Goal: Transaction & Acquisition: Purchase product/service

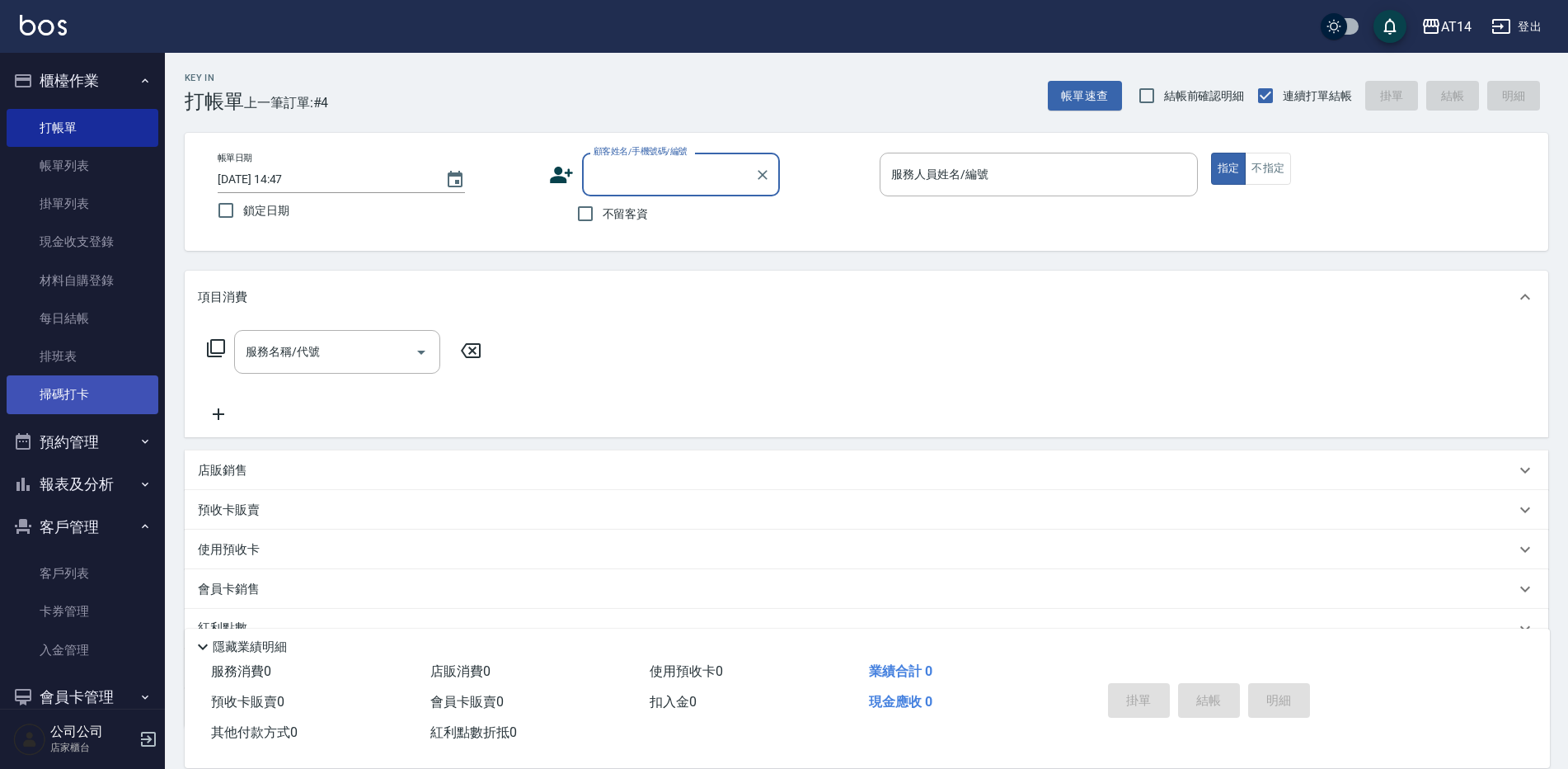
click at [58, 390] on link "掃碼打卡" at bounding box center [82, 394] width 152 height 38
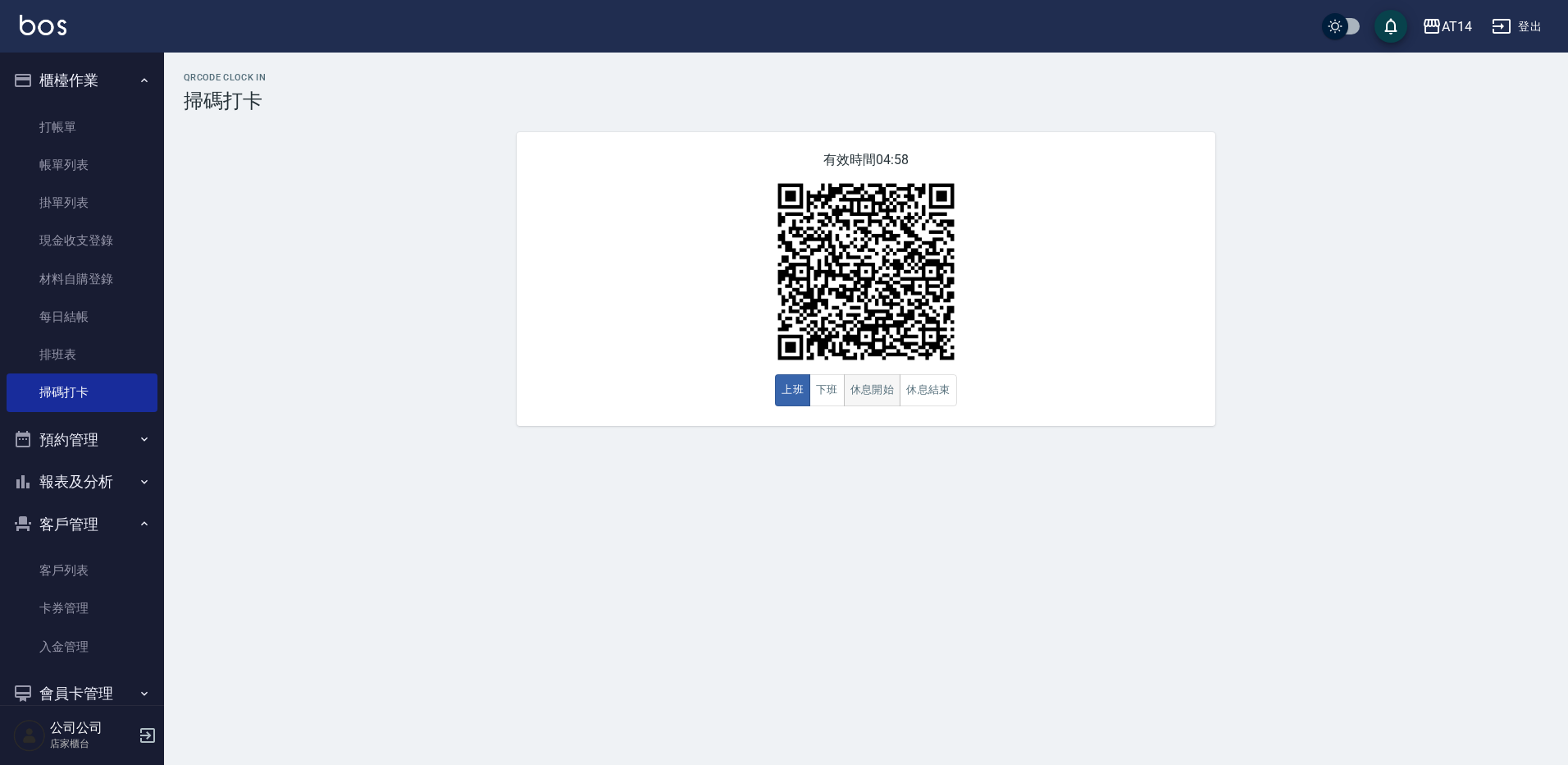
click at [885, 407] on button "休息開始" at bounding box center [873, 391] width 57 height 32
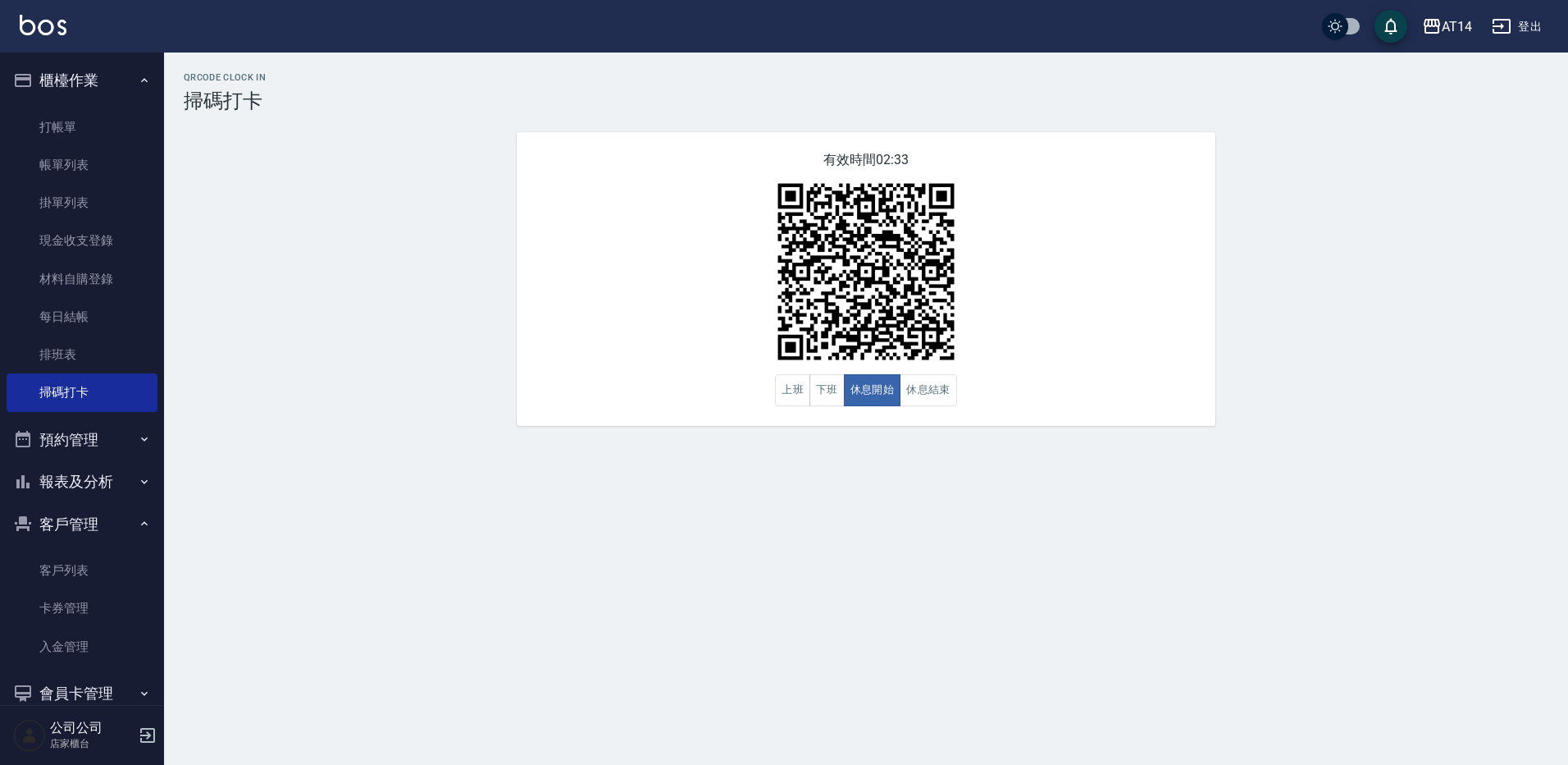
click at [52, 445] on button "預約管理" at bounding box center [82, 440] width 151 height 42
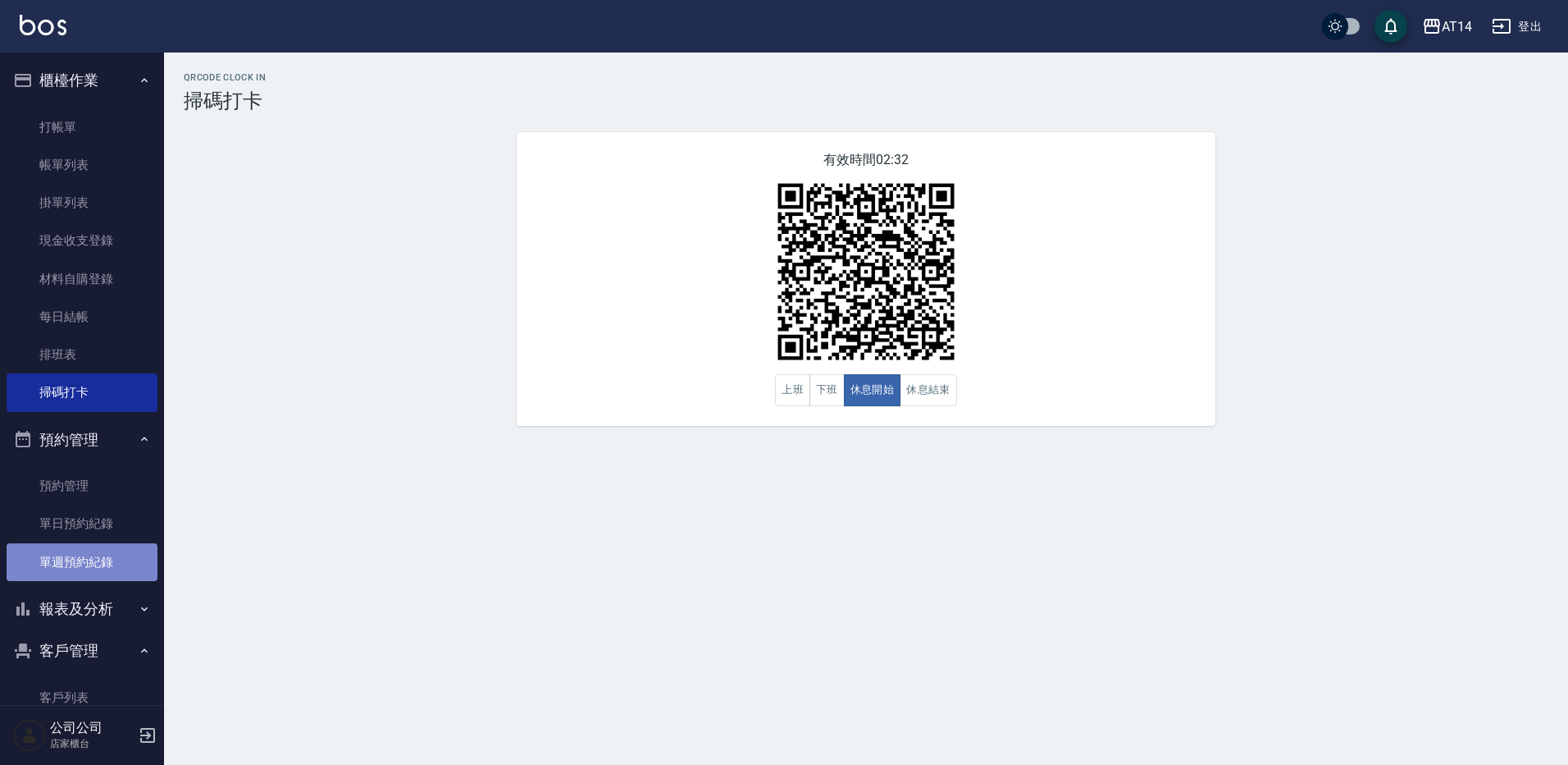
click at [98, 566] on link "單週預約紀錄" at bounding box center [82, 562] width 151 height 38
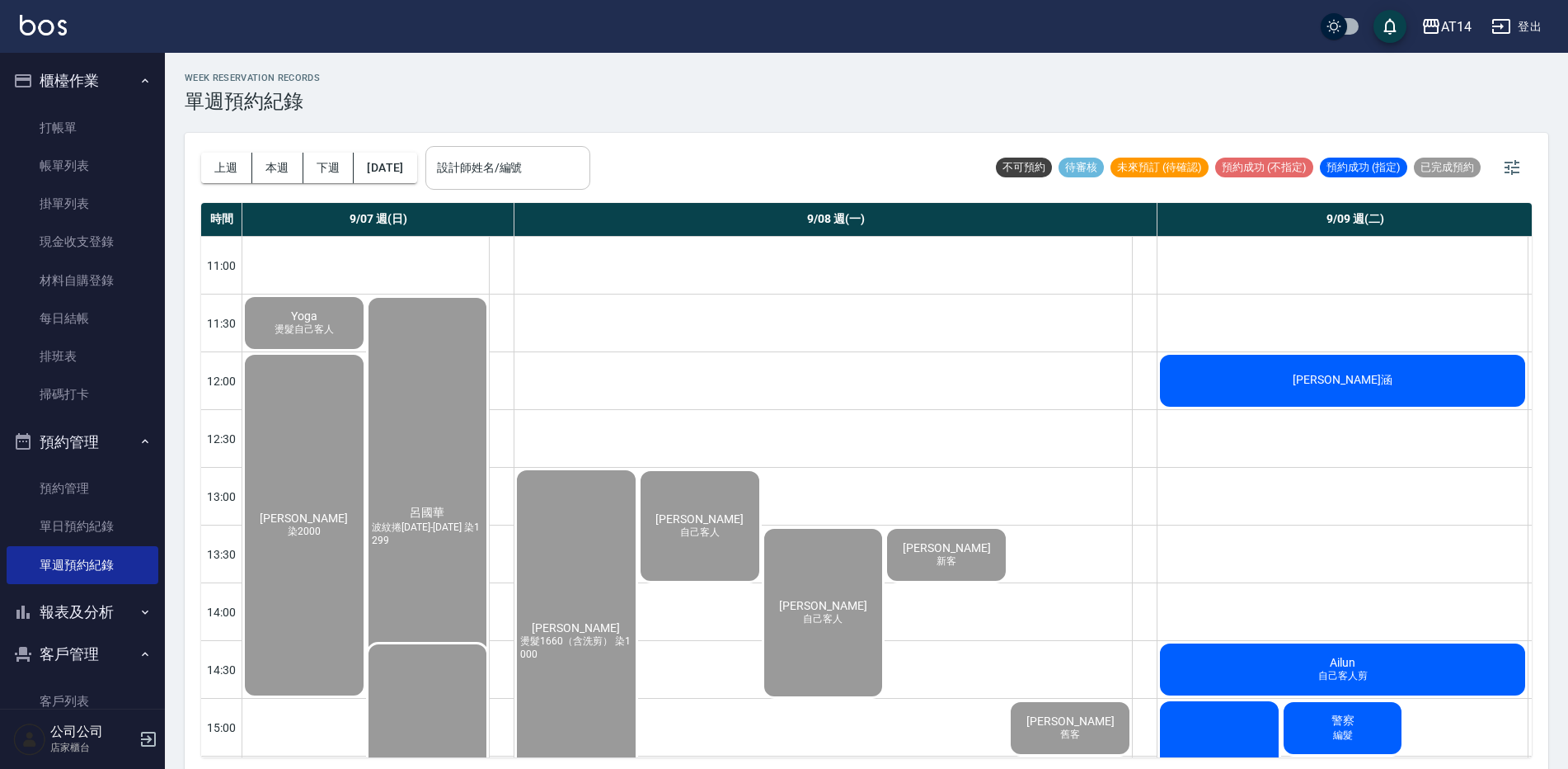
click at [539, 181] on input "設計師姓名/編號" at bounding box center [508, 168] width 150 height 29
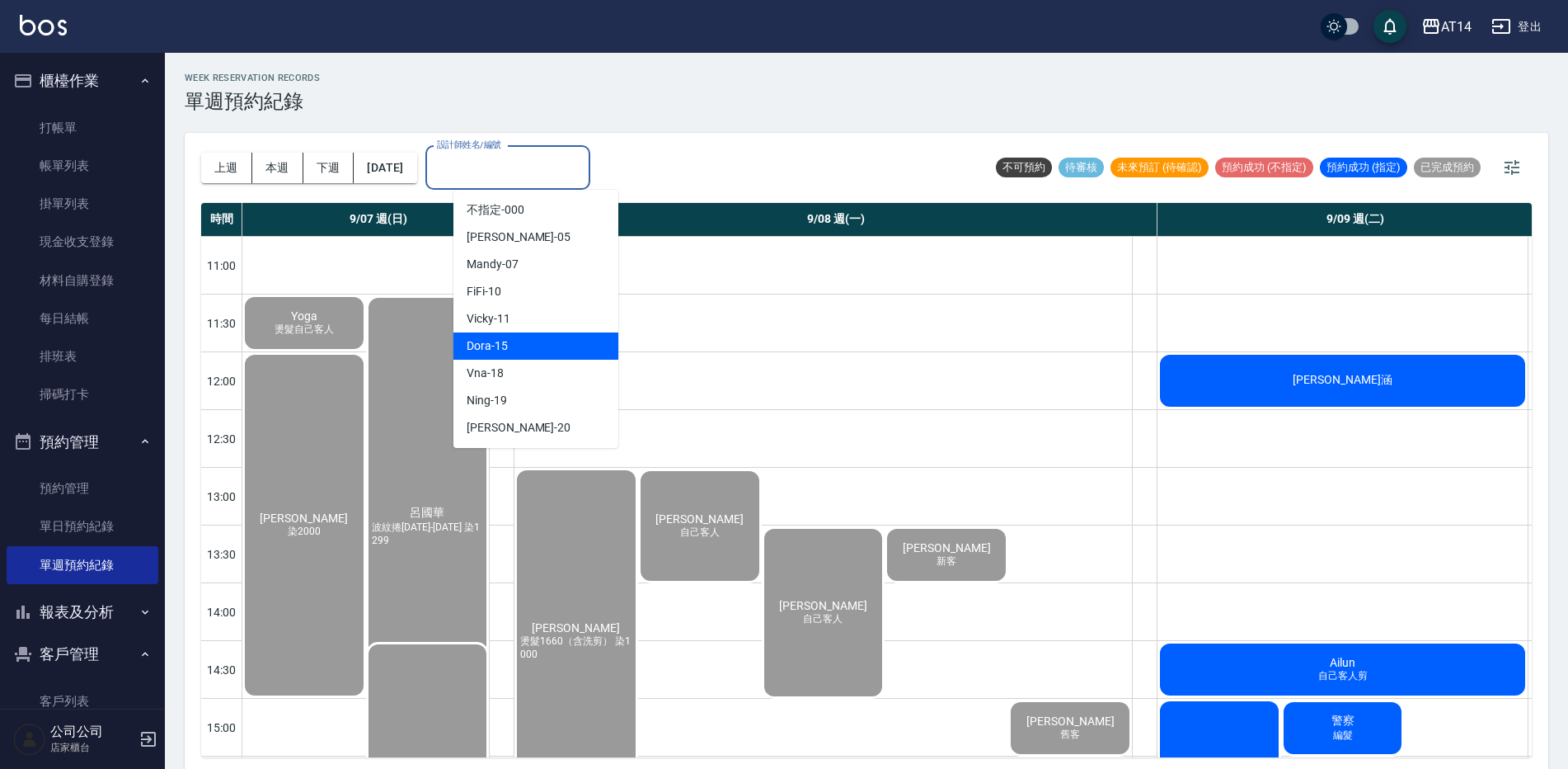
click at [544, 339] on div "Dora -15" at bounding box center [536, 346] width 165 height 27
type input "Dora-15"
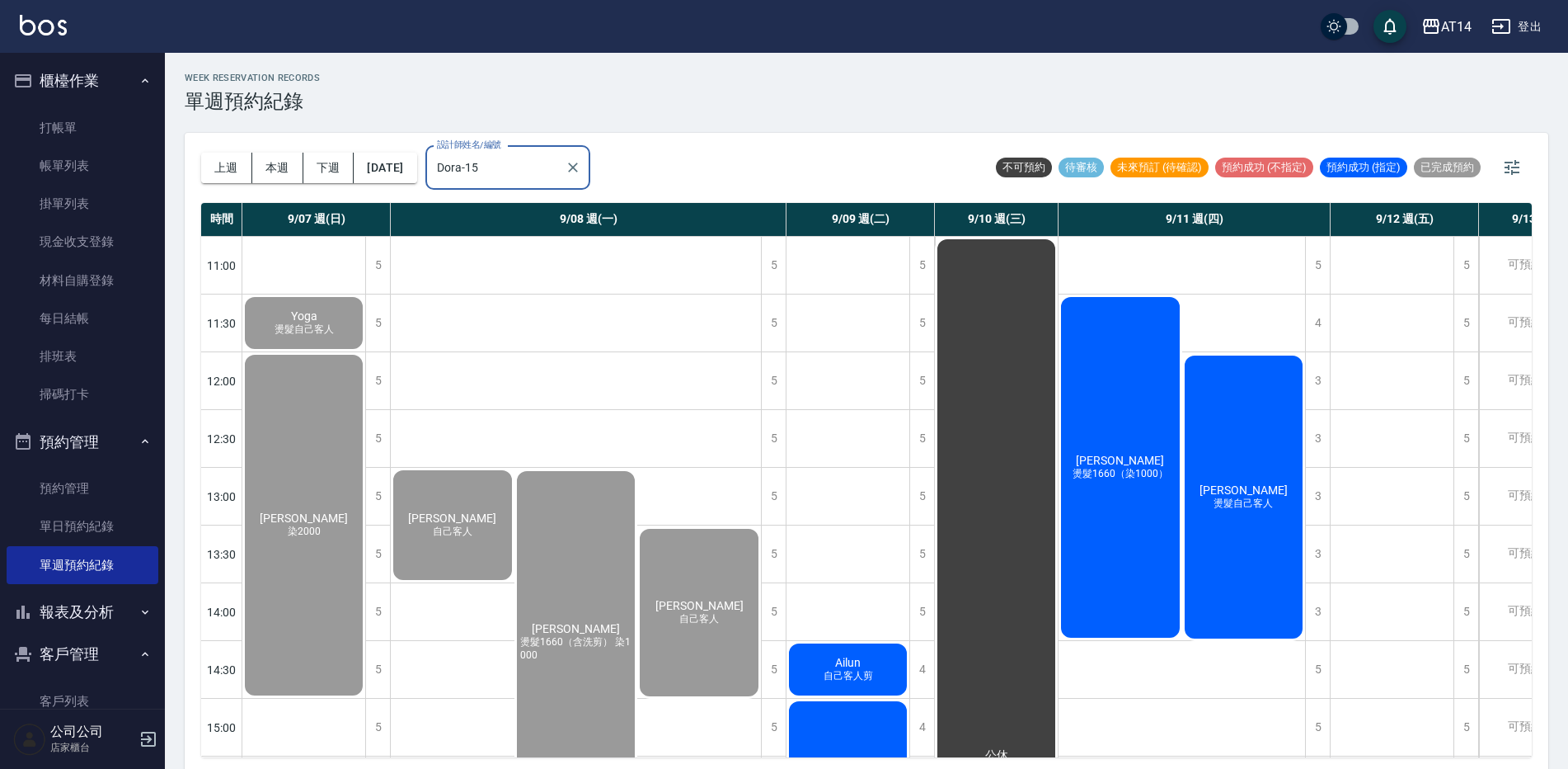
click at [824, 664] on div "Ailun 自己客人剪" at bounding box center [848, 669] width 123 height 57
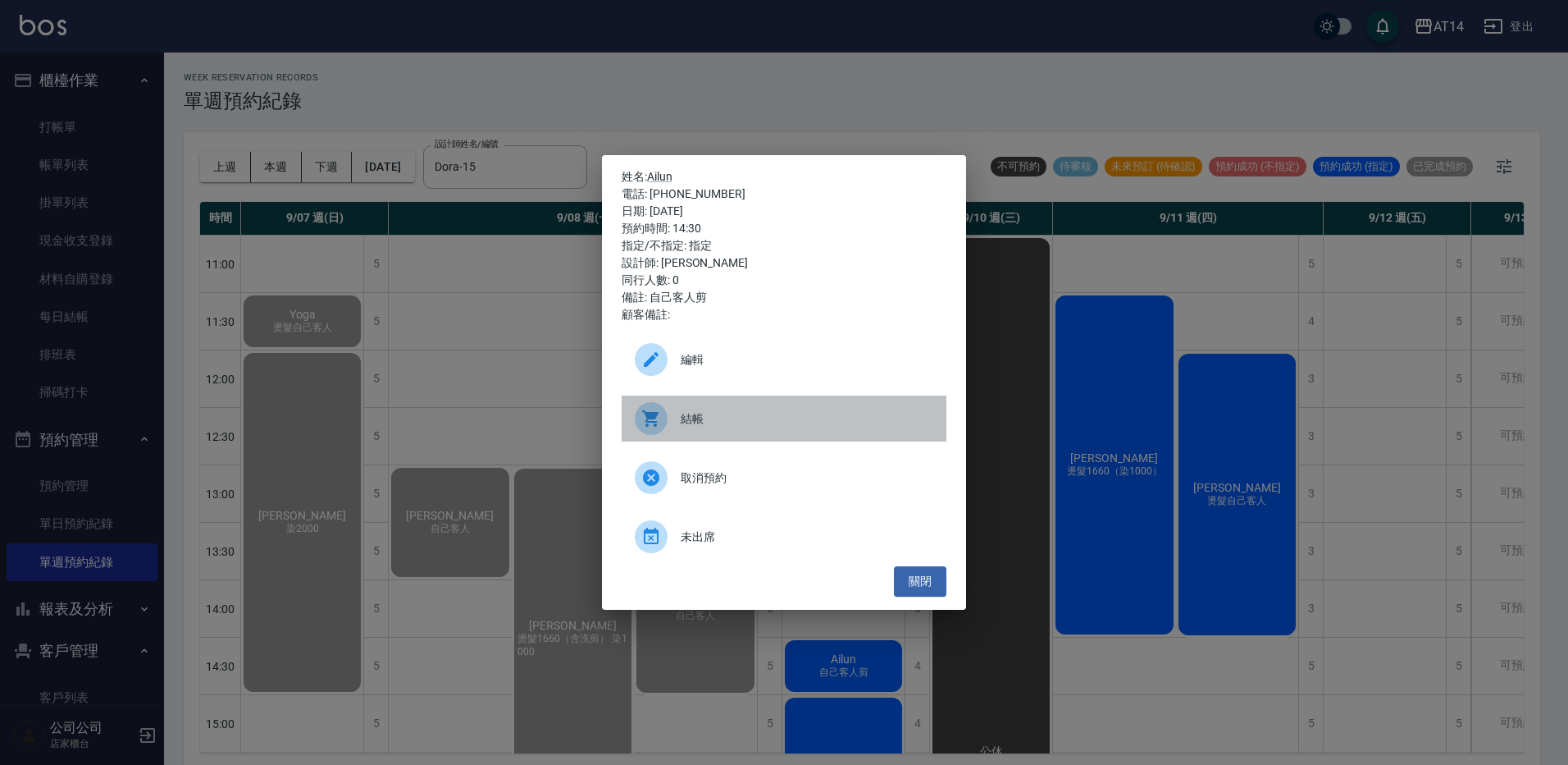
click at [690, 417] on span "結帳" at bounding box center [807, 418] width 253 height 17
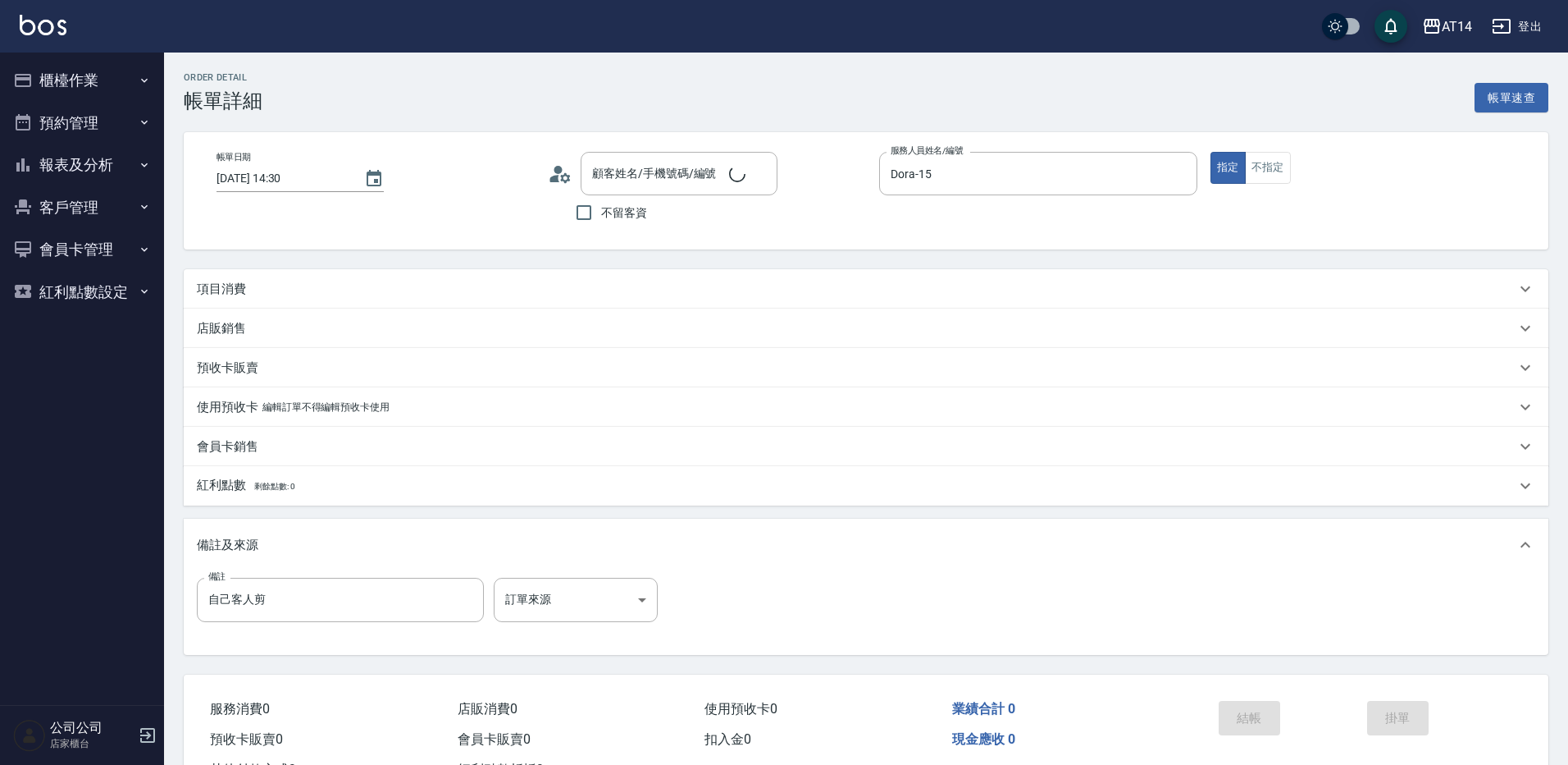
type input "[DATE] 14:30"
type input "Dora-15"
type input "自己客人剪"
type input "Ailun/0909994716/null"
click at [547, 281] on div "項目消費" at bounding box center [852, 289] width 1310 height 17
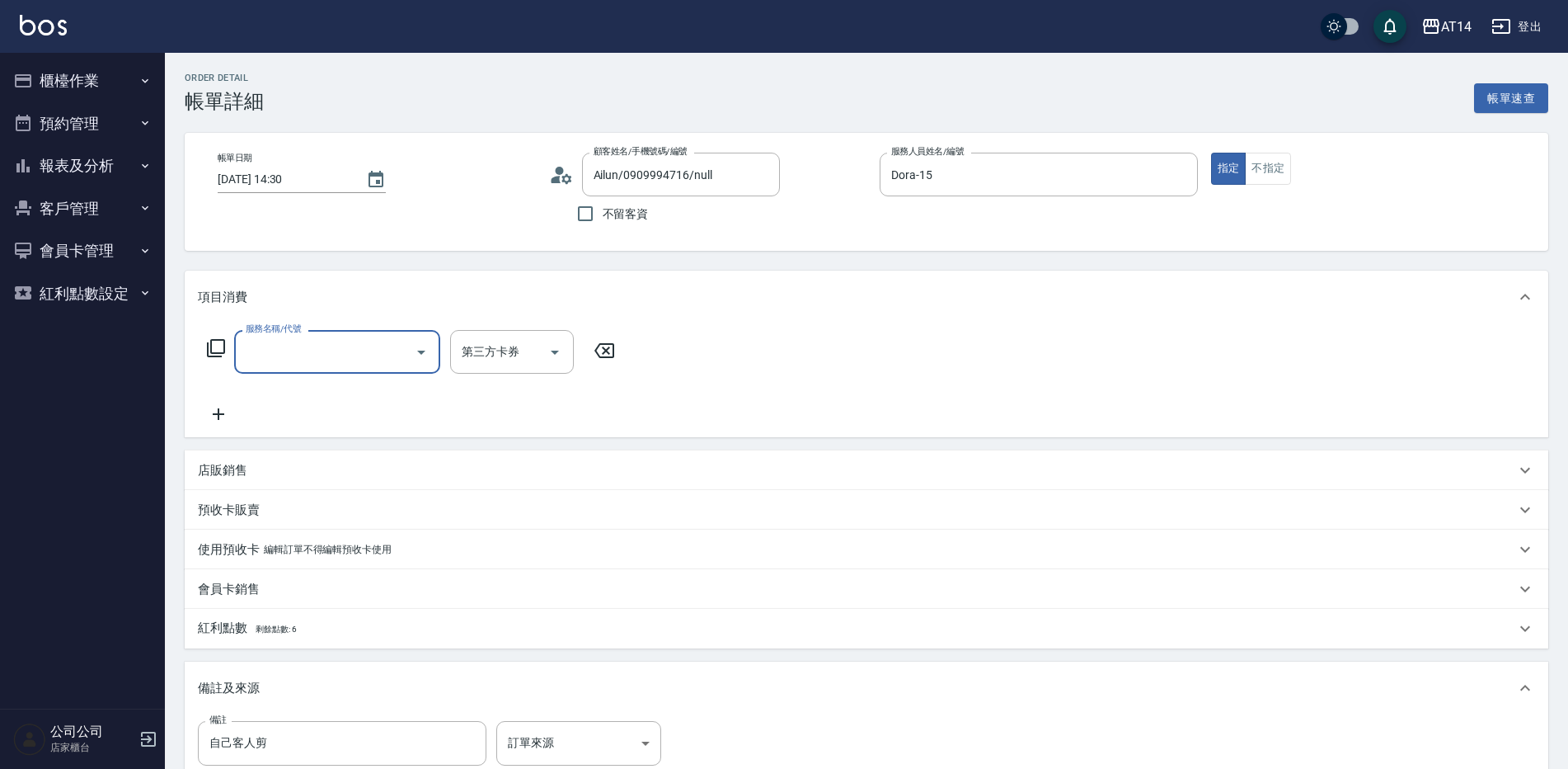
click at [408, 339] on input "服務名稱/代號" at bounding box center [324, 352] width 166 height 29
type input "022"
type input "1"
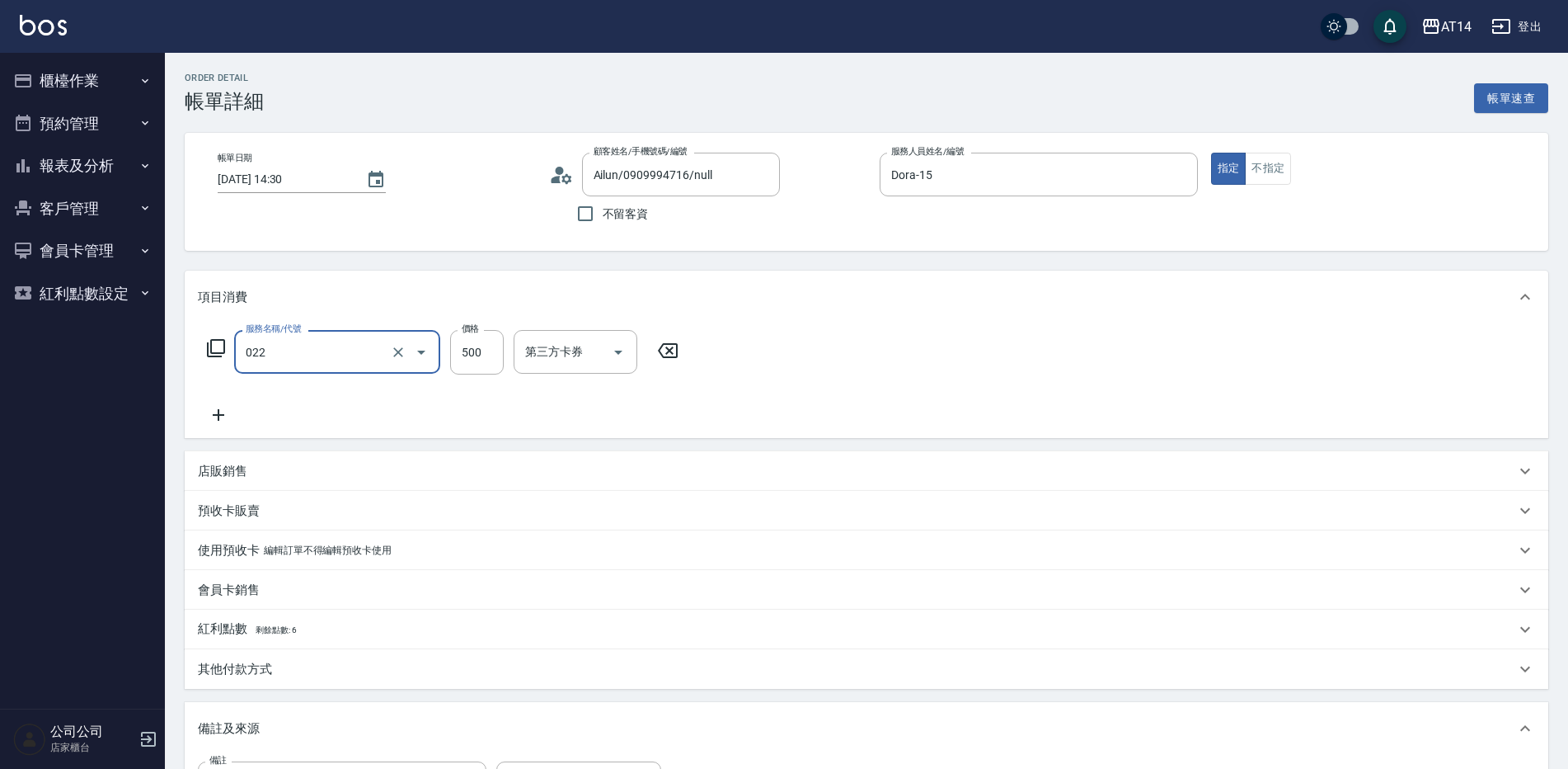
type input "洗髮+剪髮(022)"
type input "6"
type input "0"
type input "650"
type input "1"
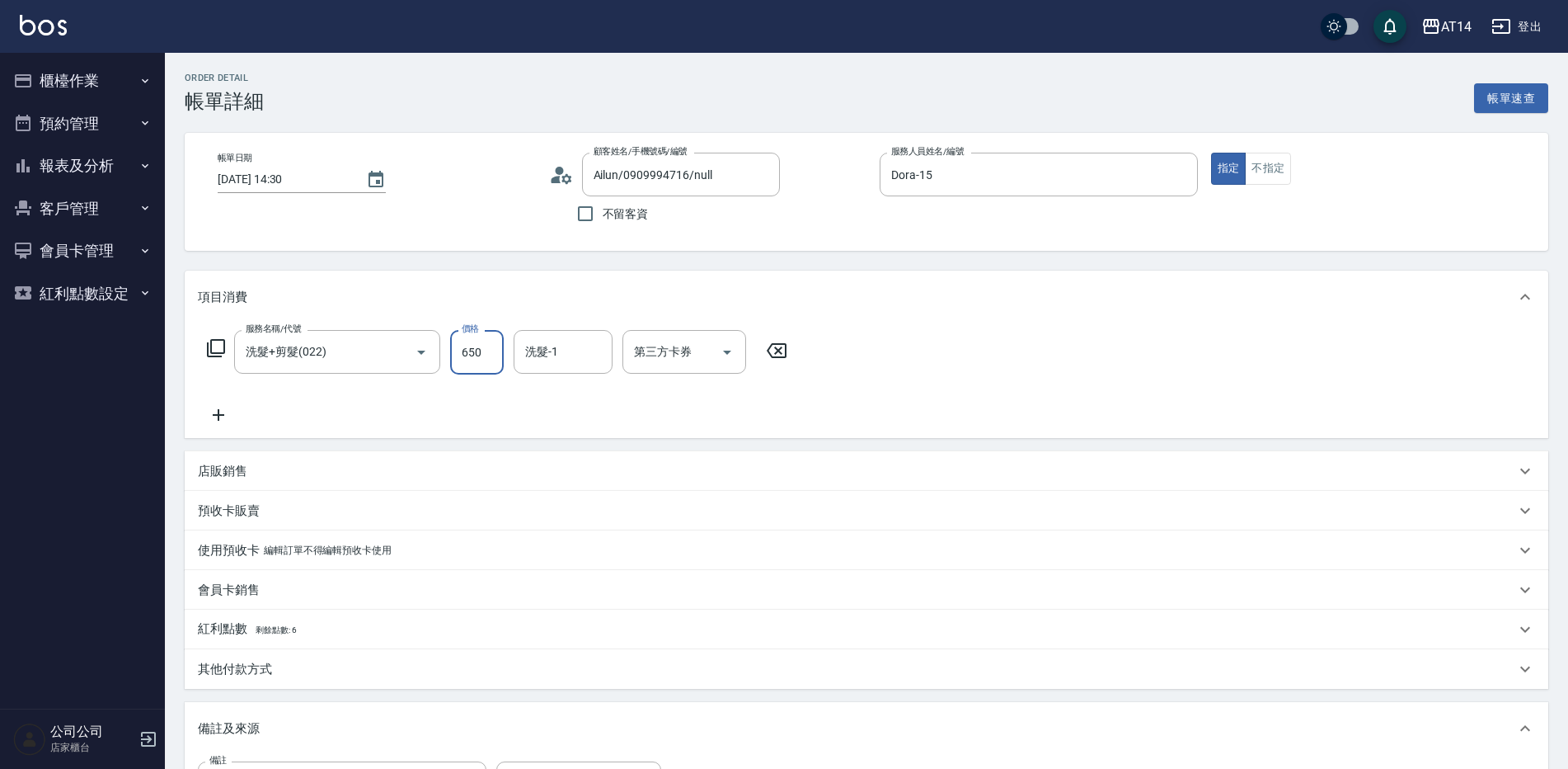
type input "0"
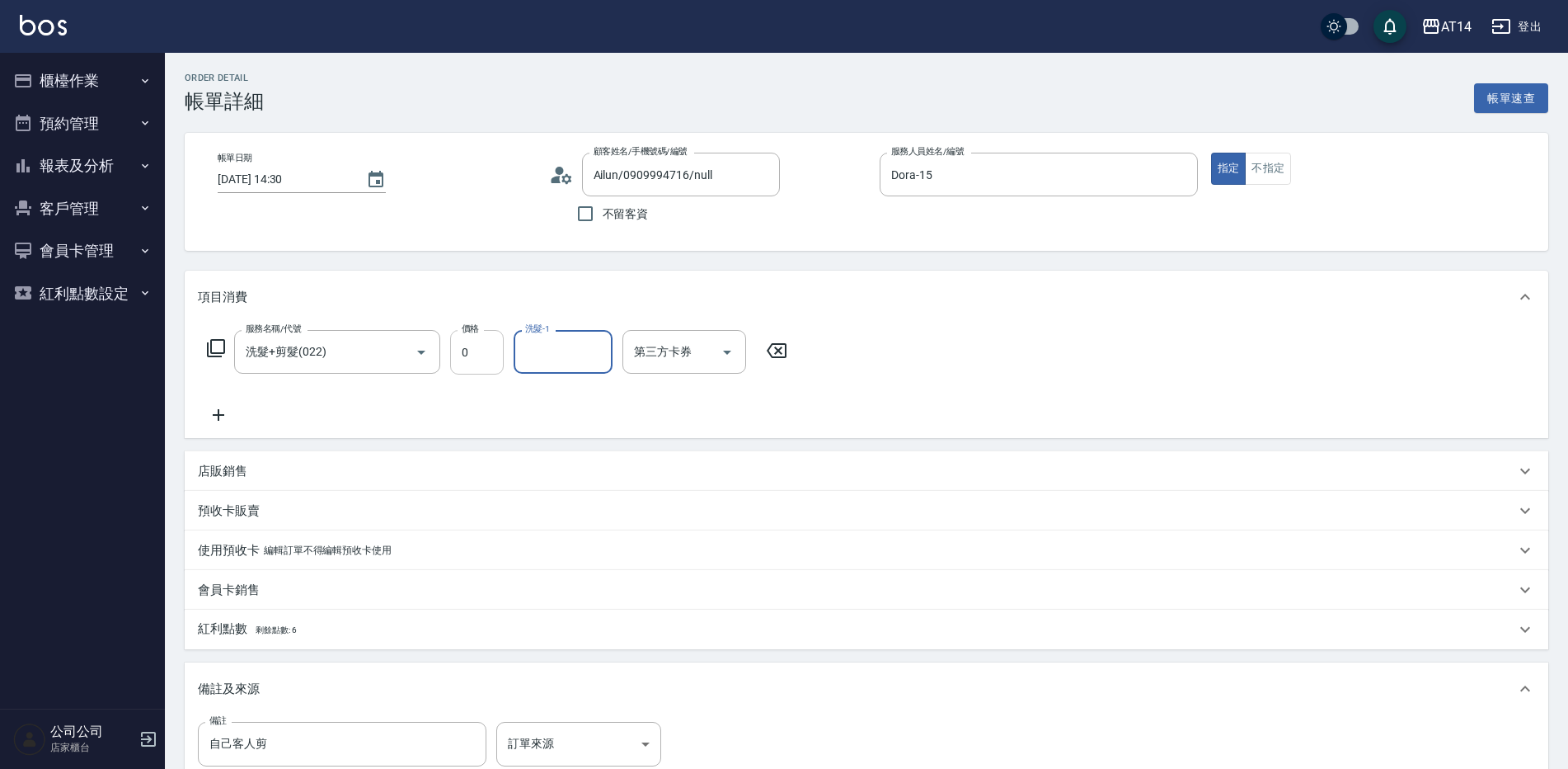
click at [475, 353] on input "0" at bounding box center [477, 352] width 54 height 44
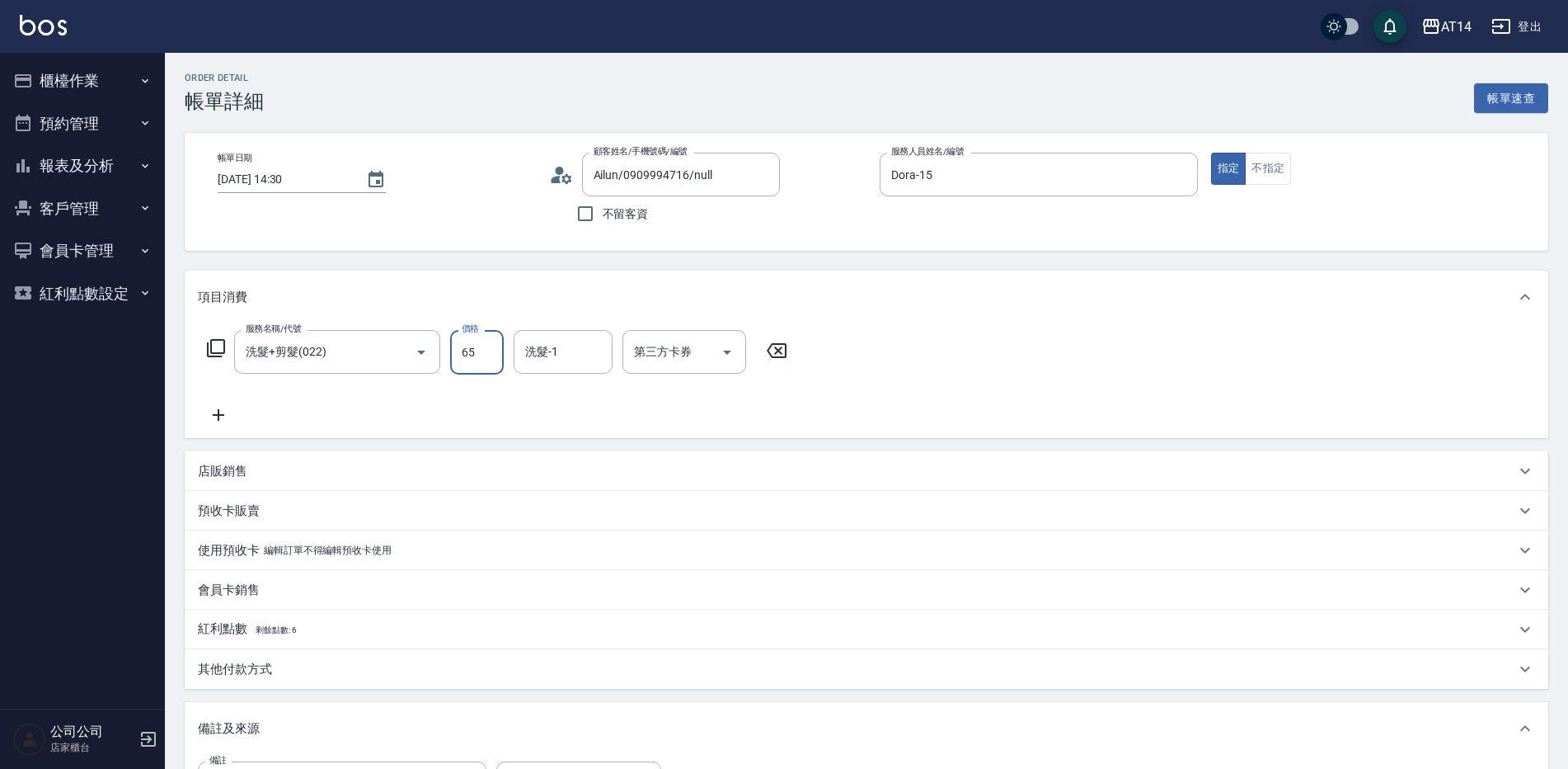
type input "650"
type input "1"
type input "650"
type input "[PERSON_NAME]-66"
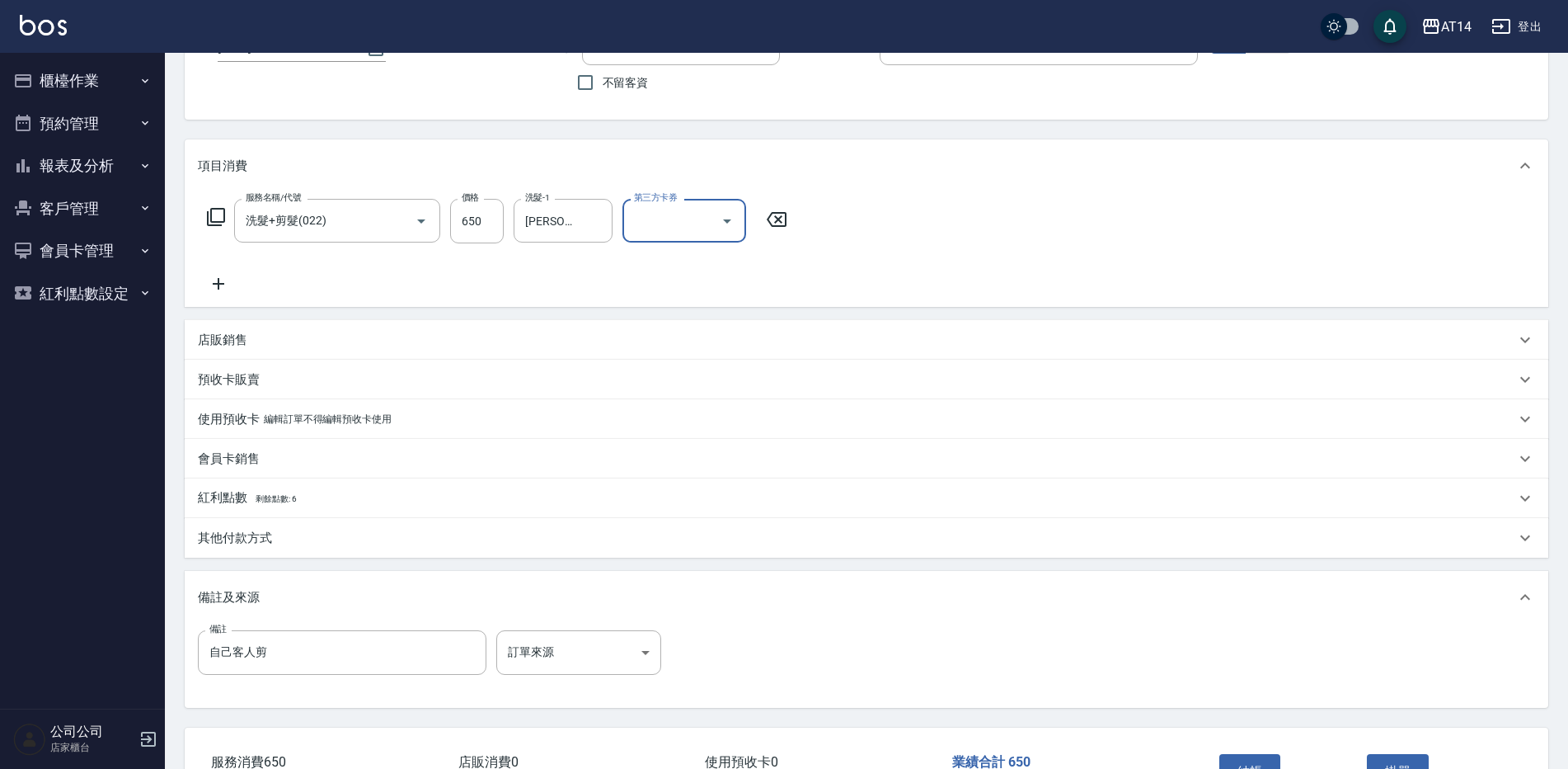
scroll to position [247, 0]
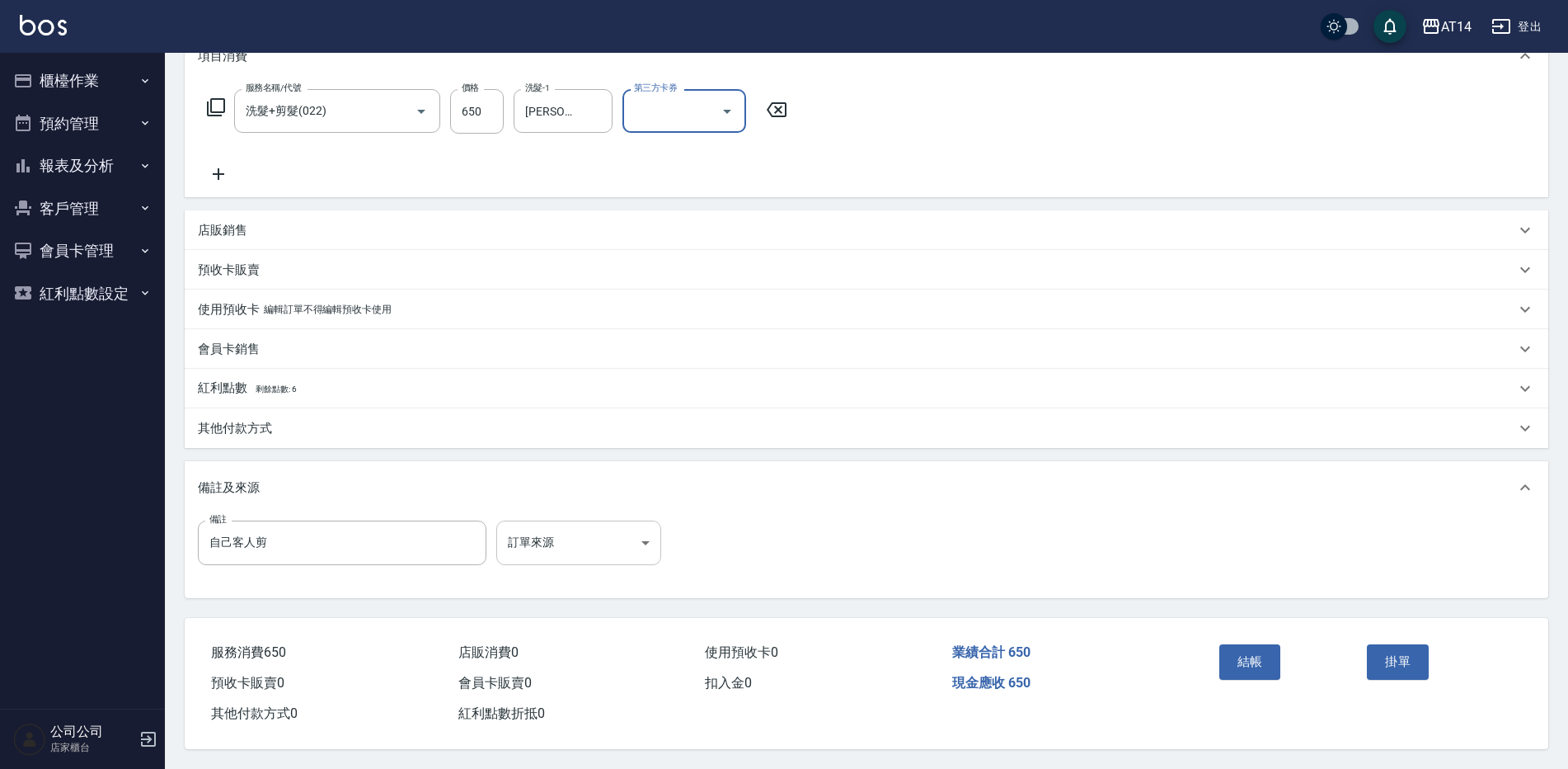
click at [521, 549] on body "AT14 登出 櫃檯作業 打帳單 帳單列表 掛單列表 現金收支登錄 材料自購登錄 每日結帳 排班表 掃碼打卡 預約管理 預約管理 單日預約紀錄 單週預約紀錄 …" at bounding box center [784, 264] width 1568 height 1009
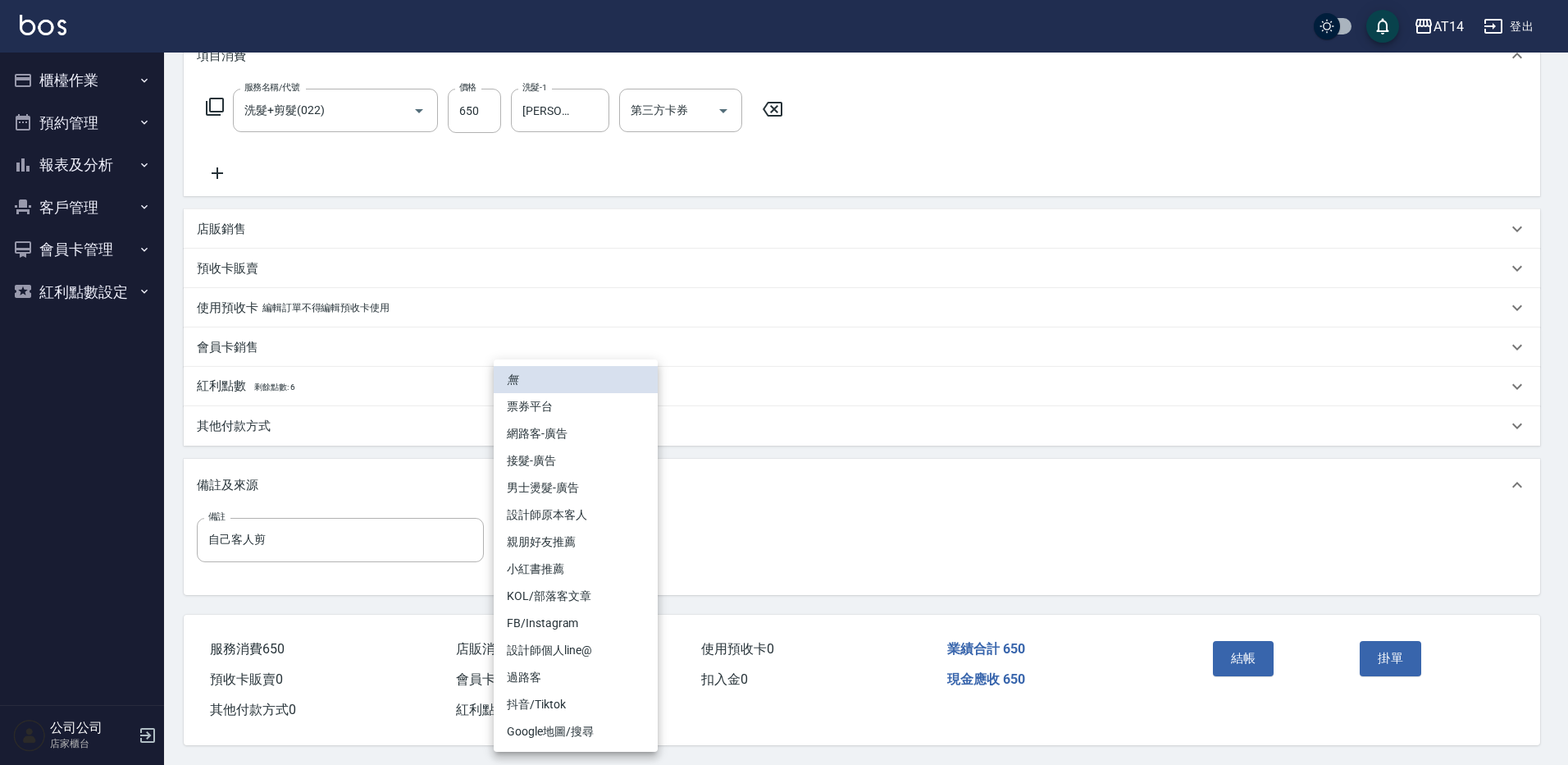
click at [606, 505] on li "設計師原本客人" at bounding box center [575, 515] width 164 height 27
type input "設計師原本客人"
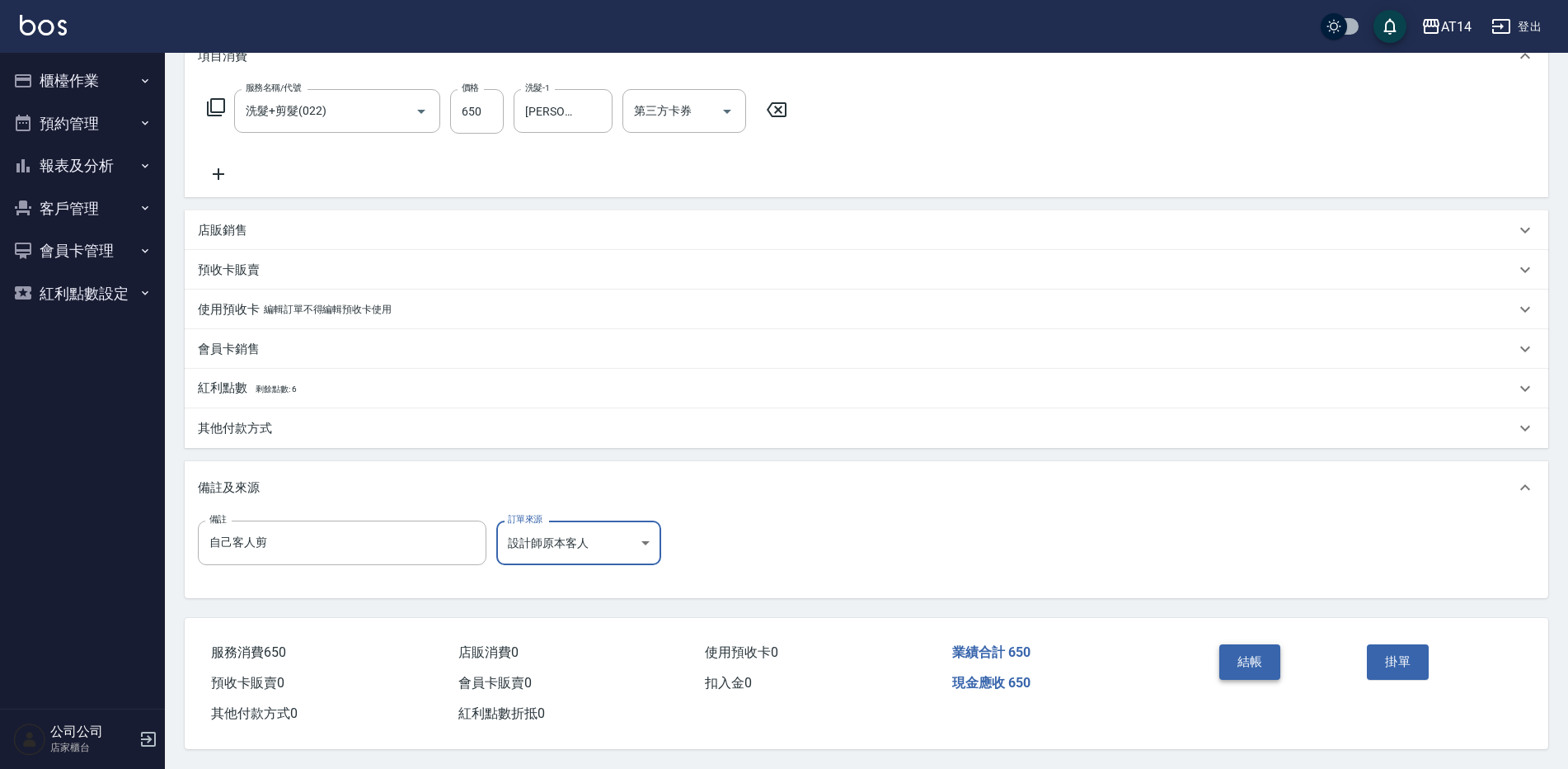
click at [1269, 644] on button "結帳" at bounding box center [1250, 661] width 62 height 35
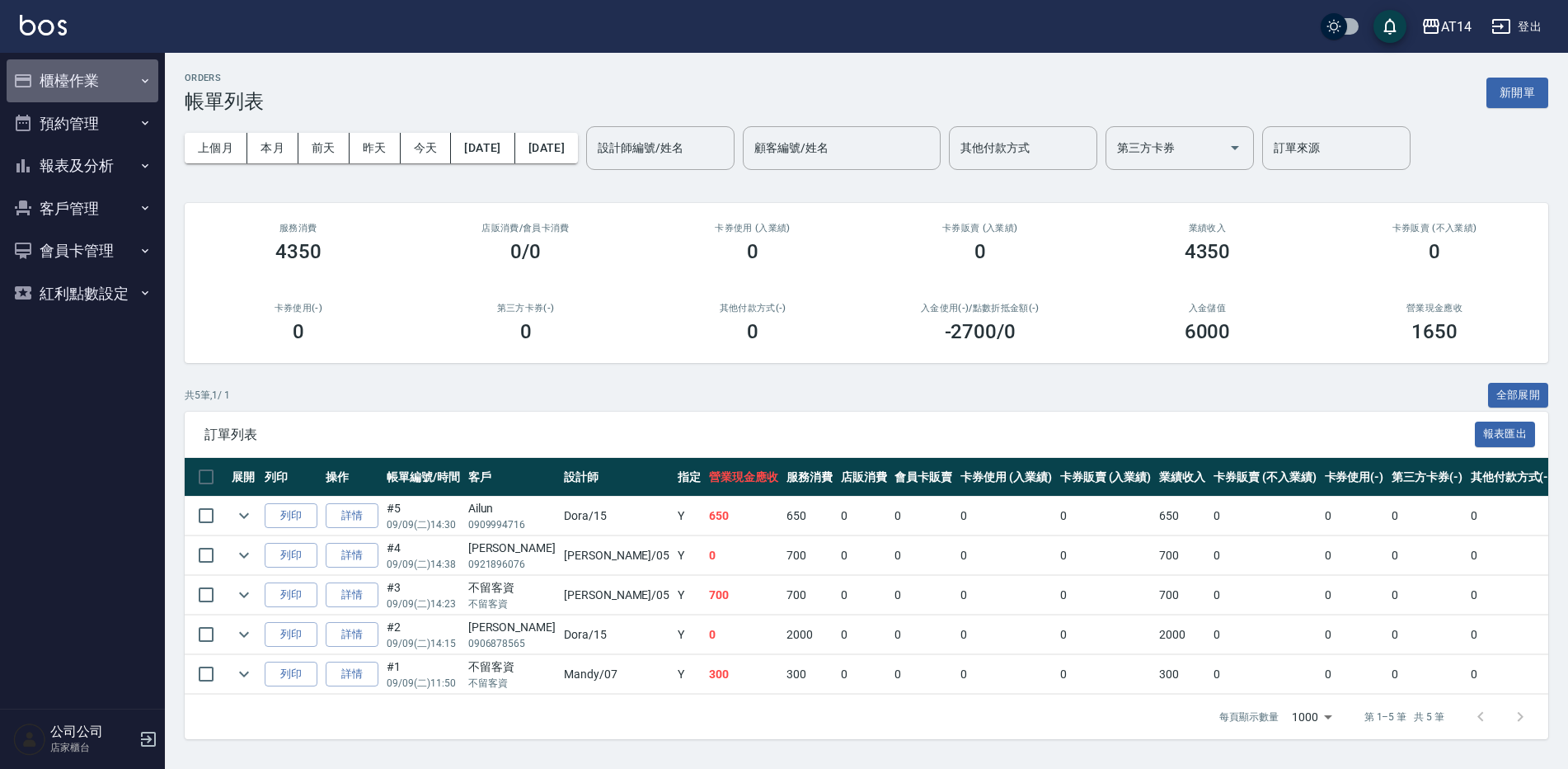
click at [101, 83] on button "櫃檯作業" at bounding box center [82, 81] width 152 height 42
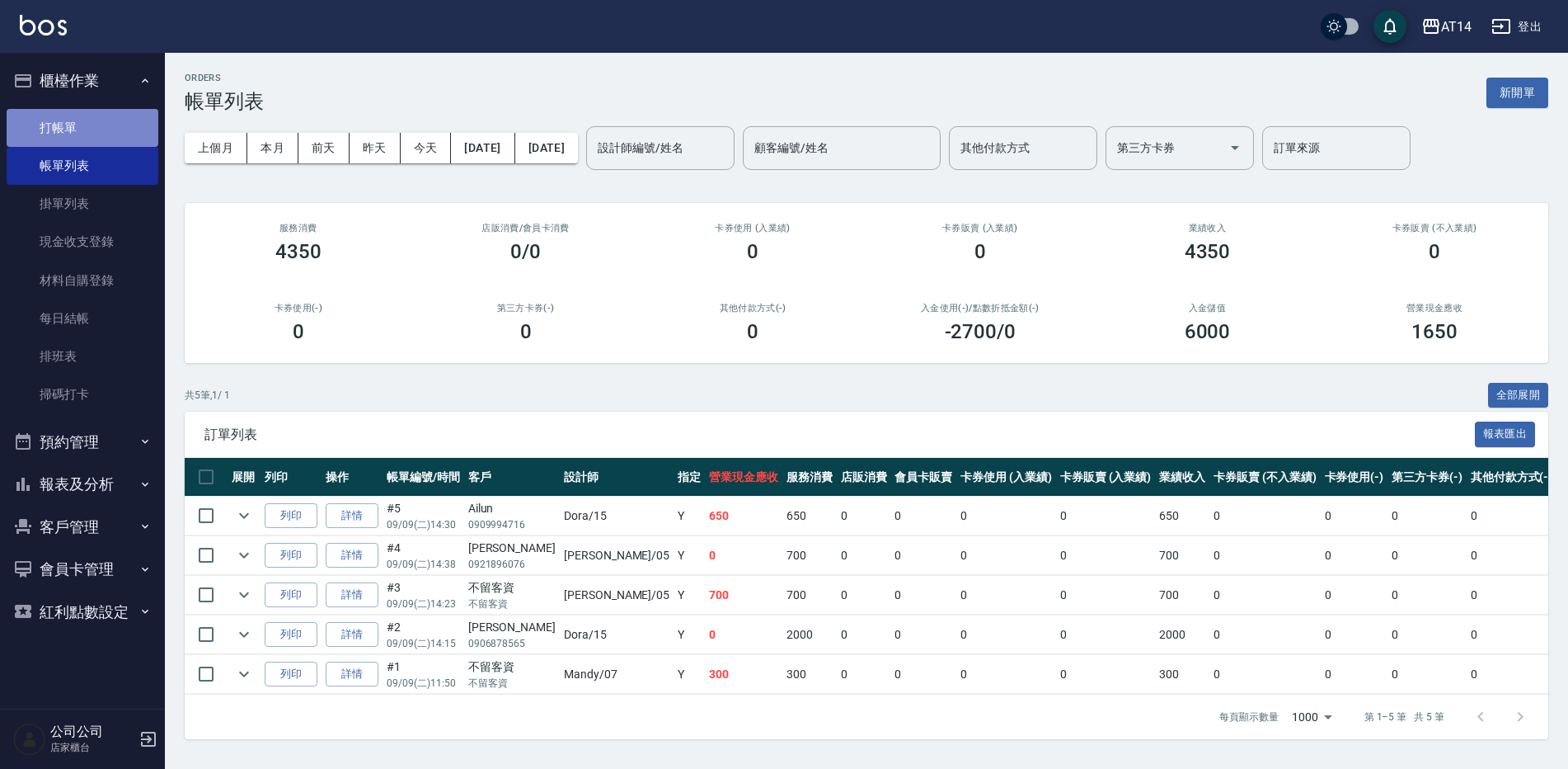
click at [76, 135] on link "打帳單" at bounding box center [82, 127] width 152 height 38
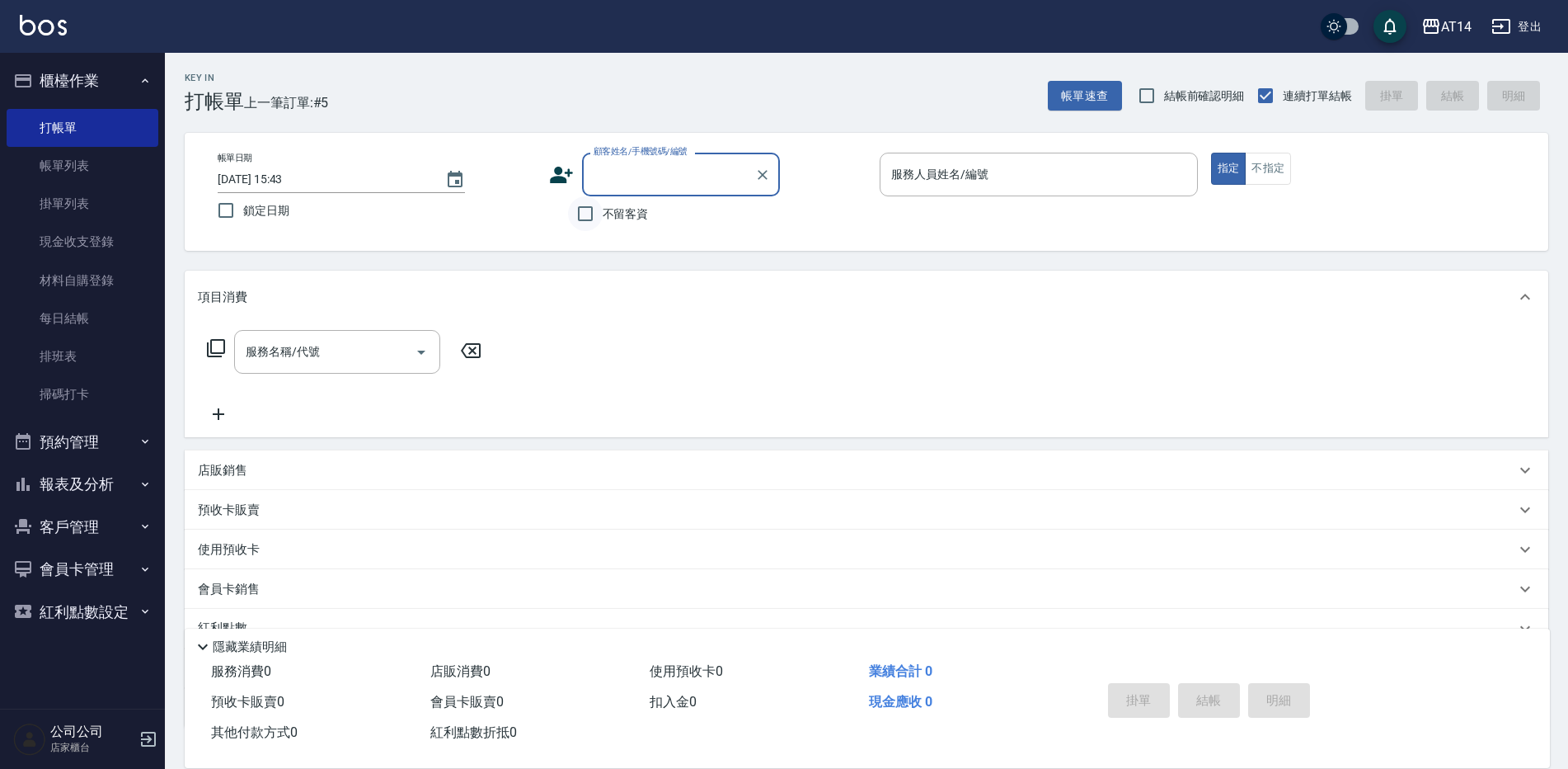
click at [587, 212] on input "不留客資" at bounding box center [585, 213] width 35 height 35
checkbox input "true"
click at [1102, 187] on input "服務人員姓名/編號" at bounding box center [1039, 174] width 303 height 29
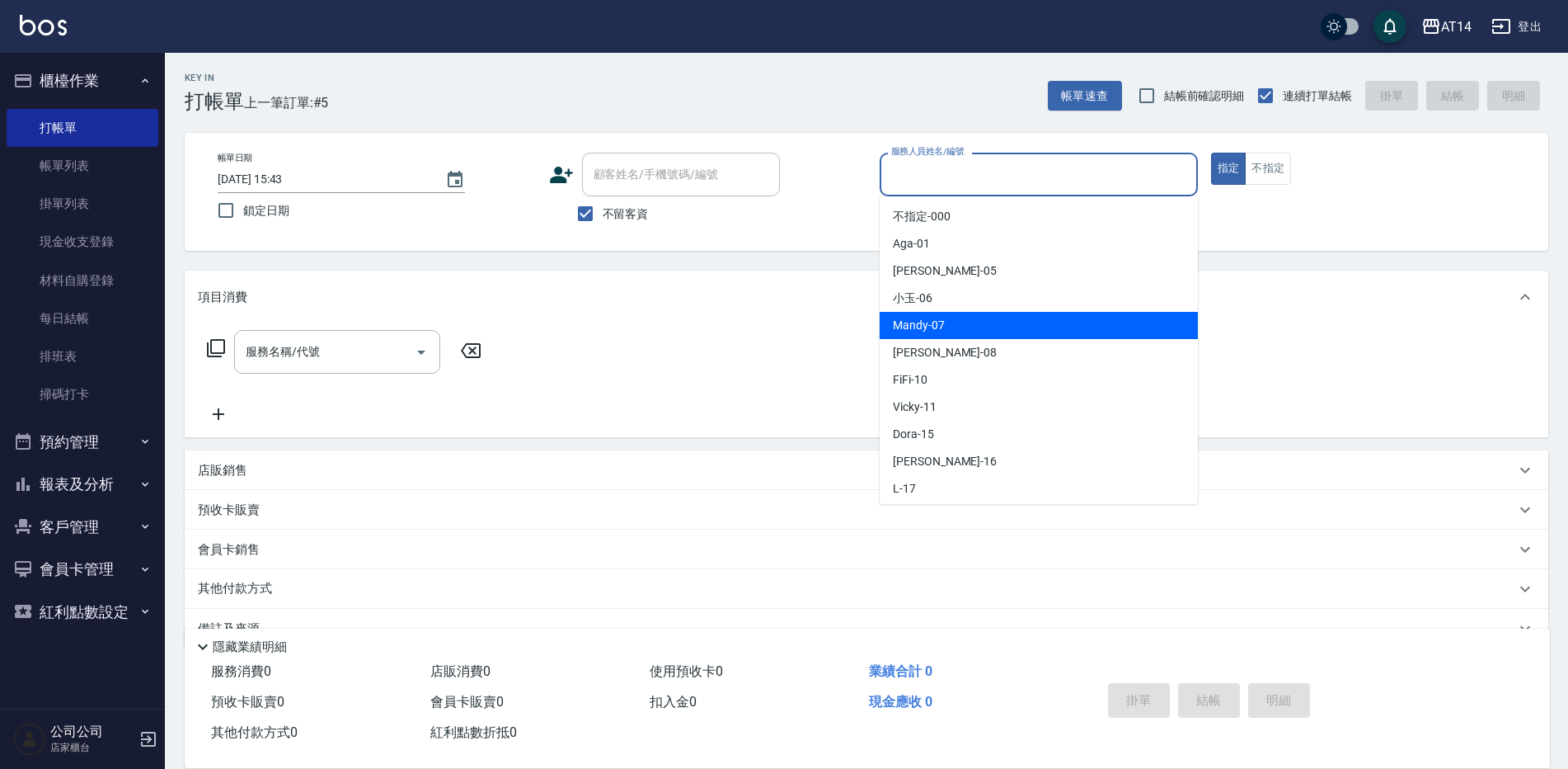
drag, startPoint x: 975, startPoint y: 319, endPoint x: 904, endPoint y: 319, distance: 71.0
click at [972, 319] on div "Mandy -07" at bounding box center [1039, 325] width 319 height 27
type input "Mandy-07"
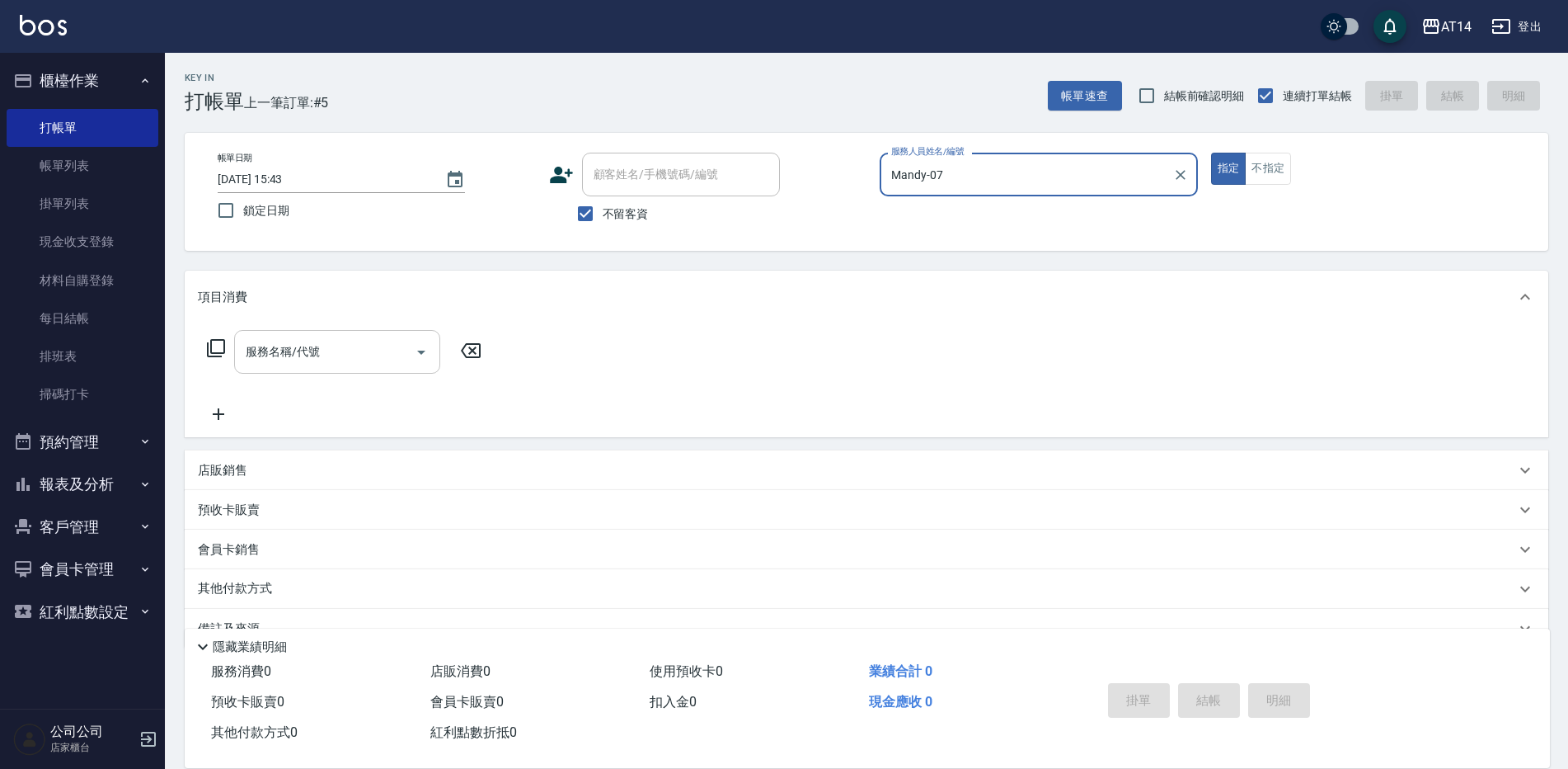
drag, startPoint x: 424, startPoint y: 358, endPoint x: 398, endPoint y: 372, distance: 29.5
click at [423, 359] on icon "Open" at bounding box center [420, 352] width 20 height 20
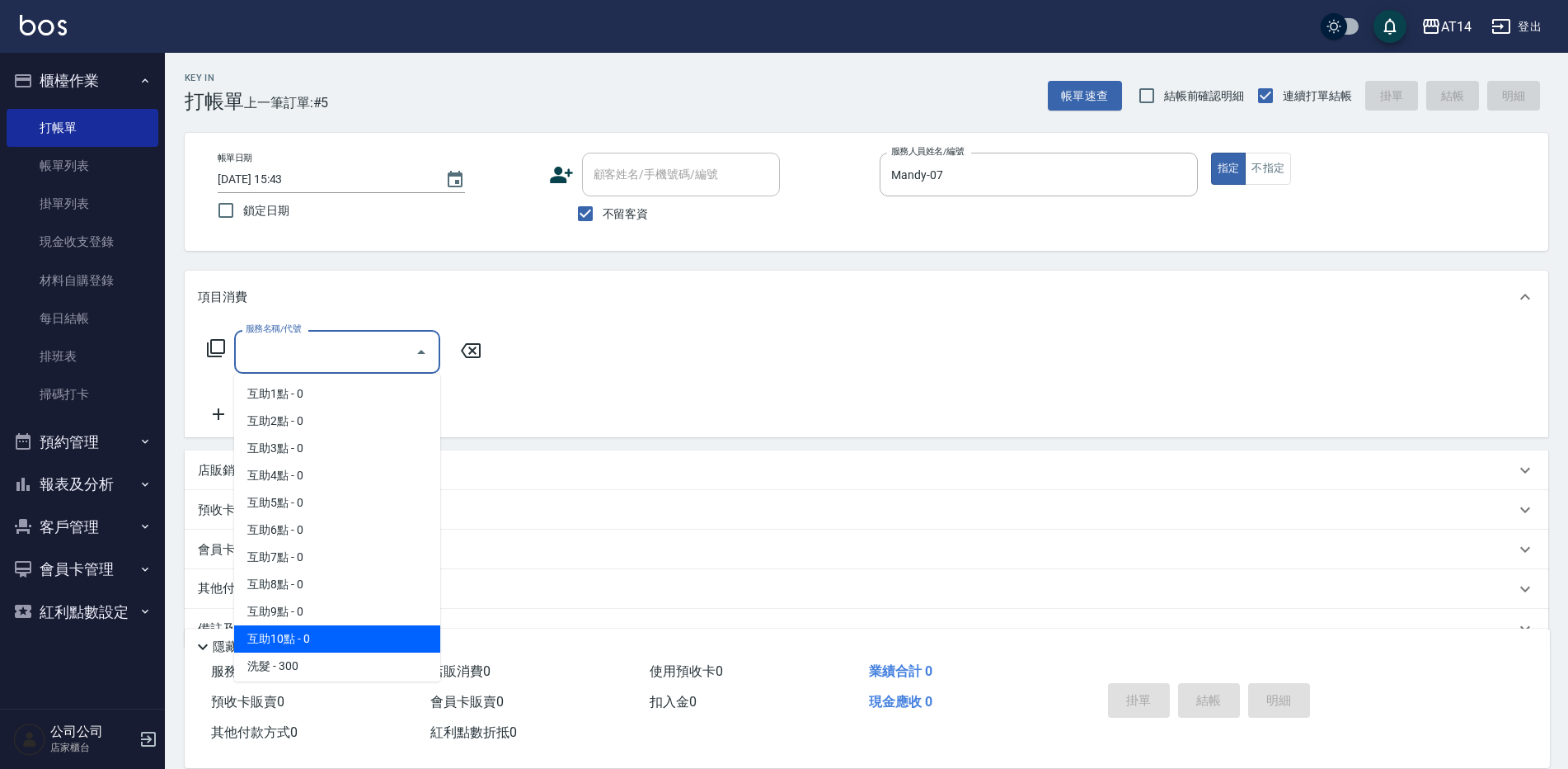
scroll to position [82, 0]
click at [312, 636] on span "剪髮 - 350" at bounding box center [337, 638] width 206 height 27
type input "剪髮(021)"
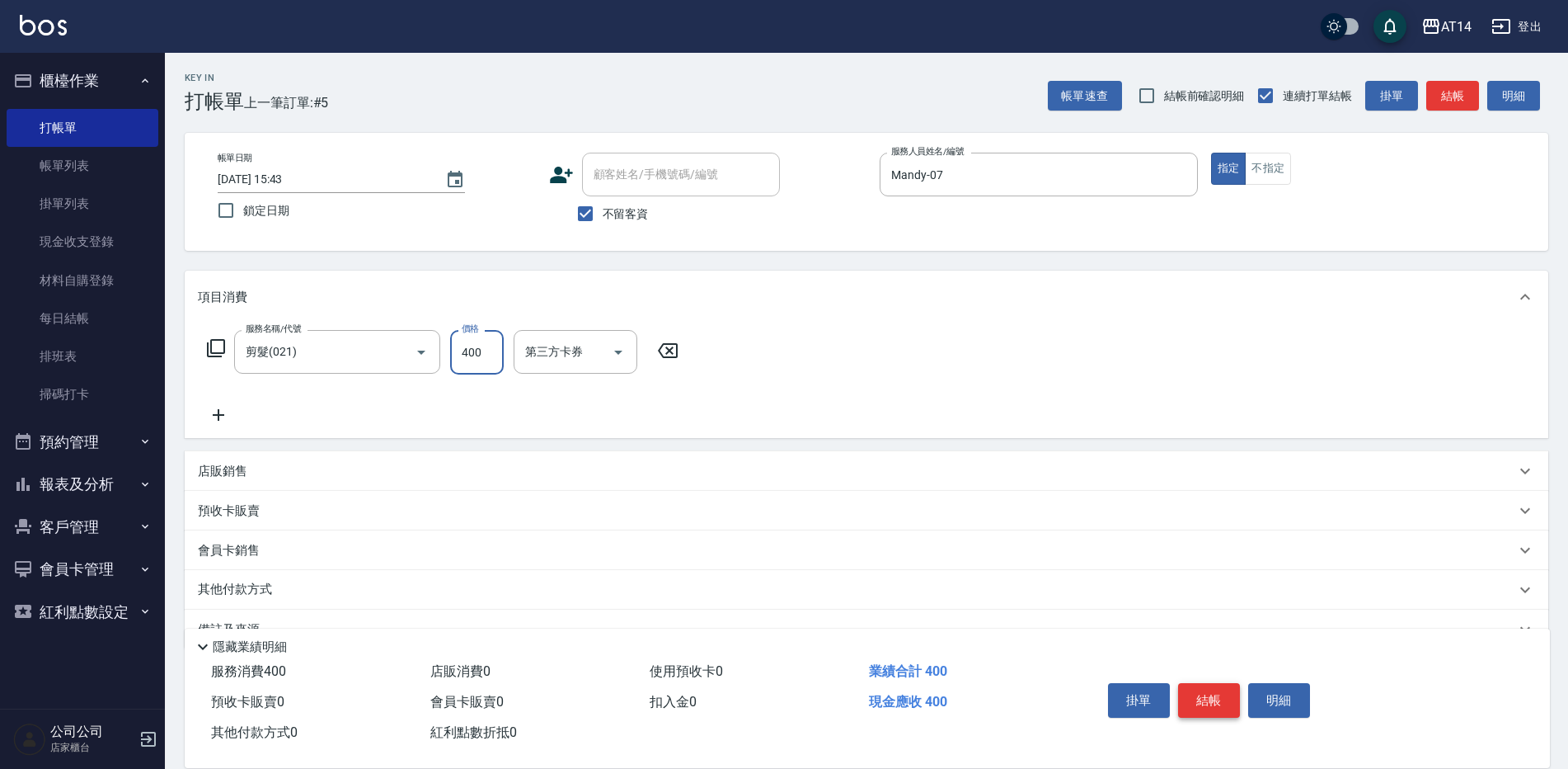
type input "400"
click at [1215, 691] on button "結帳" at bounding box center [1209, 700] width 62 height 35
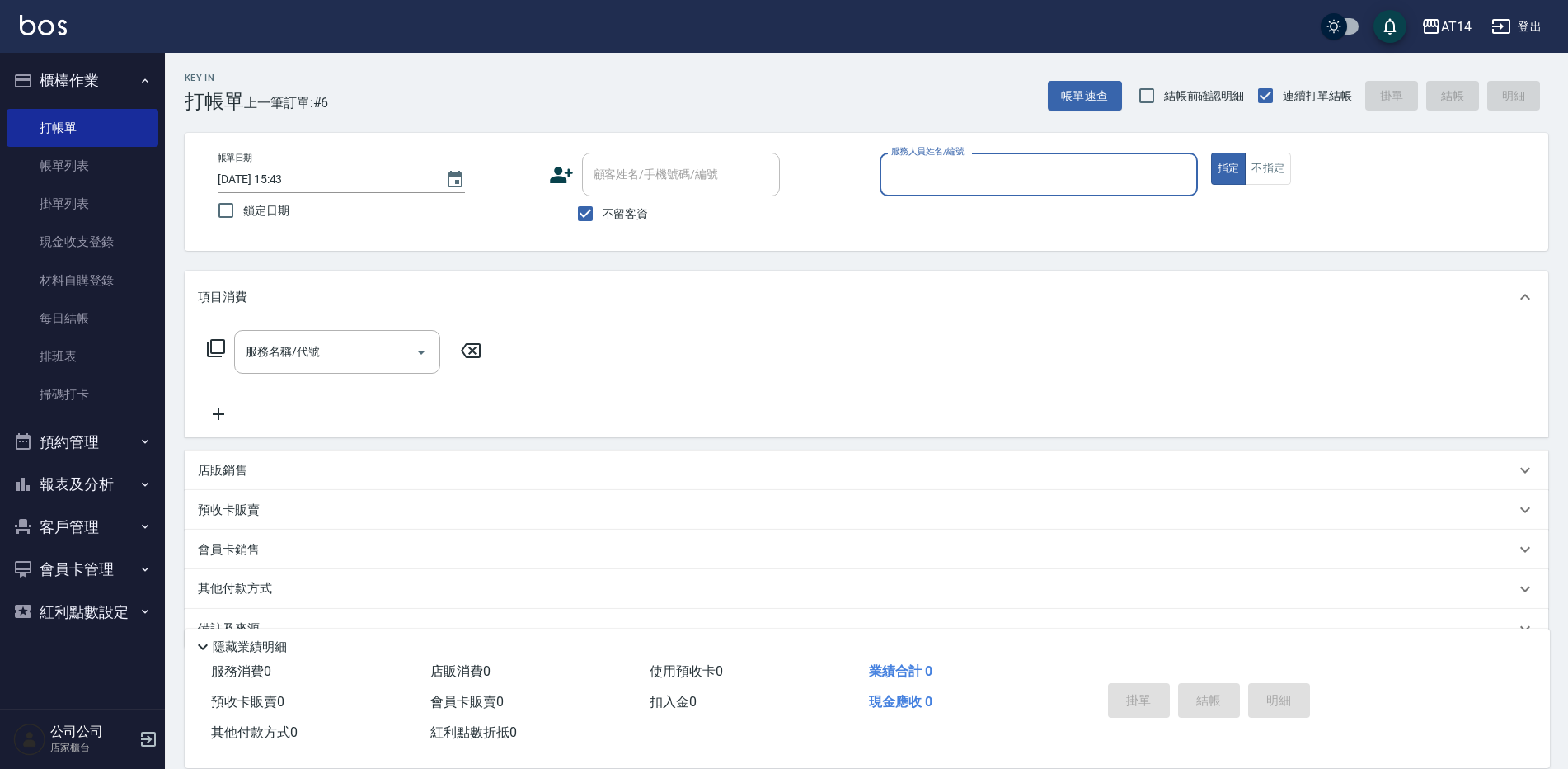
click at [916, 168] on input "服務人員姓名/編號" at bounding box center [1039, 174] width 303 height 29
click at [917, 182] on input "服務人員姓名/編號" at bounding box center [1039, 174] width 303 height 29
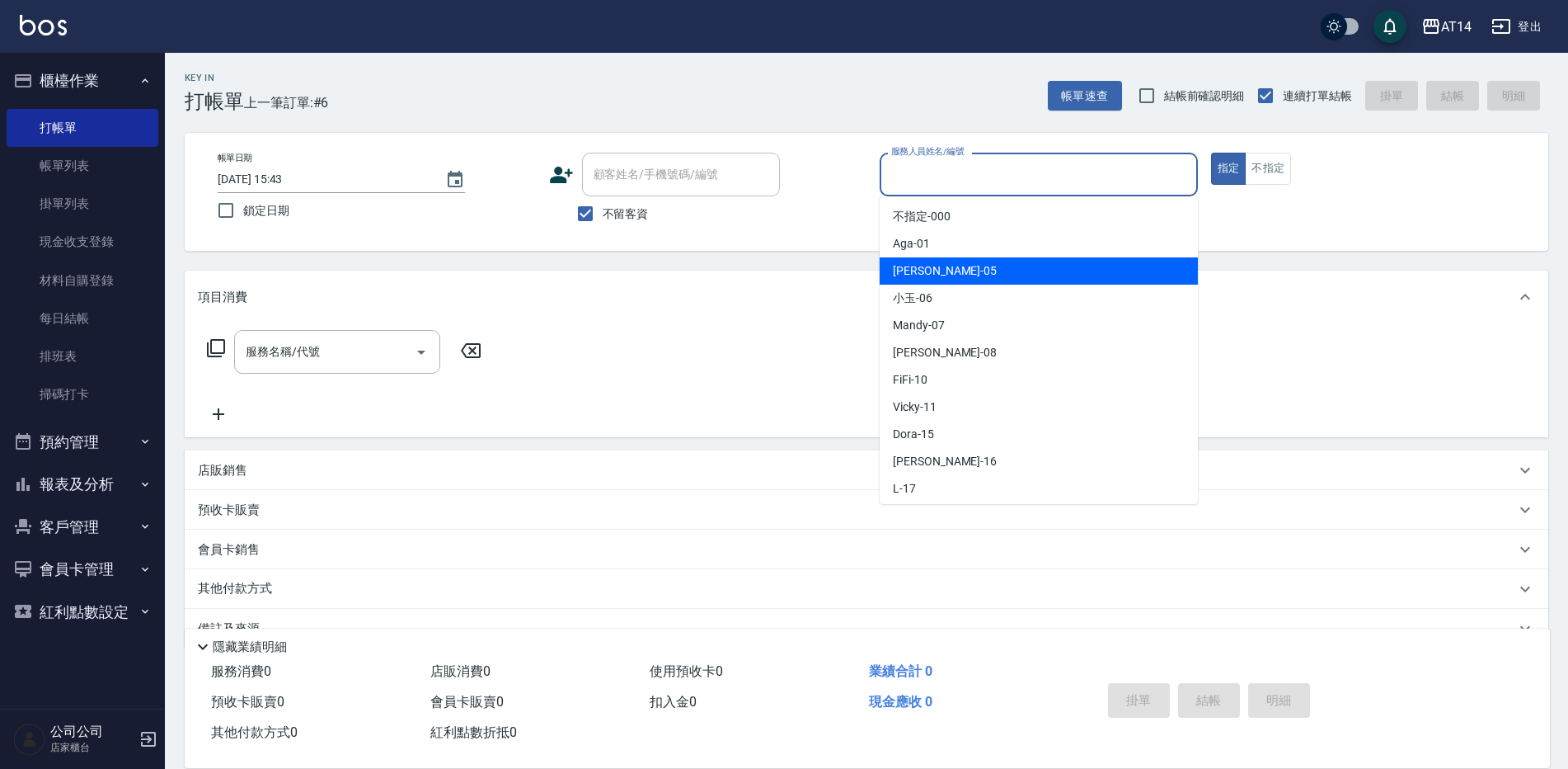
click at [912, 268] on span "Patty -05" at bounding box center [945, 271] width 104 height 17
type input "Patty-05"
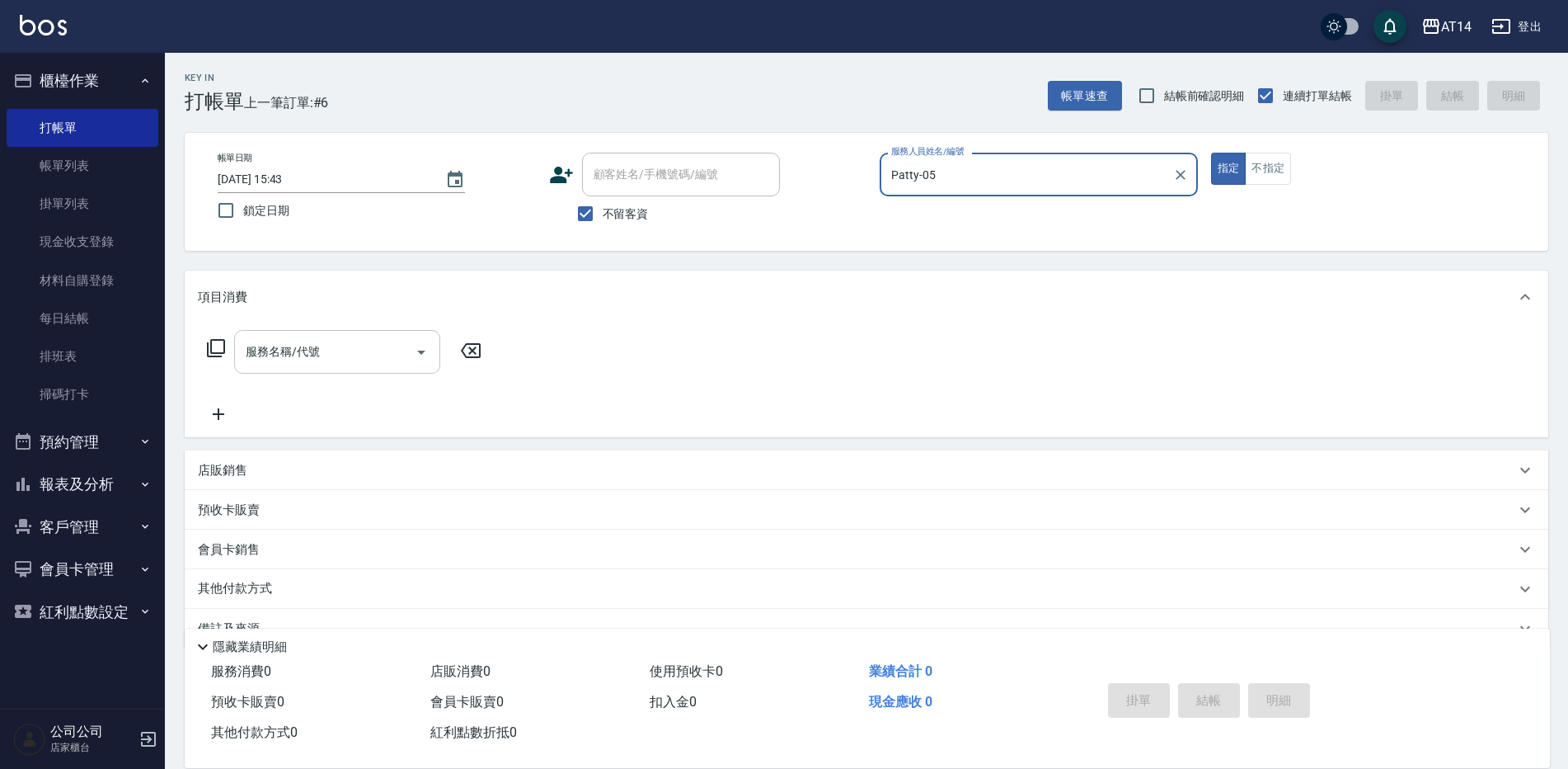
click at [345, 361] on input "服務名稱/代號" at bounding box center [324, 352] width 166 height 29
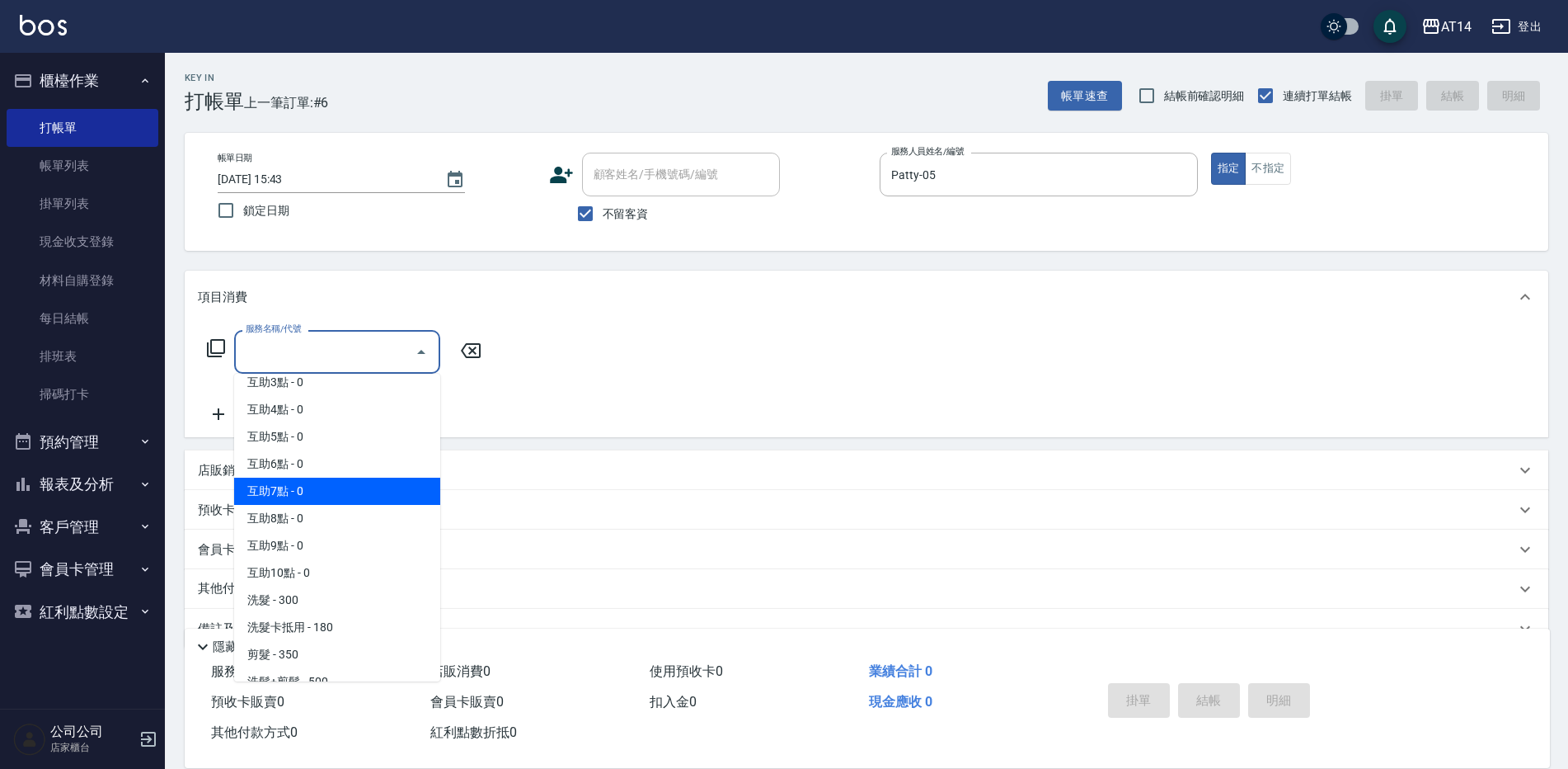
scroll to position [165, 0]
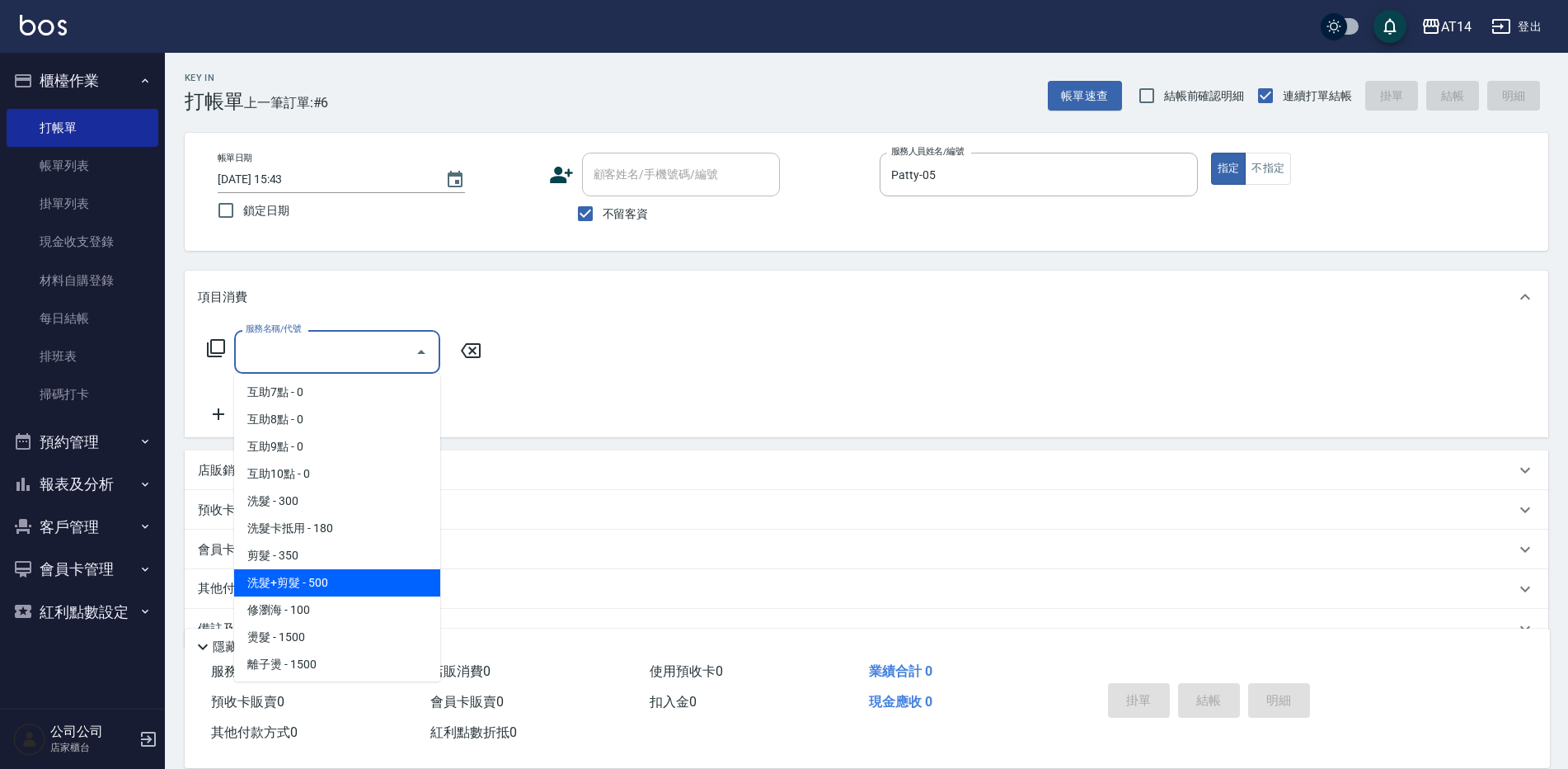
click at [274, 581] on span "洗髮+剪髮 - 500" at bounding box center [337, 583] width 206 height 27
type input "洗髮+剪髮(022)"
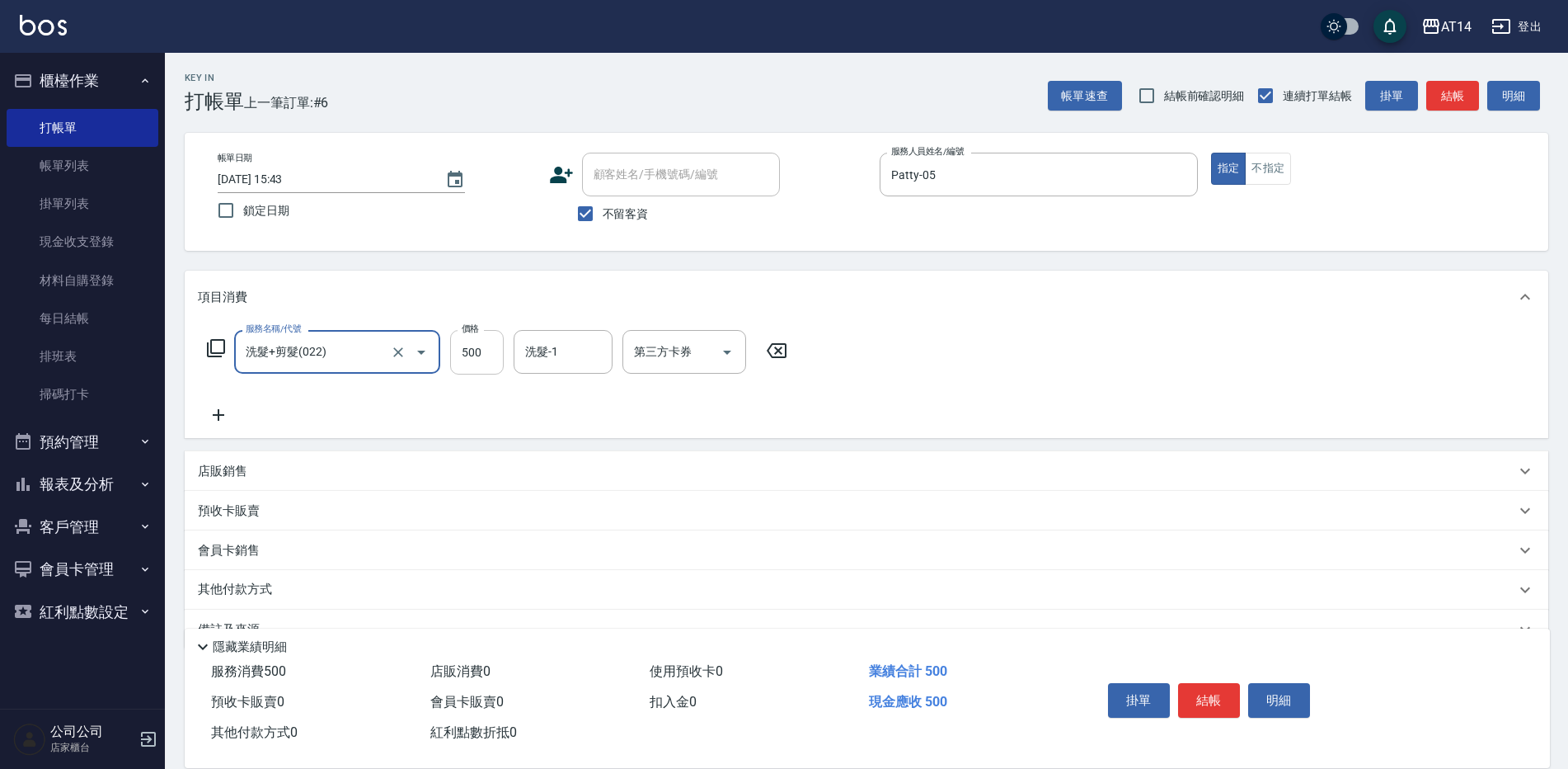
click at [490, 344] on input "500" at bounding box center [477, 352] width 54 height 44
type input "700"
click at [212, 416] on icon at bounding box center [218, 415] width 42 height 20
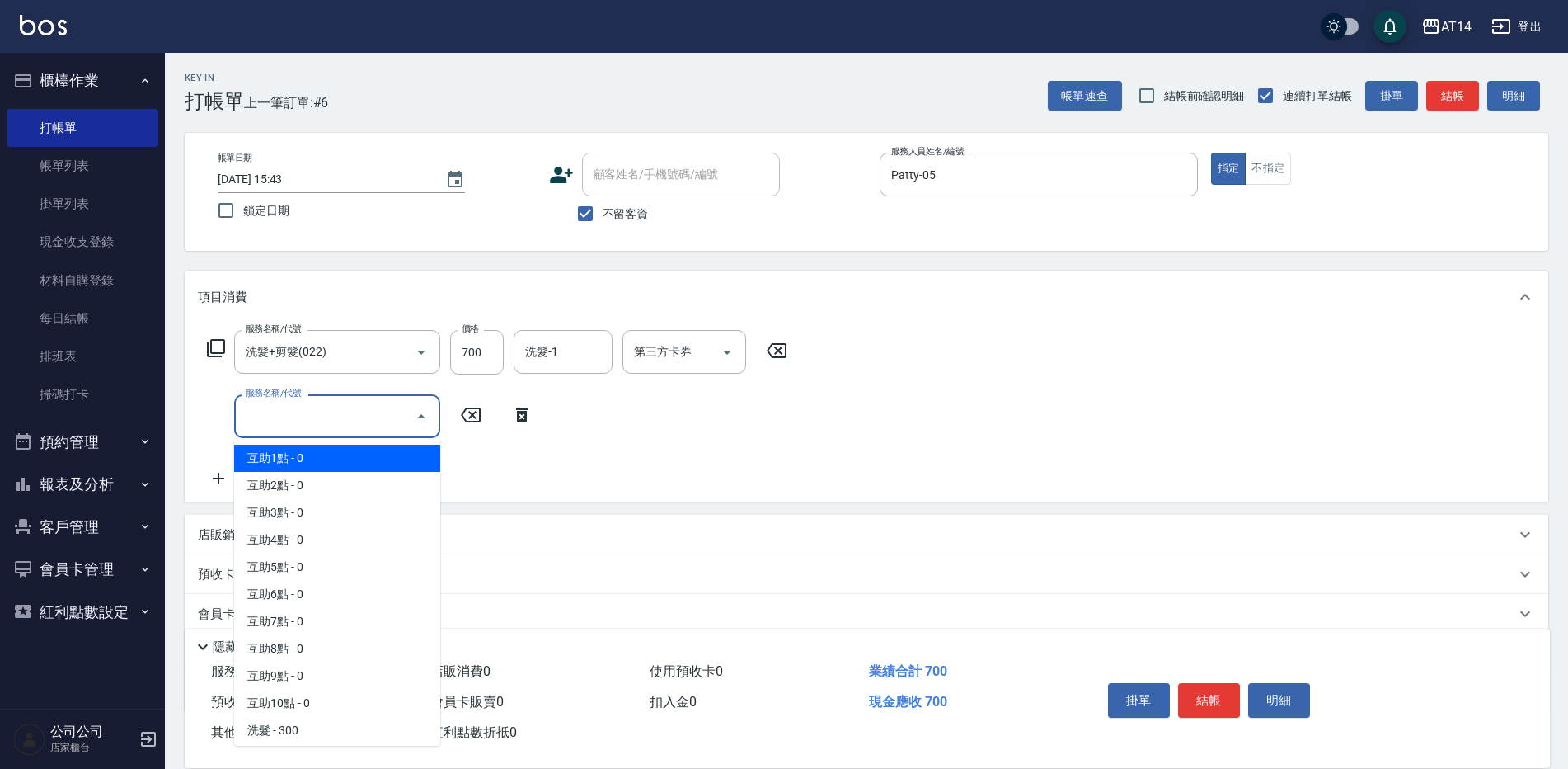
click at [251, 416] on input "服務名稱/代號" at bounding box center [324, 416] width 166 height 29
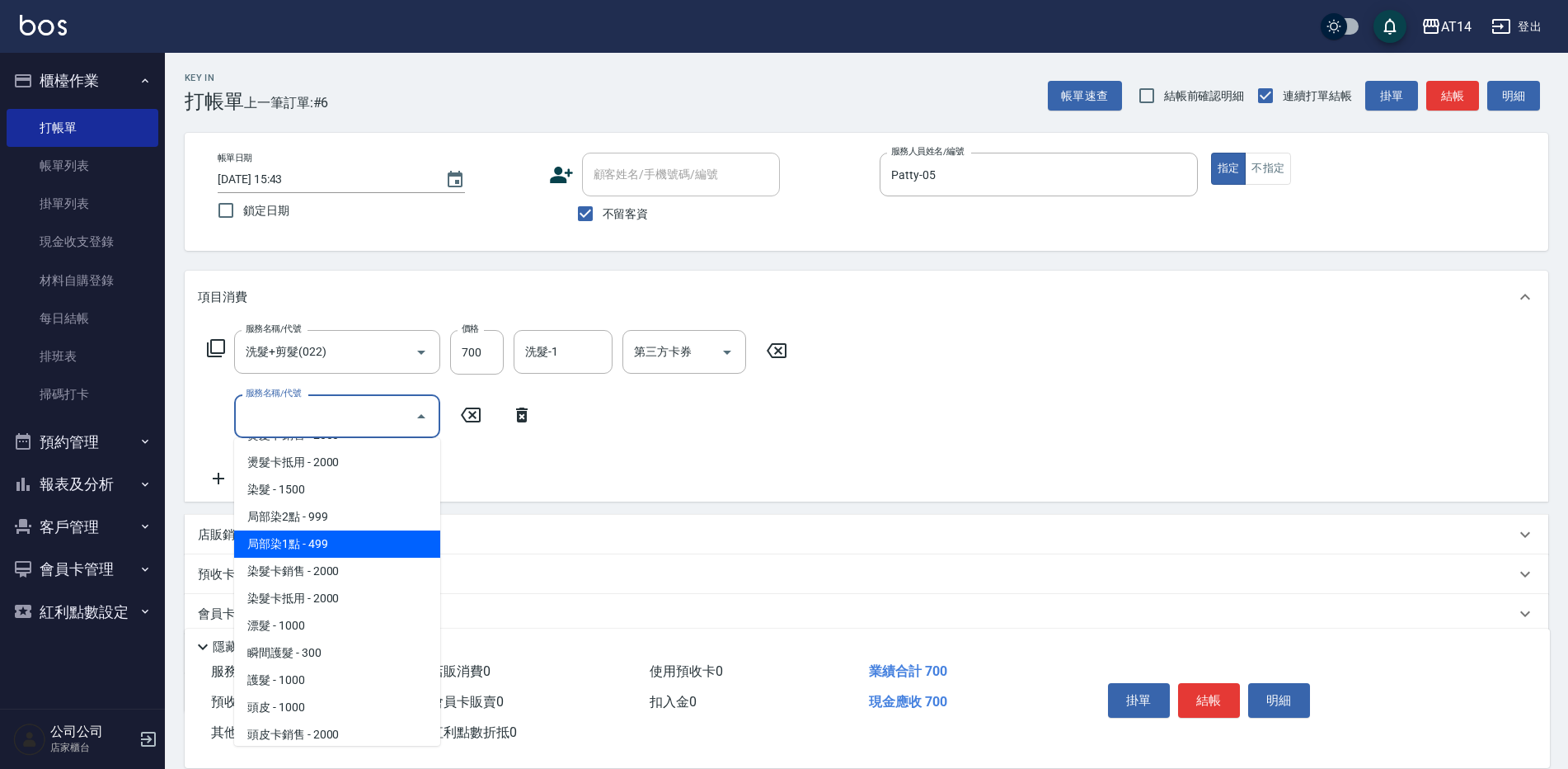
scroll to position [578, 0]
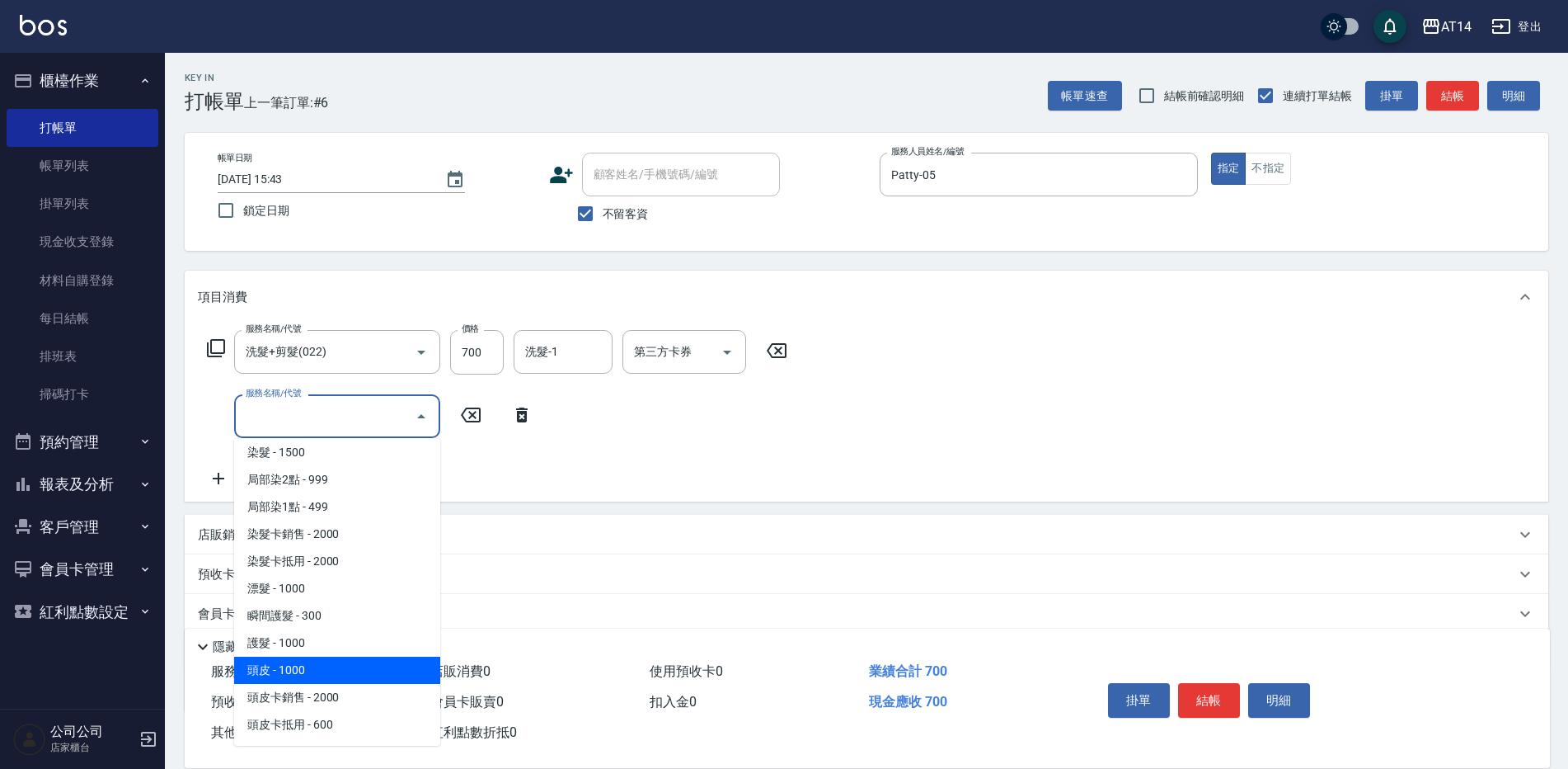
click at [302, 674] on span "頭皮 - 1000" at bounding box center [337, 670] width 206 height 27
type input "頭皮(052)"
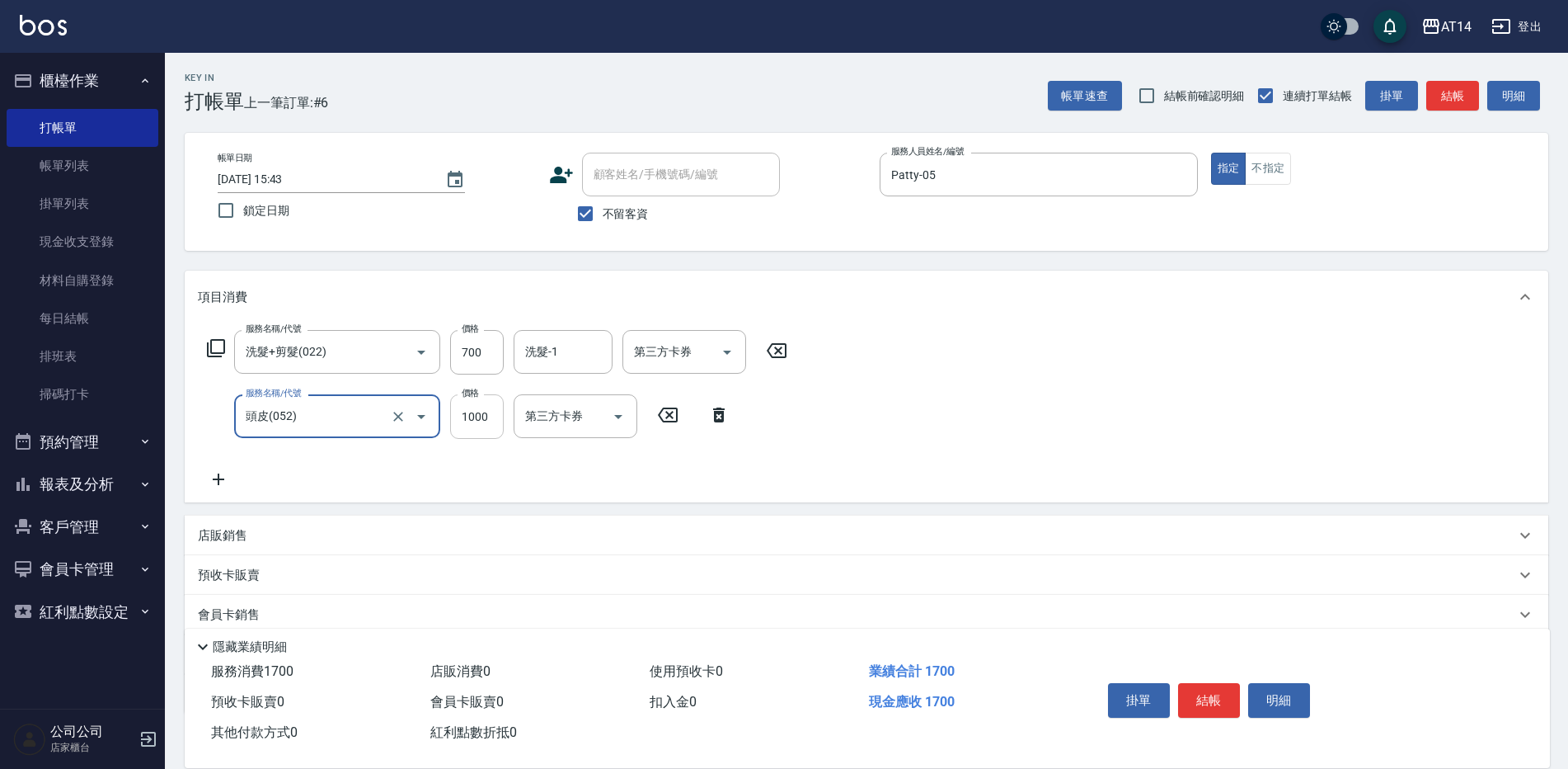
click at [491, 412] on input "1000" at bounding box center [477, 416] width 54 height 44
type input "500"
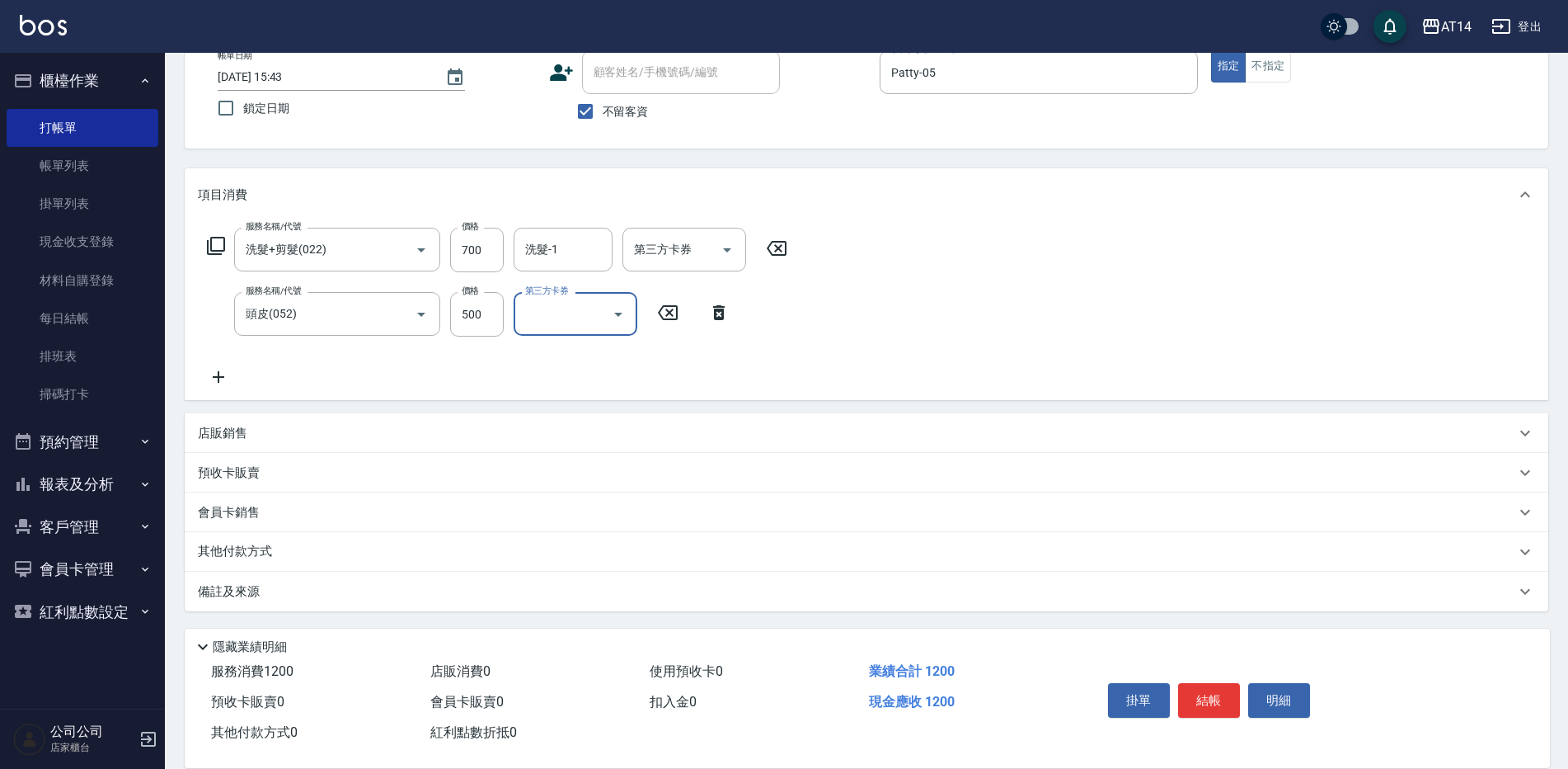
scroll to position [103, 0]
click at [263, 551] on p "其他付款方式" at bounding box center [239, 551] width 82 height 18
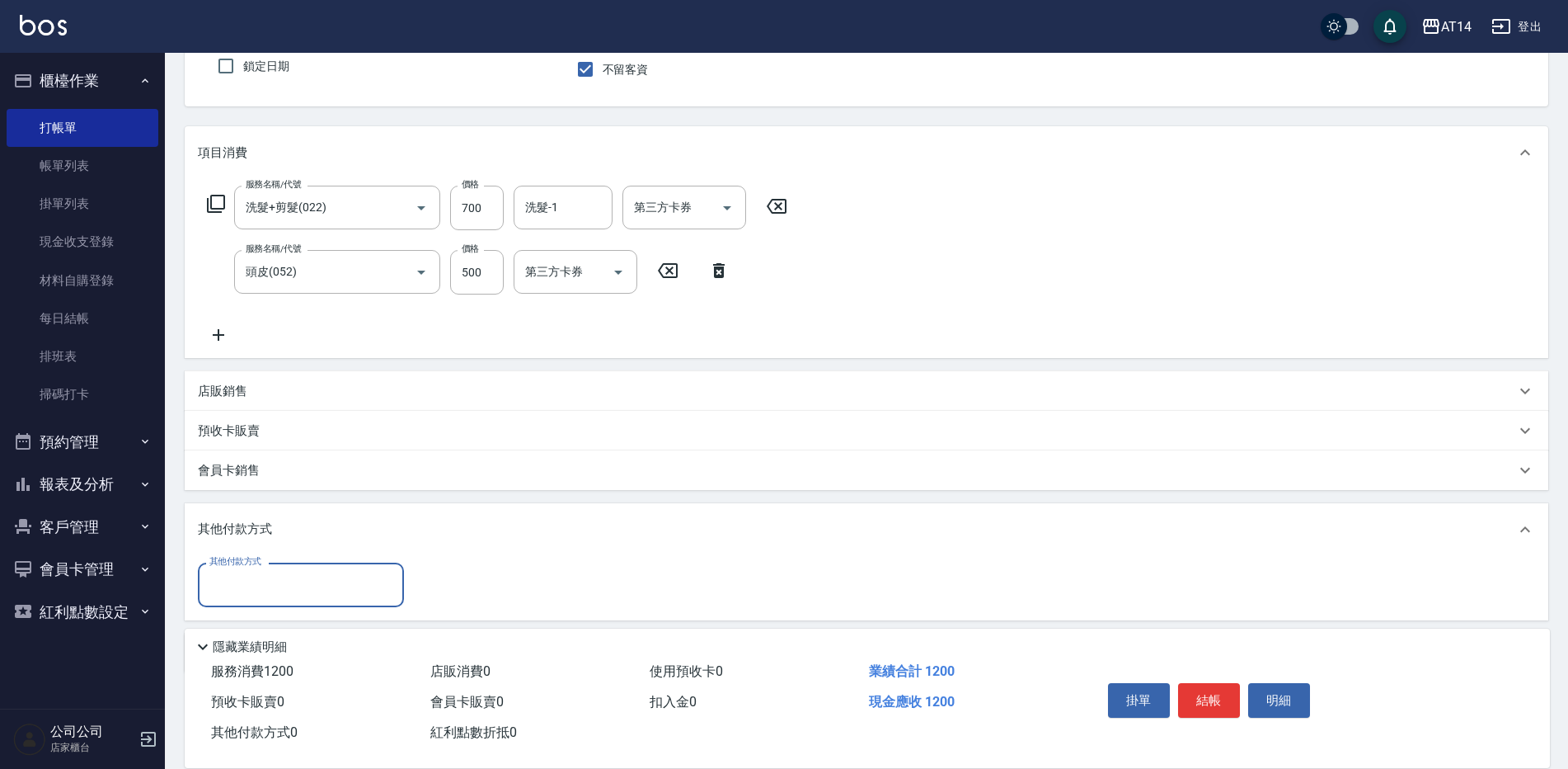
scroll to position [185, 0]
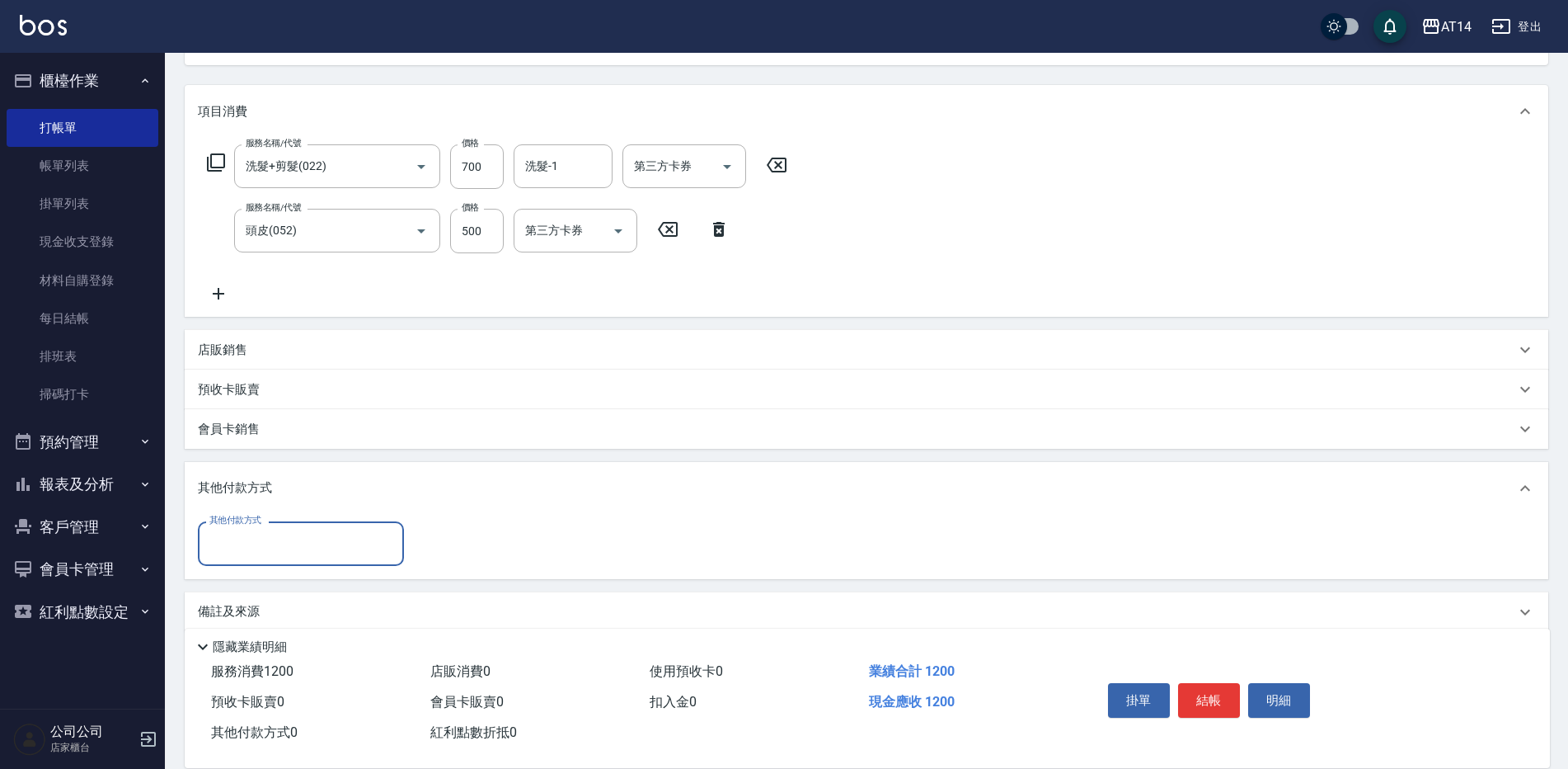
click at [294, 550] on input "其他付款方式" at bounding box center [301, 543] width 191 height 29
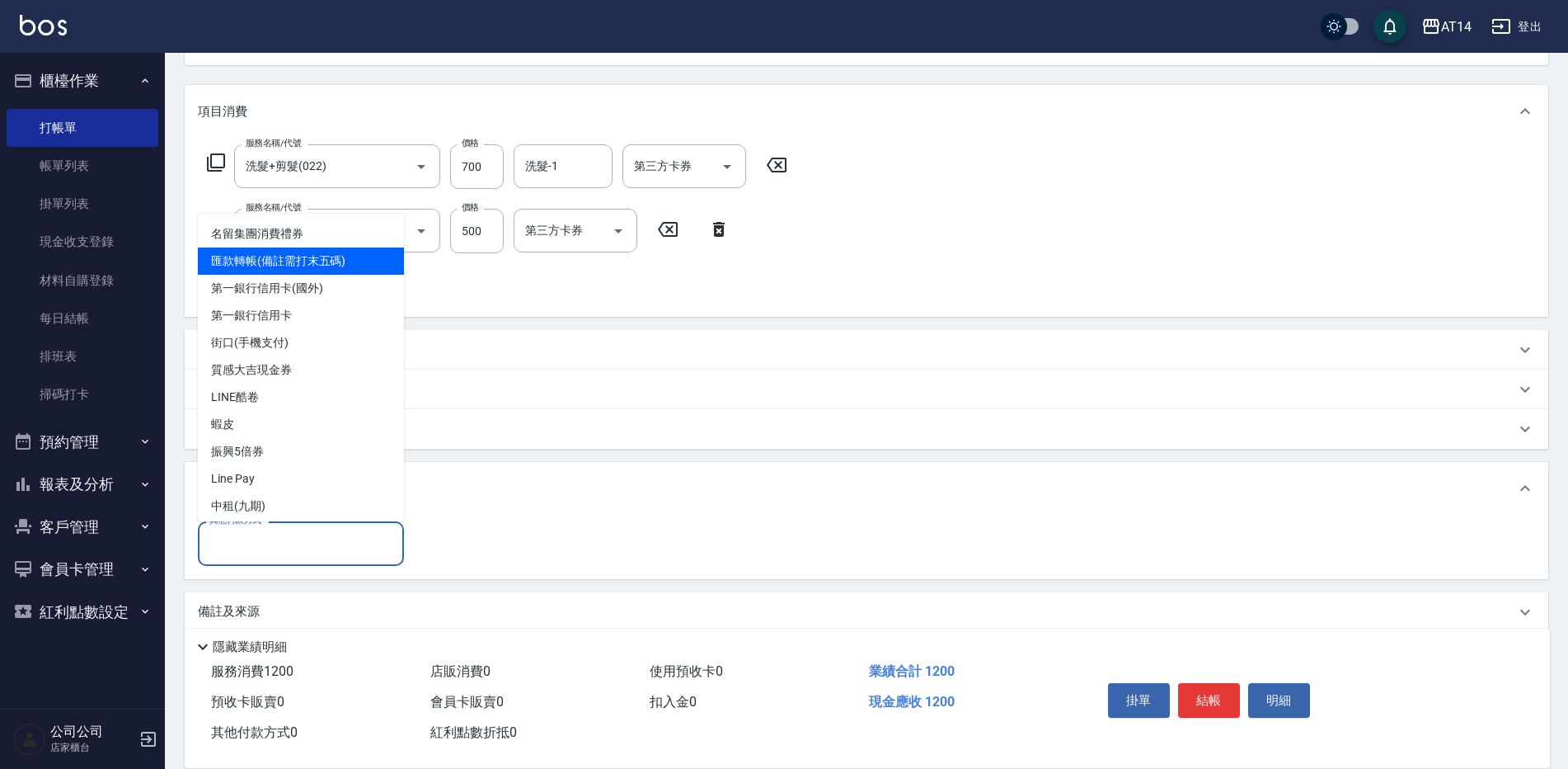
click at [245, 254] on span "匯款轉帳(備註需打末五碼)" at bounding box center [301, 261] width 206 height 27
type input "匯款轉帳(備註需打末五碼)"
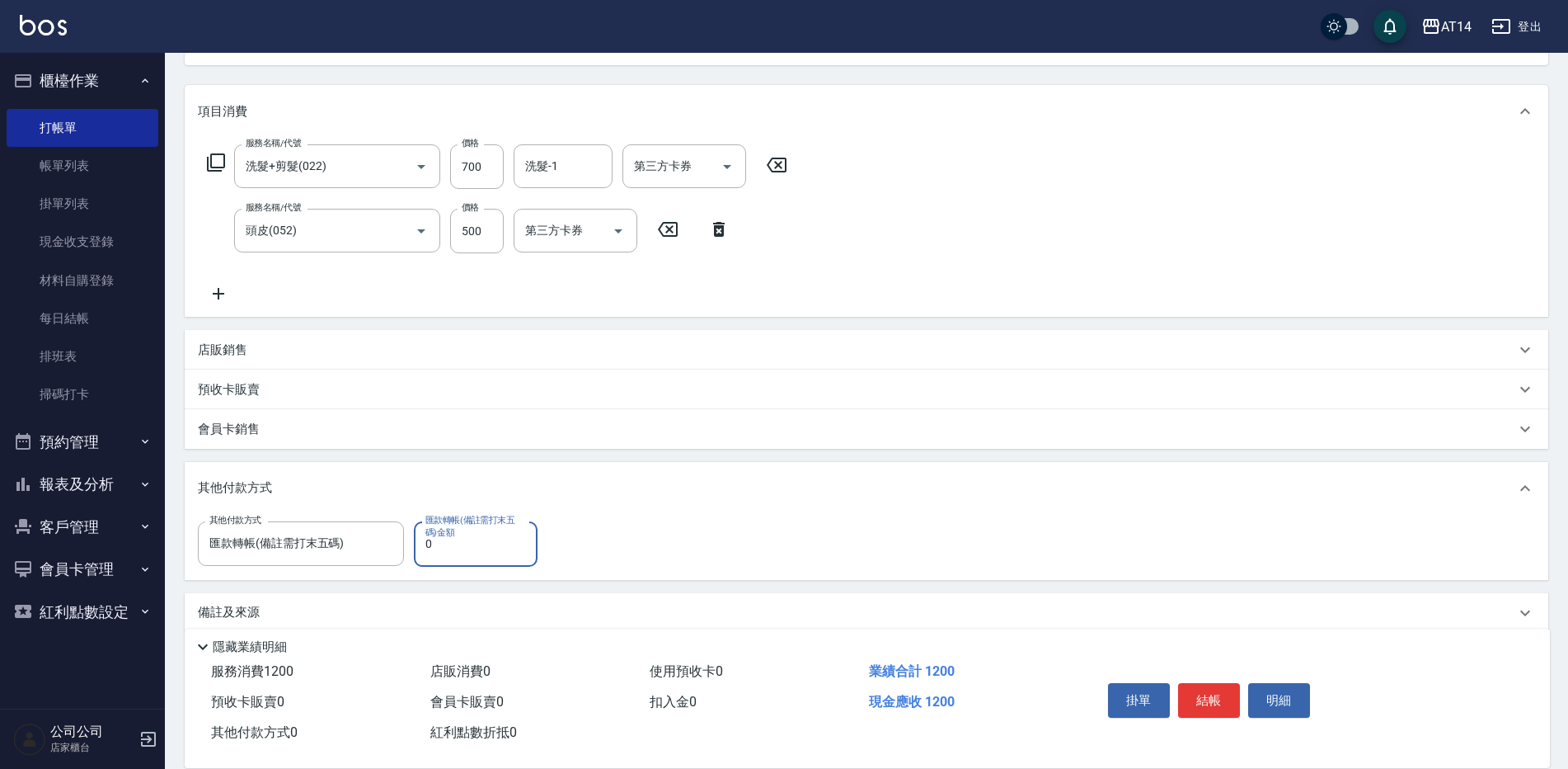
drag, startPoint x: 444, startPoint y: 551, endPoint x: 415, endPoint y: 561, distance: 30.7
click at [415, 561] on input "0" at bounding box center [476, 544] width 124 height 44
type input "1200"
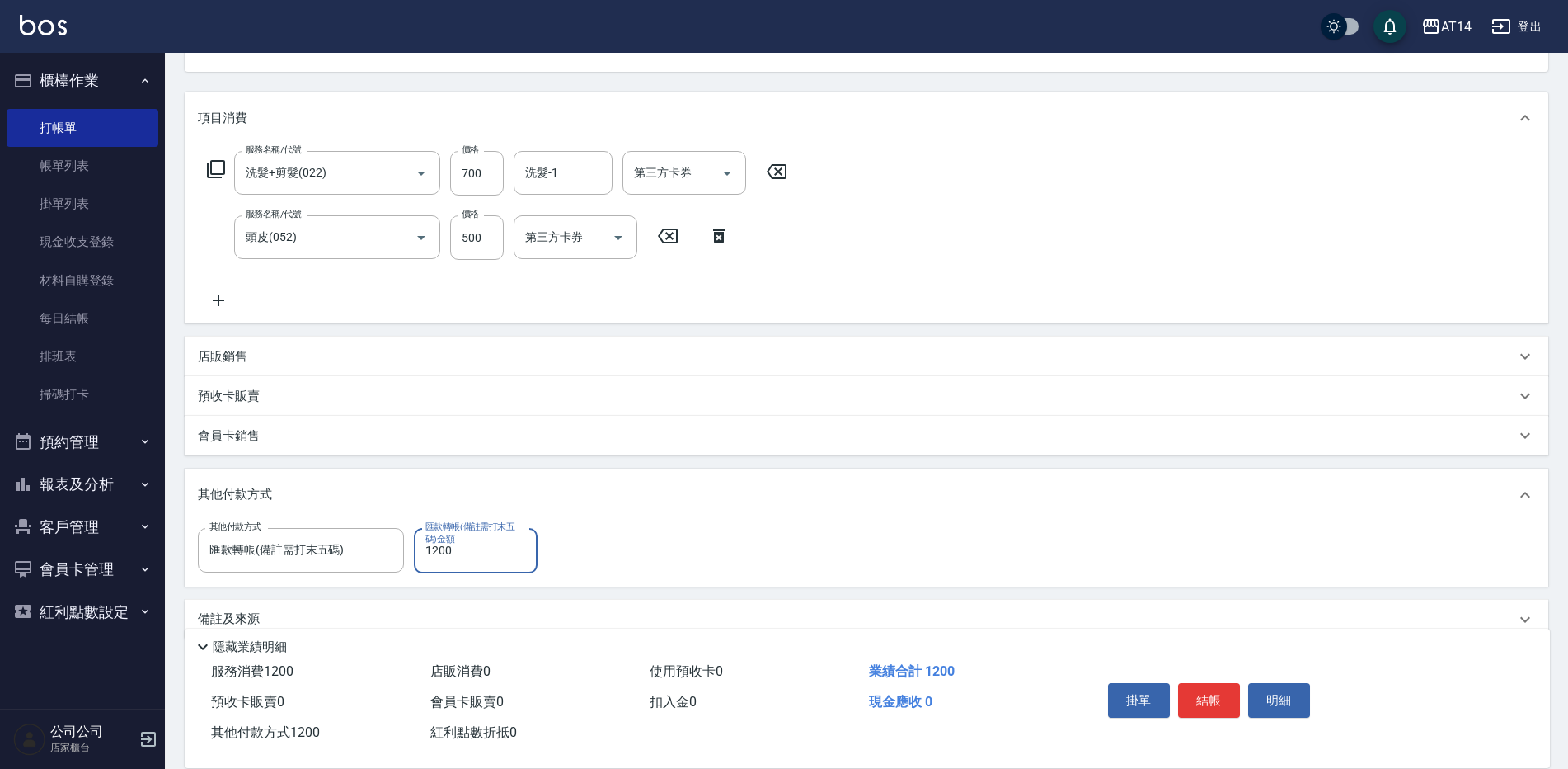
scroll to position [208, 0]
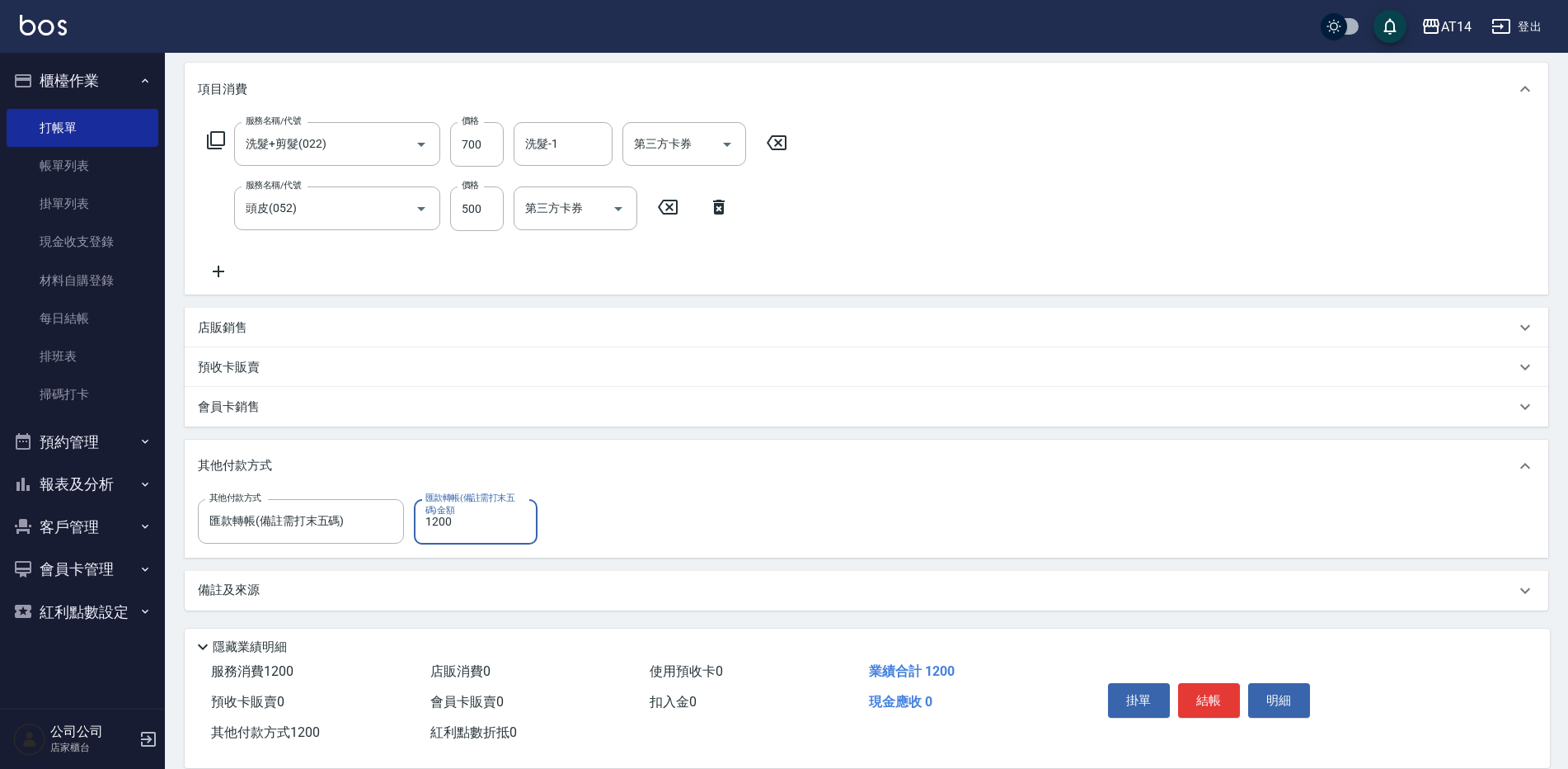
click at [254, 594] on p "備註及來源" at bounding box center [228, 590] width 62 height 17
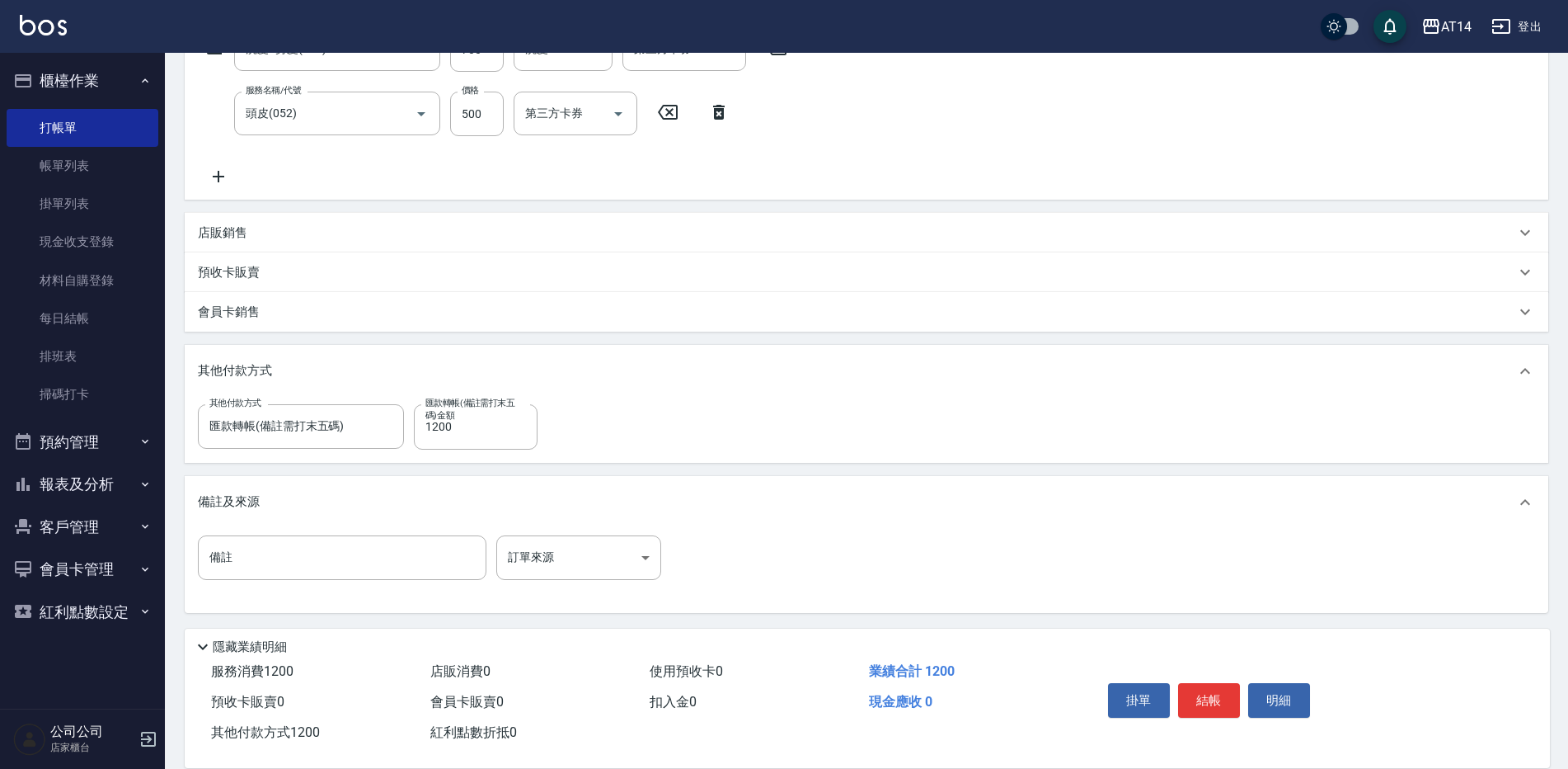
scroll to position [305, 0]
click at [279, 551] on input "備註" at bounding box center [342, 555] width 289 height 44
click at [209, 549] on input "43814" at bounding box center [342, 555] width 289 height 44
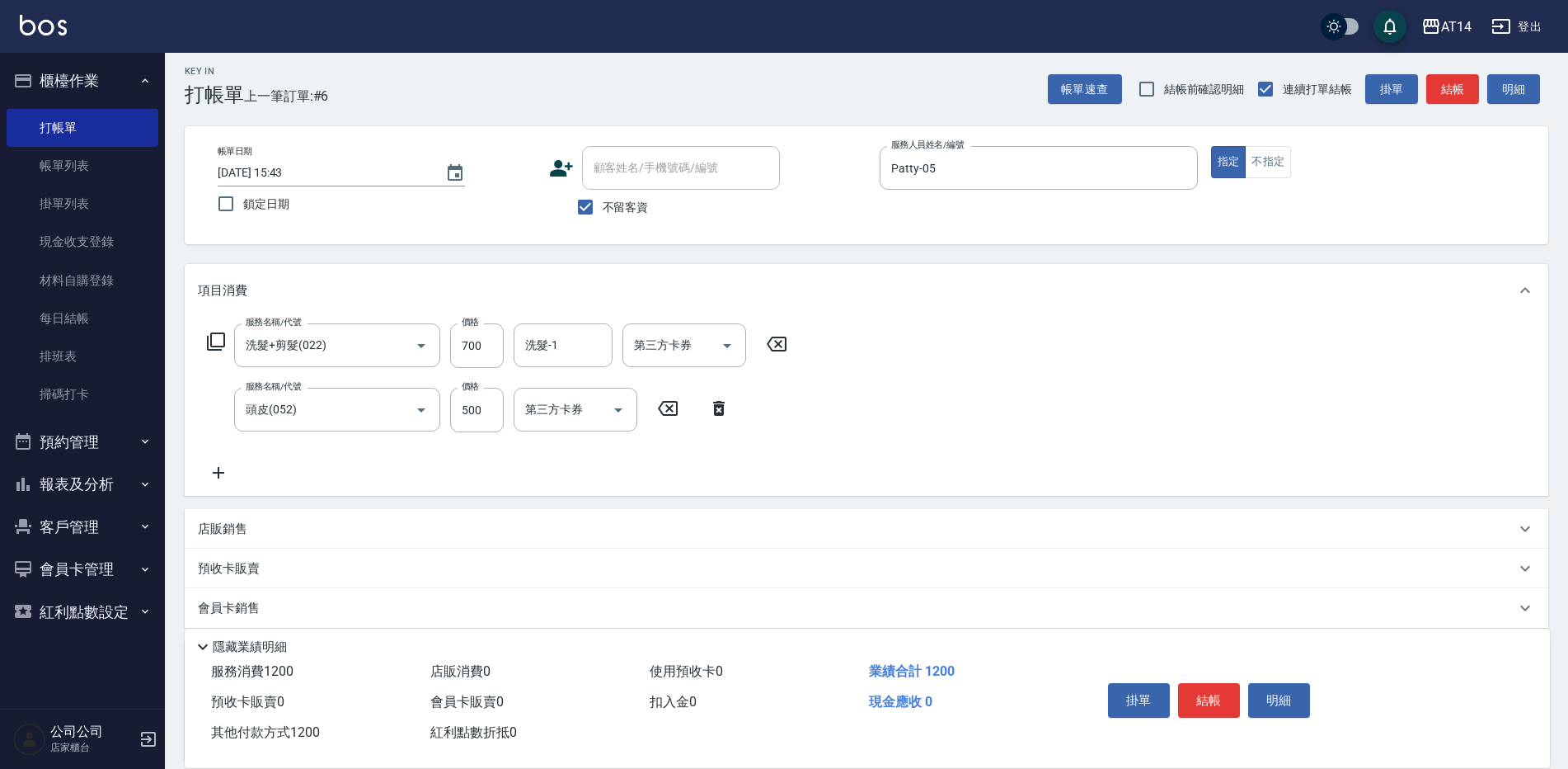
scroll to position [0, 0]
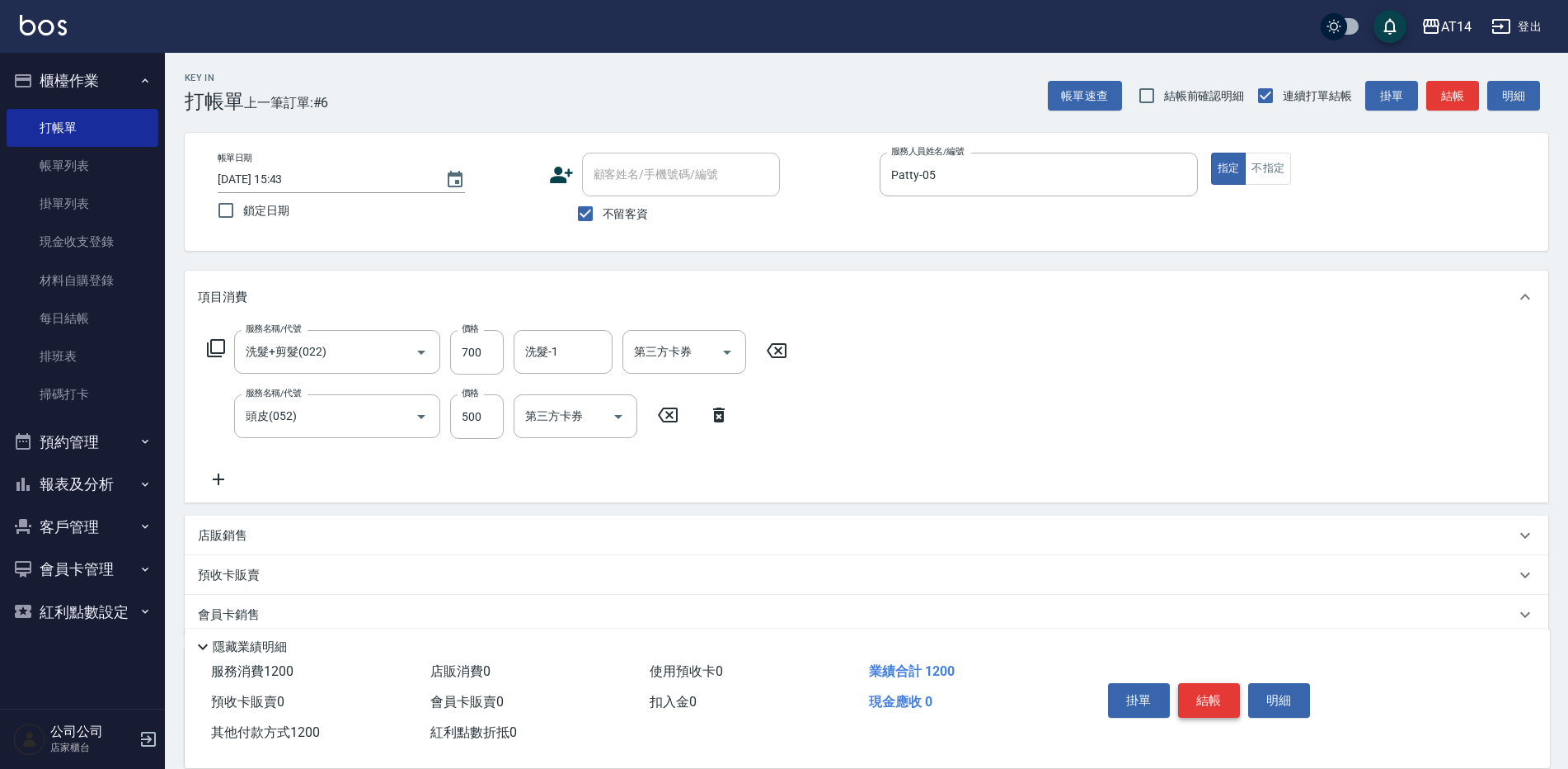
type input "後五碼43814"
click at [1202, 688] on button "結帳" at bounding box center [1209, 700] width 62 height 35
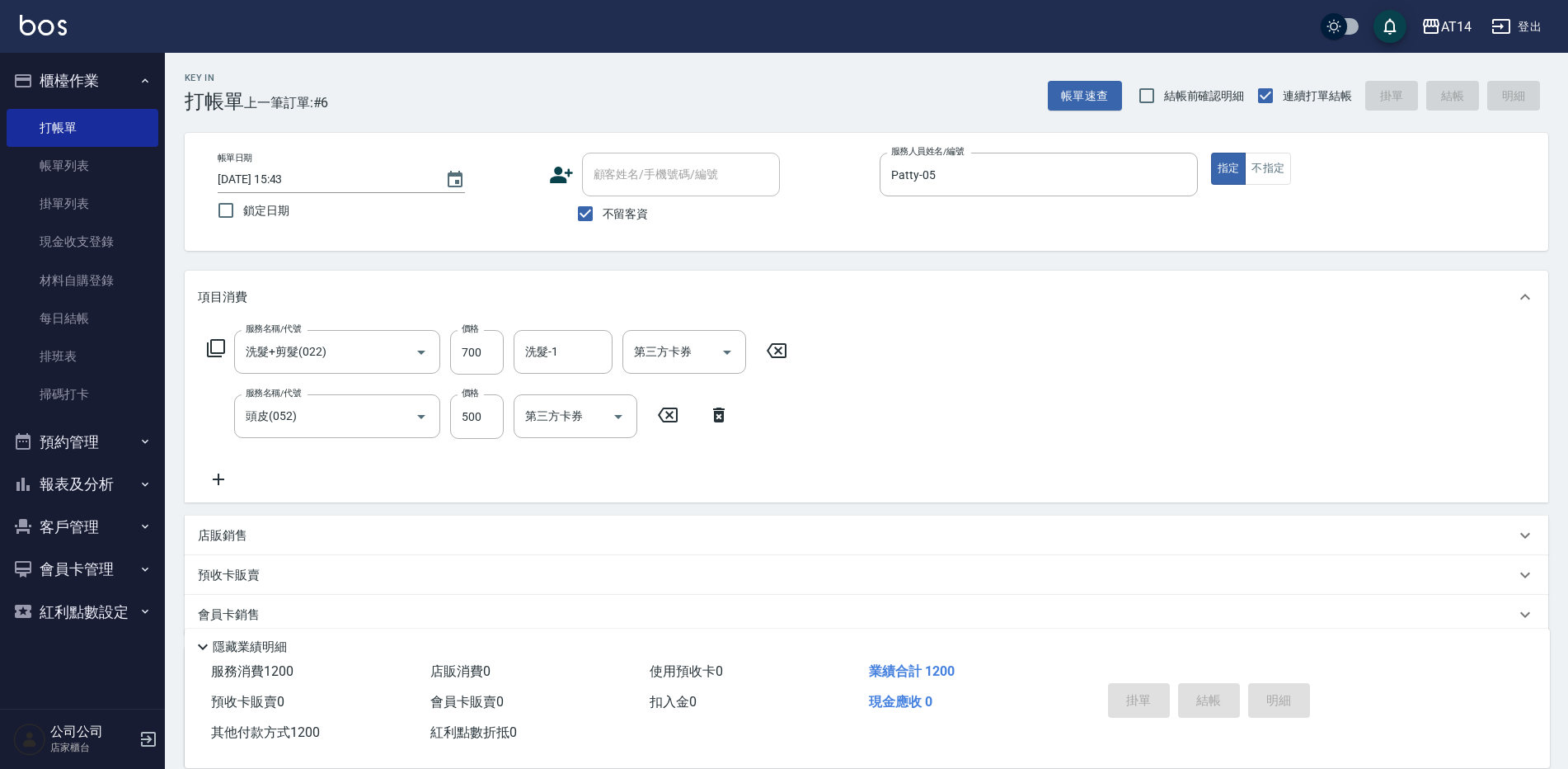
scroll to position [99, 0]
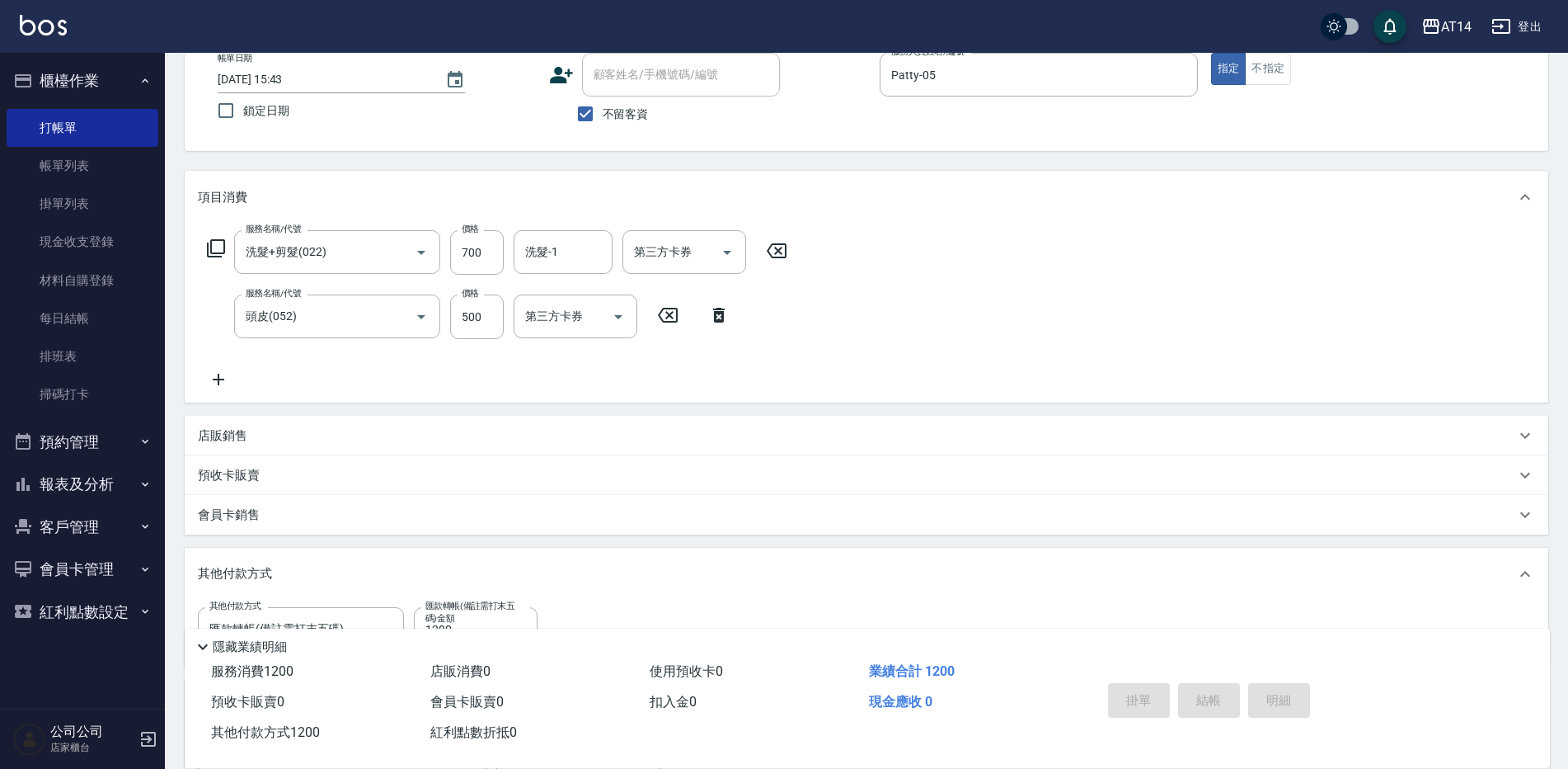
type input "[DATE] 16:02"
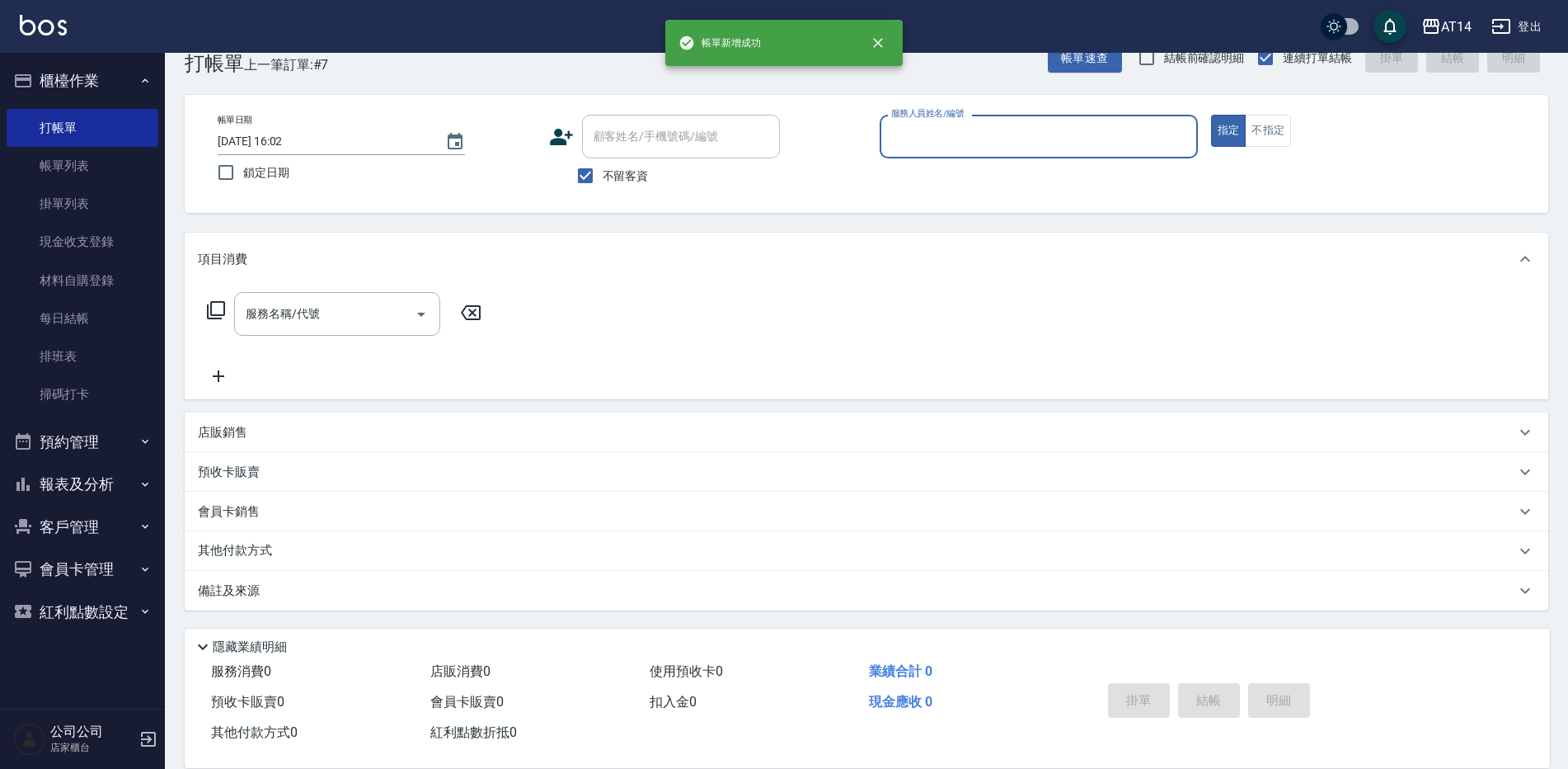
scroll to position [38, 0]
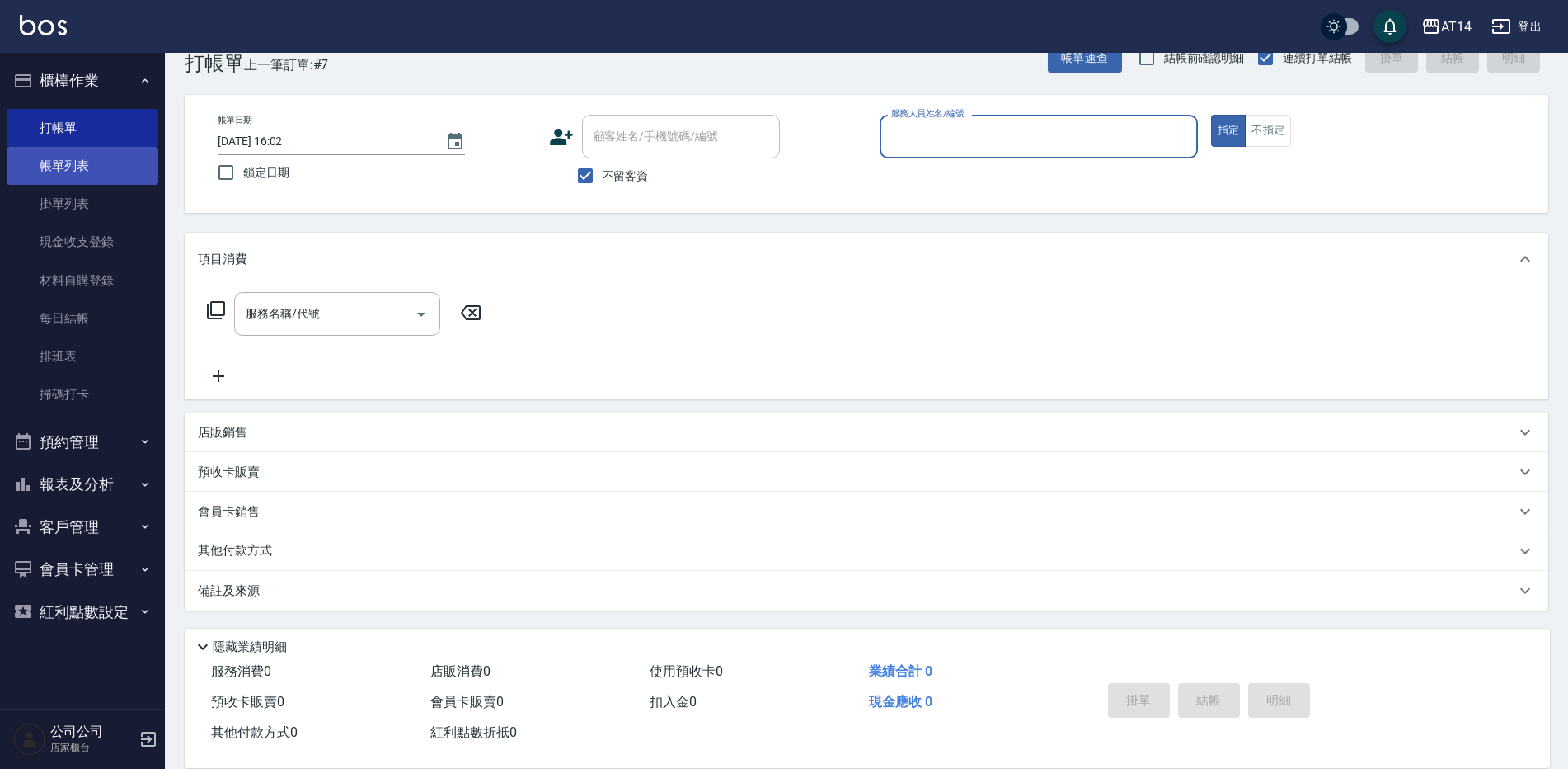
click at [58, 162] on link "帳單列表" at bounding box center [82, 166] width 152 height 38
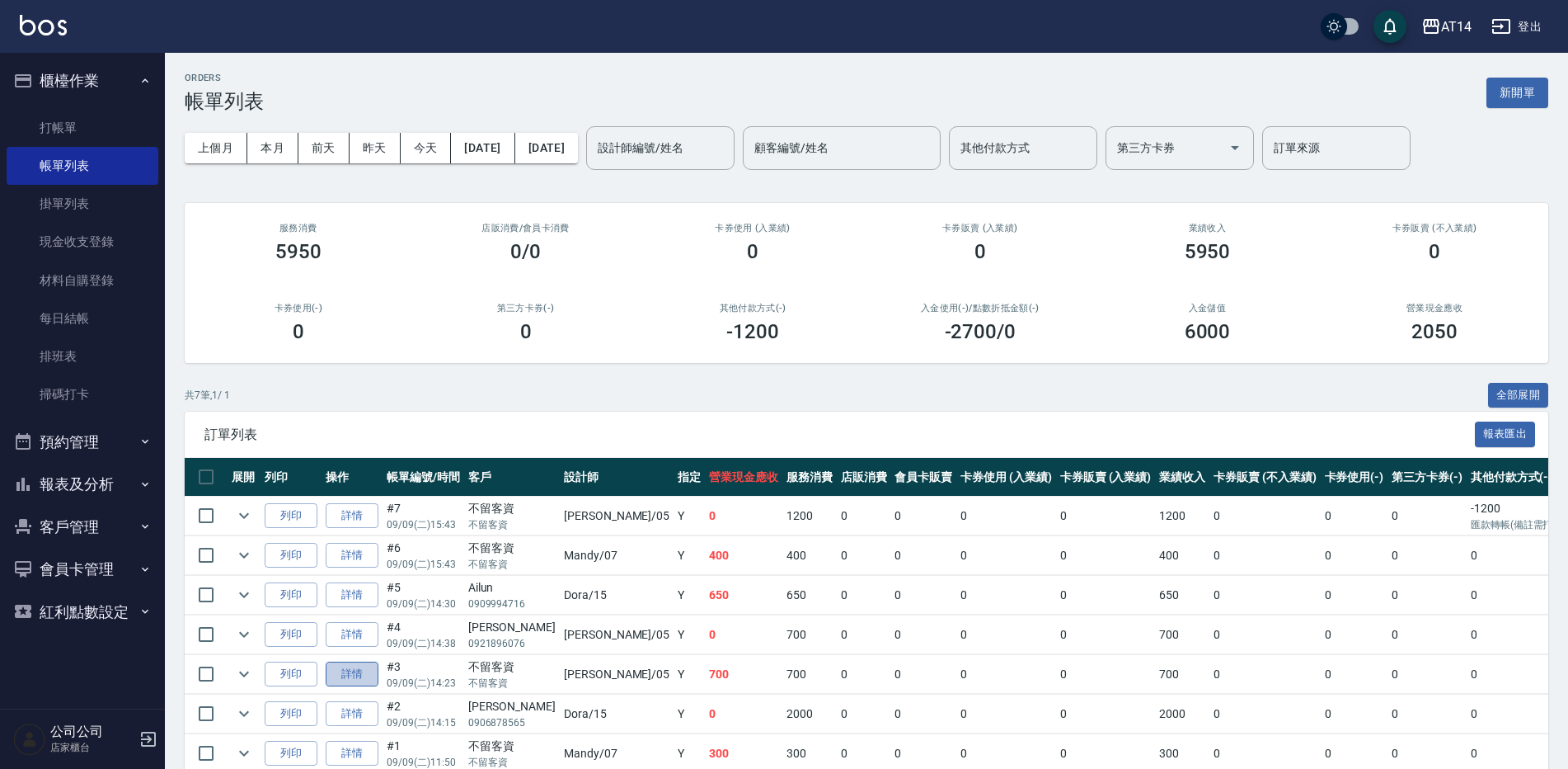
click at [362, 674] on link "詳情" at bounding box center [352, 675] width 53 height 25
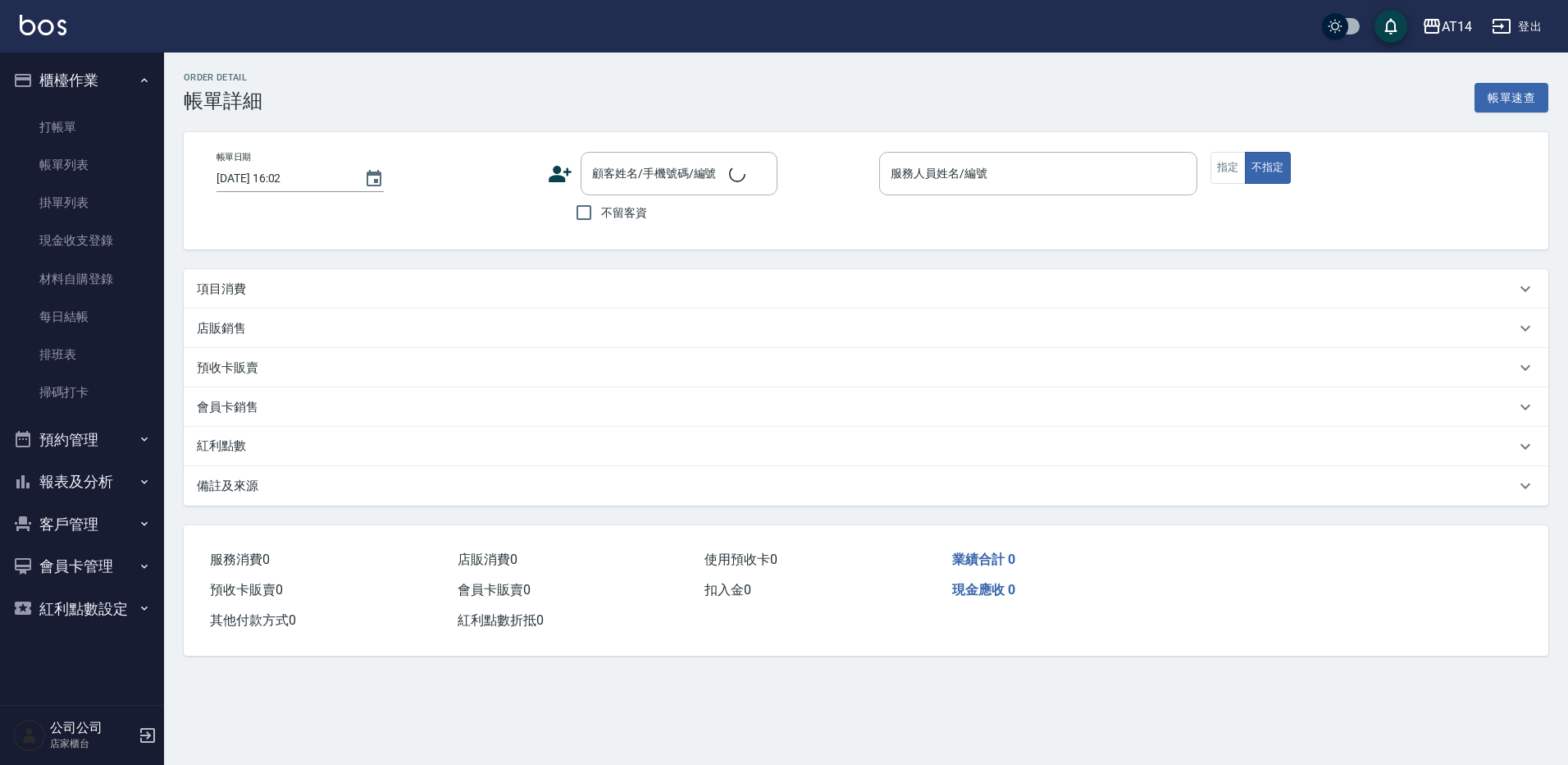
type input "[DATE] 14:23"
checkbox input "true"
type input "Patty-05"
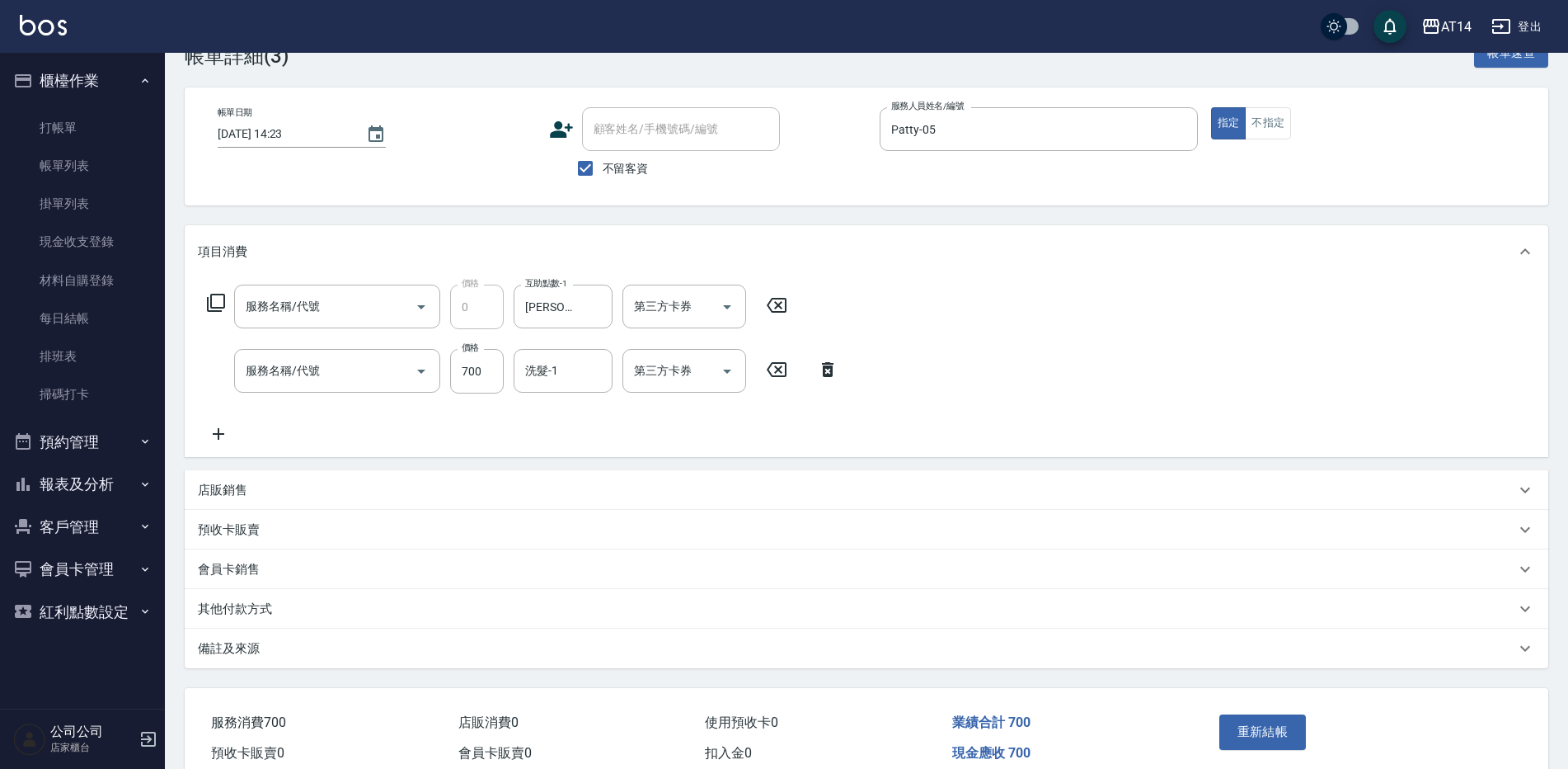
scroll to position [123, 0]
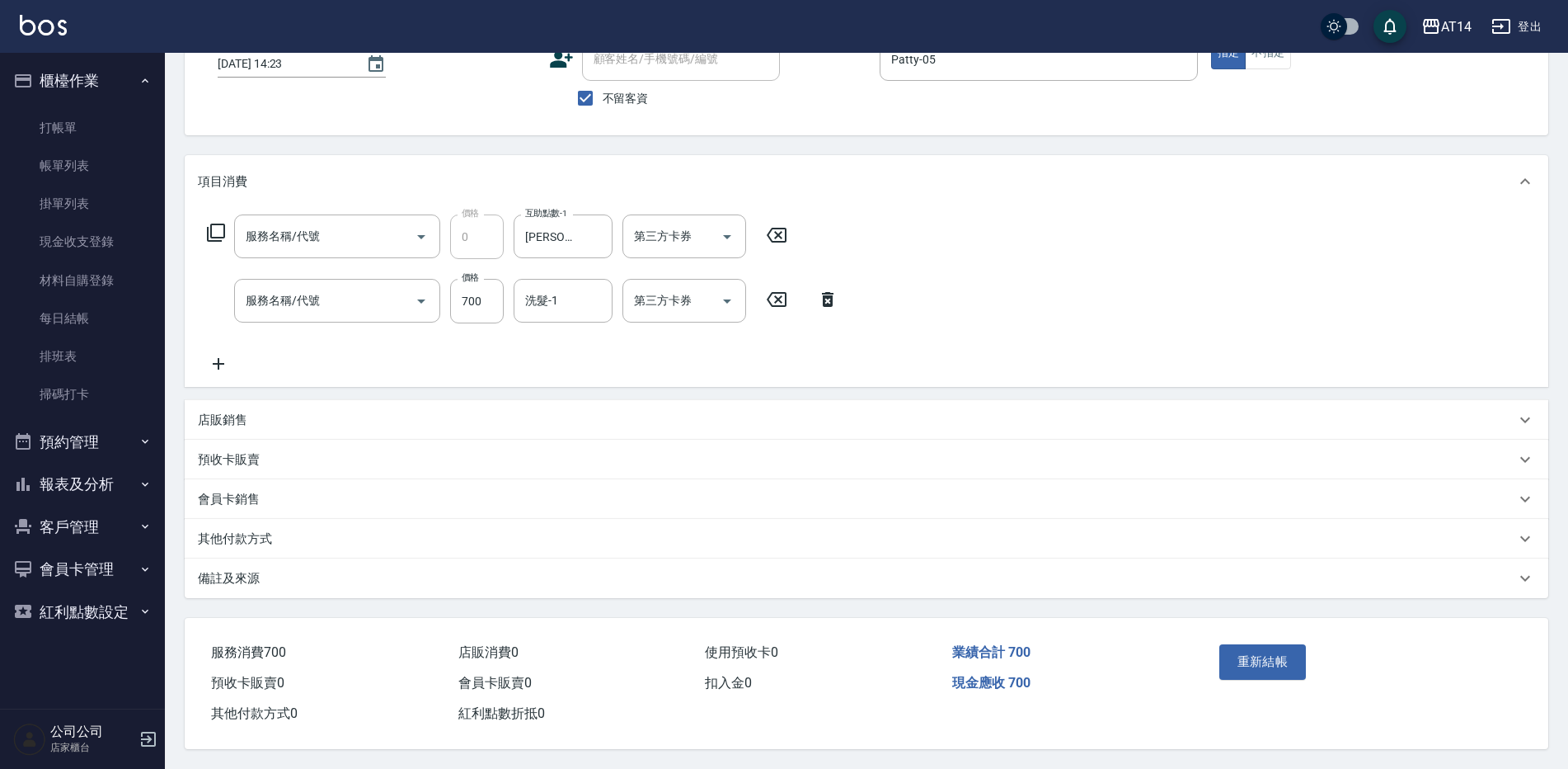
type input "互助1點(001)"
type input "洗髮+剪髮(022)"
click at [232, 535] on p "其他付款方式" at bounding box center [234, 539] width 74 height 17
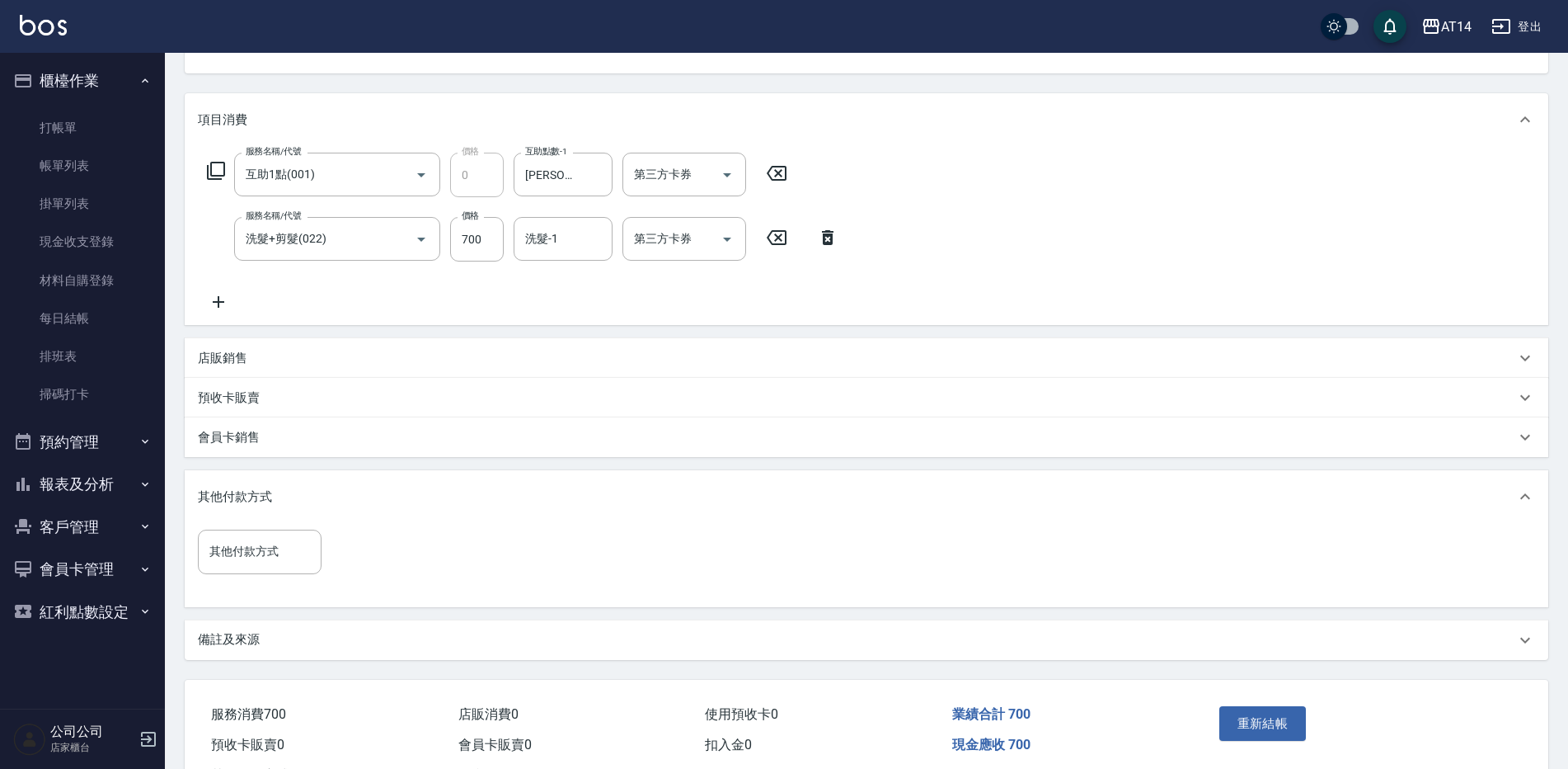
scroll to position [206, 0]
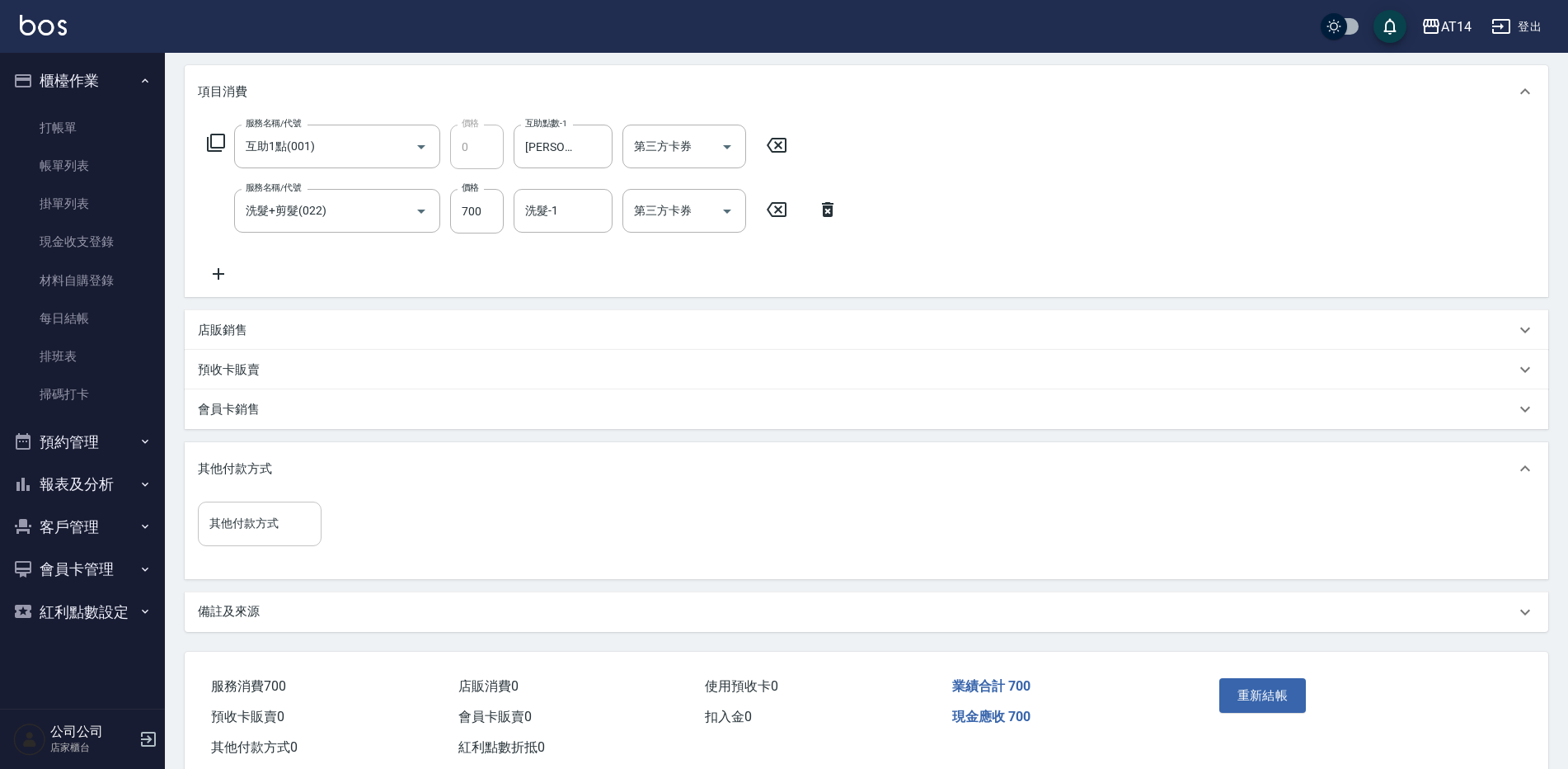
click at [260, 522] on input "其他付款方式" at bounding box center [260, 523] width 109 height 29
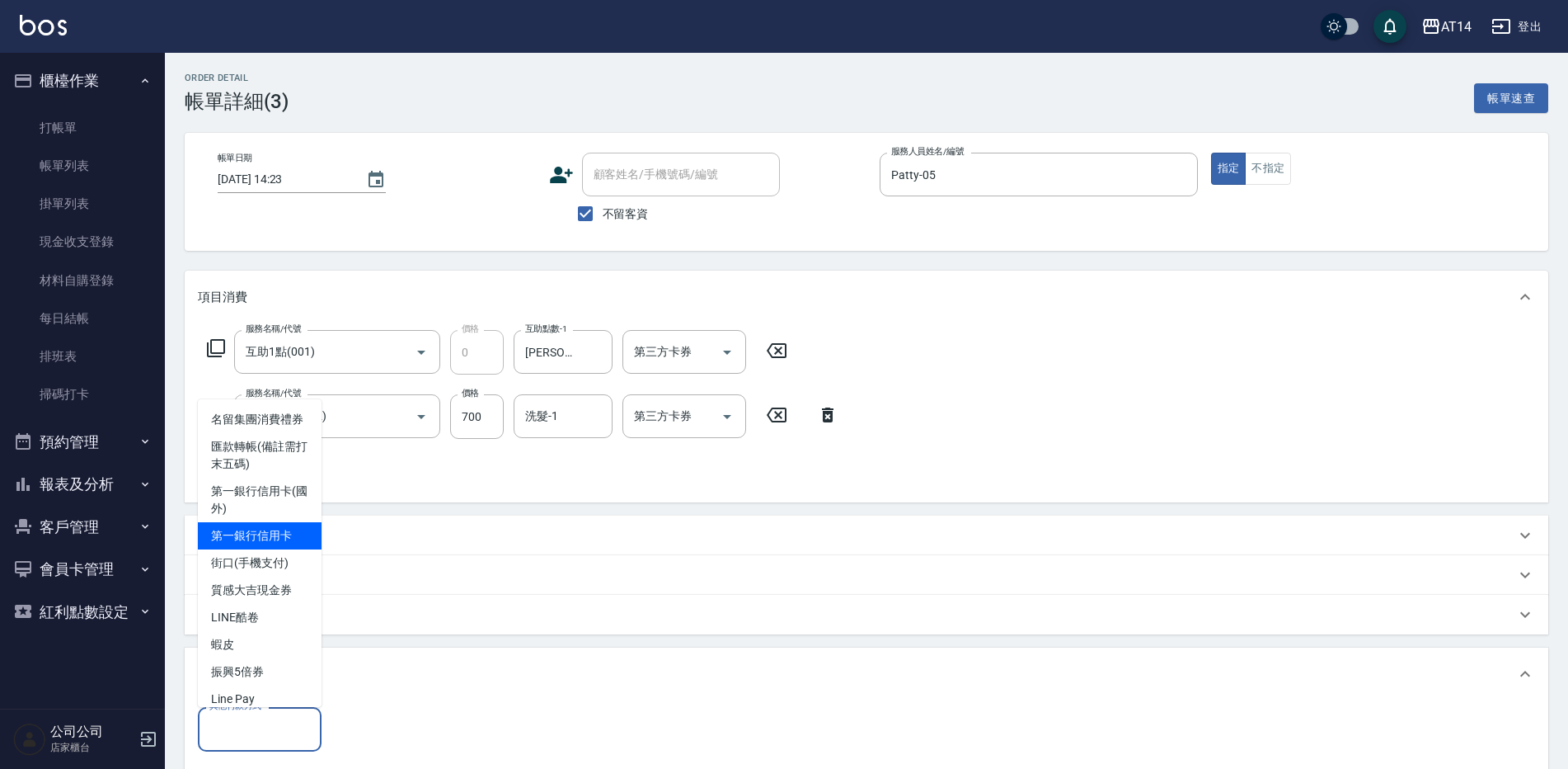
scroll to position [82, 0]
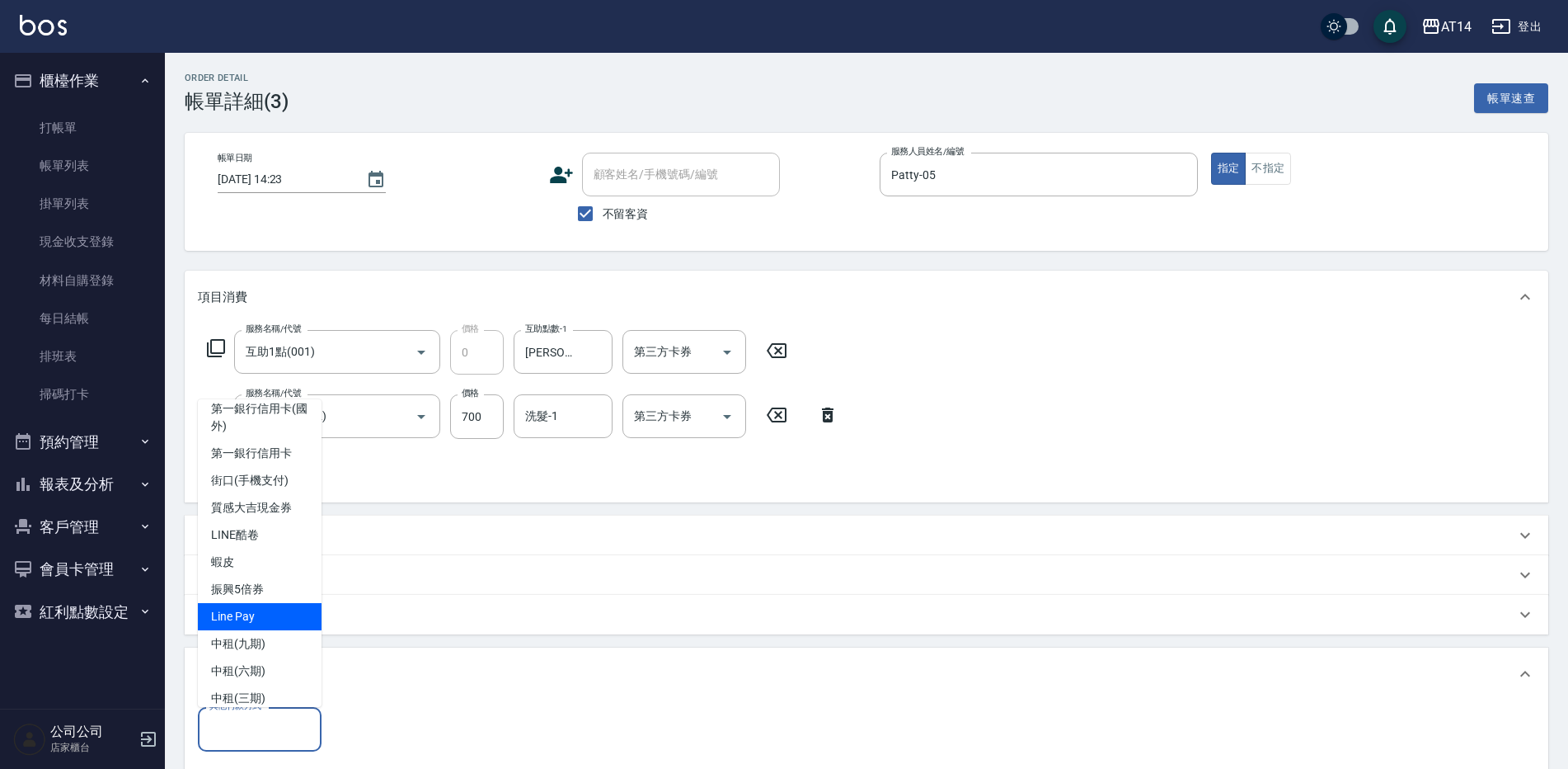
click at [255, 630] on span "Line Pay" at bounding box center [260, 617] width 124 height 27
type input "Line Pay"
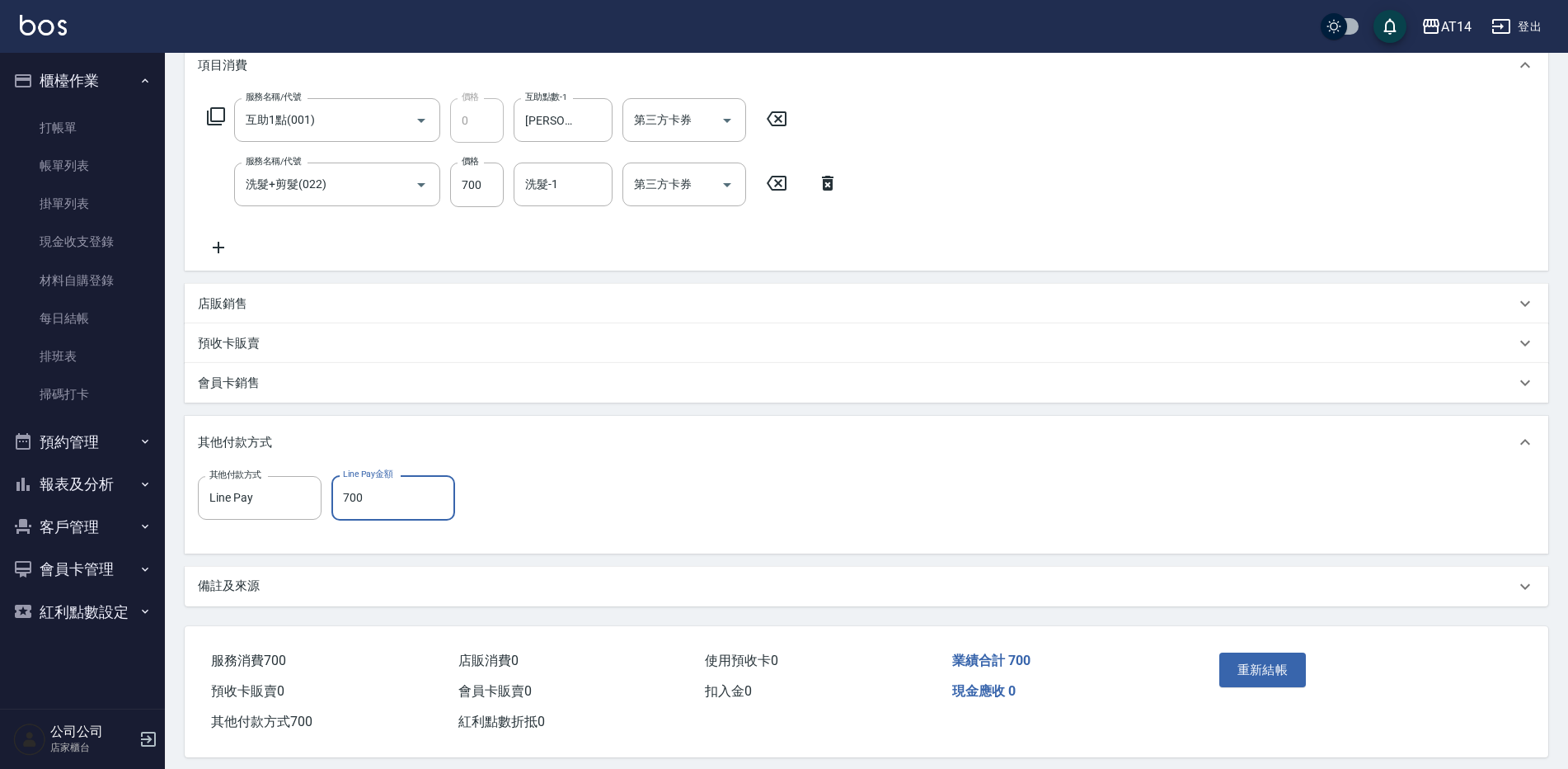
scroll to position [247, 0]
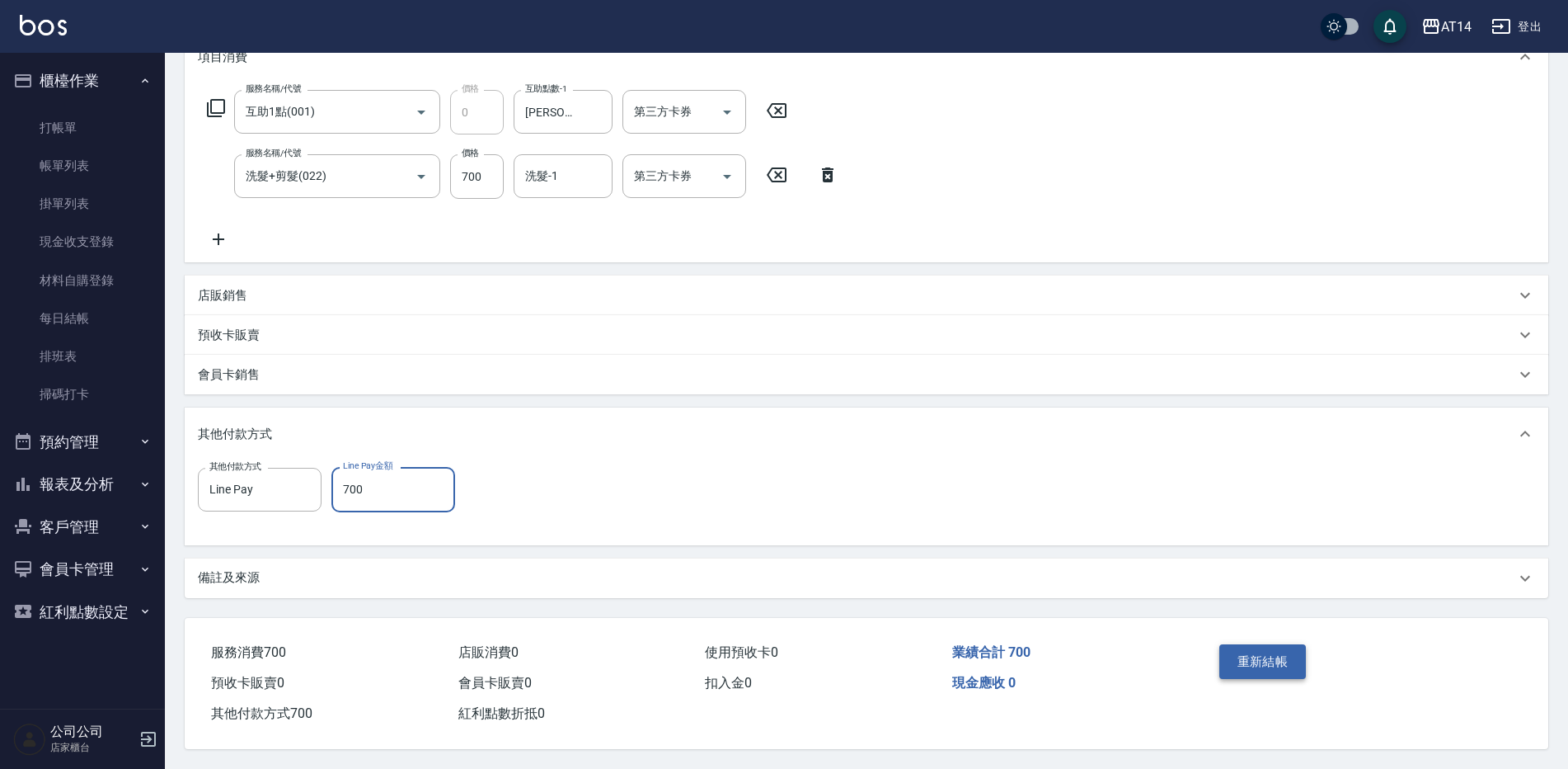
type input "700"
click at [1243, 650] on button "重新結帳" at bounding box center [1263, 661] width 87 height 35
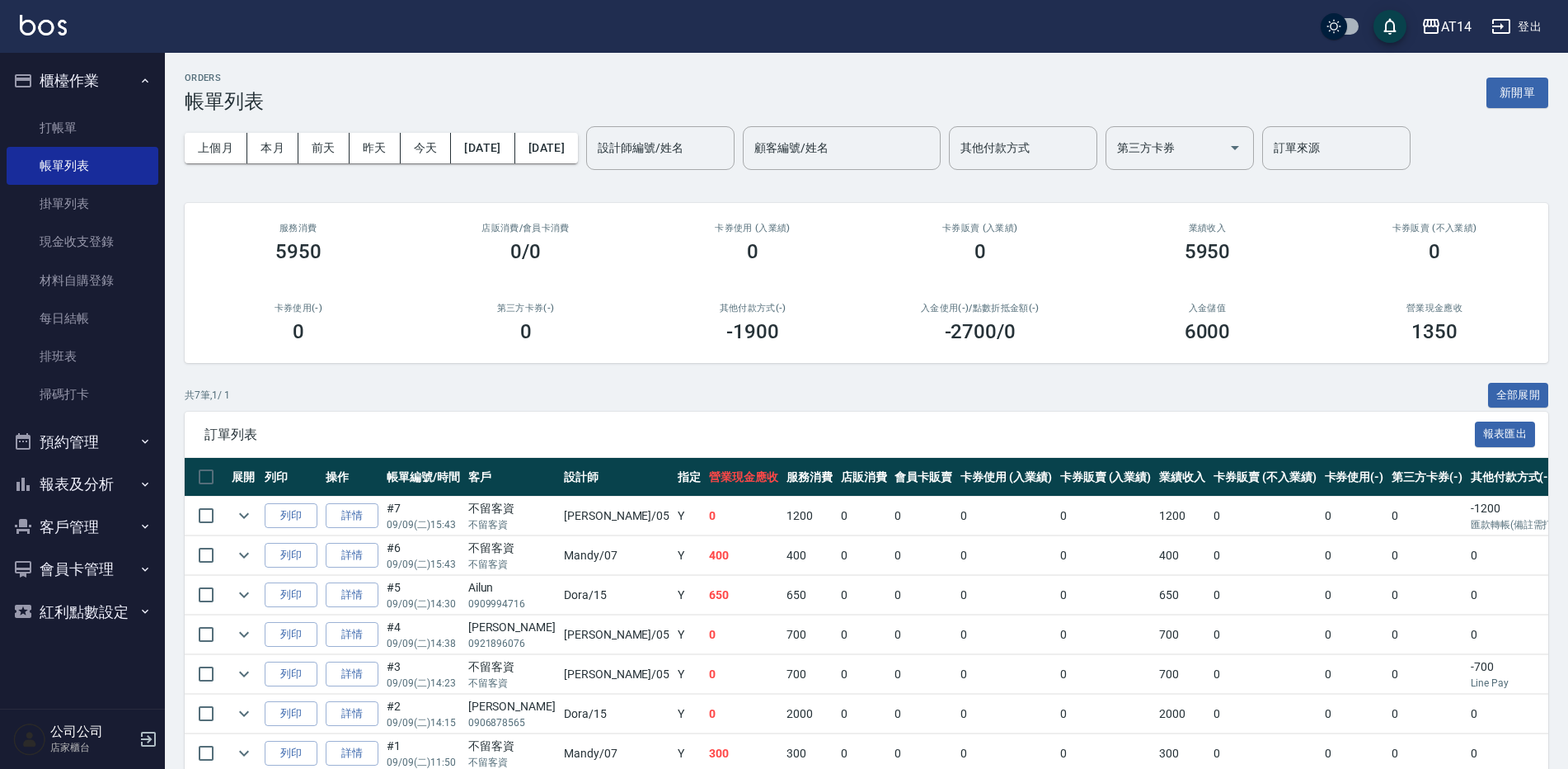
click at [82, 468] on button "報表及分析" at bounding box center [82, 484] width 152 height 42
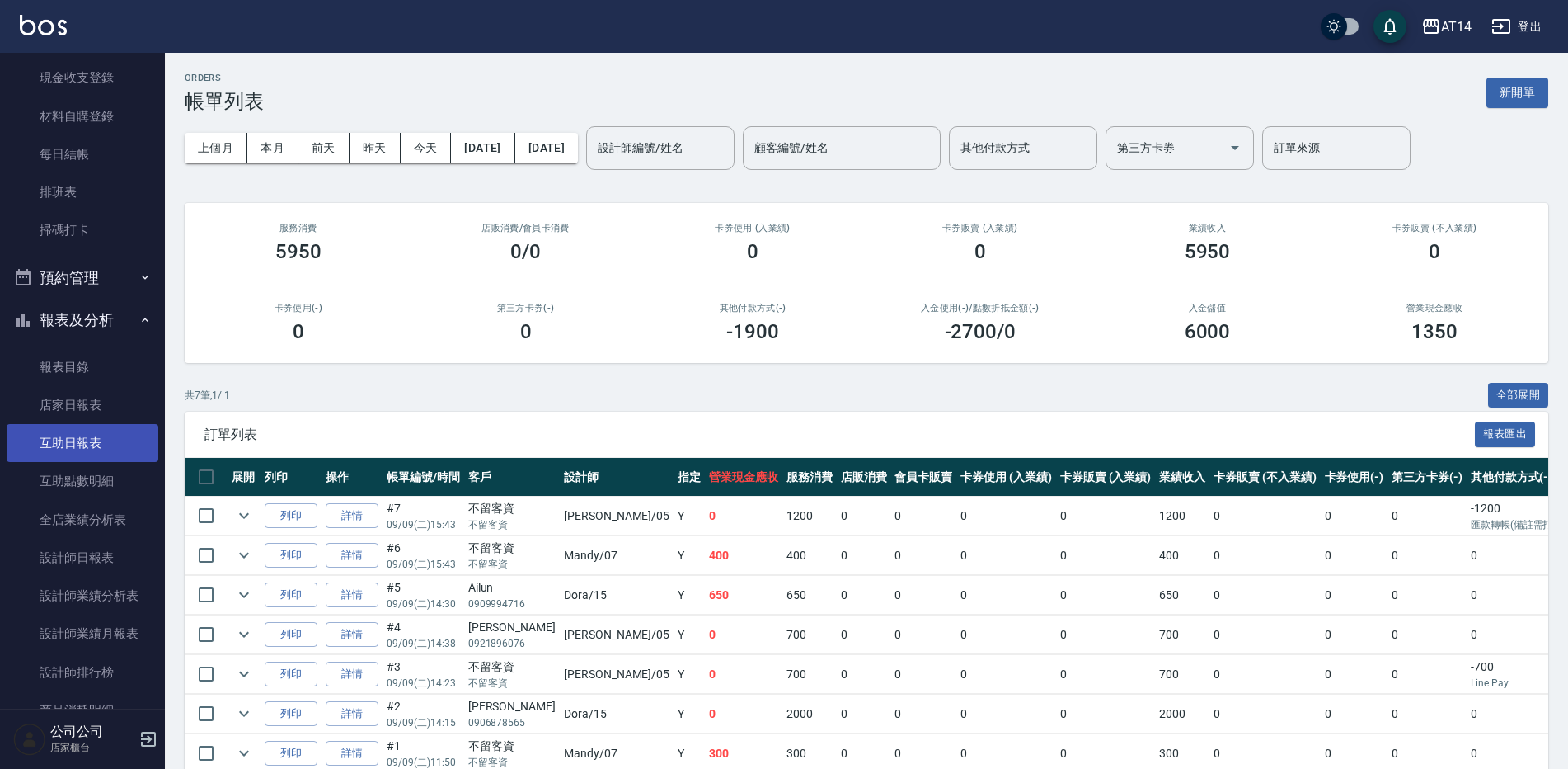
scroll to position [165, 0]
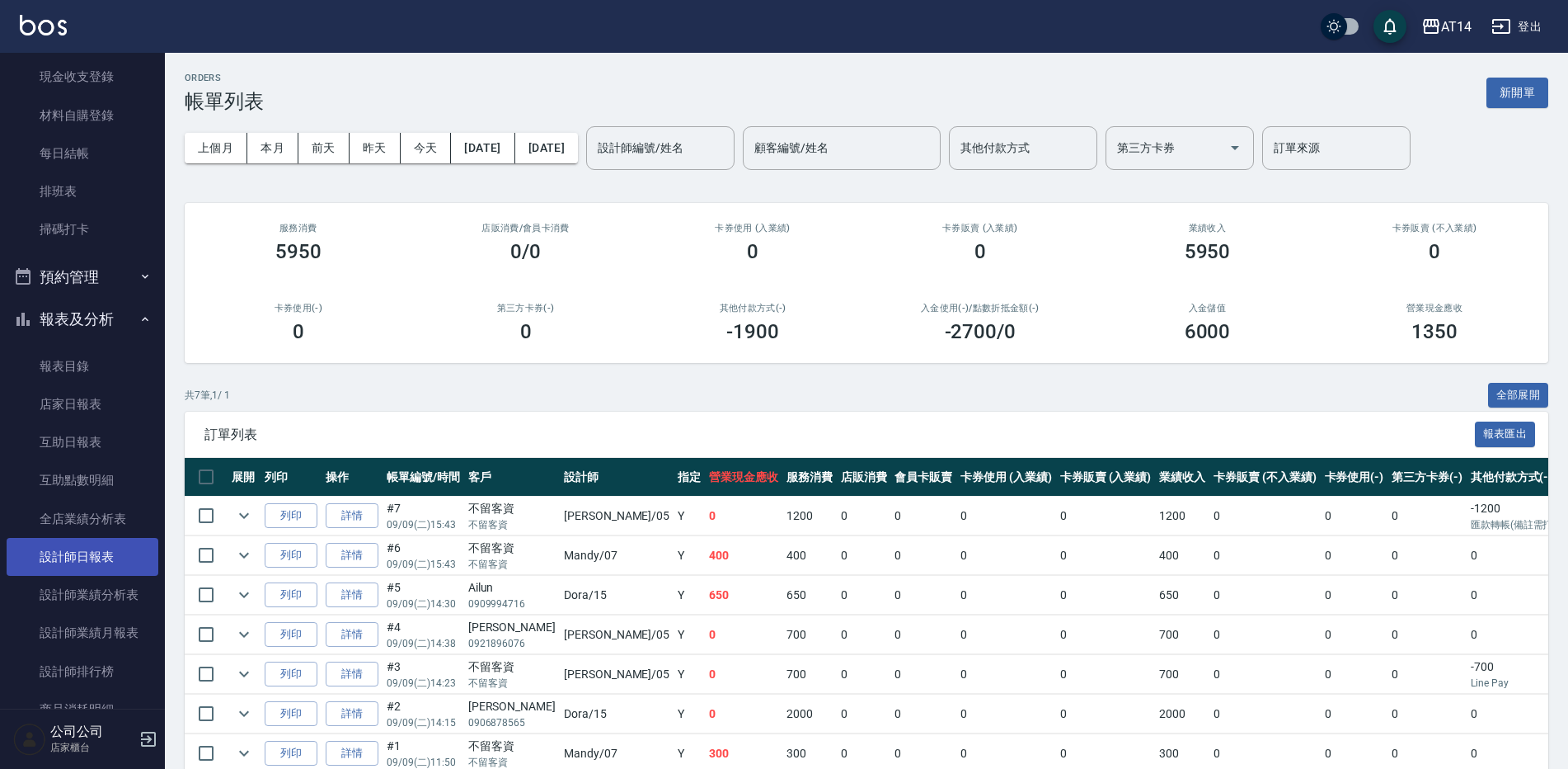
click at [90, 549] on link "設計師日報表" at bounding box center [82, 557] width 152 height 38
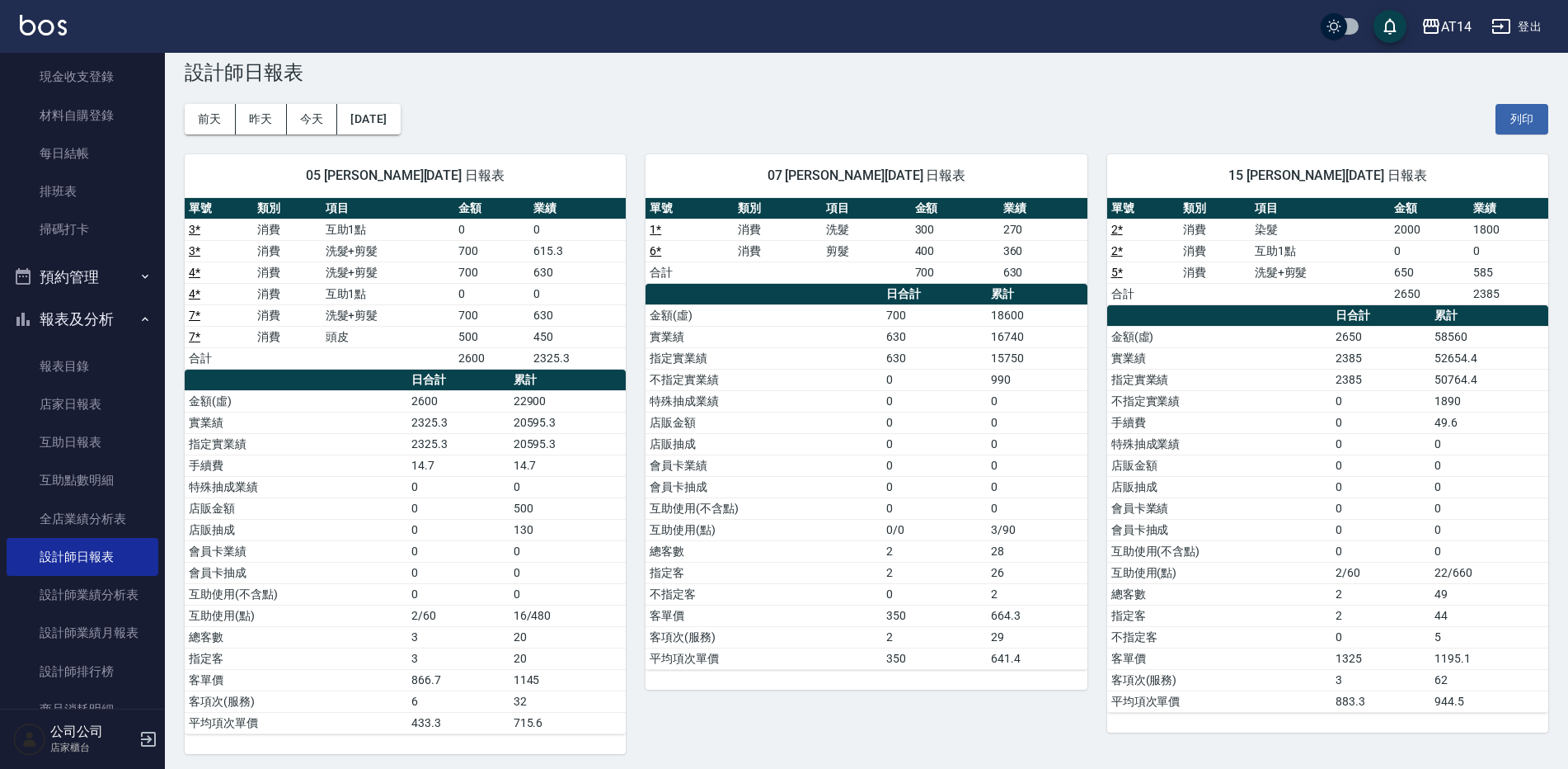
scroll to position [34, 0]
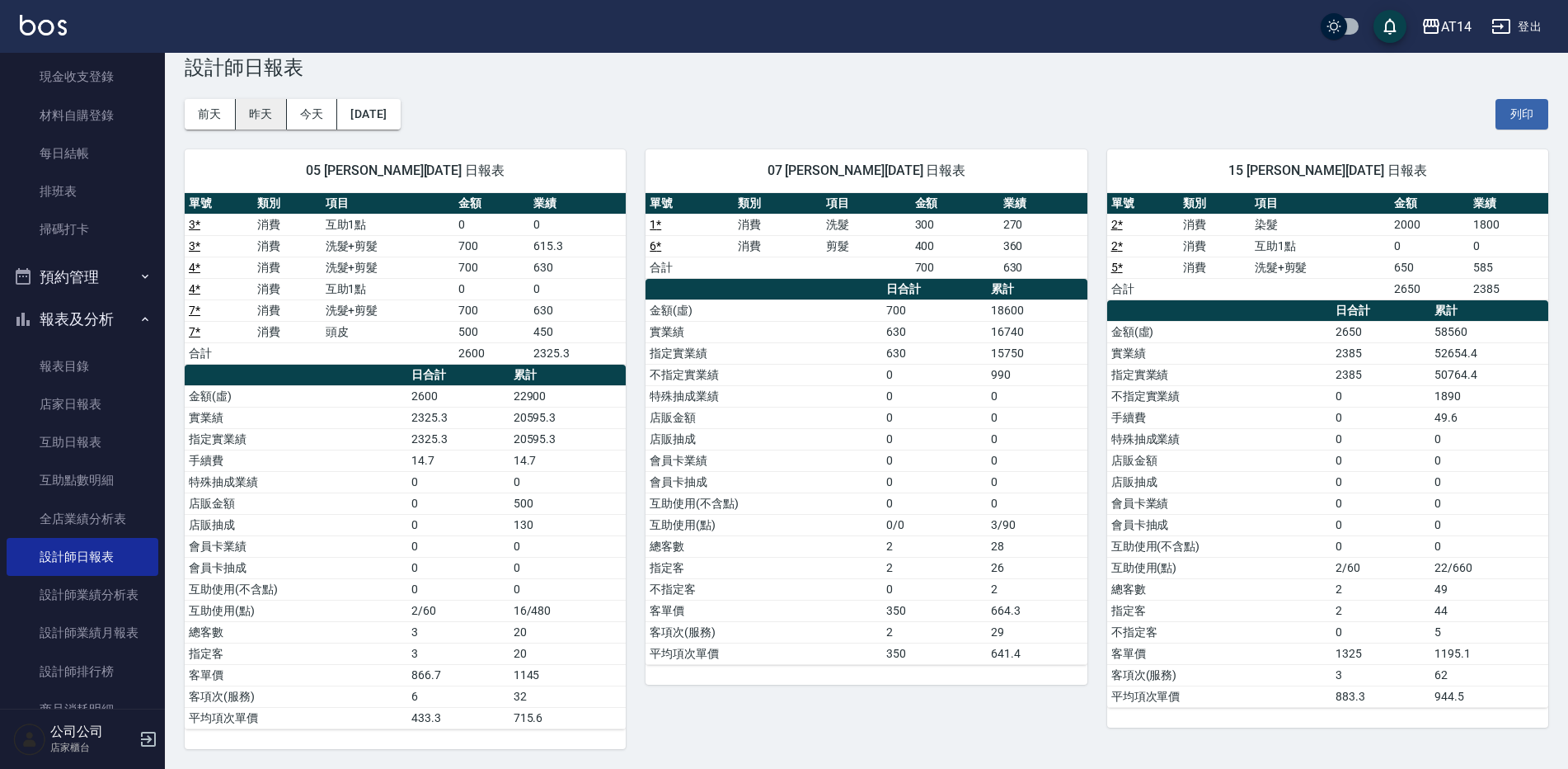
click at [264, 121] on button "昨天" at bounding box center [262, 114] width 51 height 31
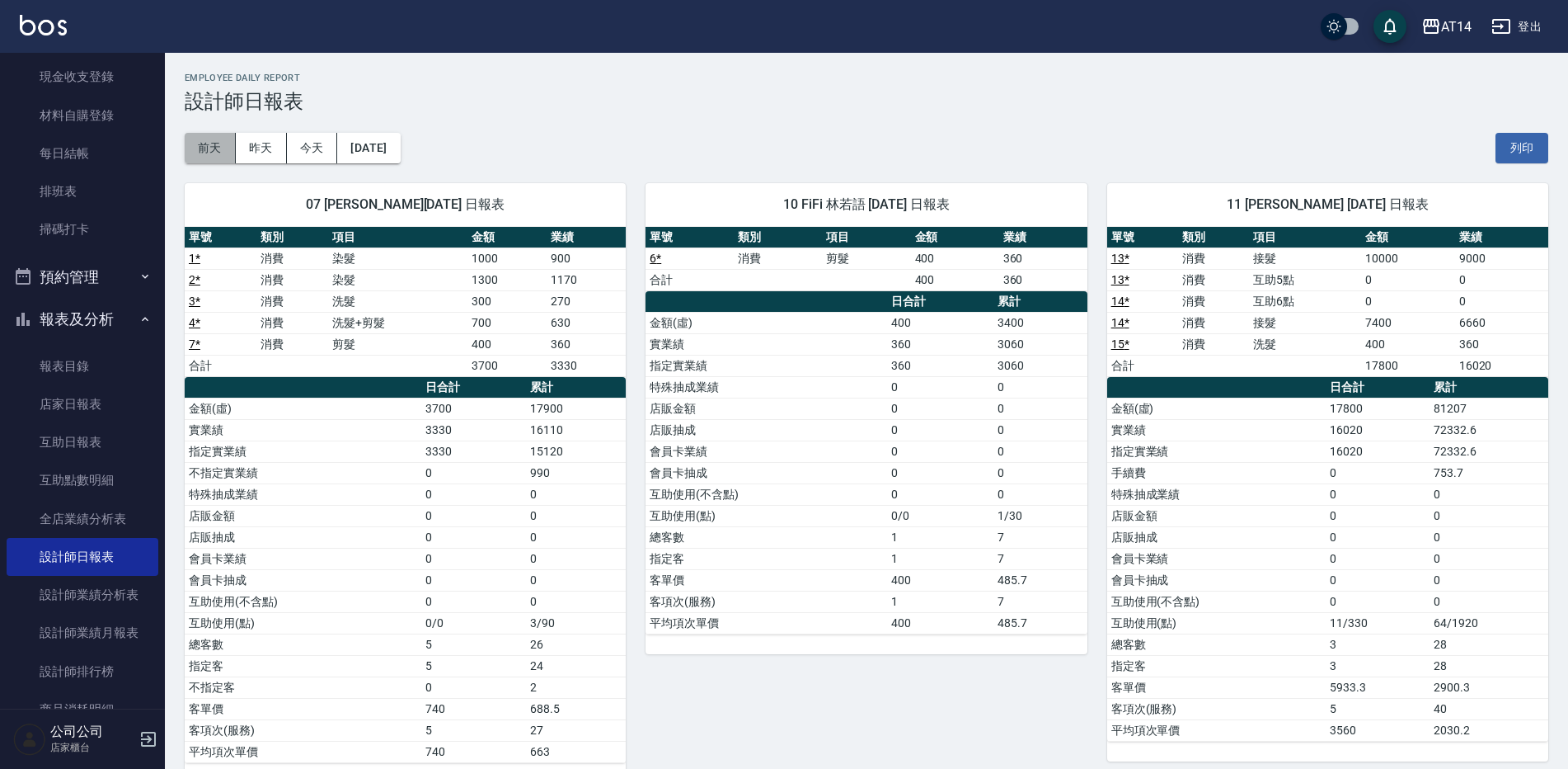
click at [227, 135] on button "前天" at bounding box center [210, 148] width 51 height 31
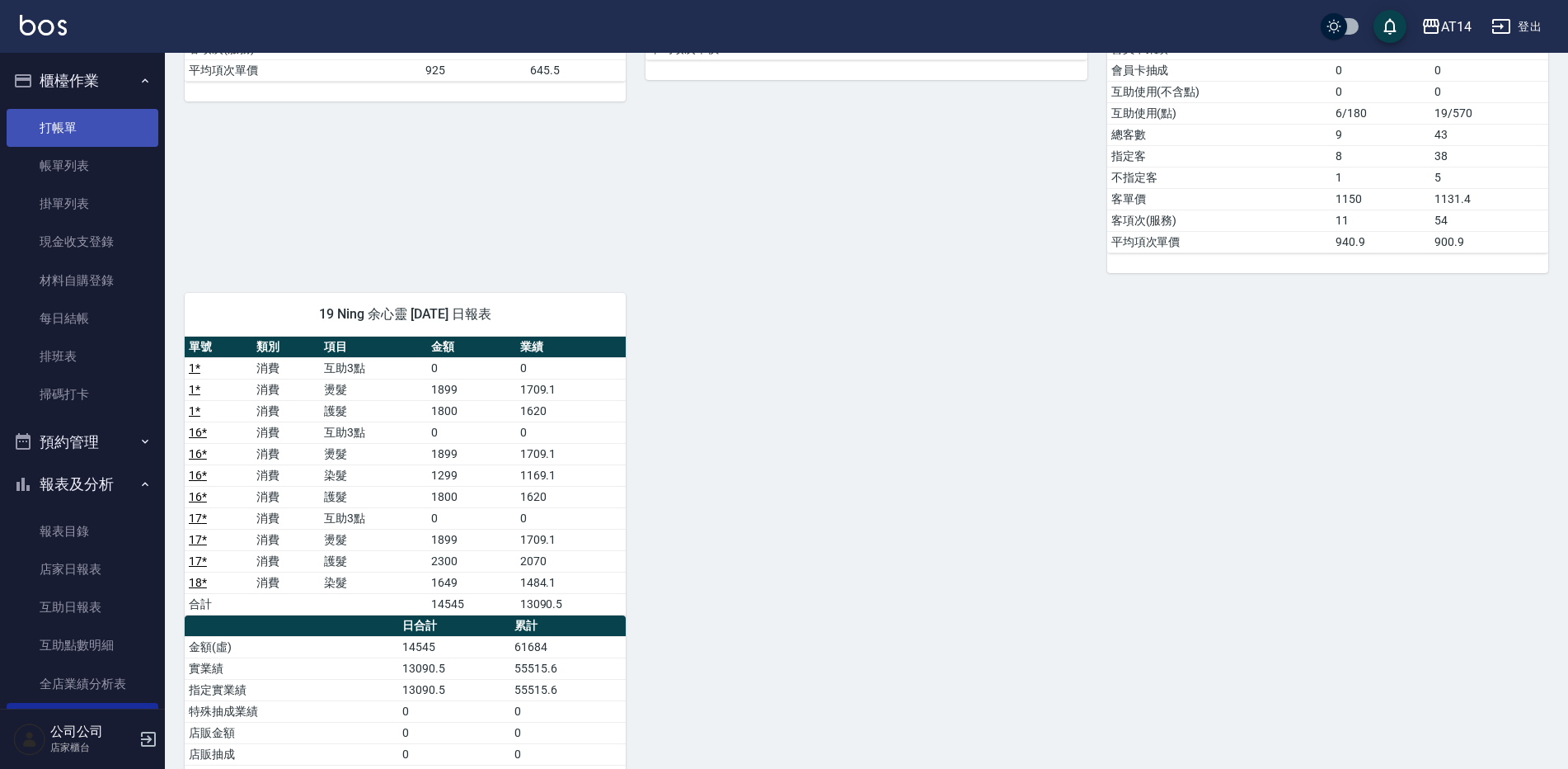
click at [63, 122] on link "打帳單" at bounding box center [82, 127] width 152 height 38
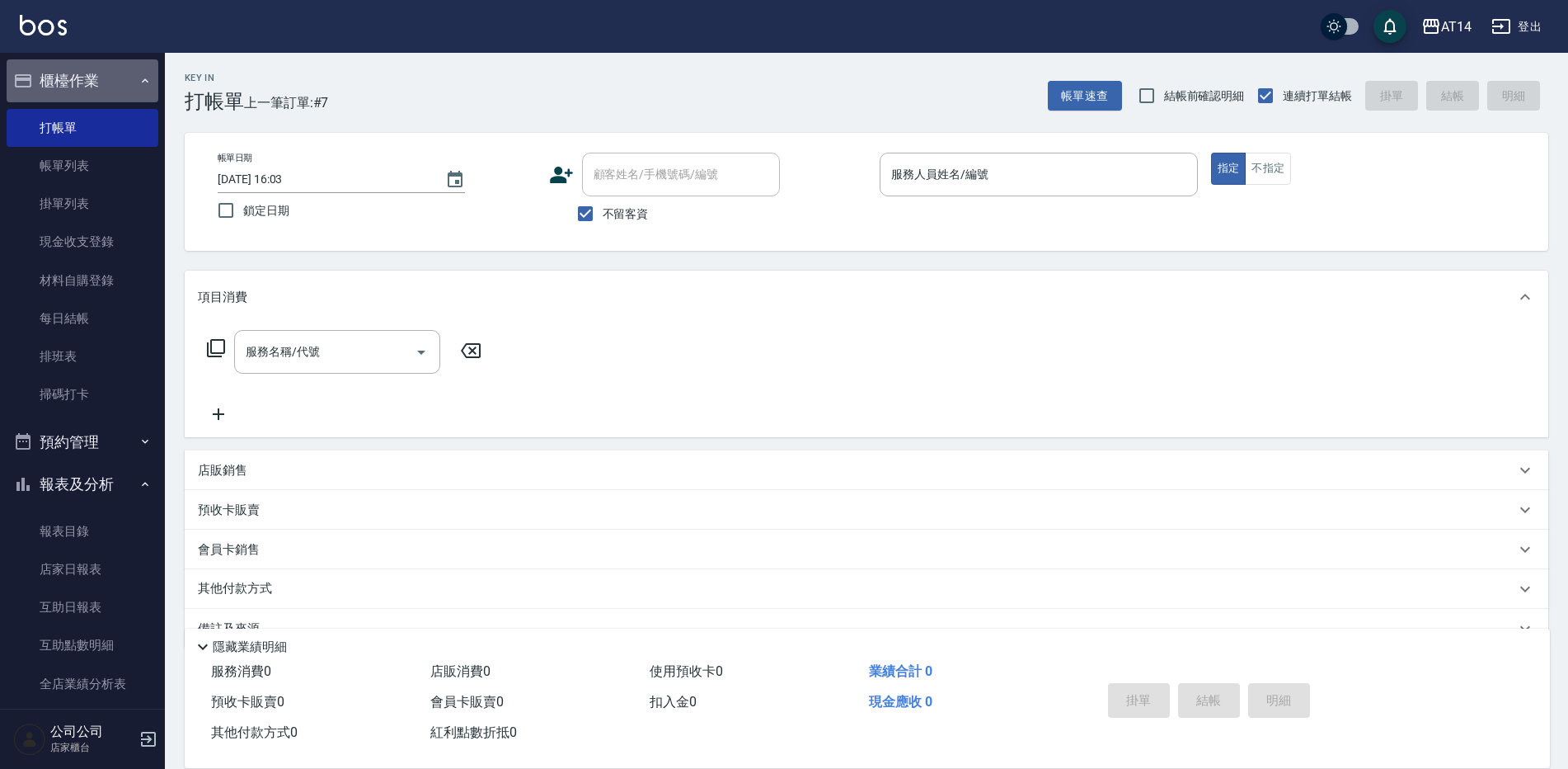
click at [141, 76] on icon "button" at bounding box center [145, 81] width 14 height 14
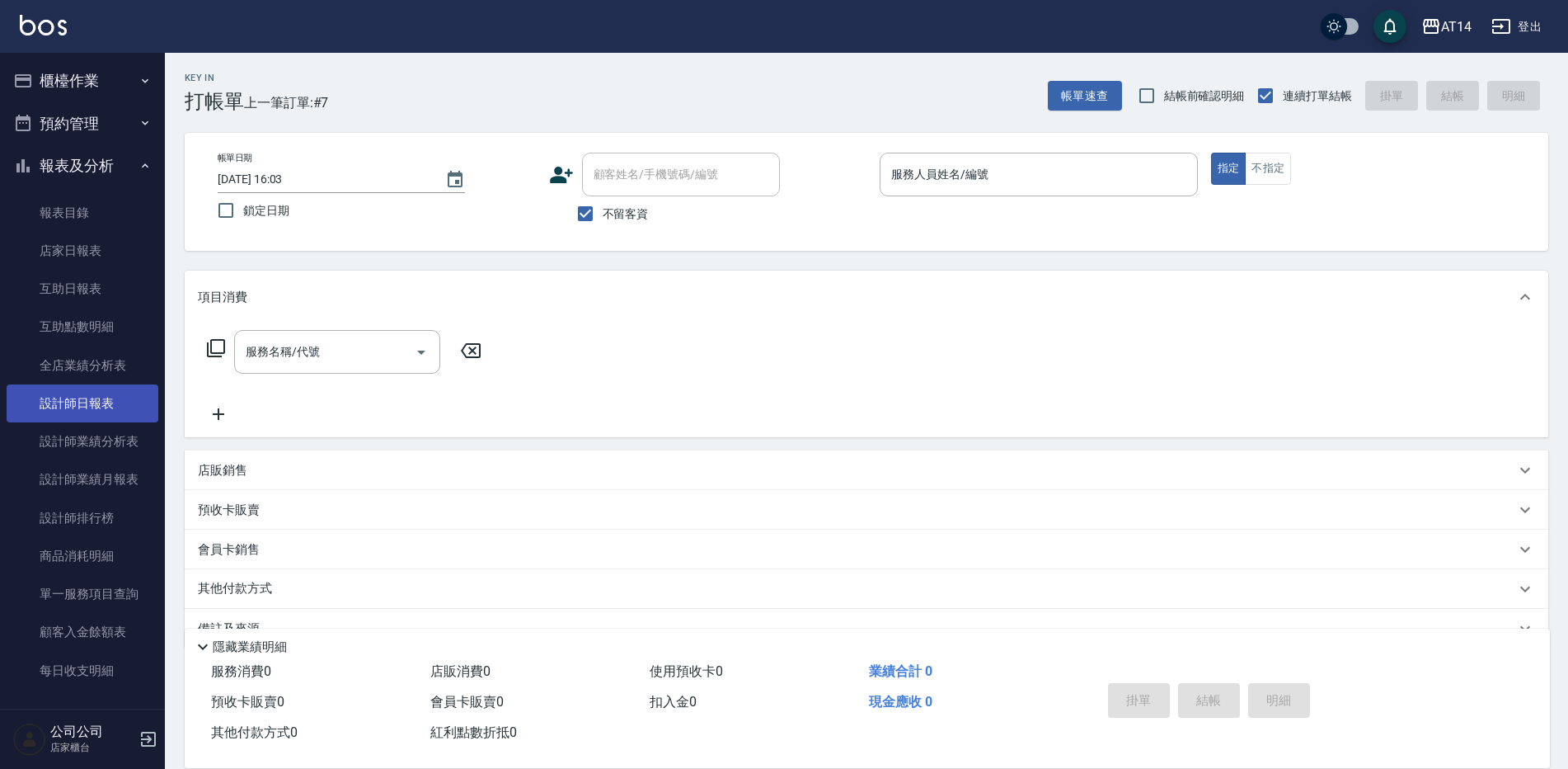
click at [99, 394] on link "設計師日報表" at bounding box center [82, 403] width 152 height 38
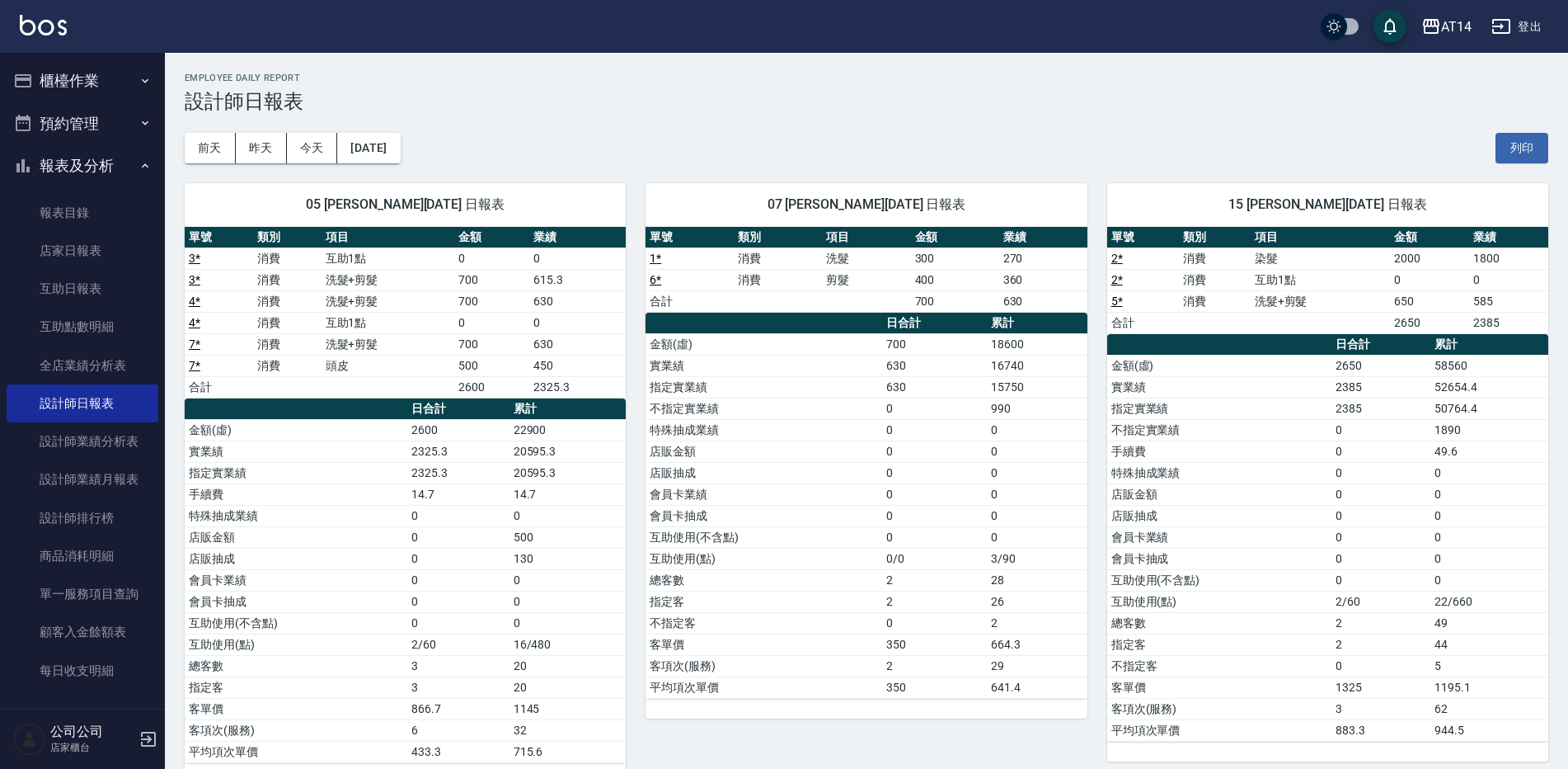
click at [72, 87] on button "櫃檯作業" at bounding box center [82, 81] width 152 height 42
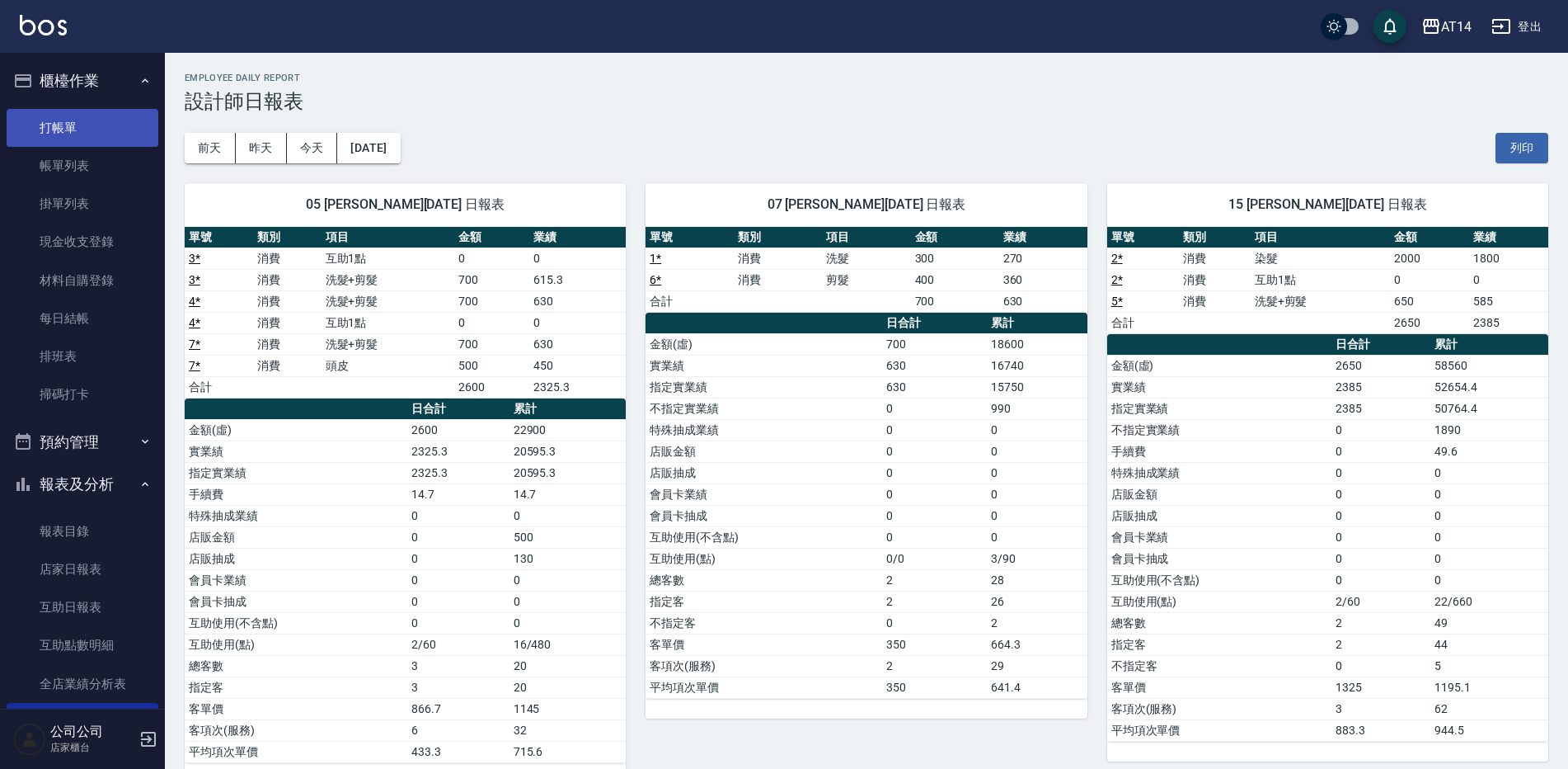
click at [73, 134] on link "打帳單" at bounding box center [82, 127] width 152 height 38
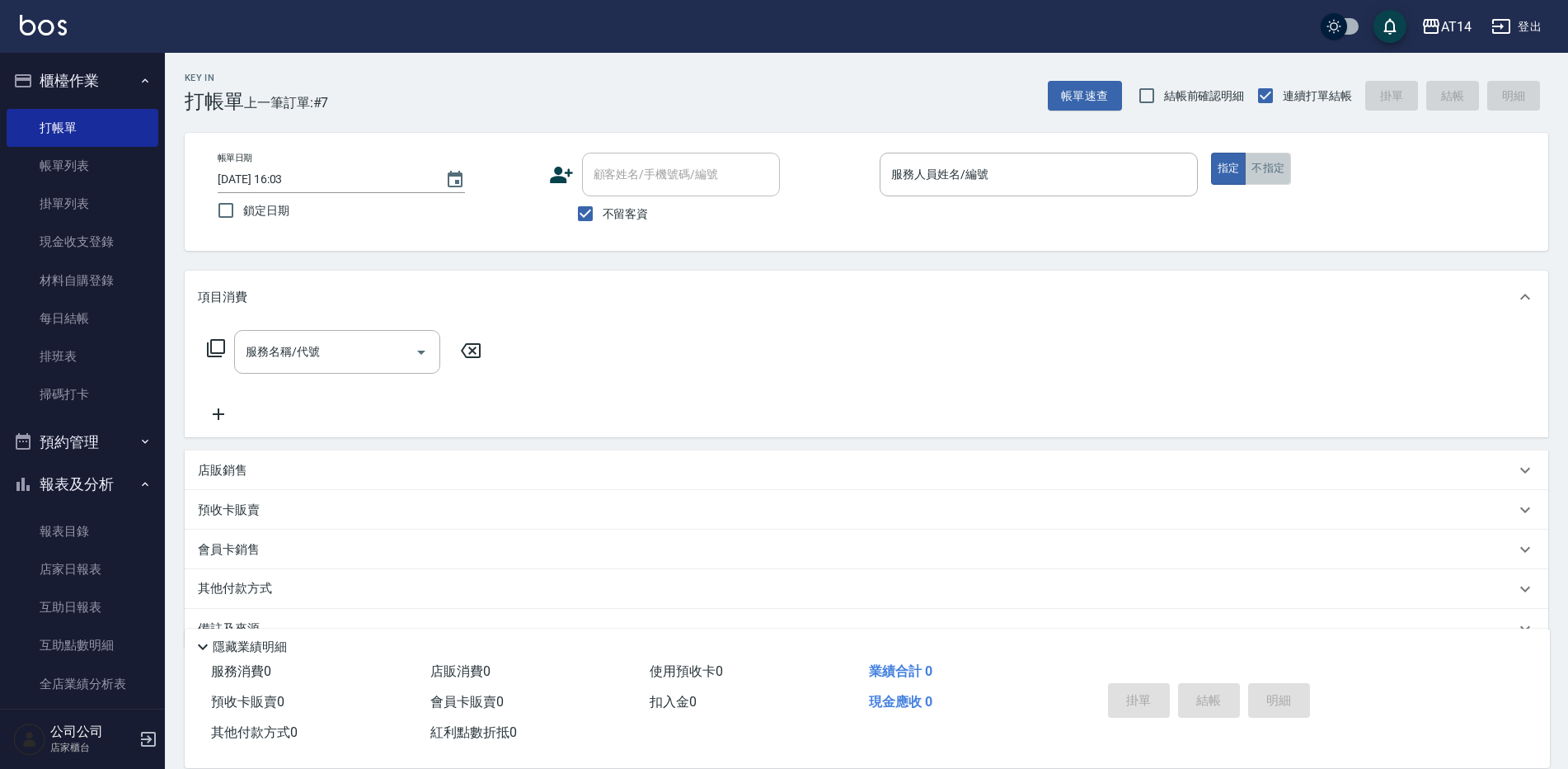
click at [1265, 178] on button "不指定" at bounding box center [1268, 169] width 46 height 32
click at [993, 170] on input "服務人員姓名/編號" at bounding box center [1039, 174] width 303 height 29
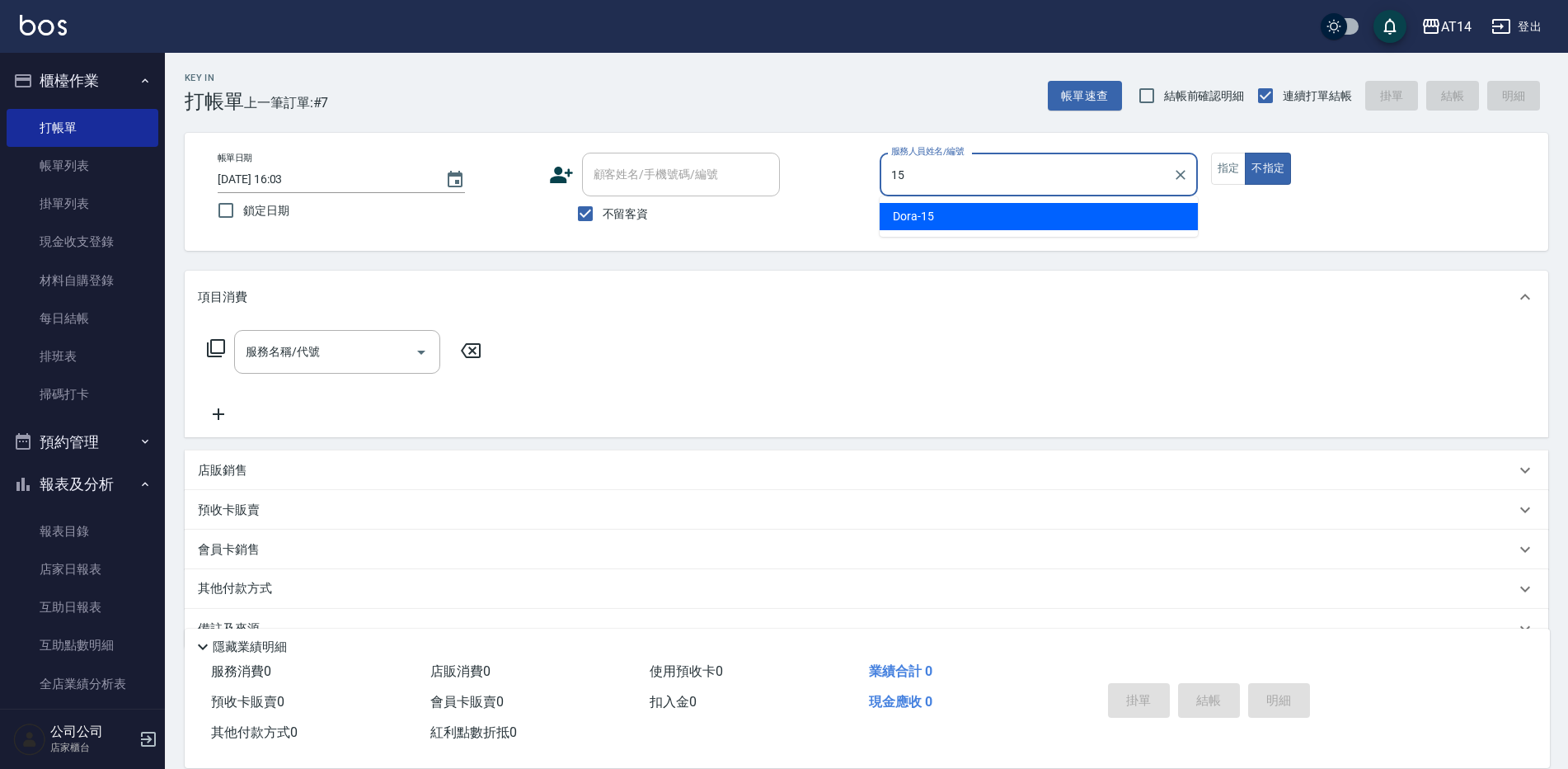
type input "Dora-15"
type button "false"
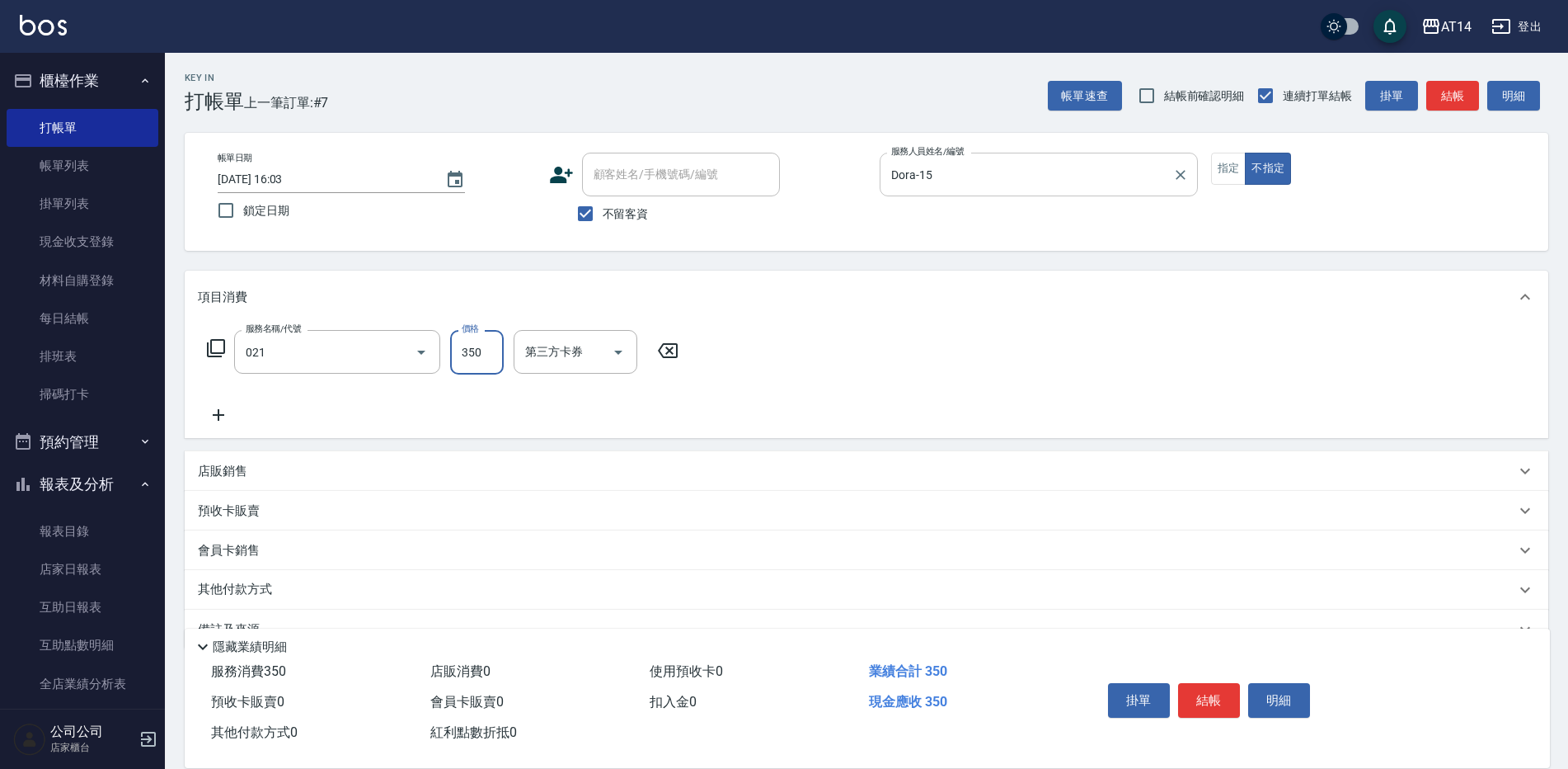
type input "剪髮(021)"
type input "400"
drag, startPoint x: 1443, startPoint y: 101, endPoint x: 1450, endPoint y: 93, distance: 10.6
click at [1447, 98] on button "結帳" at bounding box center [1452, 96] width 53 height 31
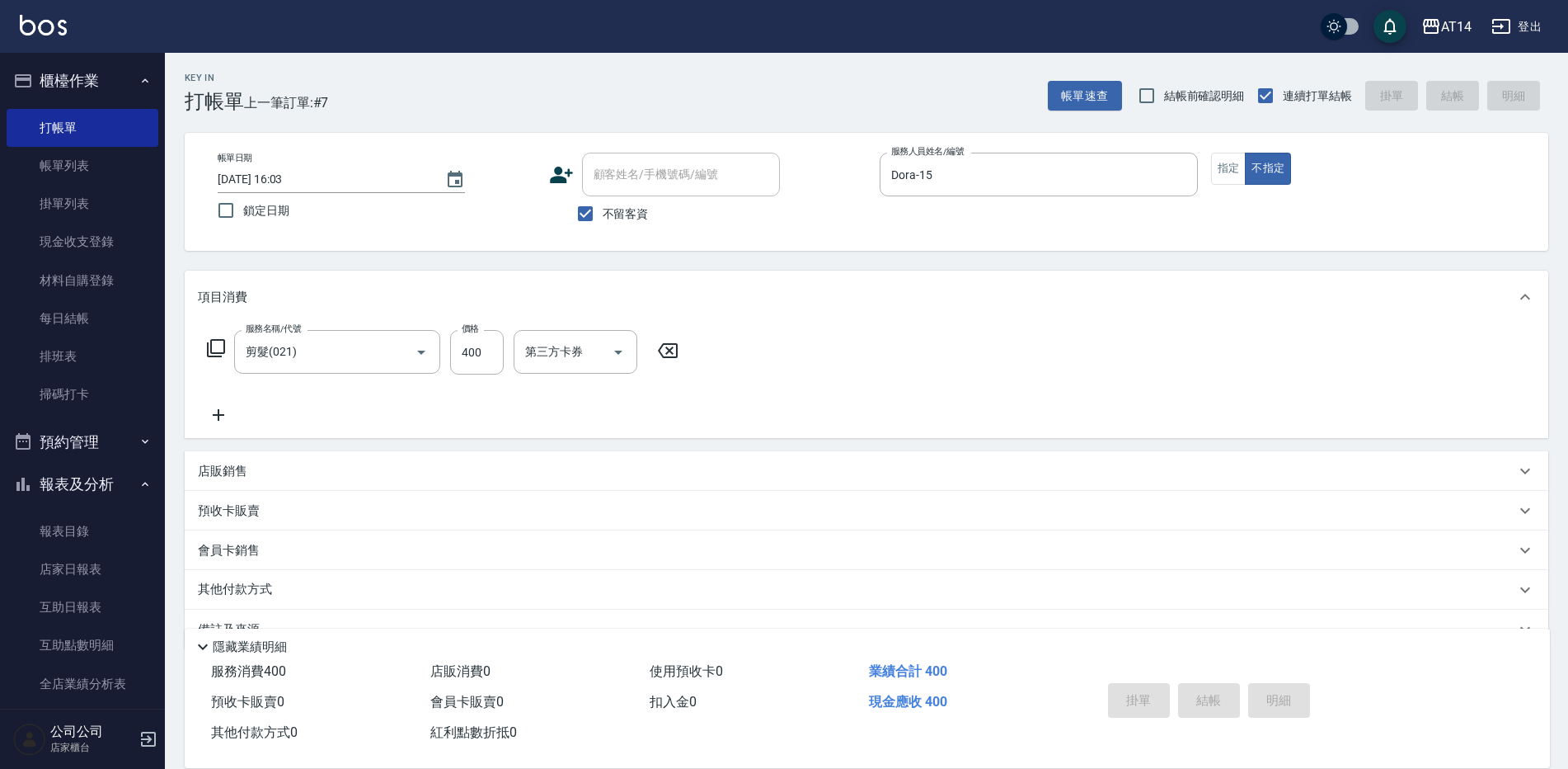
type input "[DATE] 16:07"
click at [1211, 166] on button "指定" at bounding box center [1229, 169] width 36 height 32
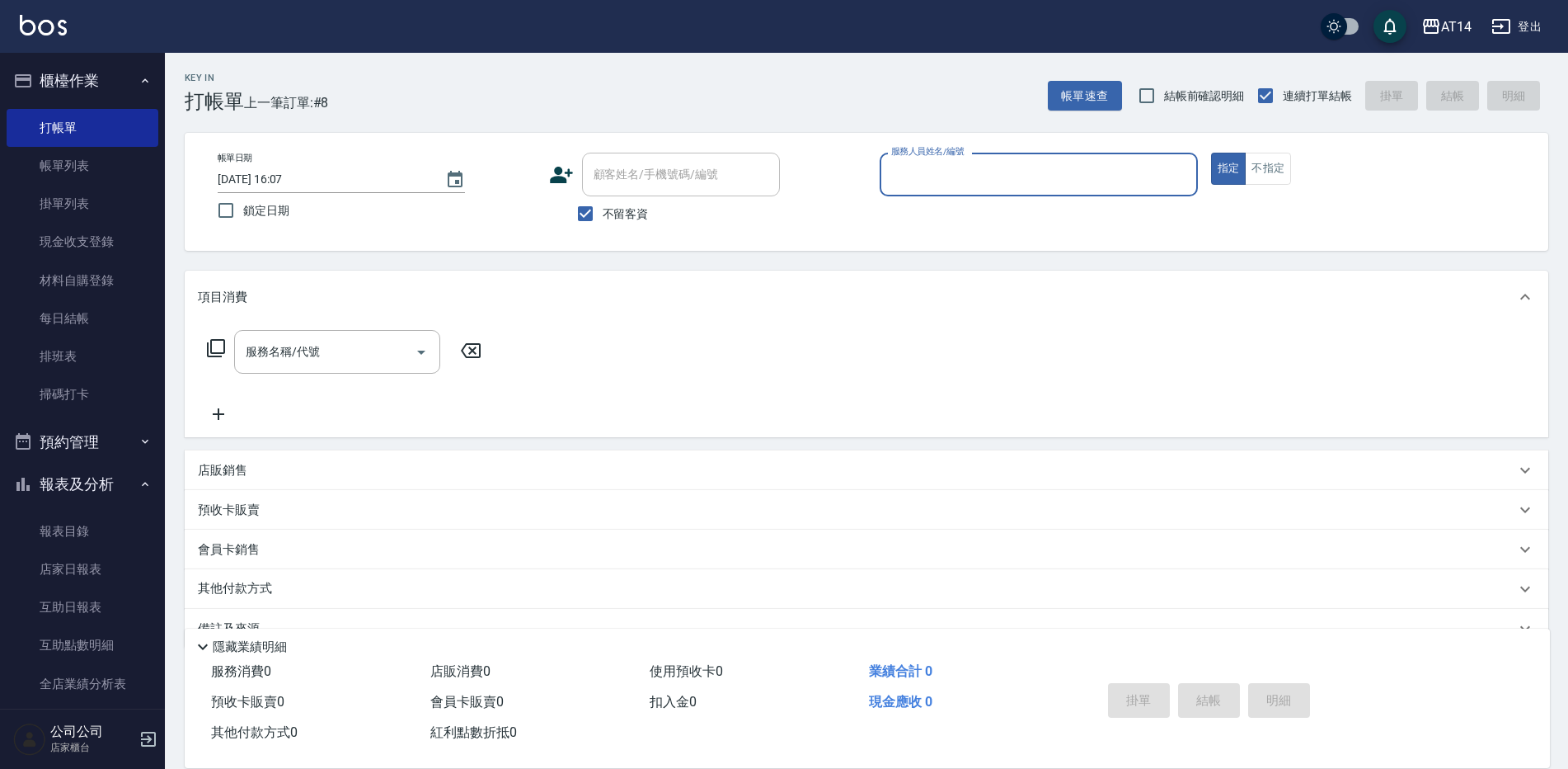
click at [1137, 182] on input "服務人員姓名/編號" at bounding box center [1039, 174] width 303 height 29
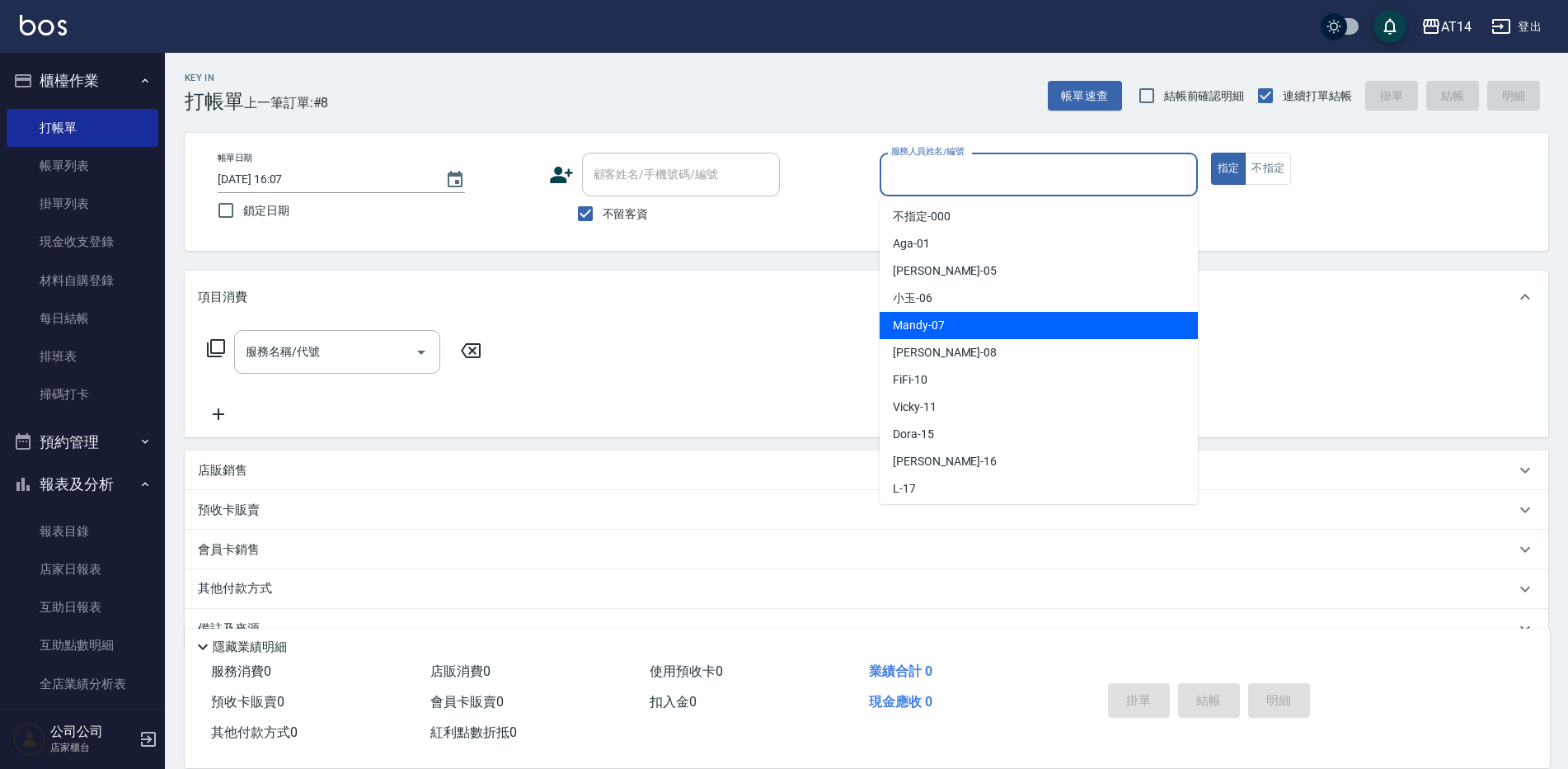
click at [945, 325] on div "Mandy -07" at bounding box center [1039, 325] width 319 height 27
type input "Mandy-07"
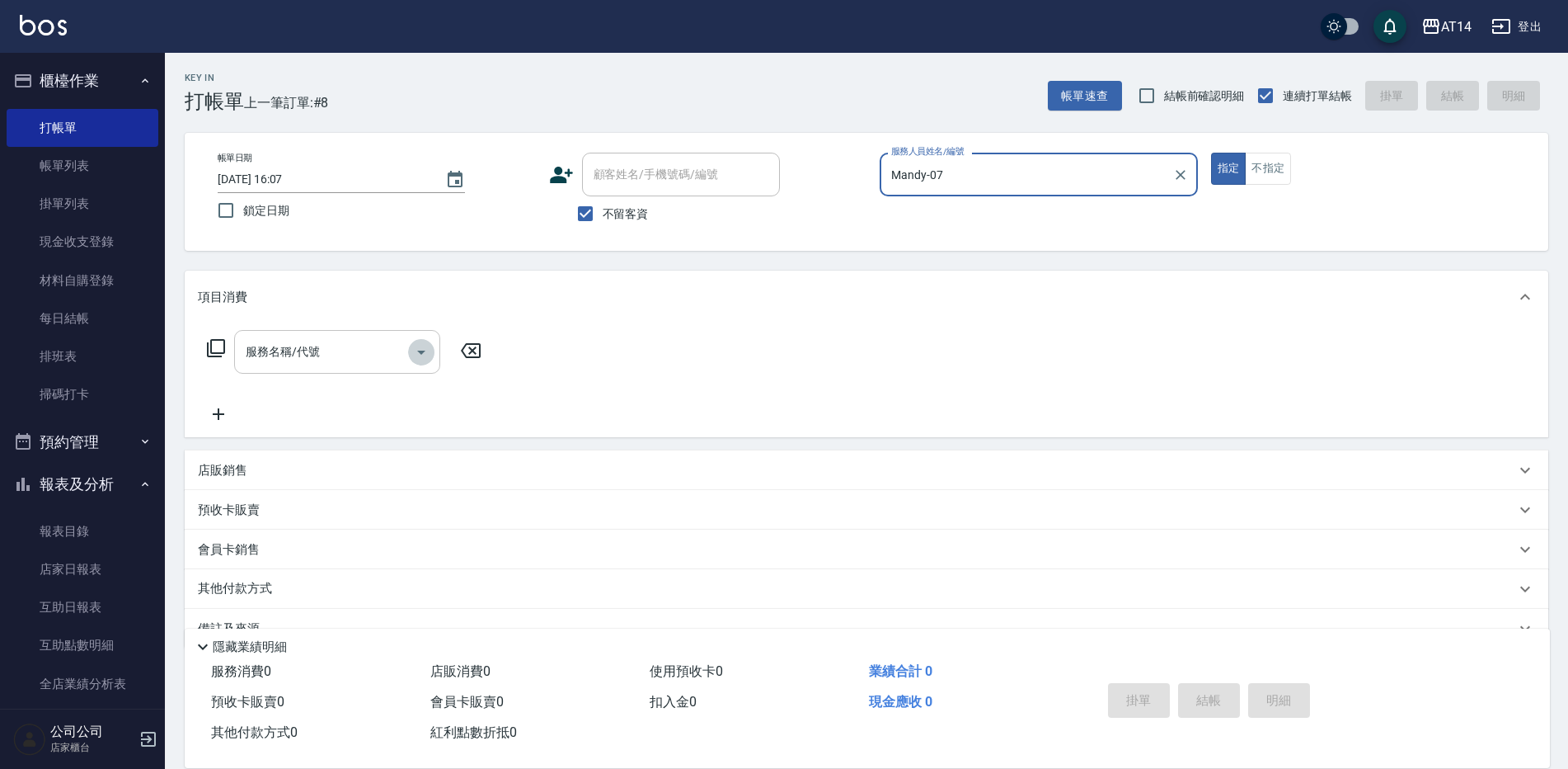
click at [412, 352] on icon "Open" at bounding box center [420, 352] width 20 height 20
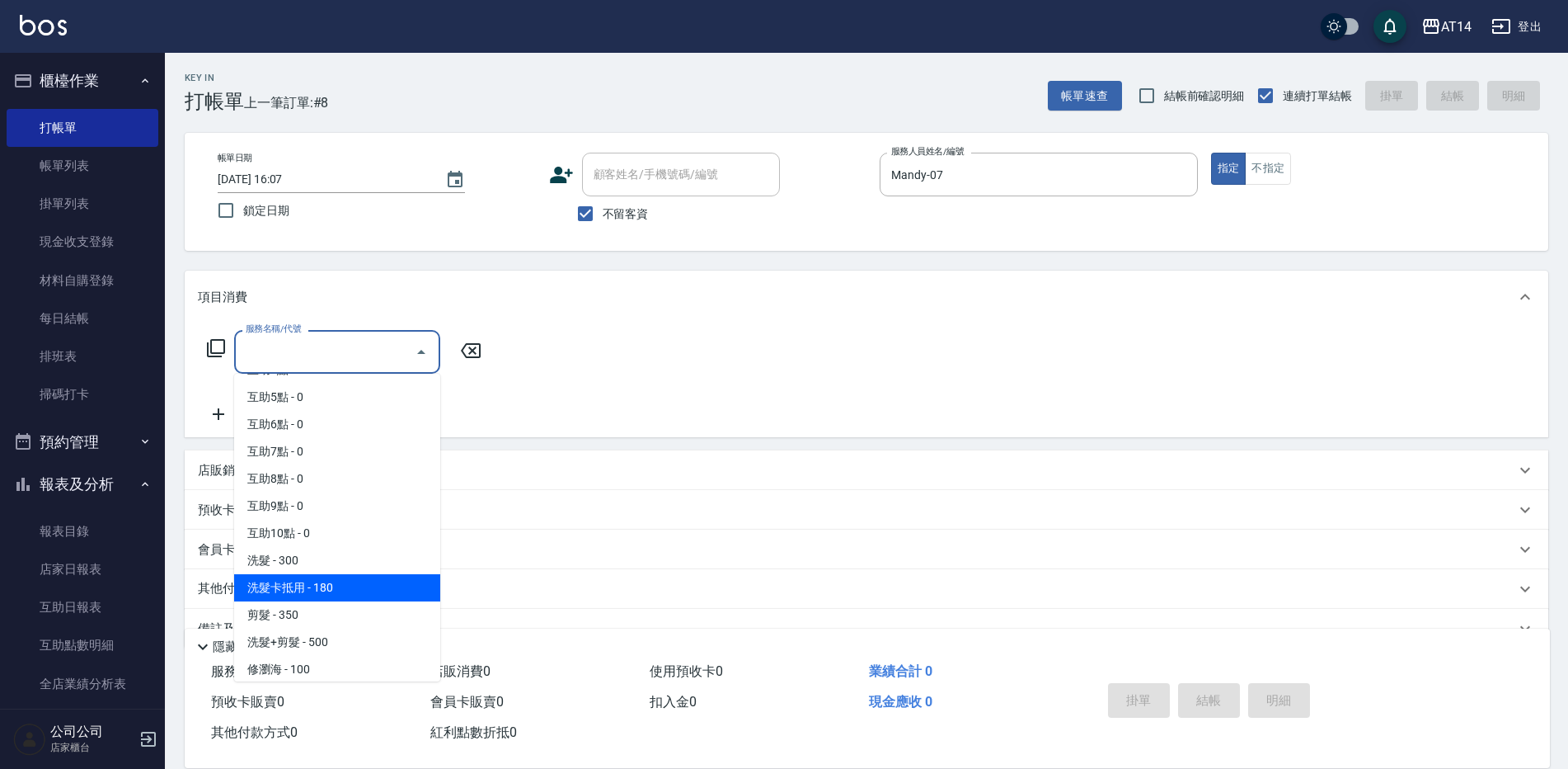
scroll to position [165, 0]
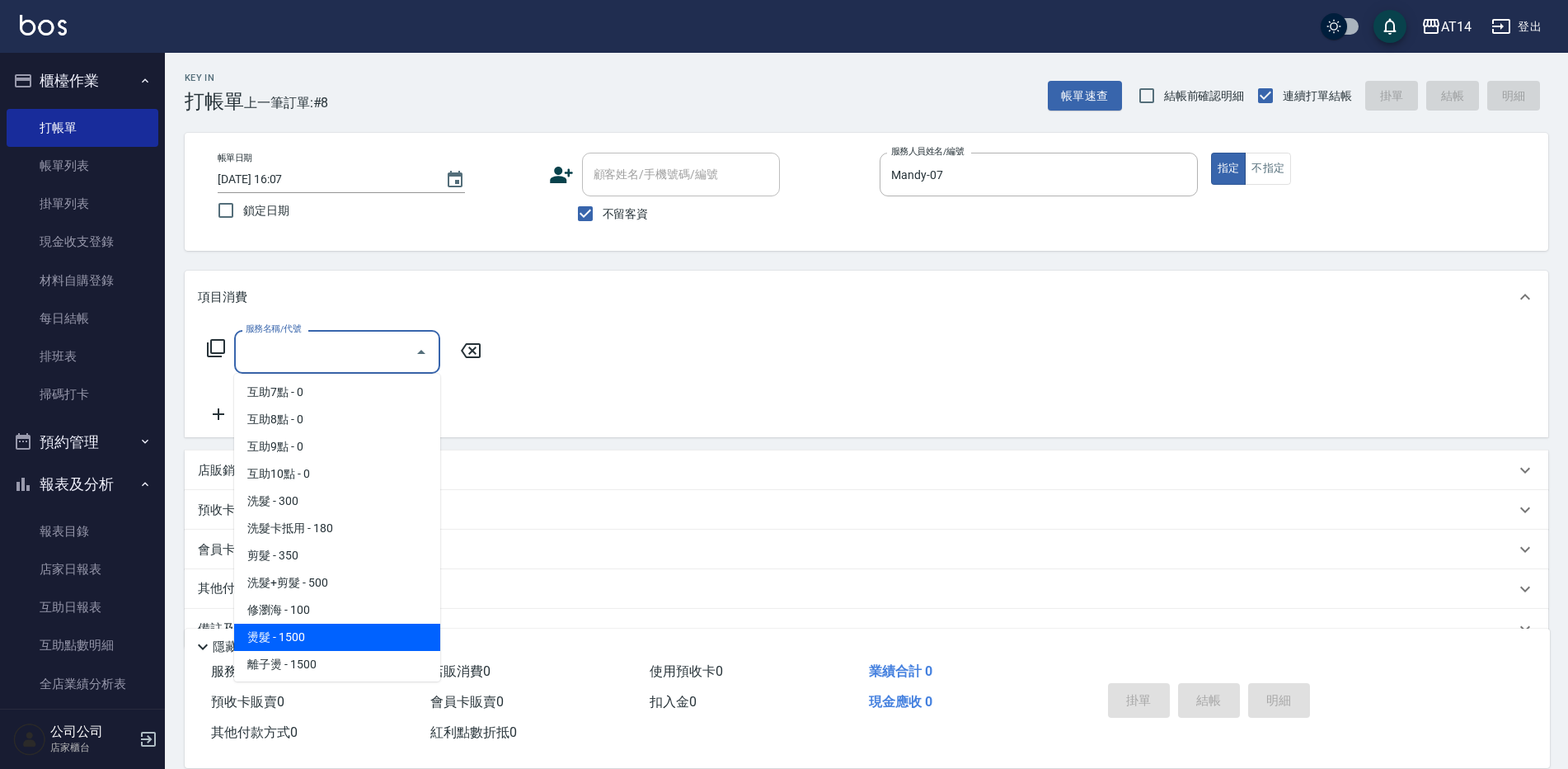
click at [279, 636] on span "燙髮 - 1500" at bounding box center [337, 637] width 206 height 27
type input "燙髮(031)"
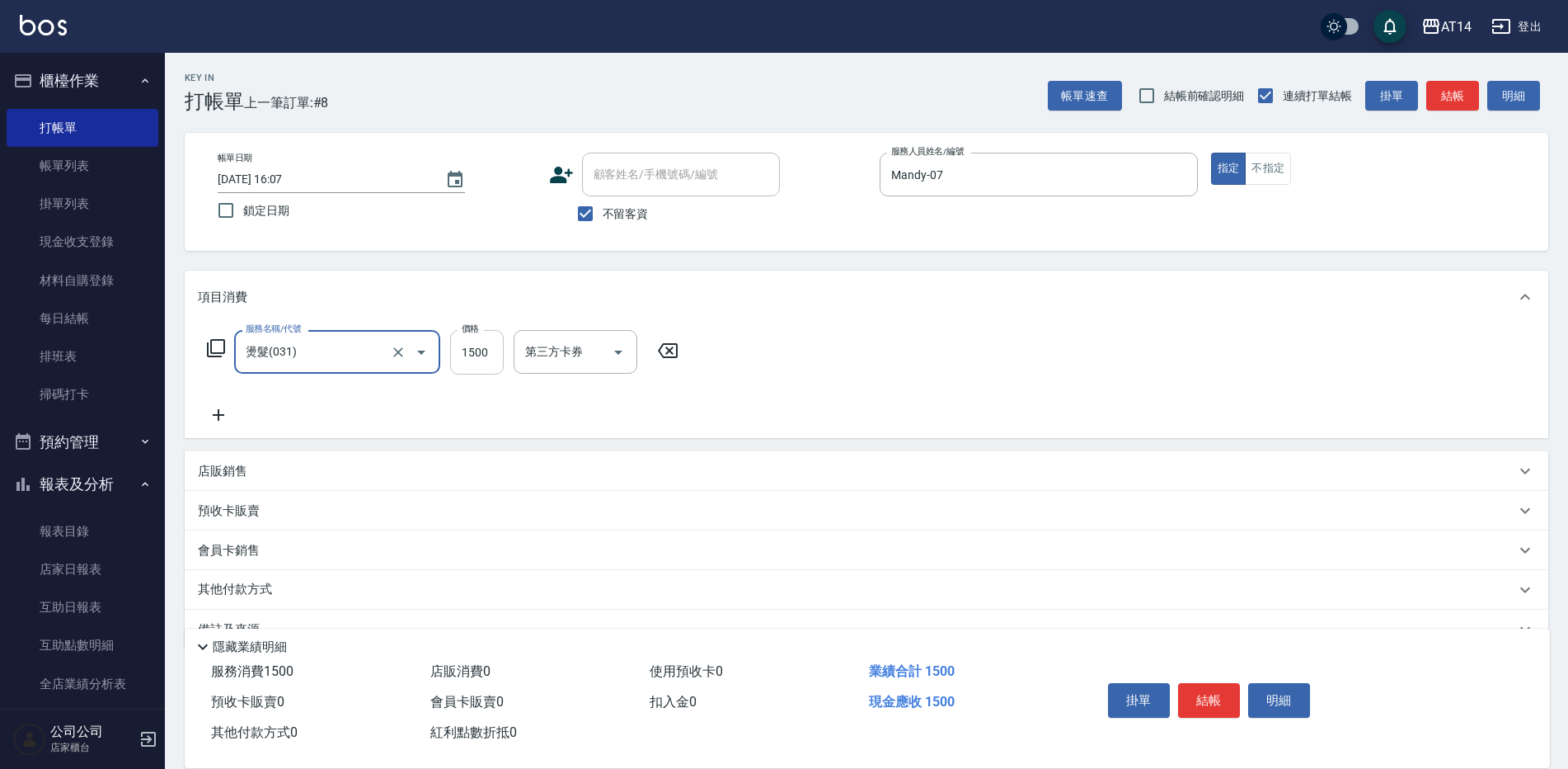
click at [461, 359] on input "1500" at bounding box center [477, 352] width 54 height 44
type input "3000"
click at [219, 414] on icon at bounding box center [218, 415] width 12 height 12
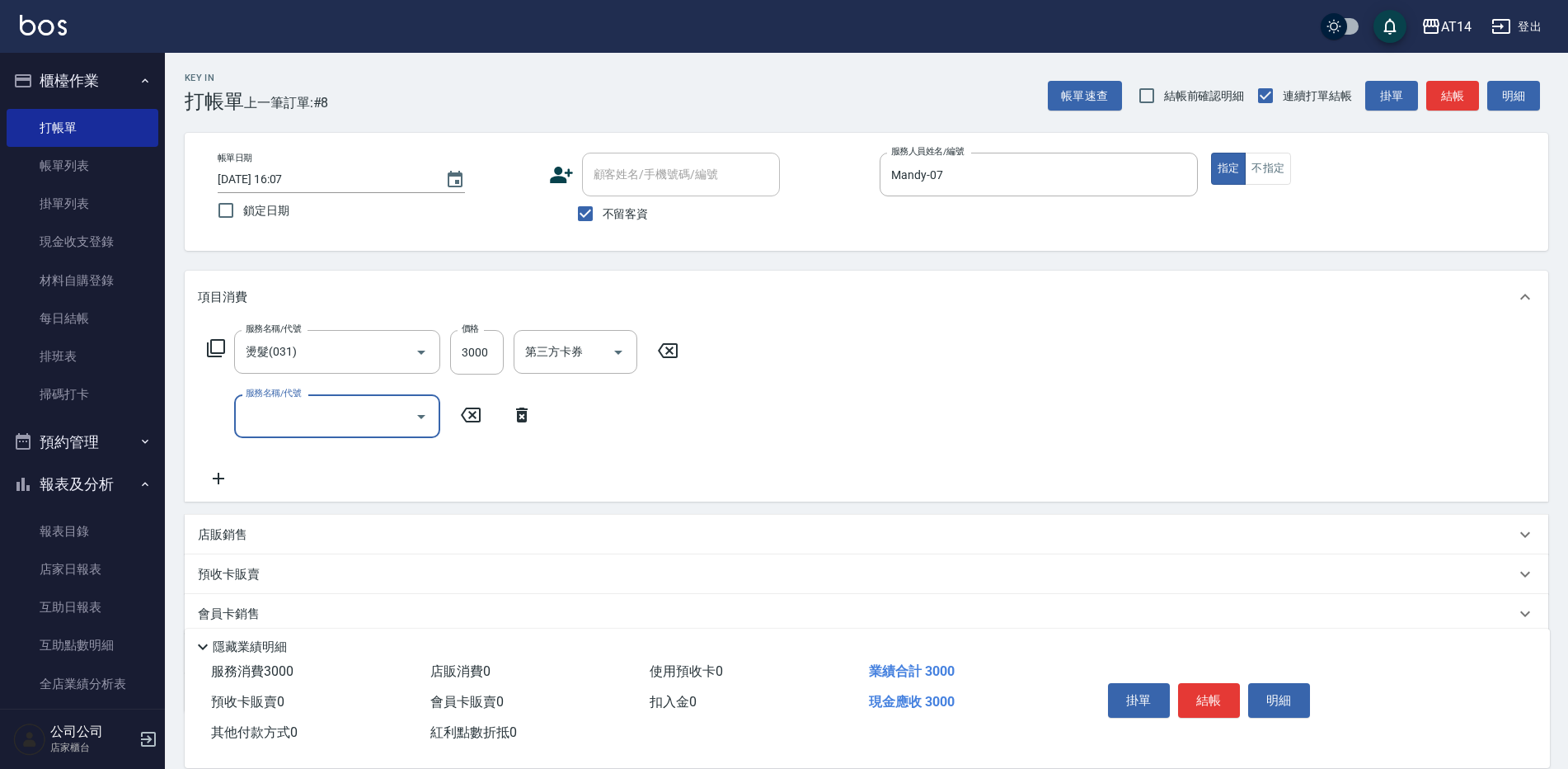
click at [241, 414] on input "服務名稱/代號" at bounding box center [324, 416] width 166 height 29
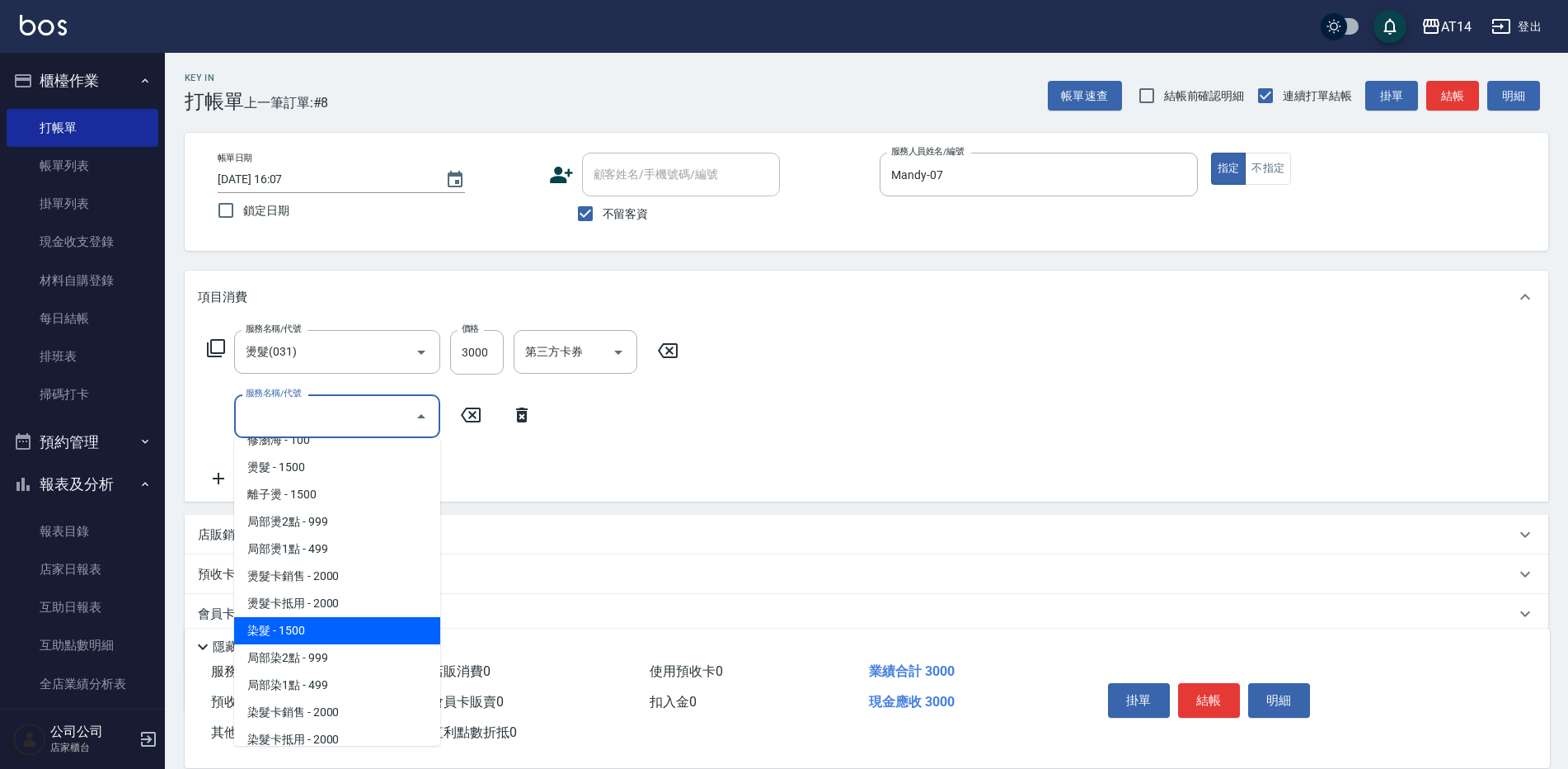
scroll to position [495, 0]
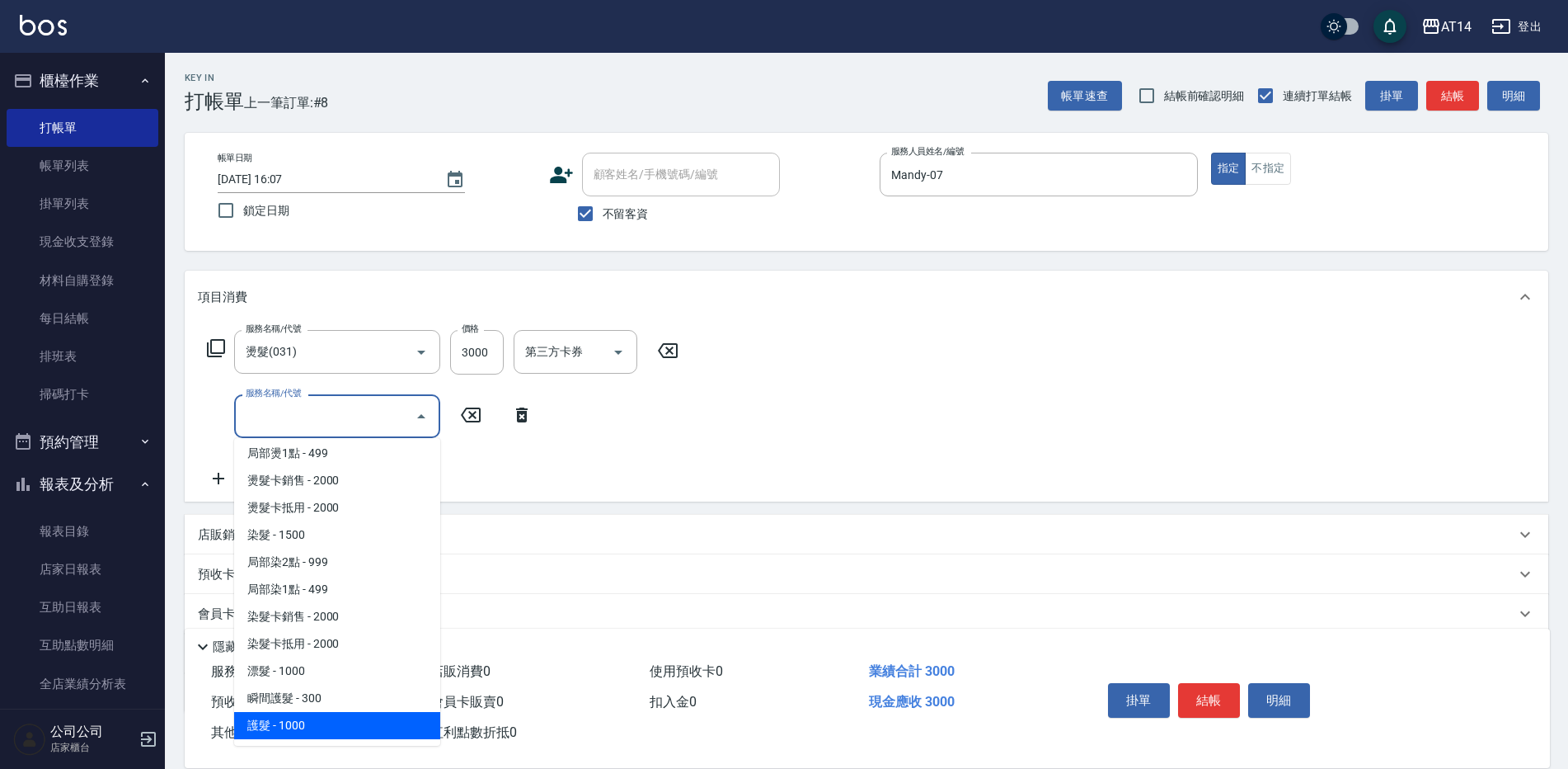
click at [307, 721] on span "護髮 - 1000" at bounding box center [337, 726] width 206 height 27
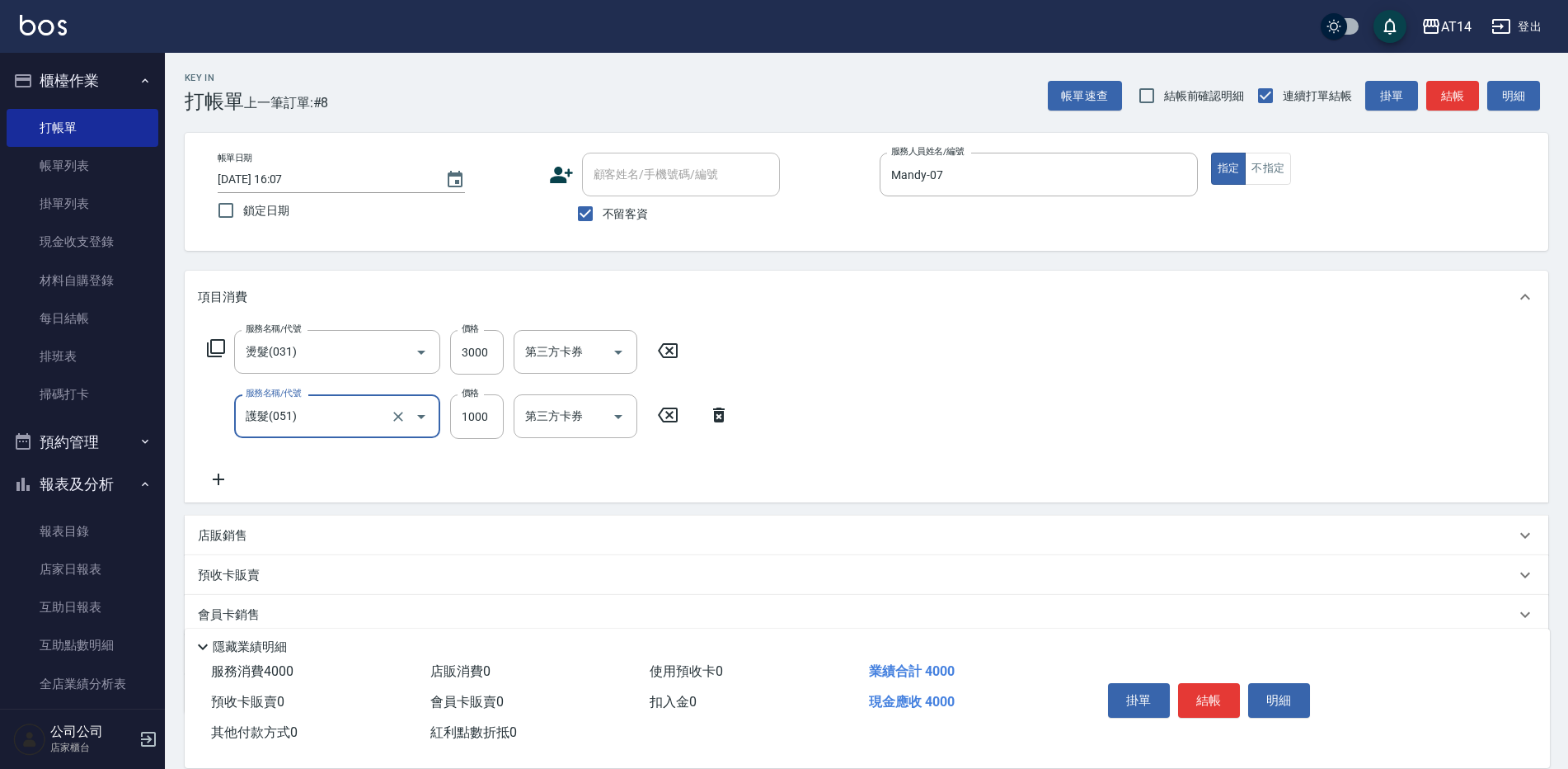
type input "護髮(051)"
click at [1208, 692] on button "結帳" at bounding box center [1209, 700] width 62 height 35
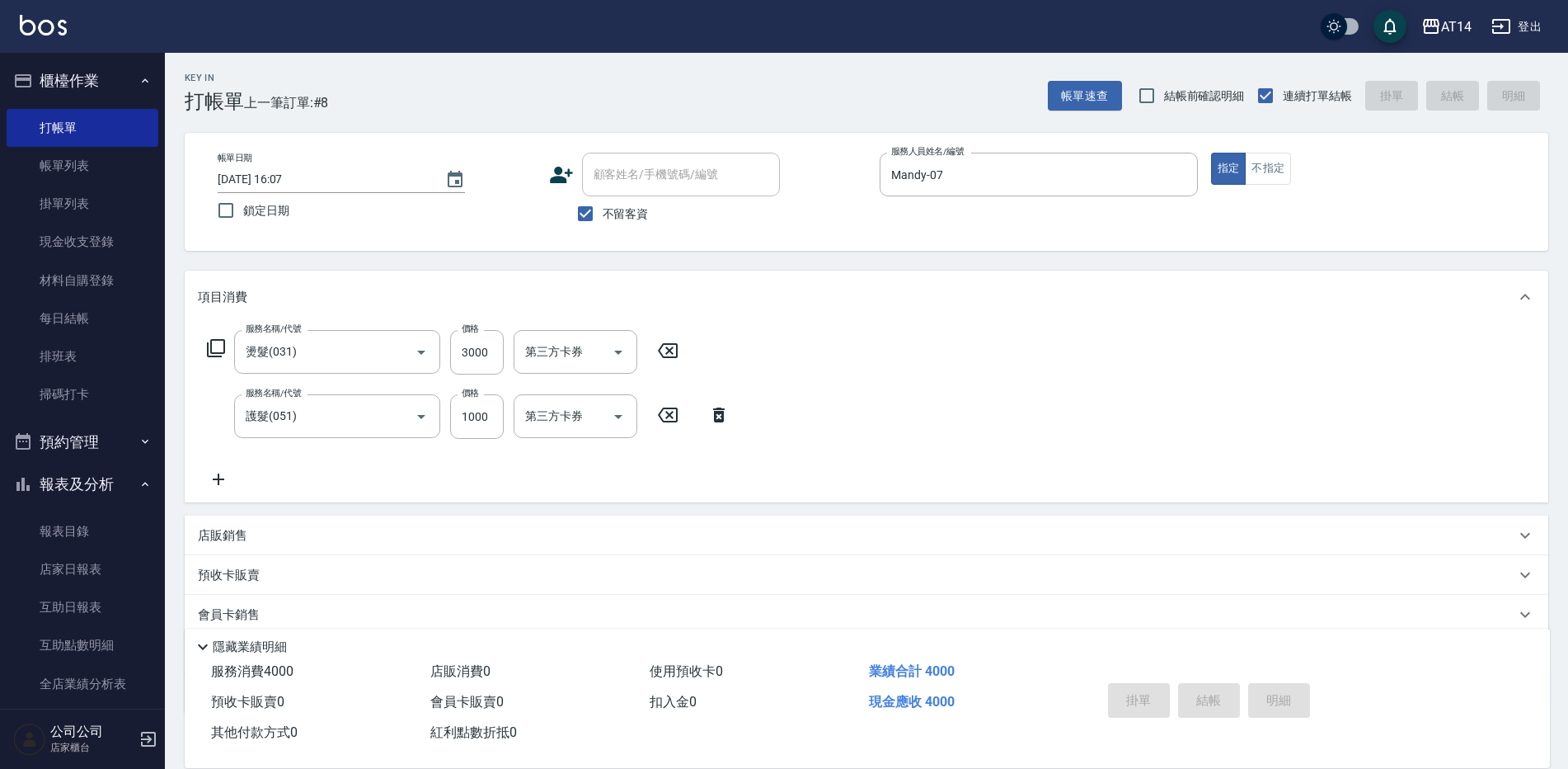
type input "[DATE] 16:21"
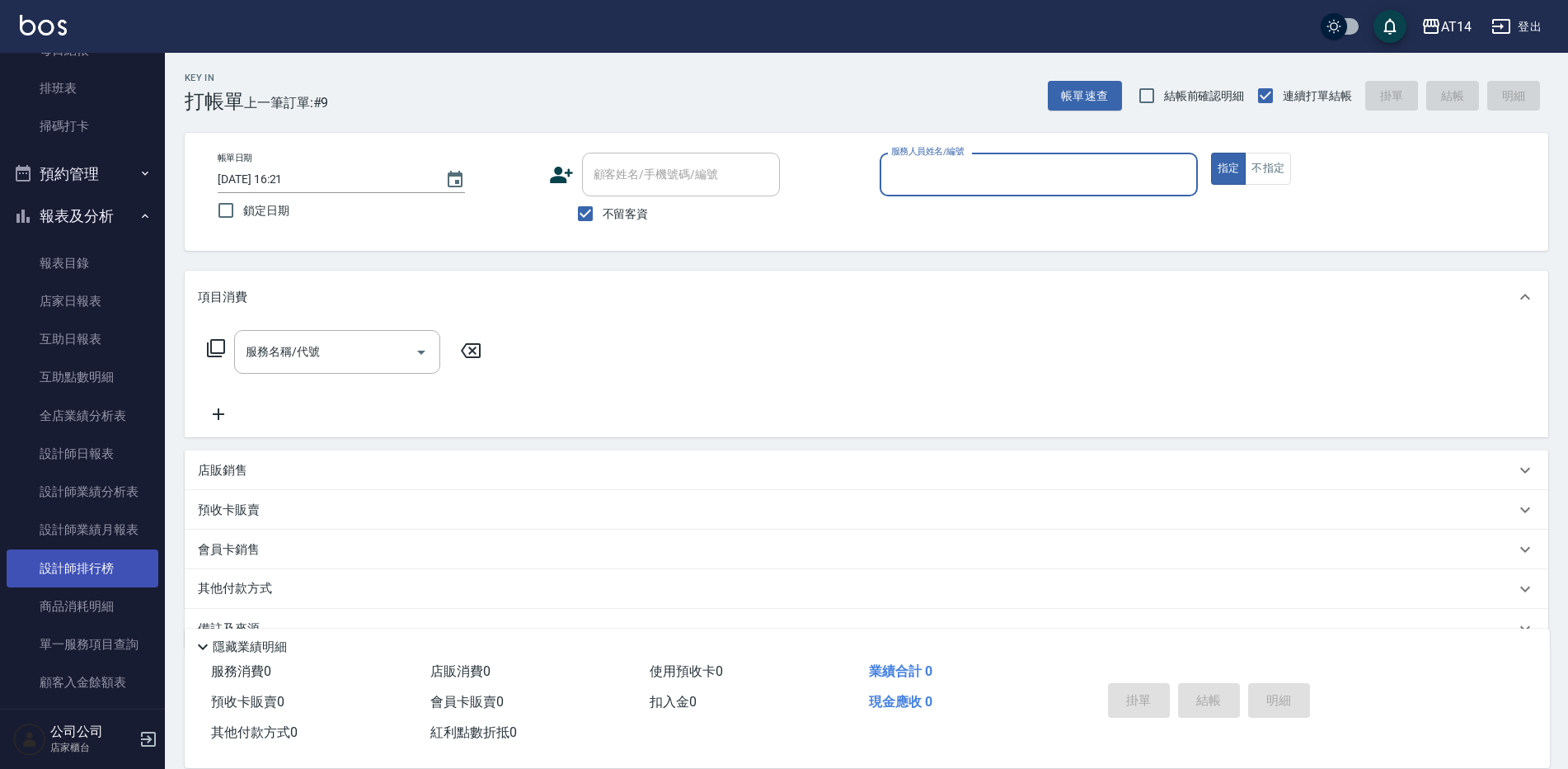
scroll to position [330, 0]
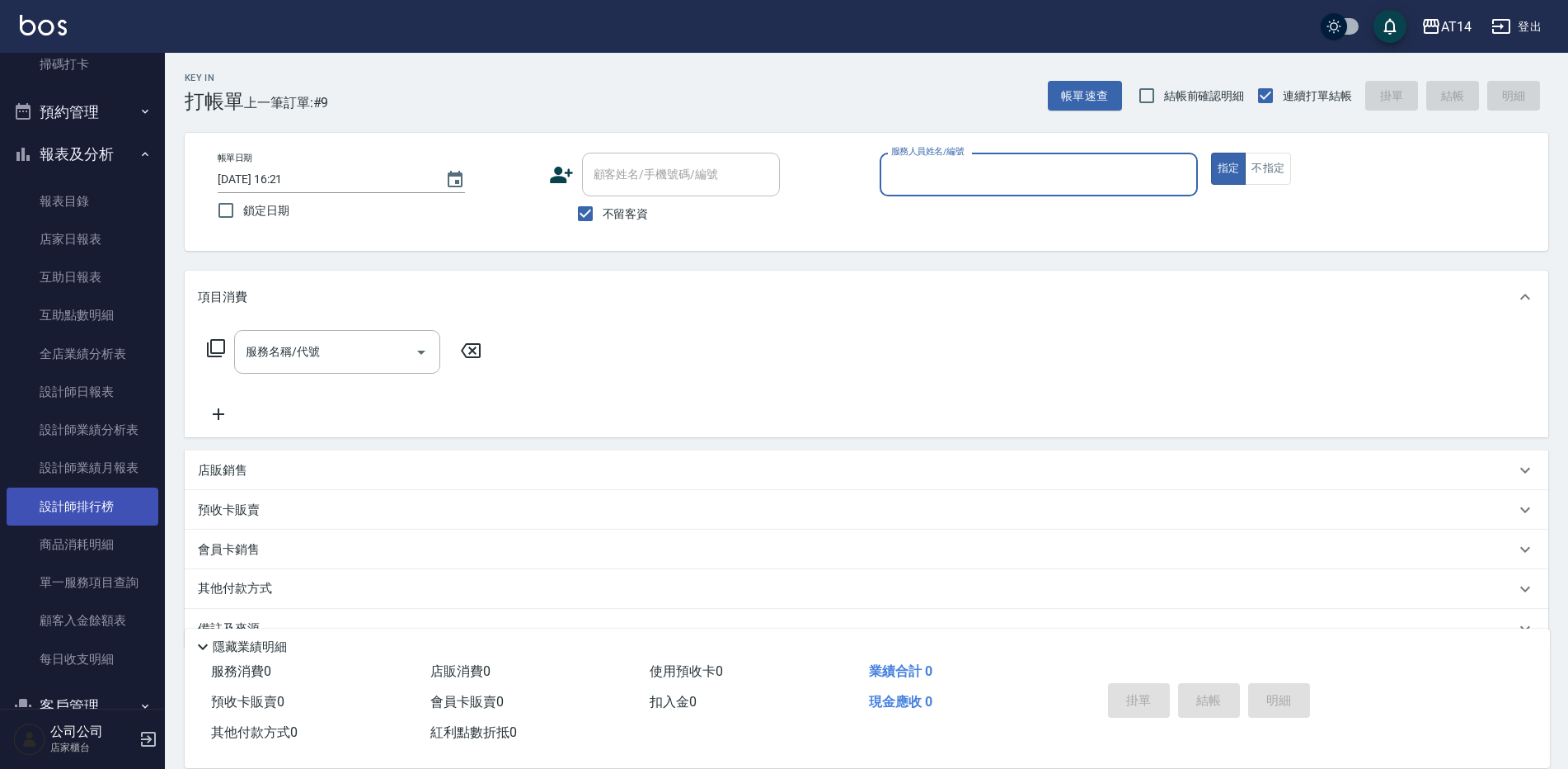
click at [93, 511] on link "設計師排行榜" at bounding box center [82, 506] width 152 height 38
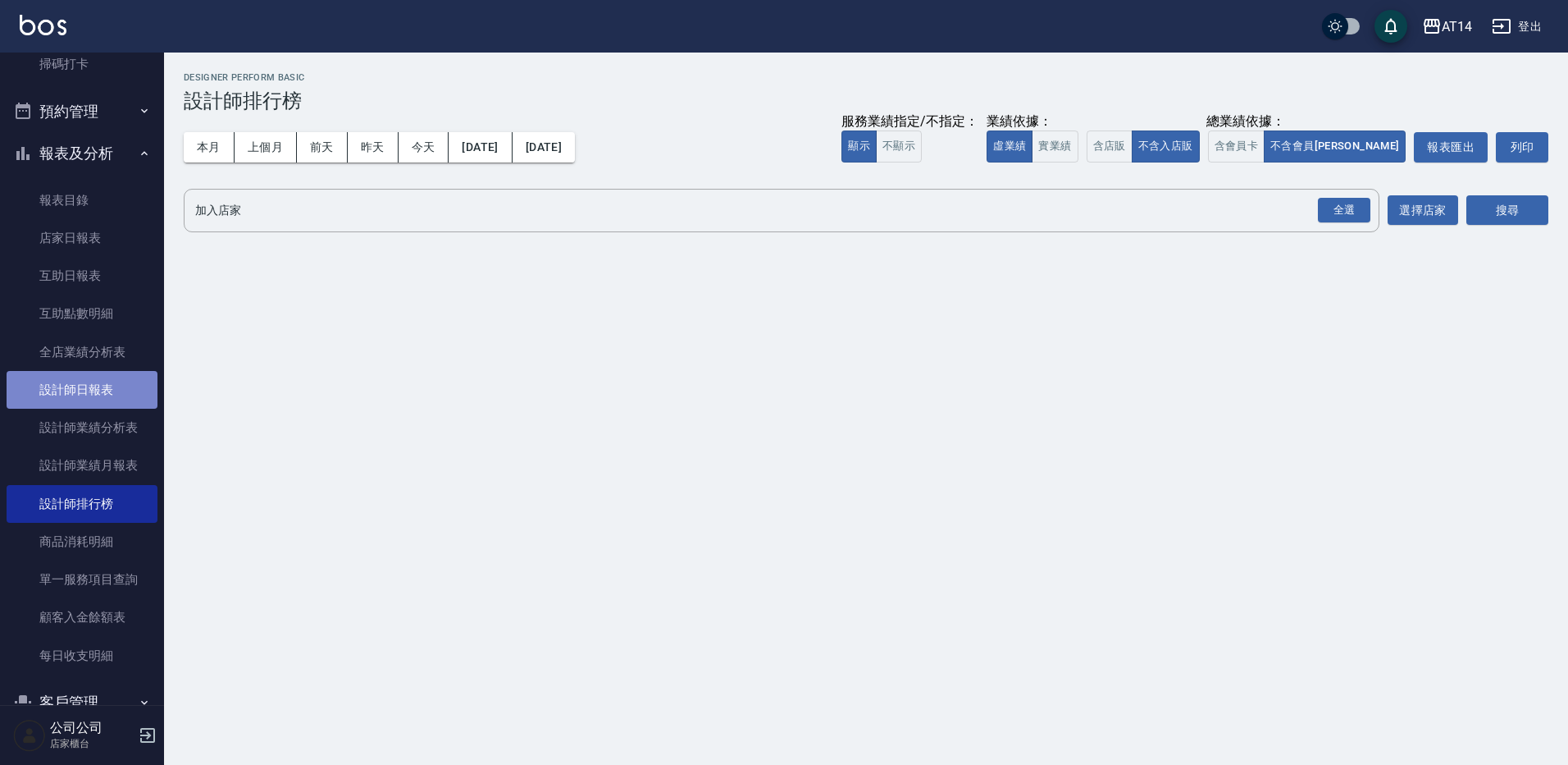
click at [89, 390] on link "設計師日報表" at bounding box center [82, 390] width 151 height 38
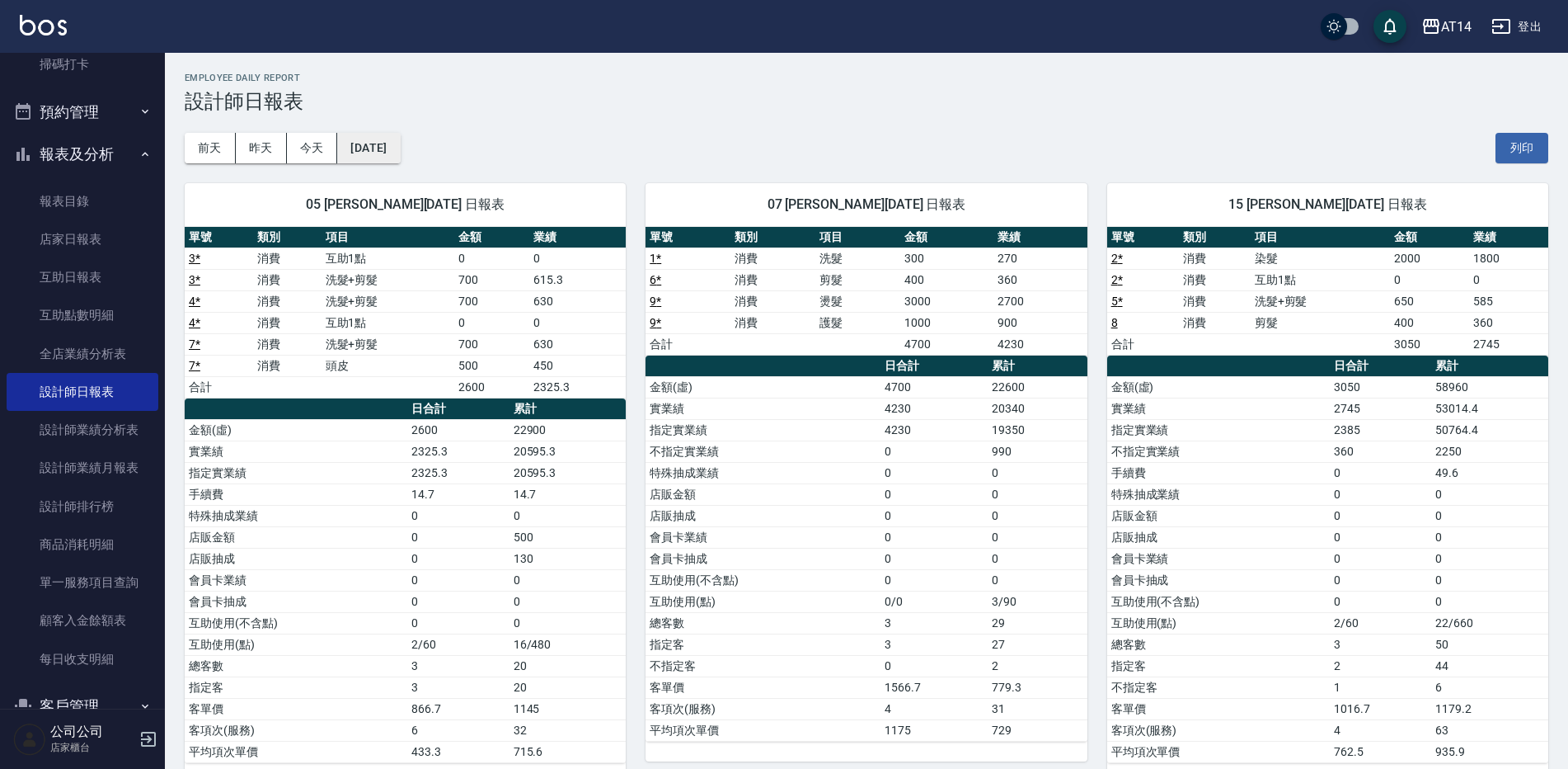
click at [394, 145] on button "[DATE]" at bounding box center [369, 148] width 63 height 31
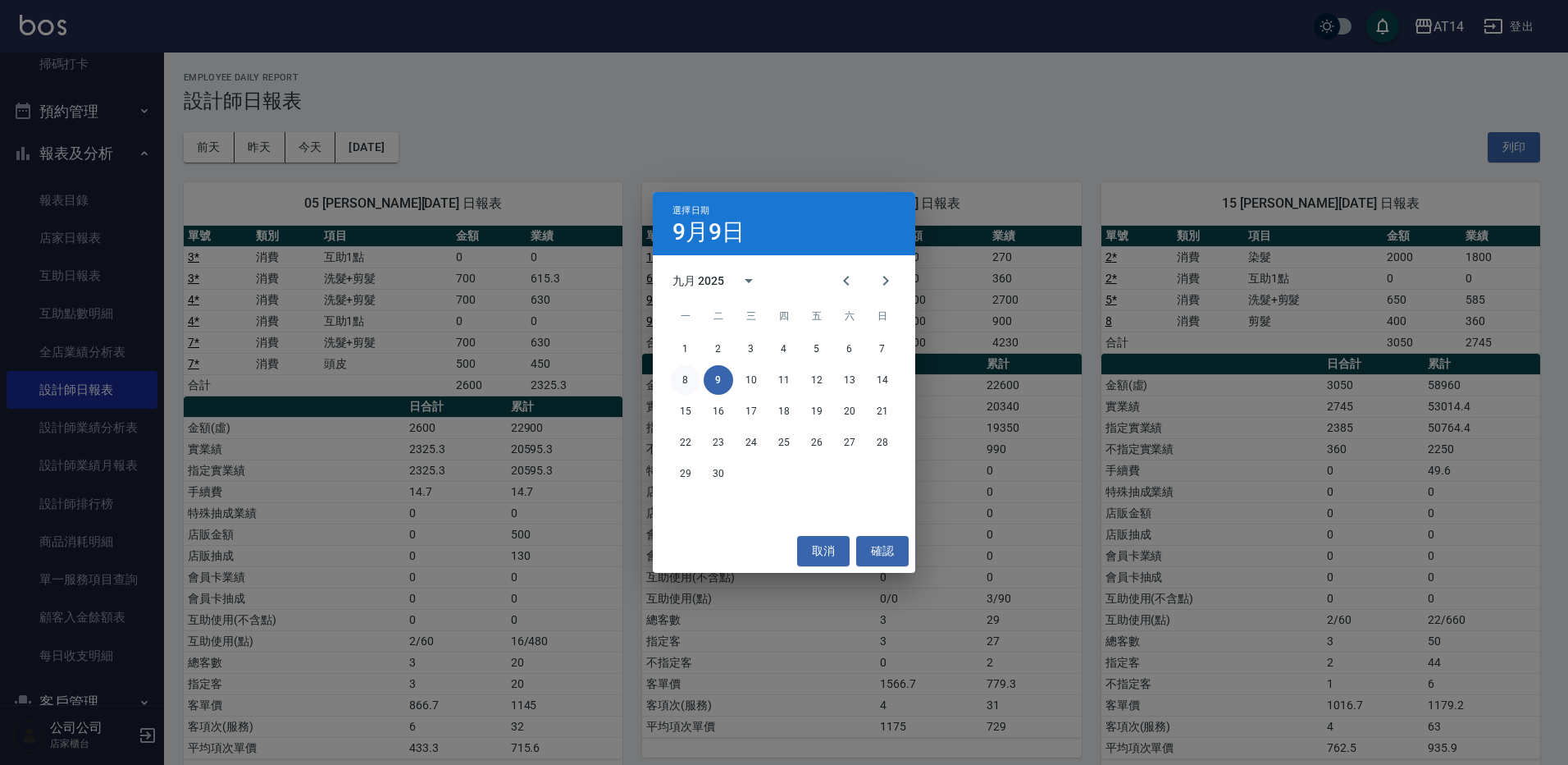
click at [680, 377] on button "8" at bounding box center [685, 380] width 30 height 30
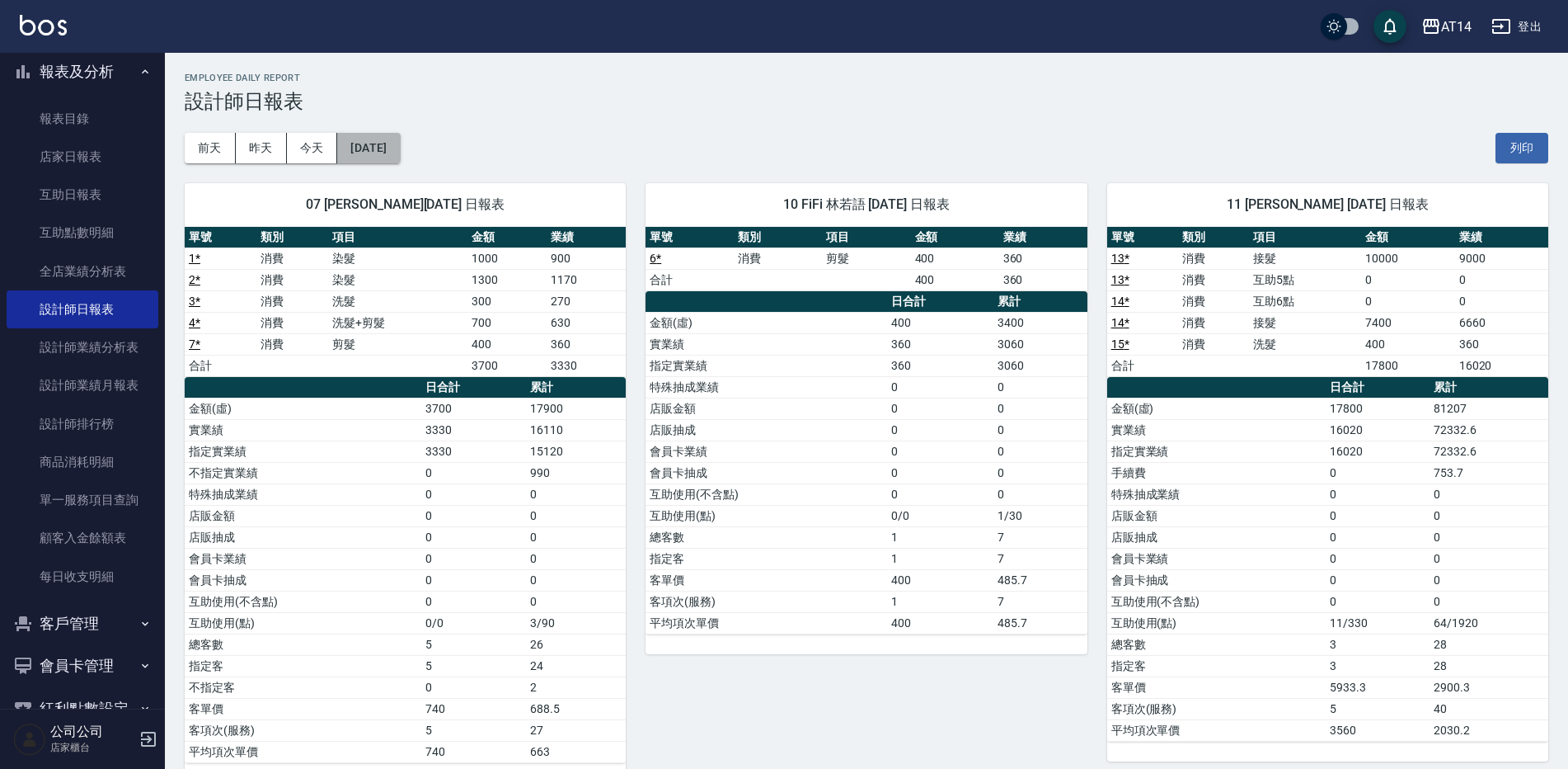
click at [398, 144] on button "[DATE]" at bounding box center [369, 148] width 63 height 31
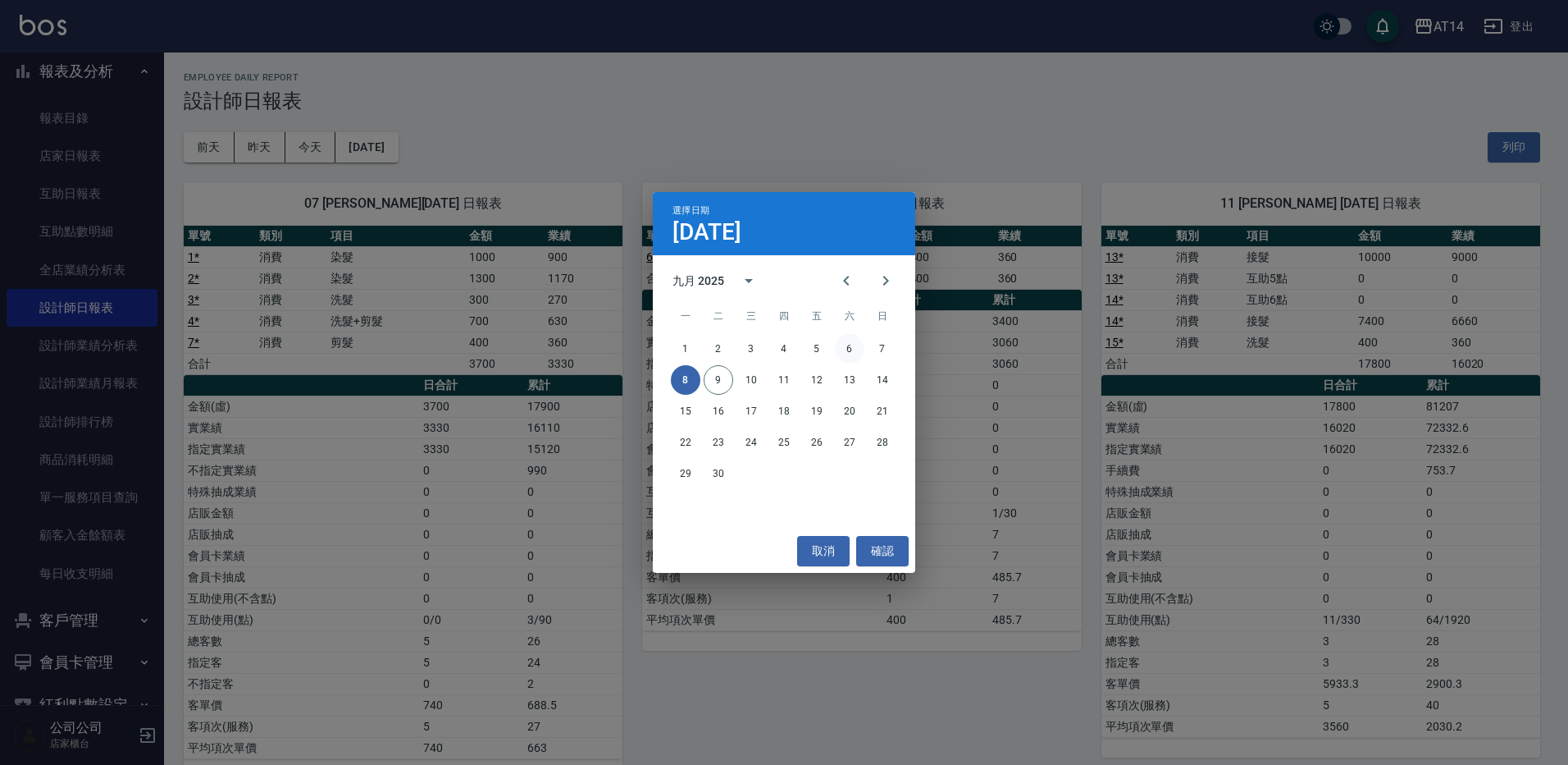
click at [846, 352] on button "6" at bounding box center [849, 348] width 30 height 30
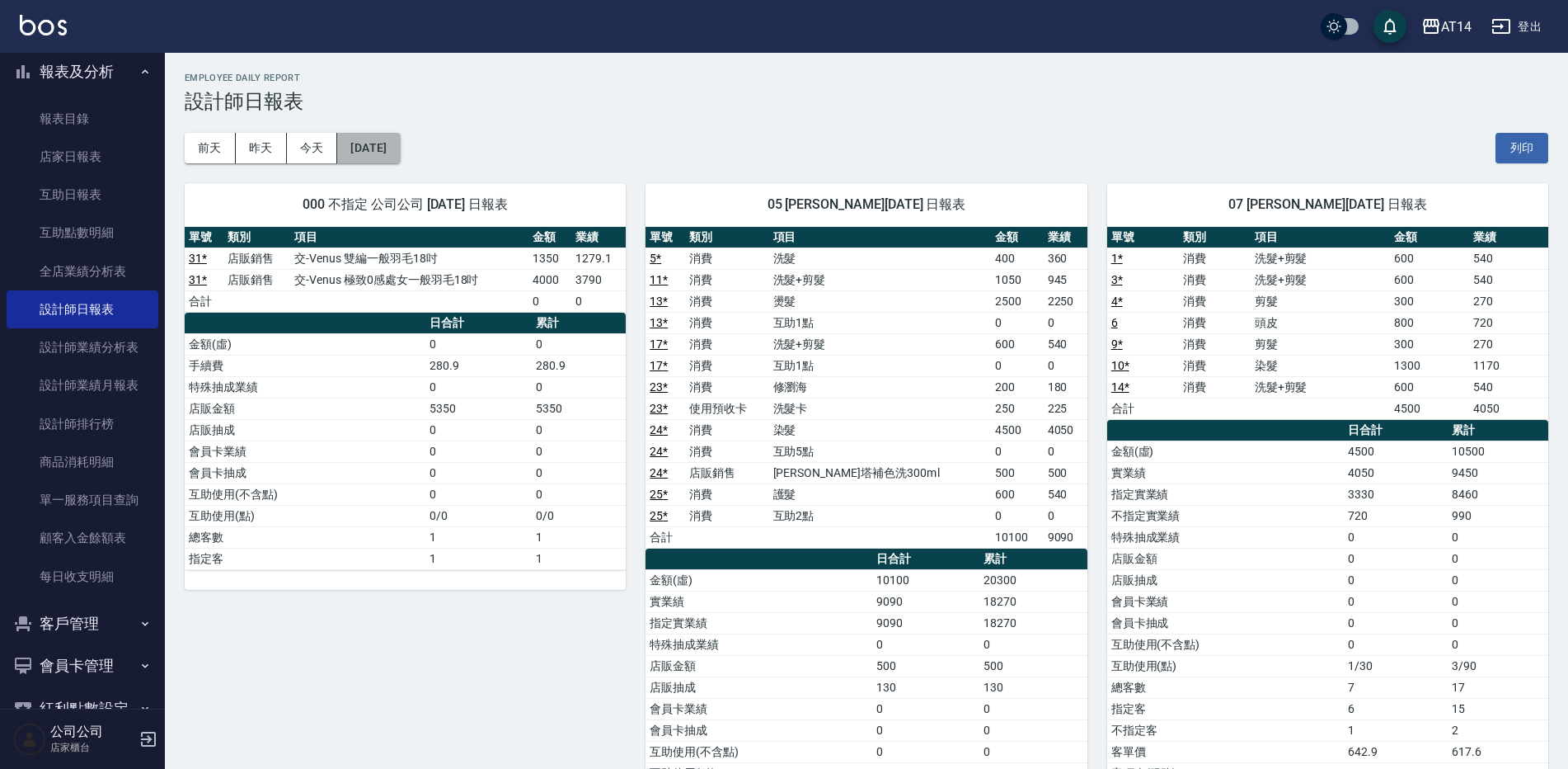
click at [400, 151] on button "[DATE]" at bounding box center [369, 148] width 63 height 31
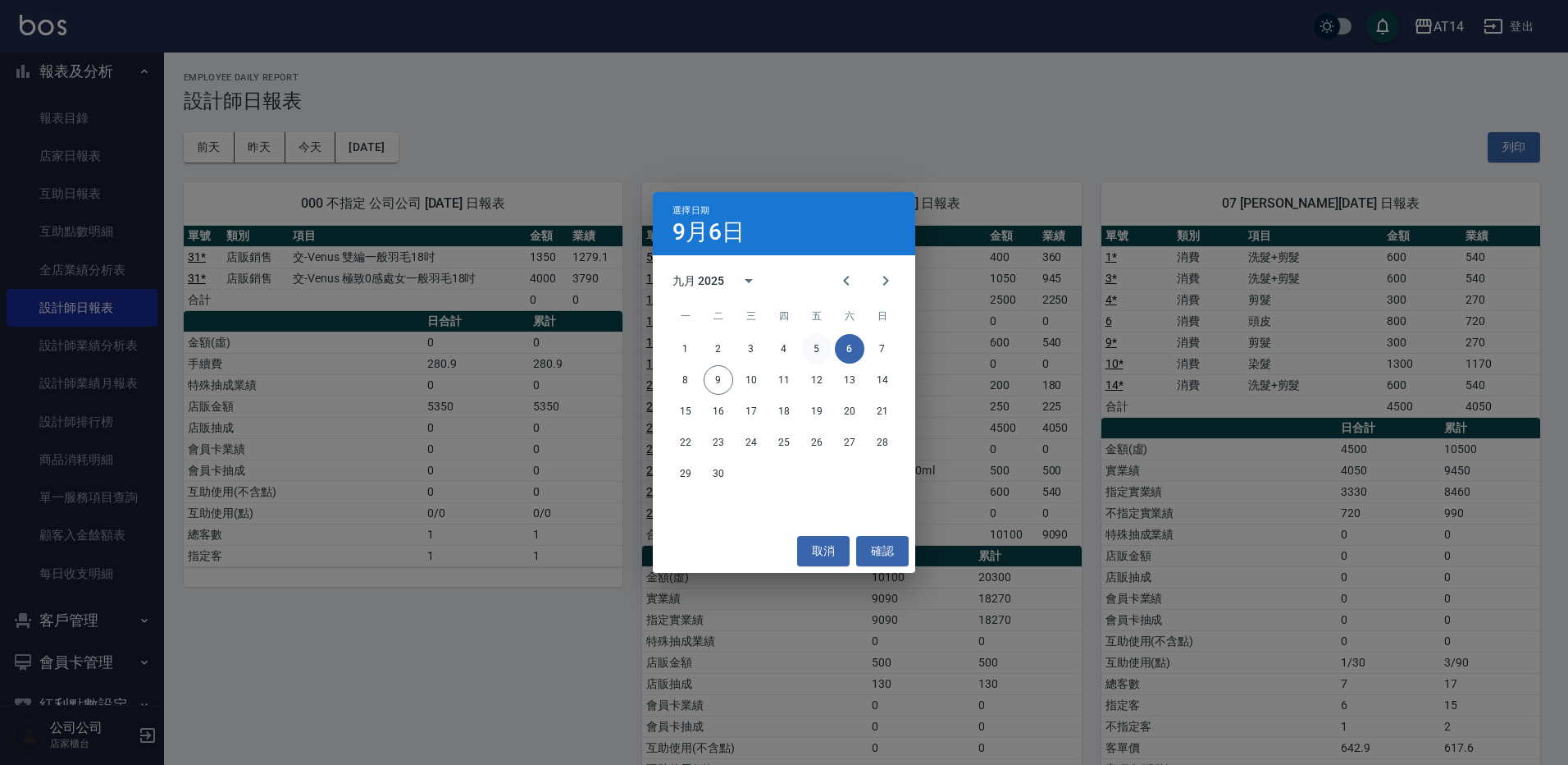
click at [818, 347] on button "5" at bounding box center [816, 348] width 30 height 30
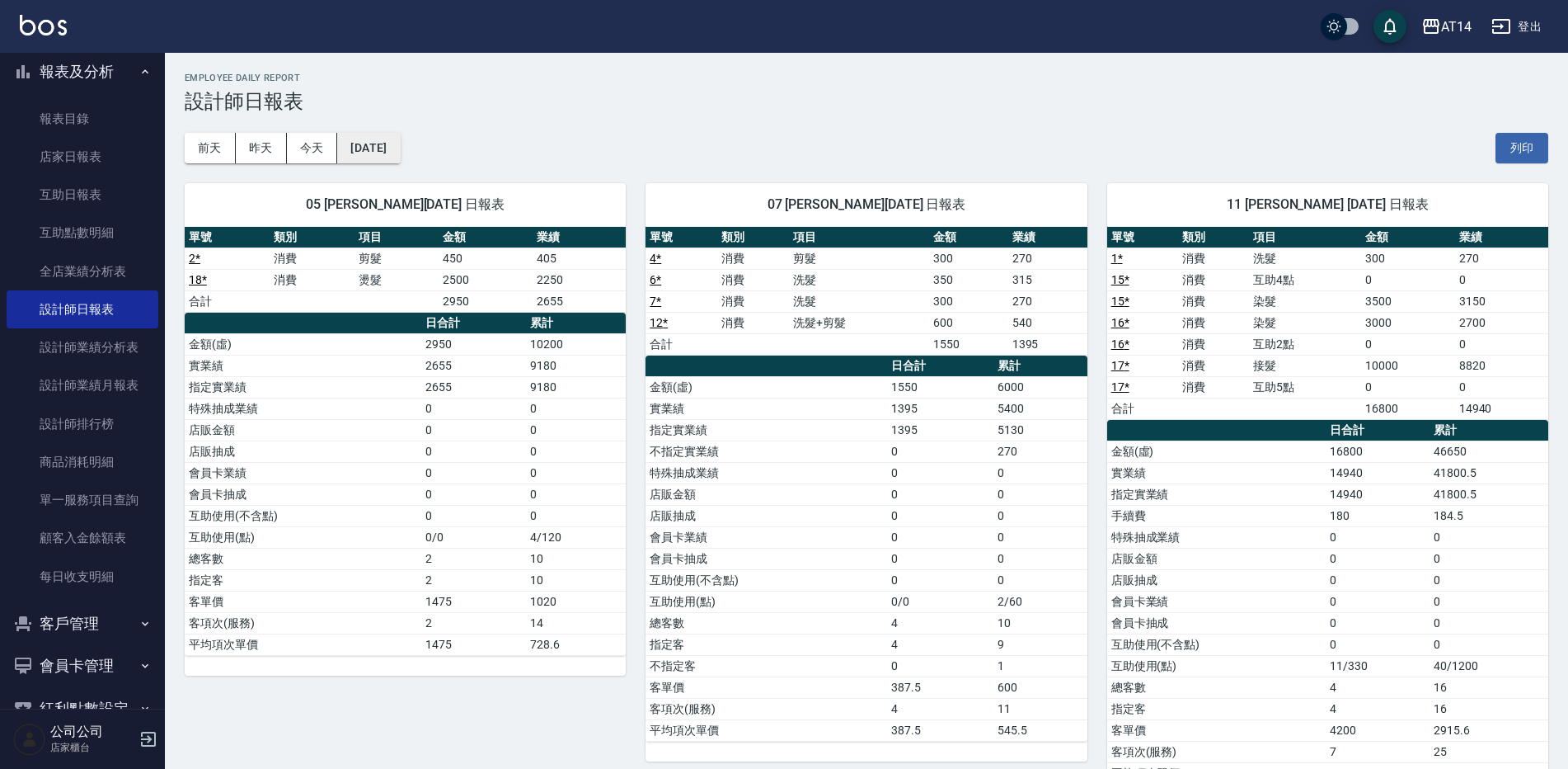
click at [400, 154] on button "[DATE]" at bounding box center [369, 148] width 63 height 31
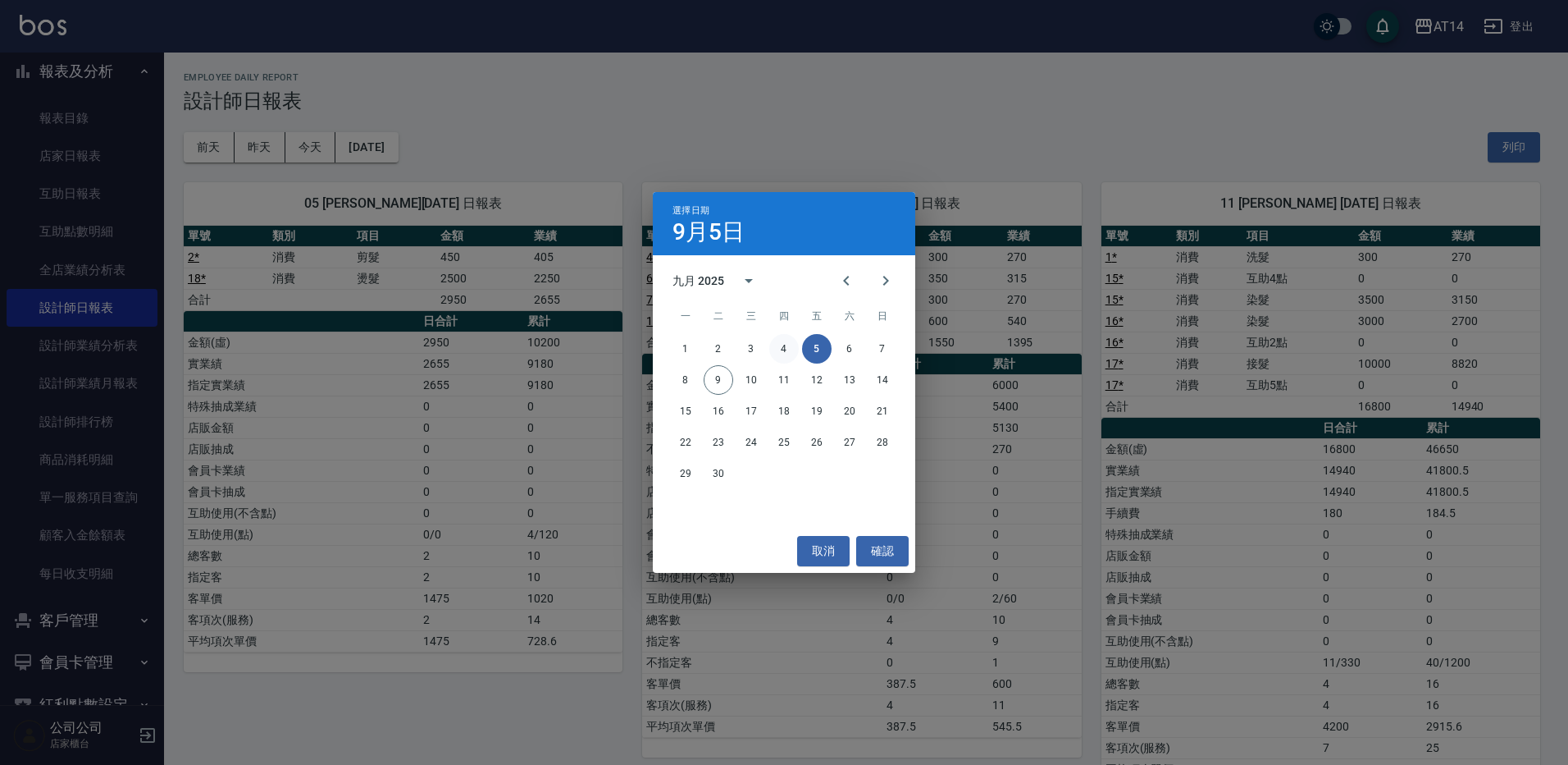
click at [781, 343] on button "4" at bounding box center [784, 348] width 30 height 30
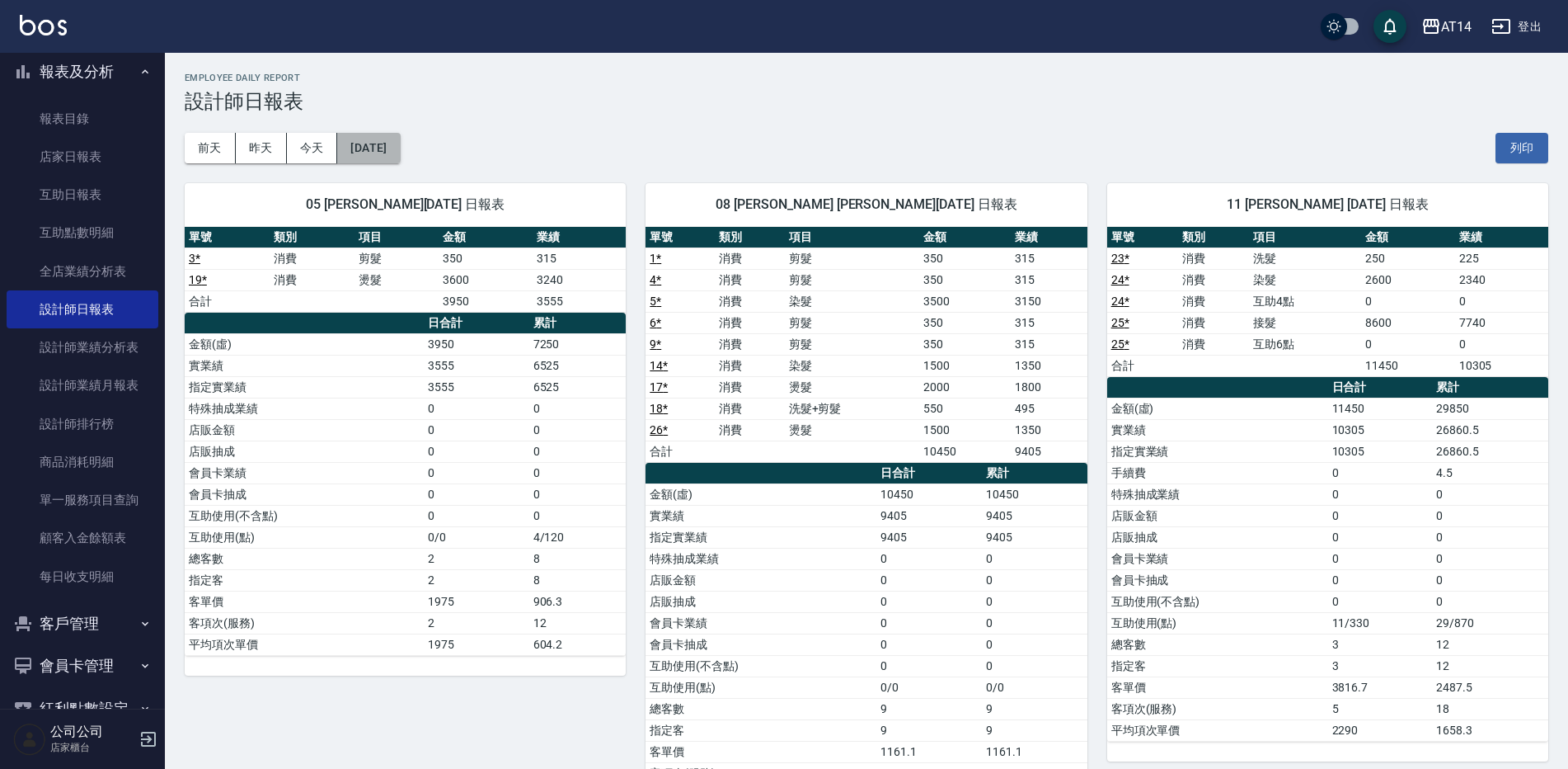
click at [400, 149] on button "[DATE]" at bounding box center [369, 148] width 63 height 31
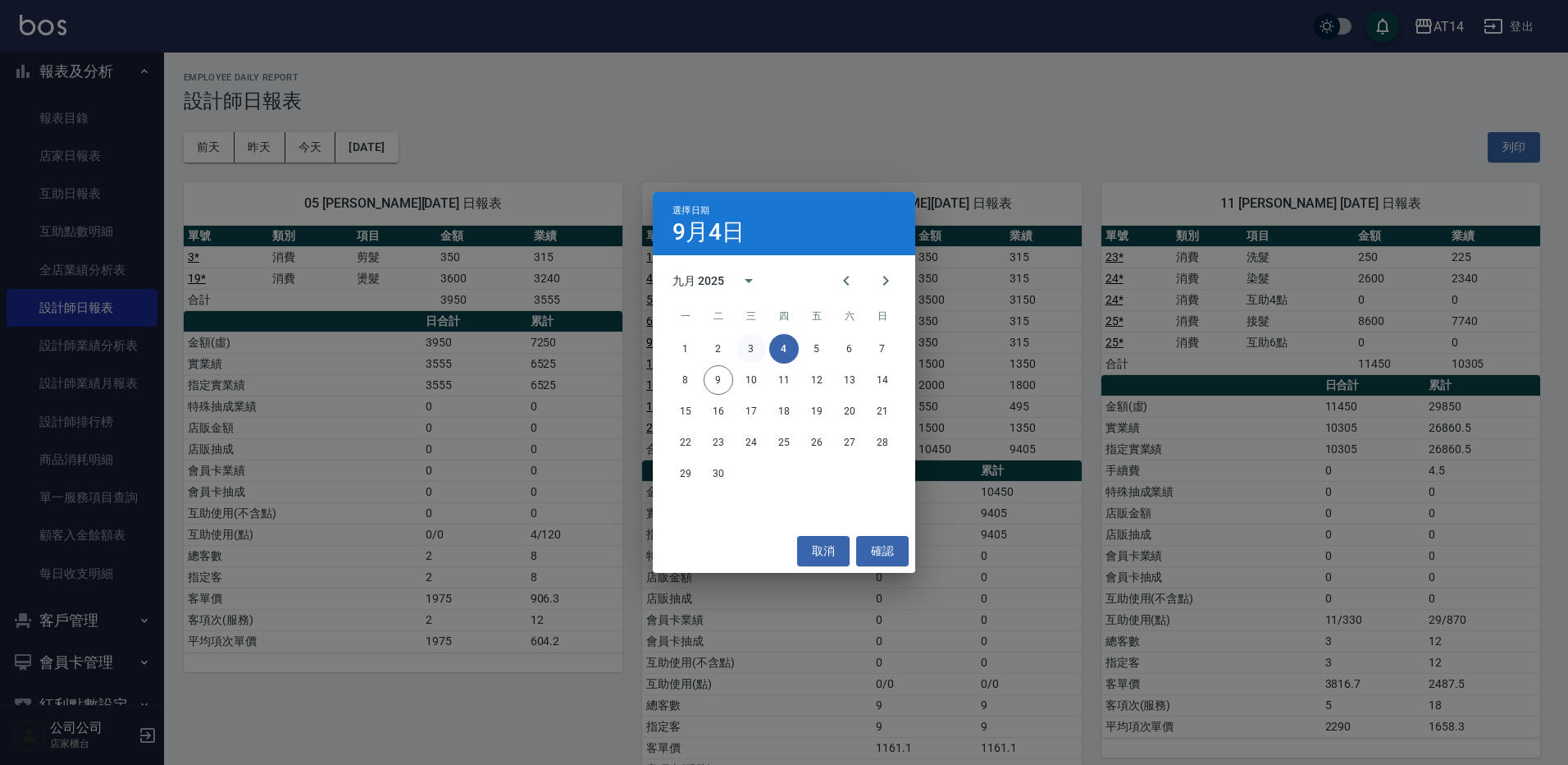
click at [752, 352] on button "3" at bounding box center [751, 348] width 30 height 30
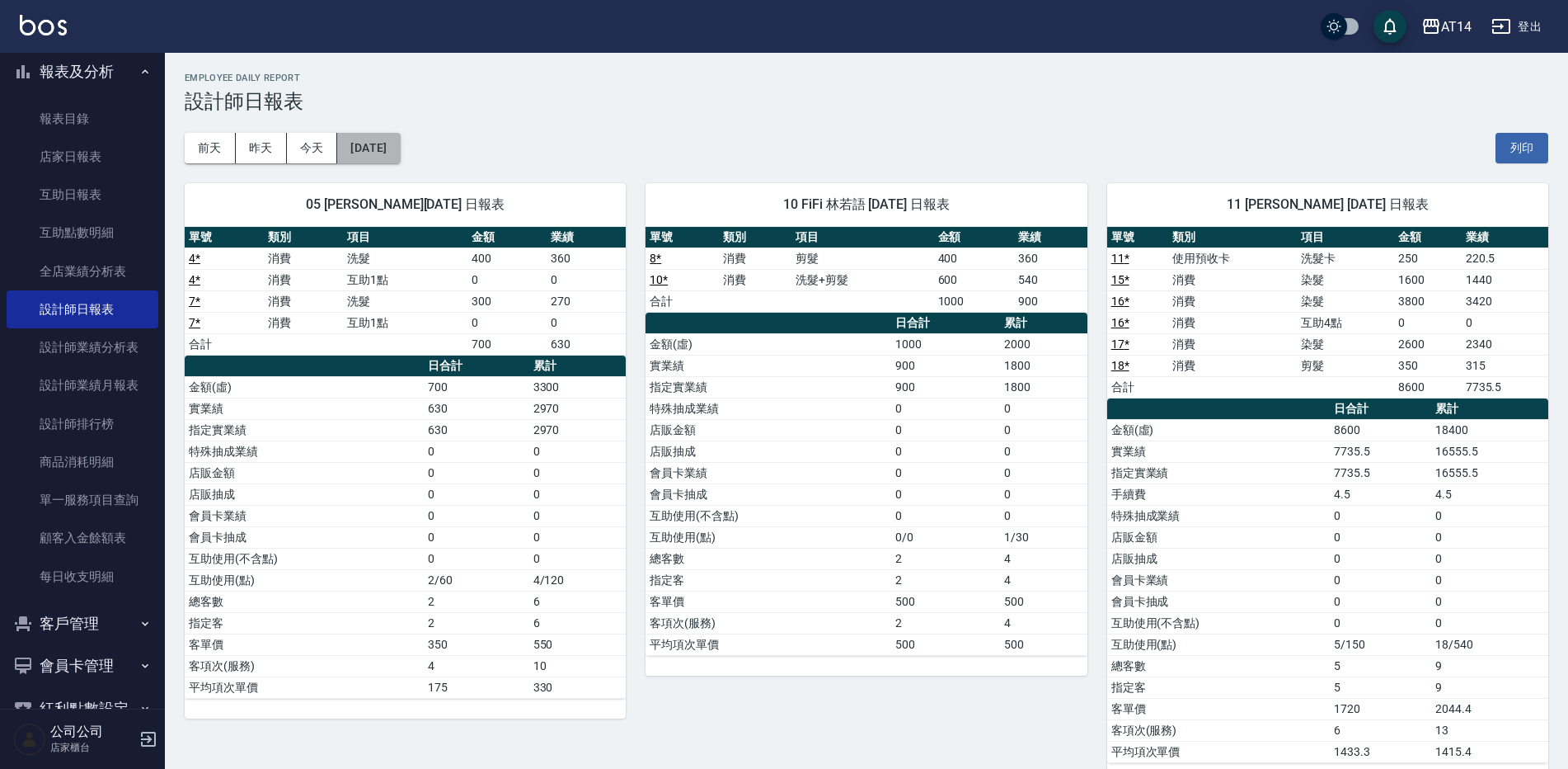
click at [400, 149] on button "[DATE]" at bounding box center [369, 148] width 63 height 31
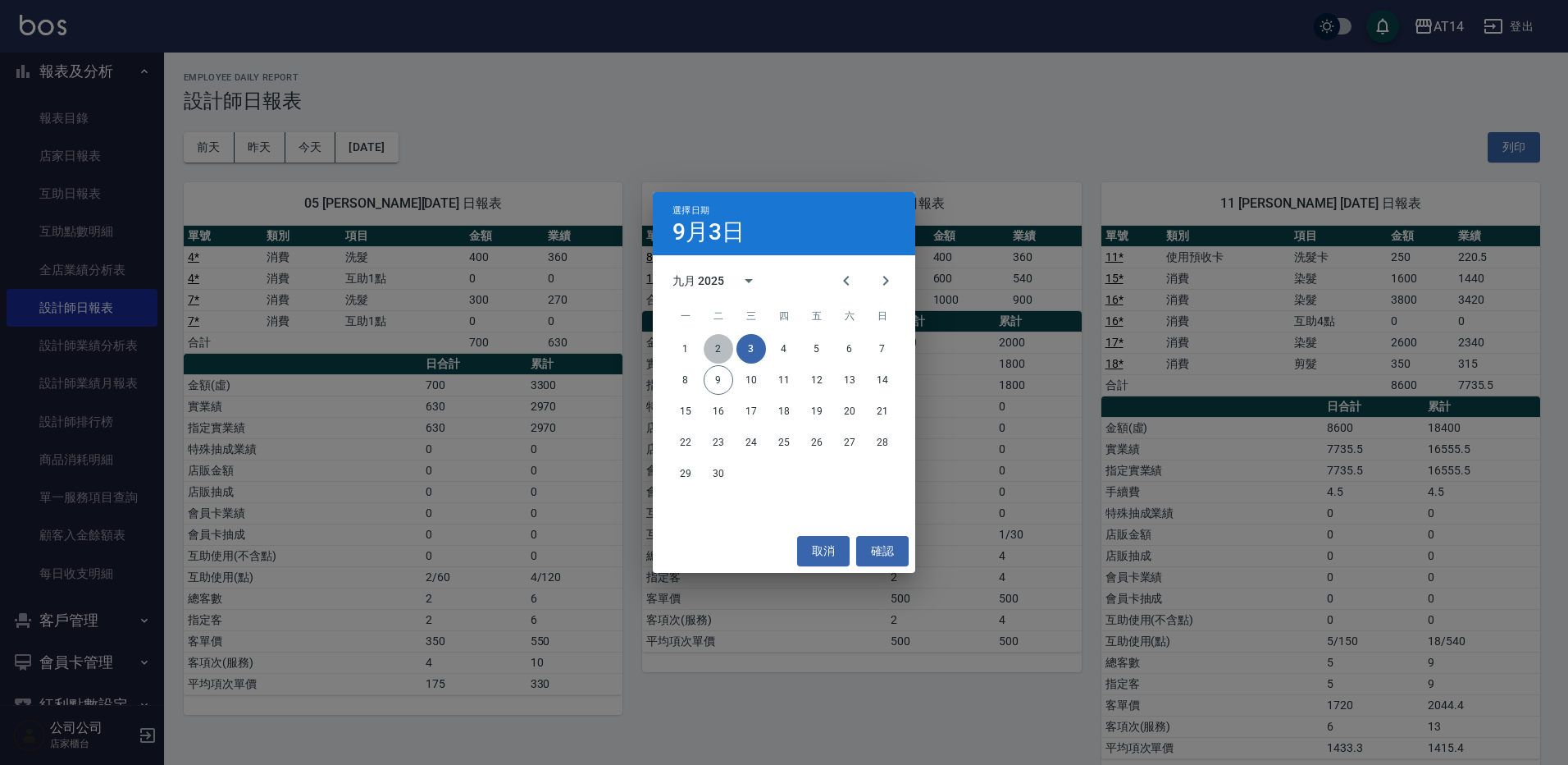
click at [713, 346] on button "2" at bounding box center [718, 348] width 30 height 30
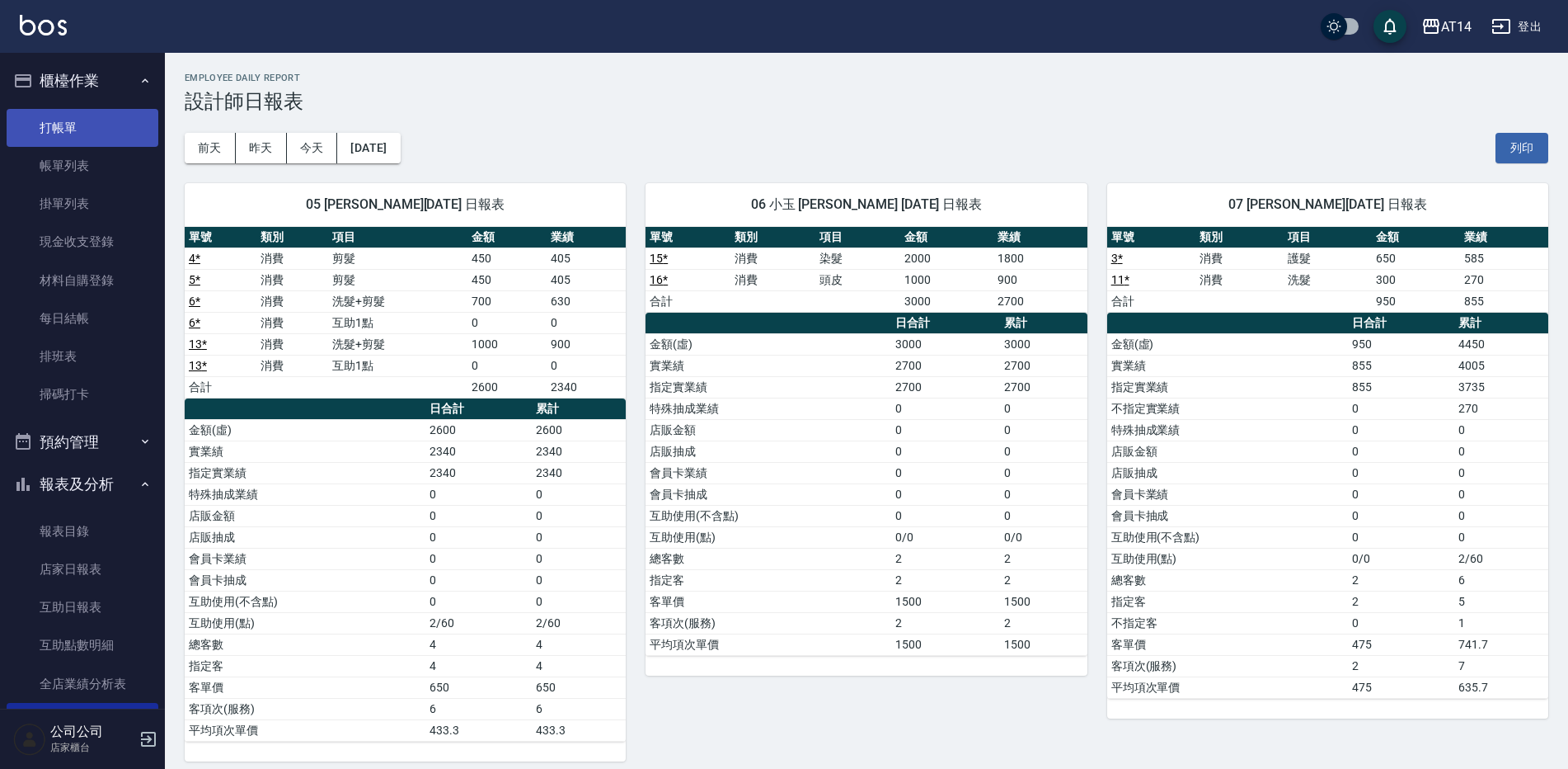
click at [67, 130] on link "打帳單" at bounding box center [82, 127] width 152 height 38
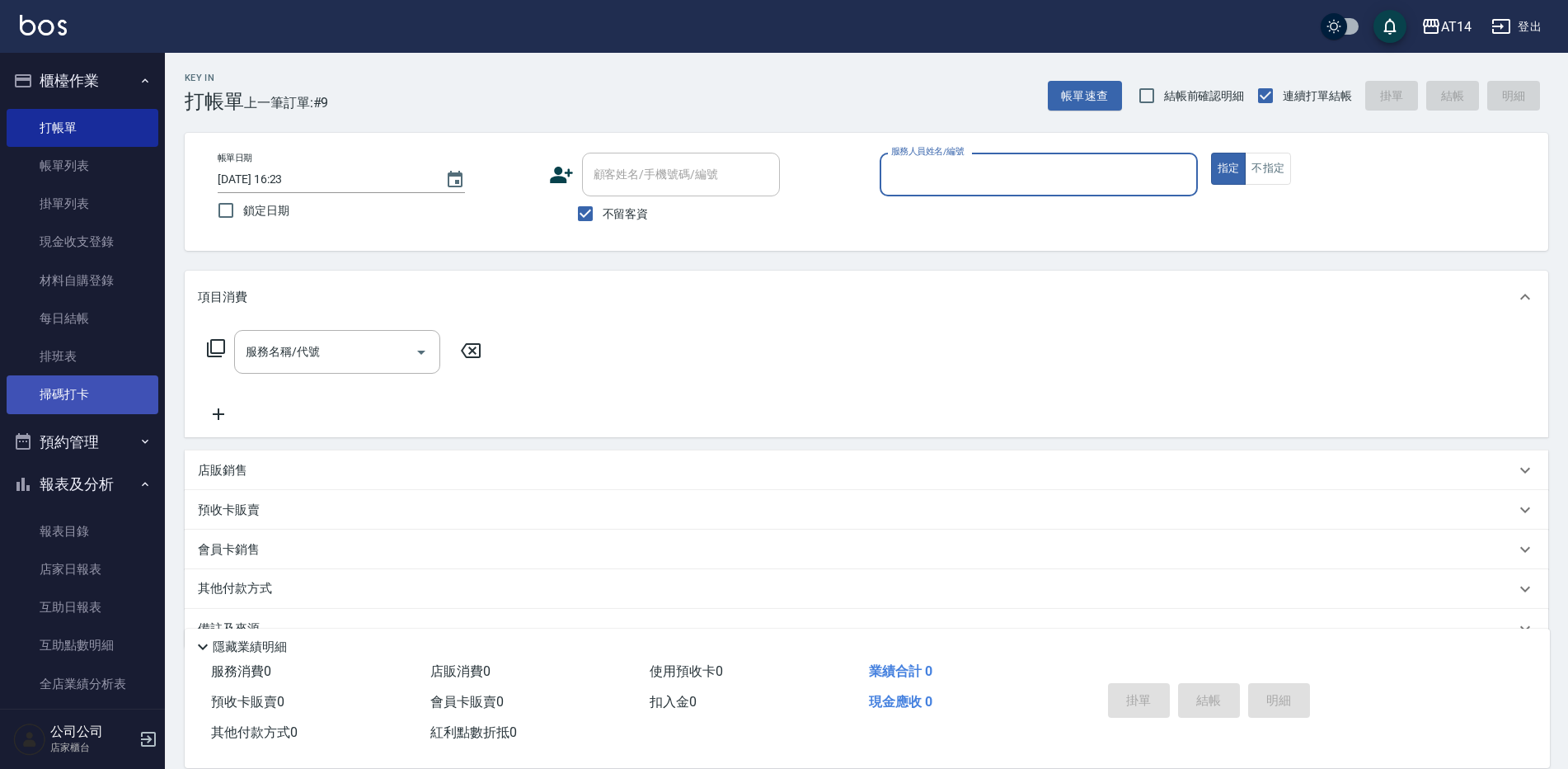
click at [28, 404] on link "掃碼打卡" at bounding box center [82, 394] width 152 height 38
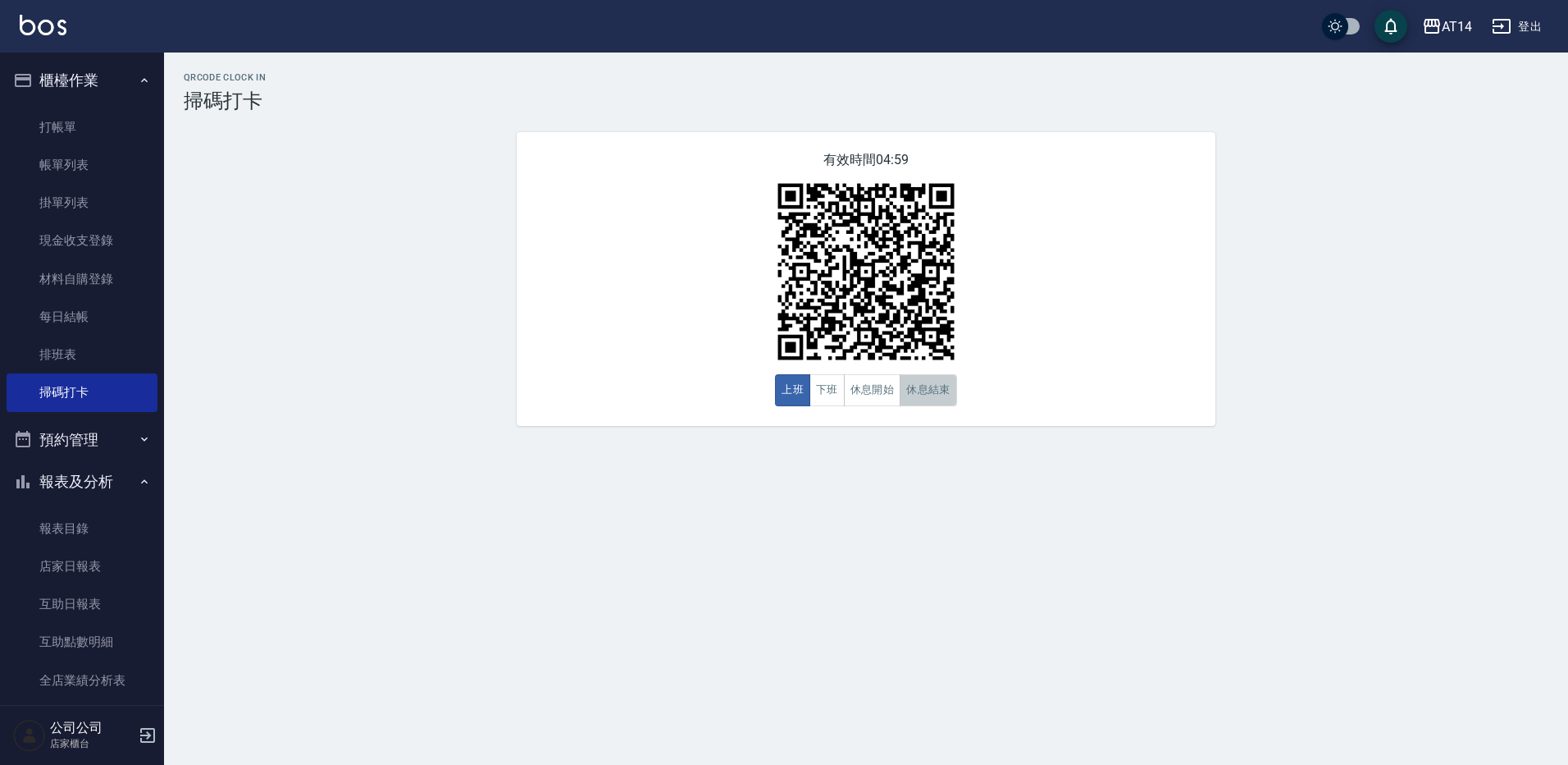
click at [937, 380] on button "休息結束" at bounding box center [928, 391] width 57 height 32
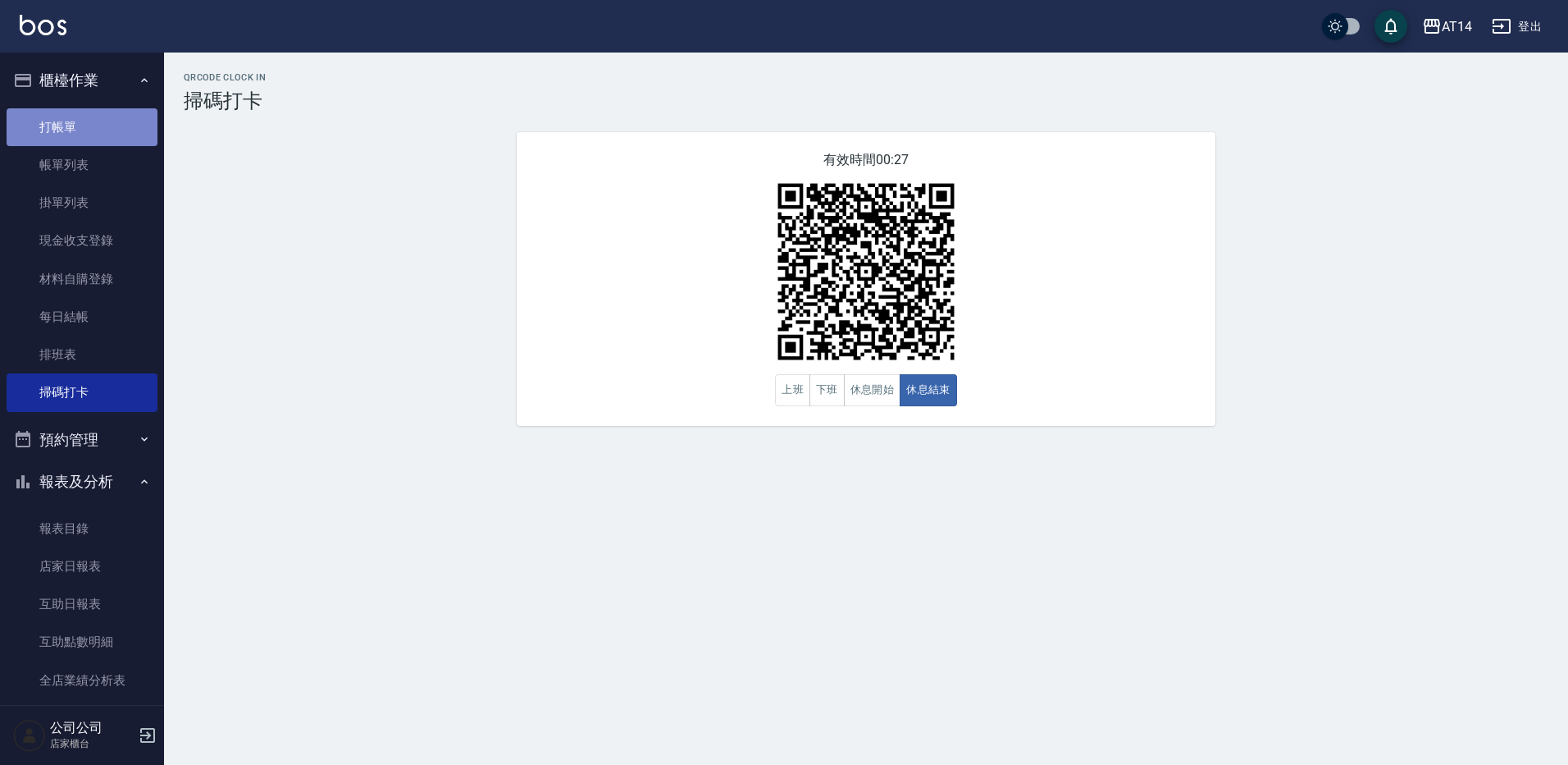
click at [129, 118] on link "打帳單" at bounding box center [82, 127] width 151 height 38
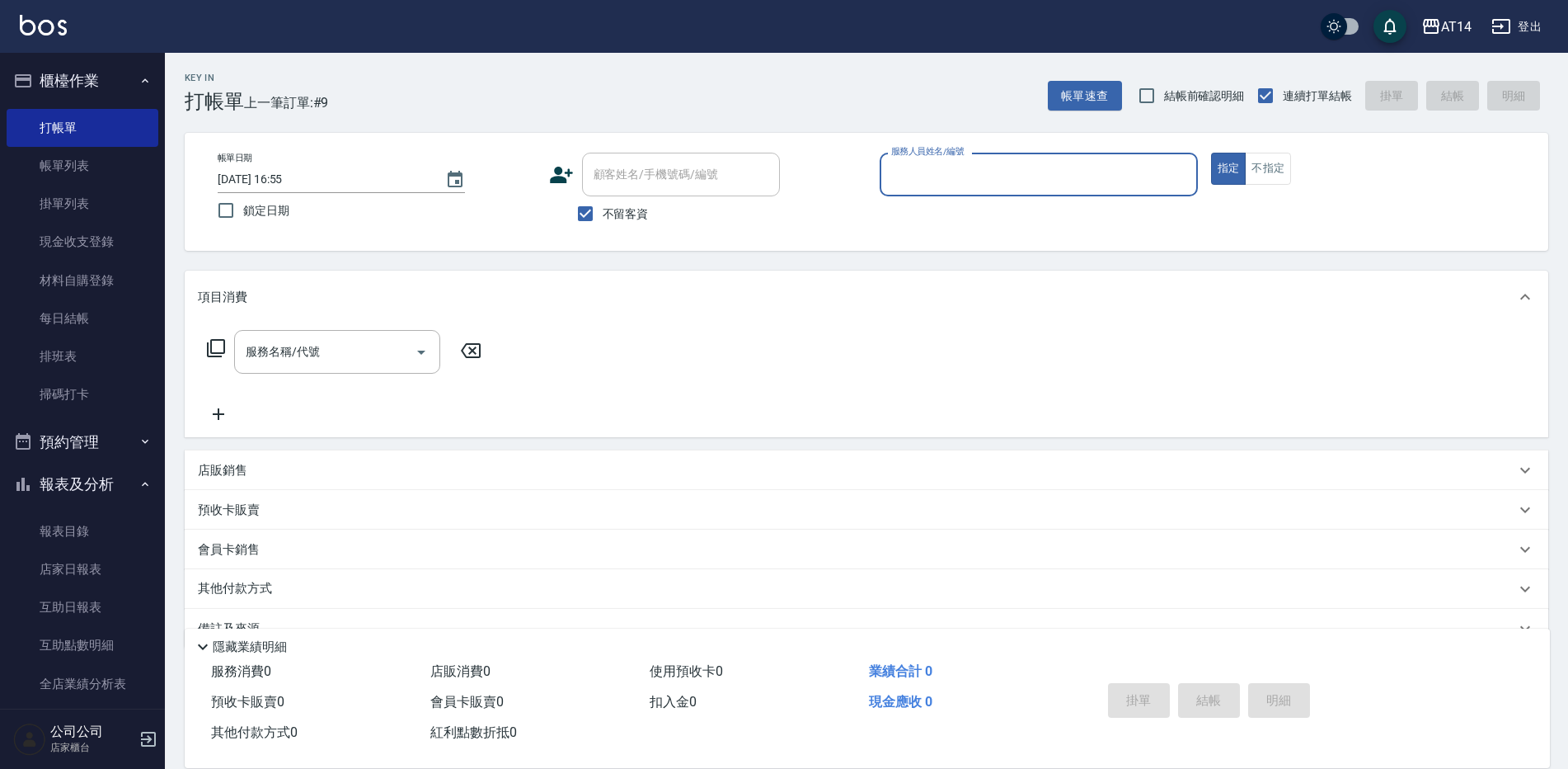
click at [1267, 185] on div "帳單日期 [DATE] 16:55 鎖定日期 顧客姓名/手機號碼/編號 顧客姓名/手機號碼/編號 不留客資 服務人員姓名/編號 服務人員姓名/編號 指定 不指定" at bounding box center [866, 192] width 1324 height 78
drag, startPoint x: 1309, startPoint y: 176, endPoint x: 1293, endPoint y: 172, distance: 16.5
click at [1306, 175] on div "指定 不指定" at bounding box center [1370, 169] width 319 height 32
click at [1266, 169] on button "不指定" at bounding box center [1268, 169] width 46 height 32
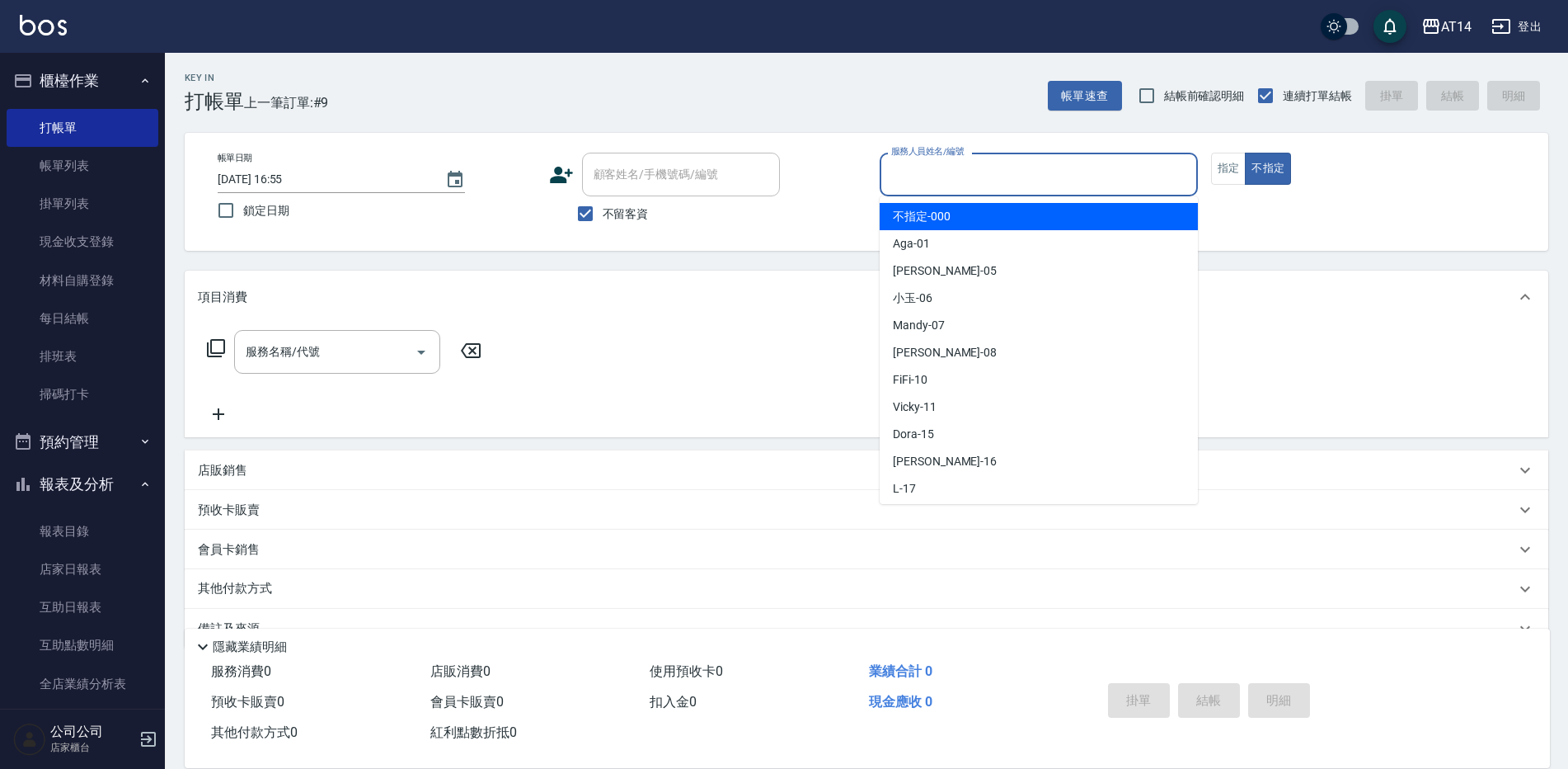
click at [1154, 184] on input "服務人員姓名/編號" at bounding box center [1039, 174] width 303 height 29
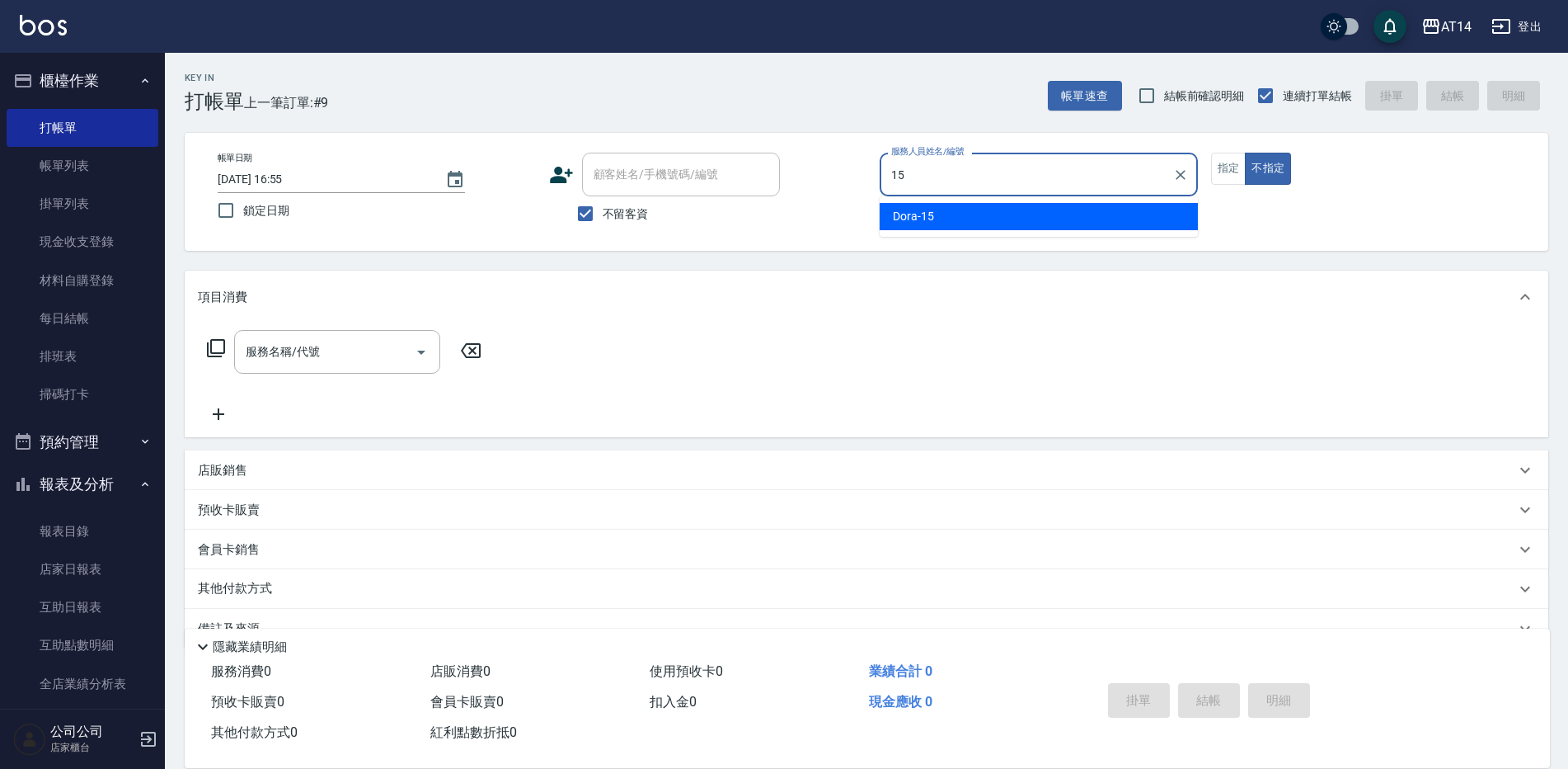
type input "Dora-15"
type button "false"
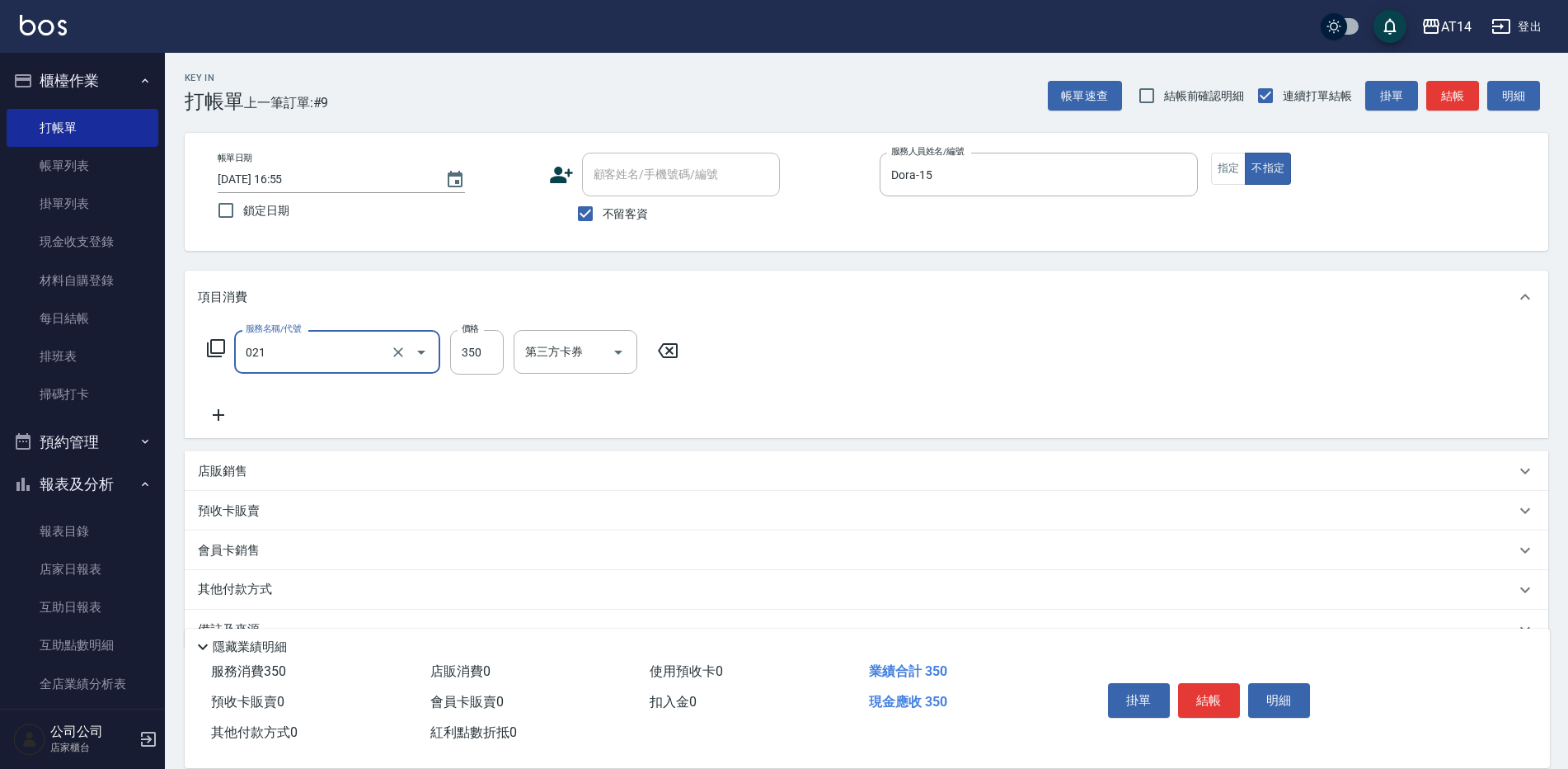
type input "剪髮(021)"
type input "100"
click at [1452, 91] on button "結帳" at bounding box center [1452, 96] width 53 height 31
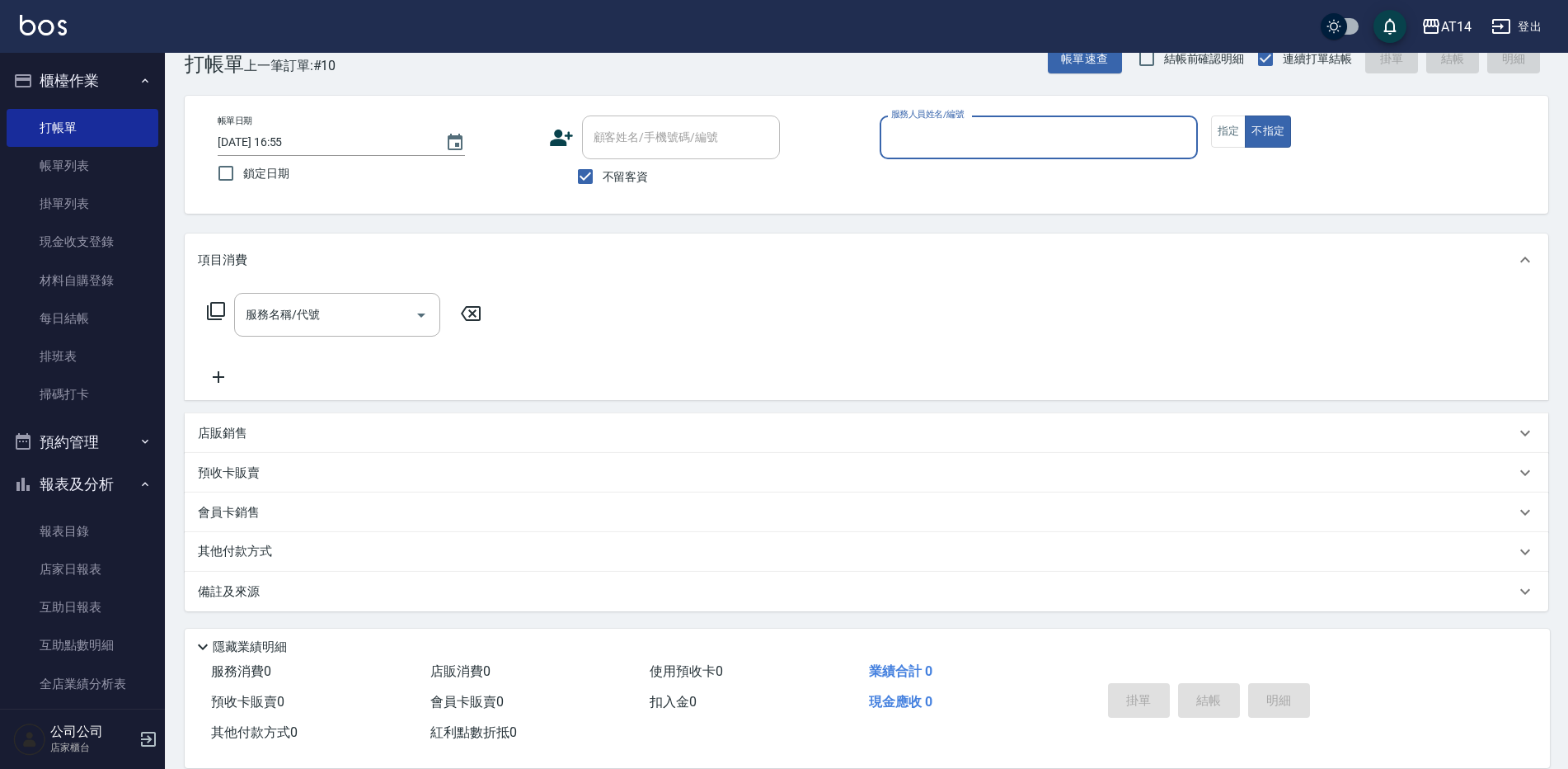
scroll to position [38, 0]
click at [1224, 127] on button "指定" at bounding box center [1229, 131] width 36 height 32
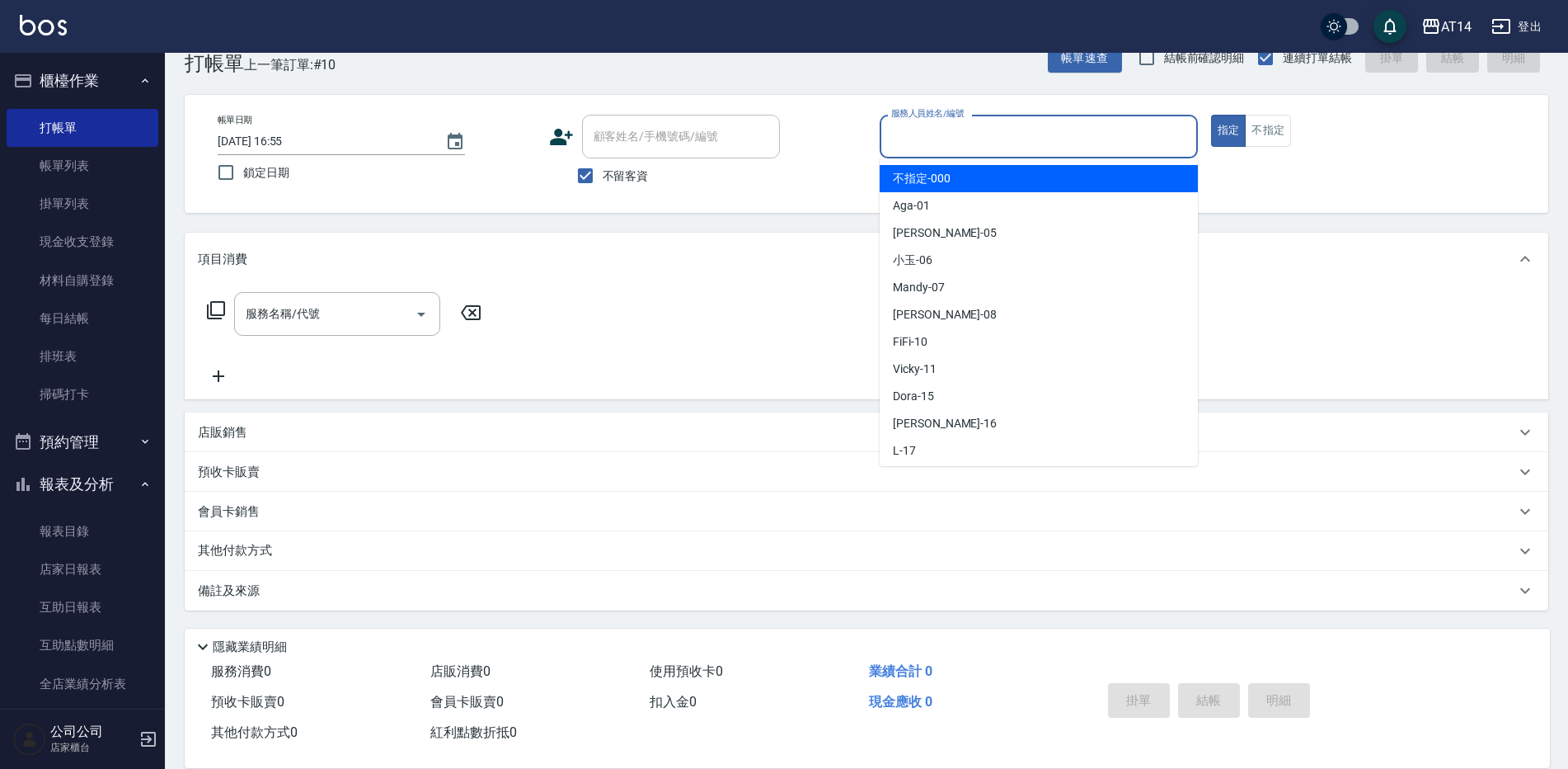
click at [1090, 127] on input "服務人員姓名/編號" at bounding box center [1039, 137] width 303 height 29
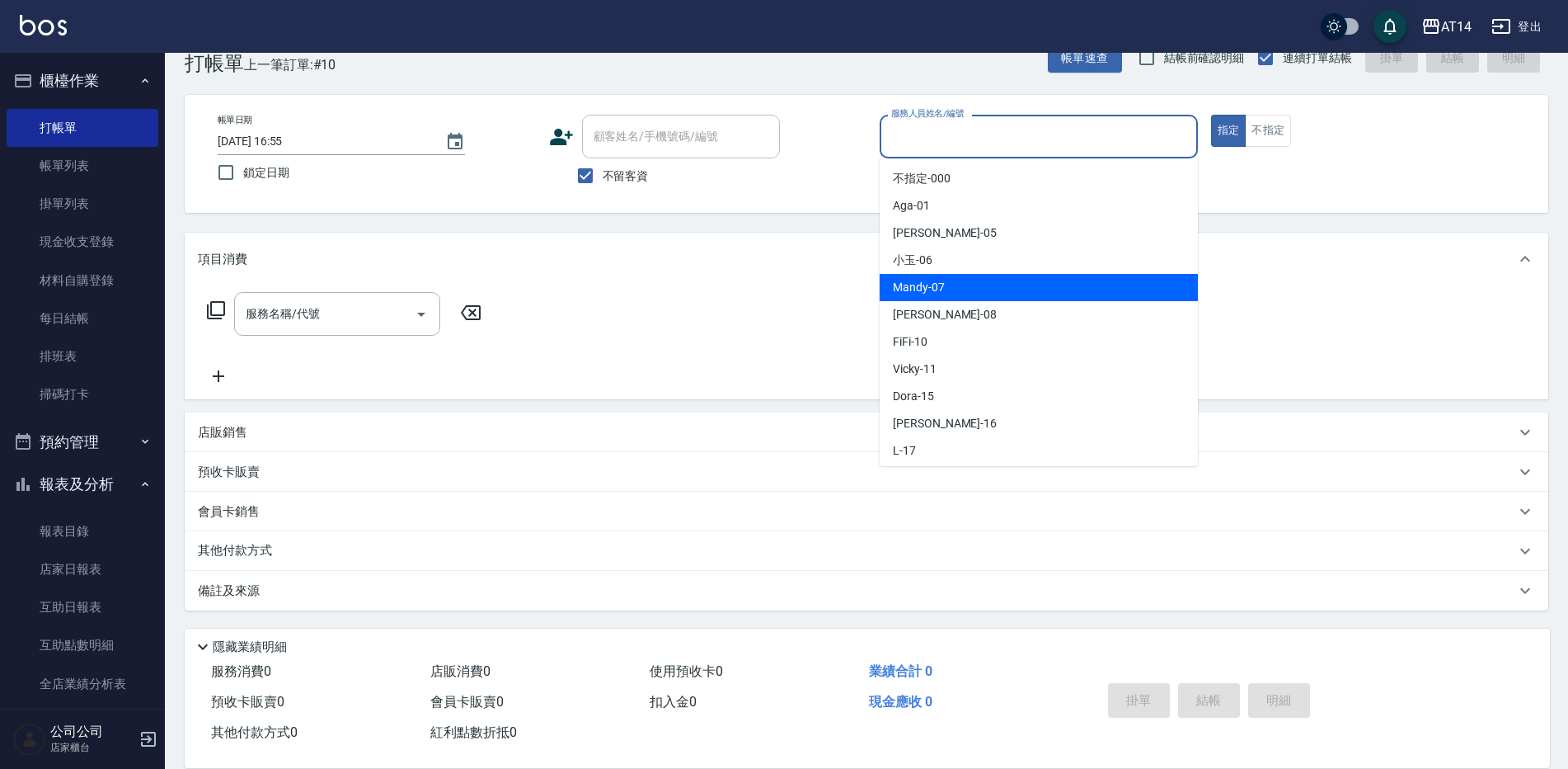
click at [902, 290] on span "Mandy -07" at bounding box center [918, 287] width 52 height 17
type input "Mandy-07"
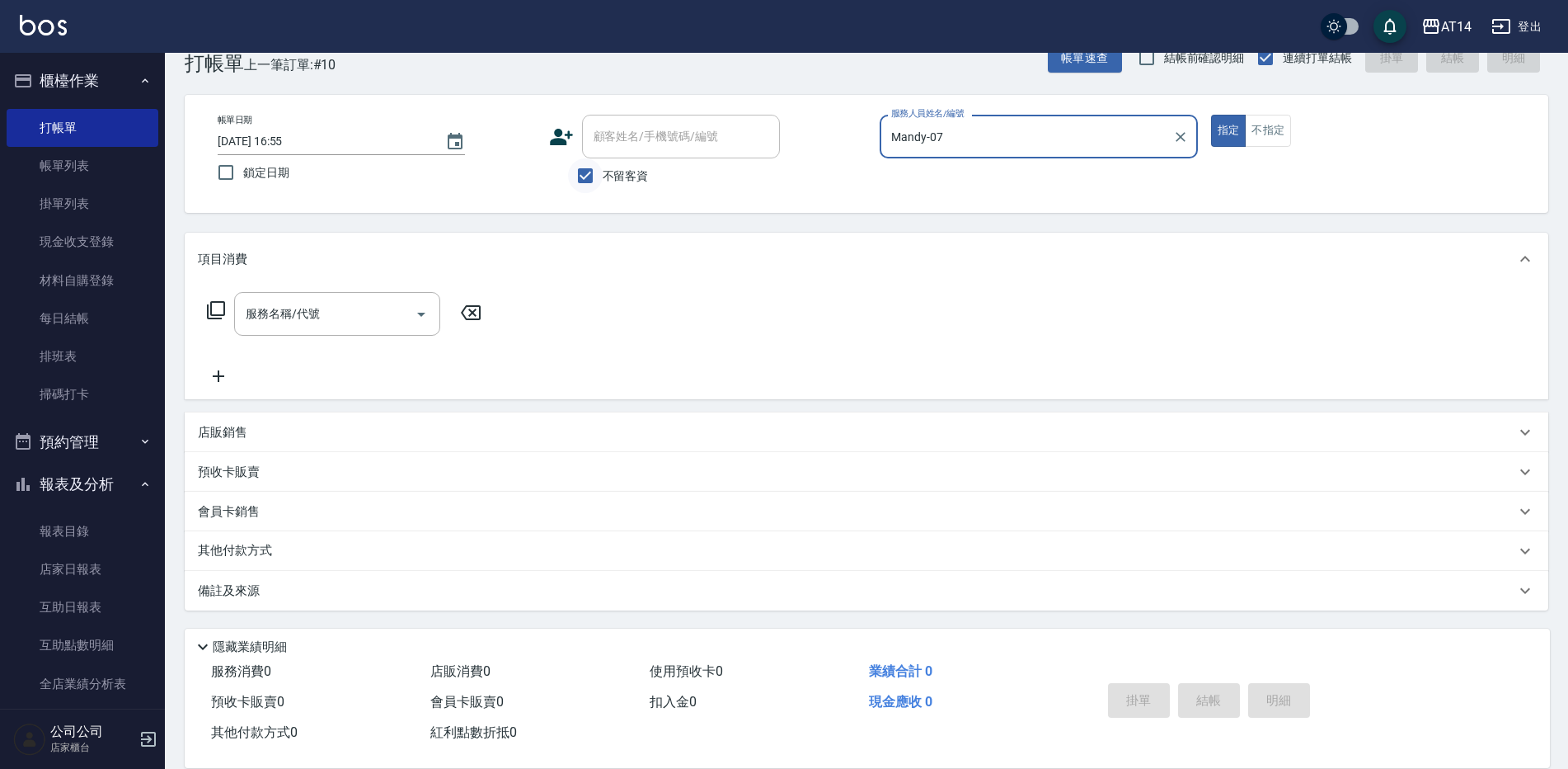
click at [591, 177] on input "不留客資" at bounding box center [585, 175] width 35 height 35
checkbox input "false"
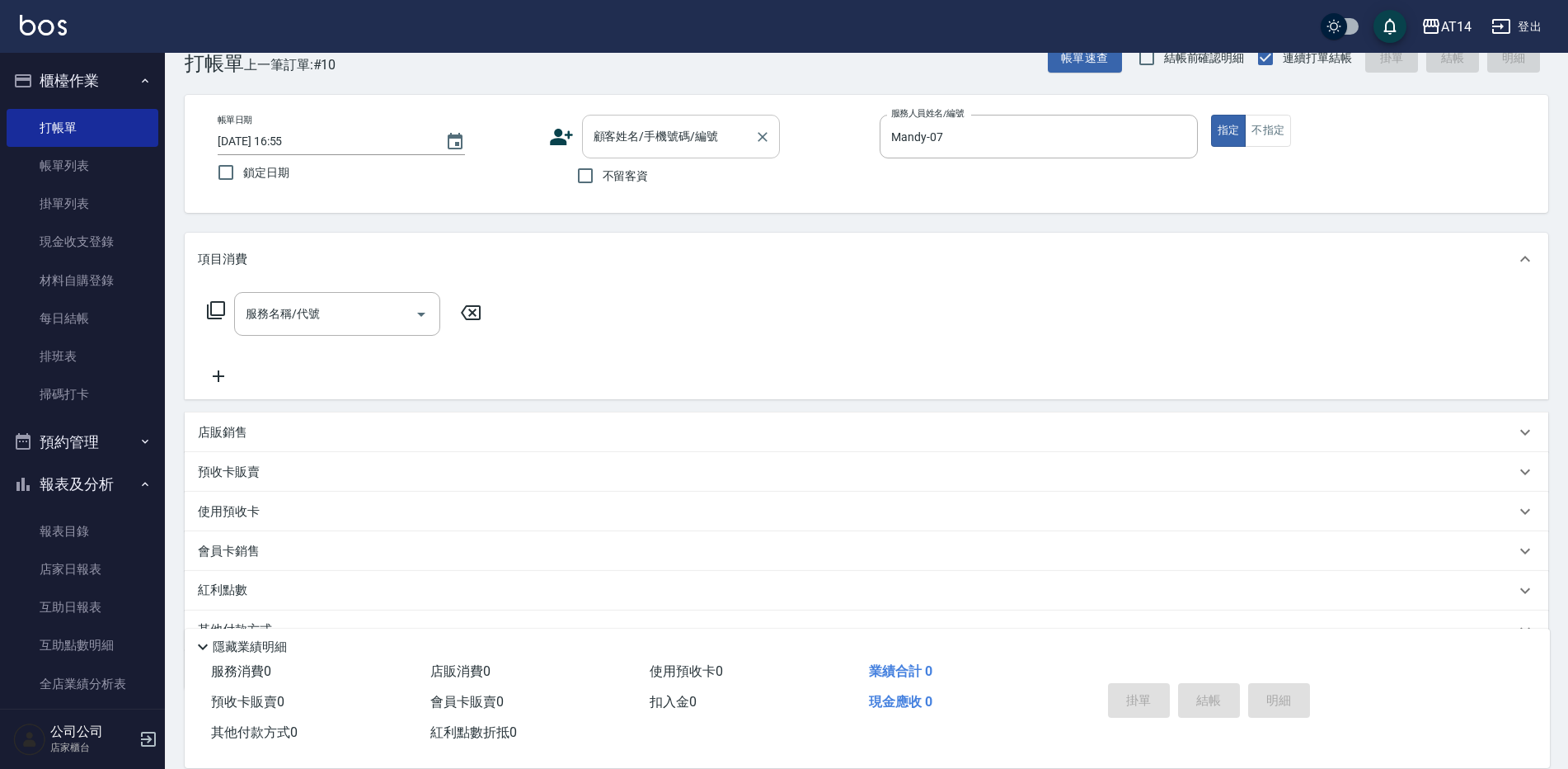
click at [635, 141] on input "顧客姓名/手機號碼/編號" at bounding box center [668, 137] width 158 height 29
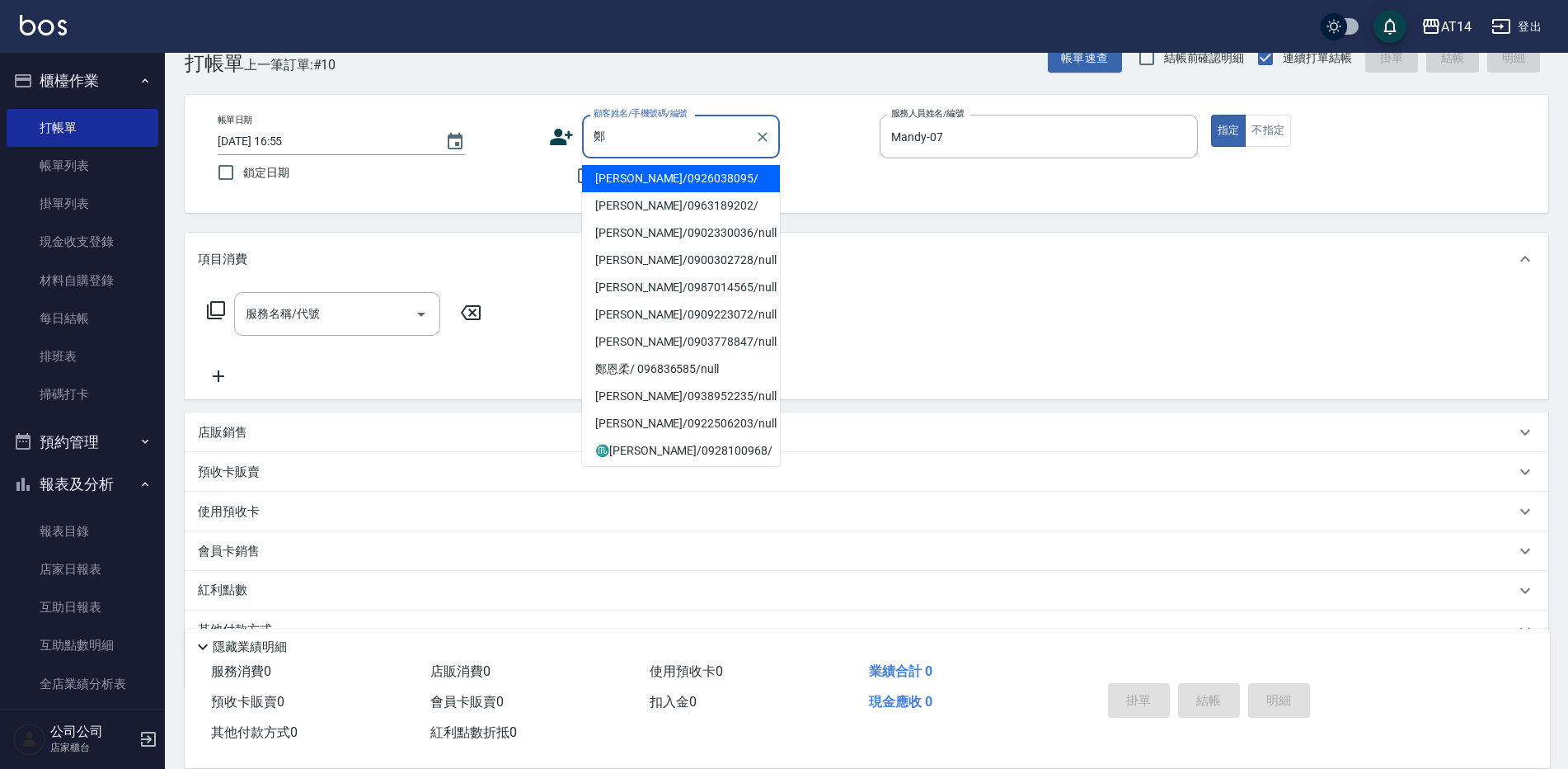
click at [641, 178] on li "[PERSON_NAME]/0926038095/" at bounding box center [680, 178] width 198 height 27
type input "[PERSON_NAME]/0926038095/"
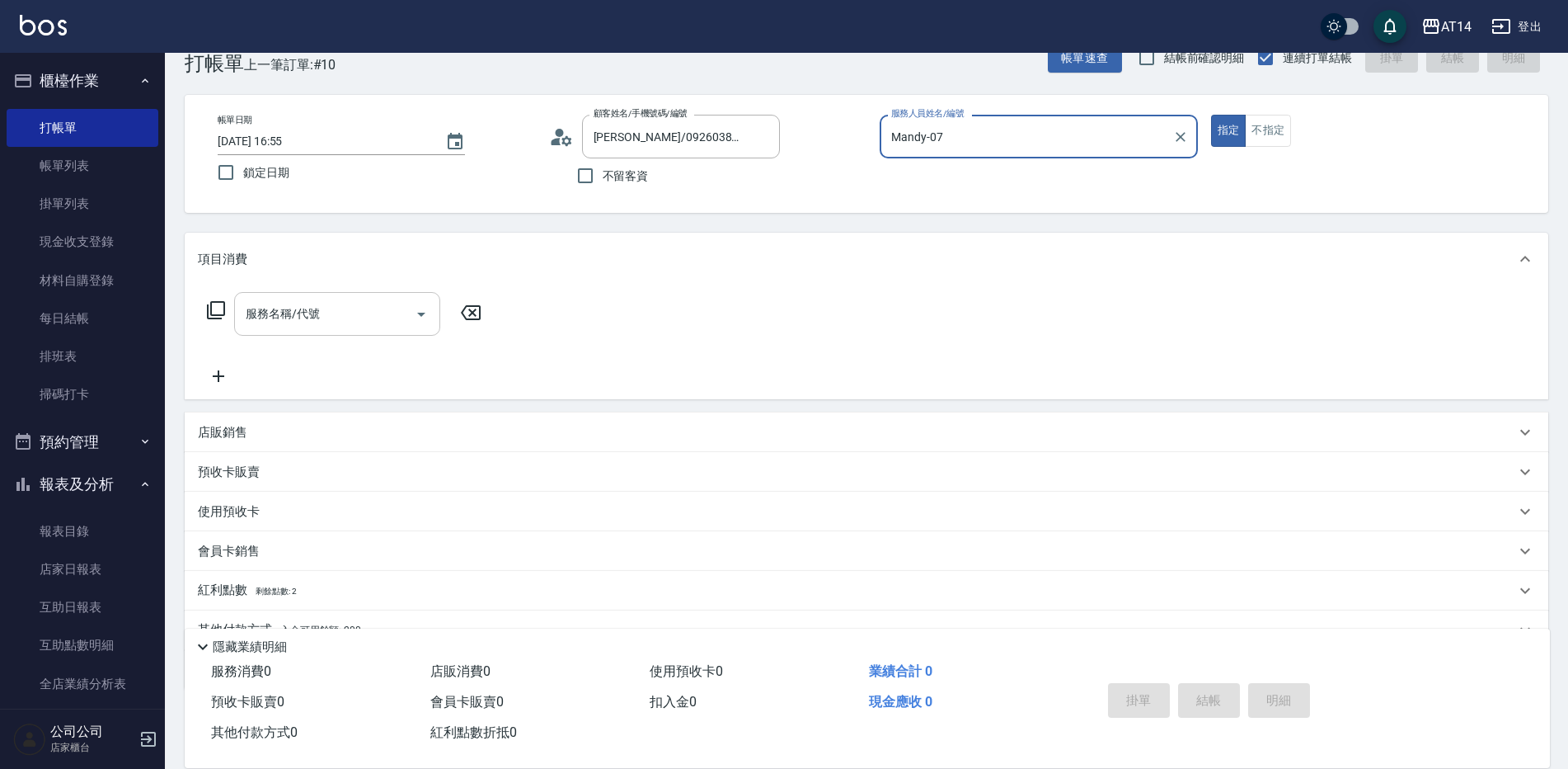
click at [369, 325] on input "服務名稱/代號" at bounding box center [324, 314] width 166 height 29
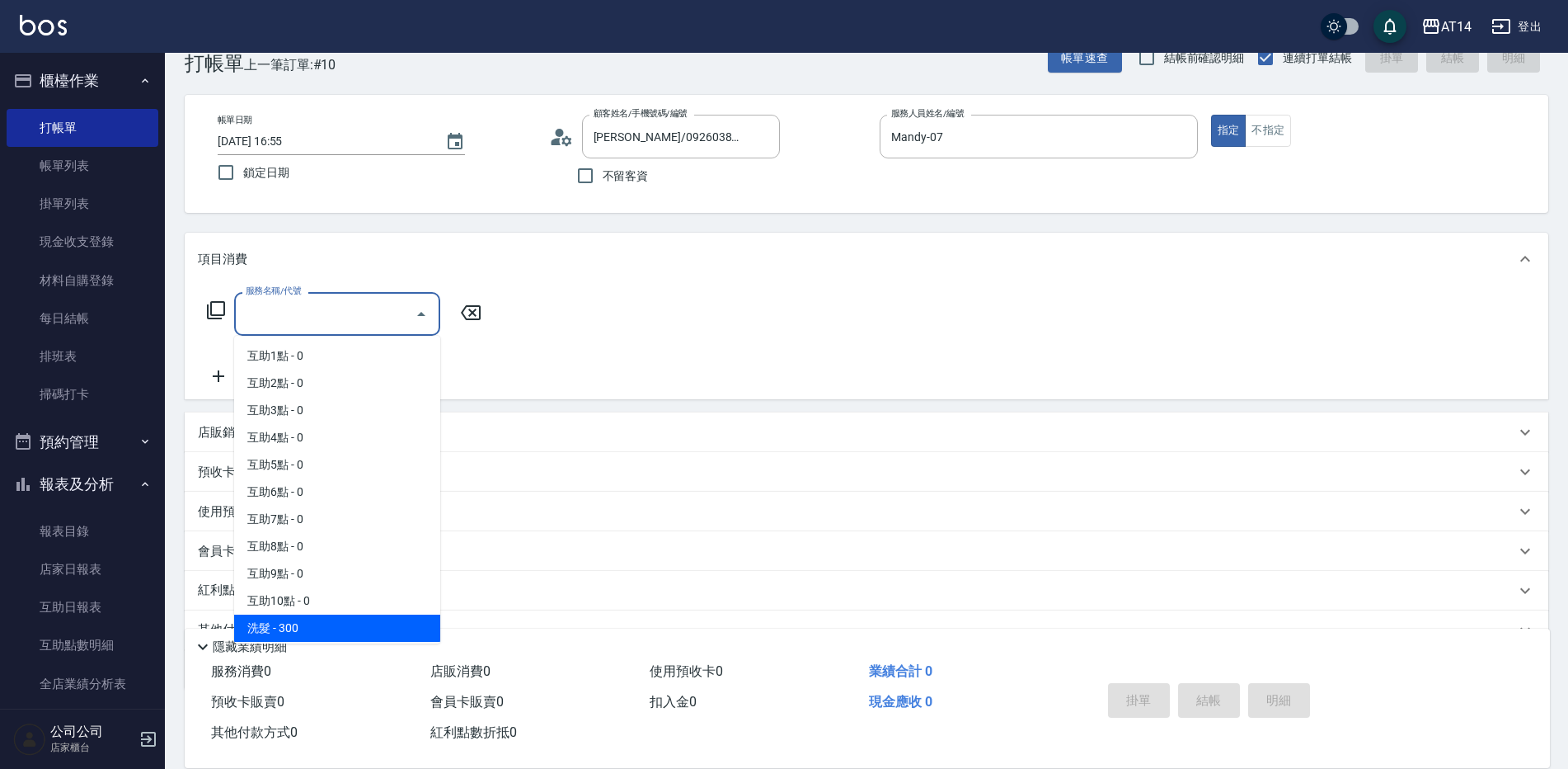
click at [320, 624] on span "洗髮 - 300" at bounding box center [337, 628] width 206 height 27
type input "洗髮(011)"
type input "1"
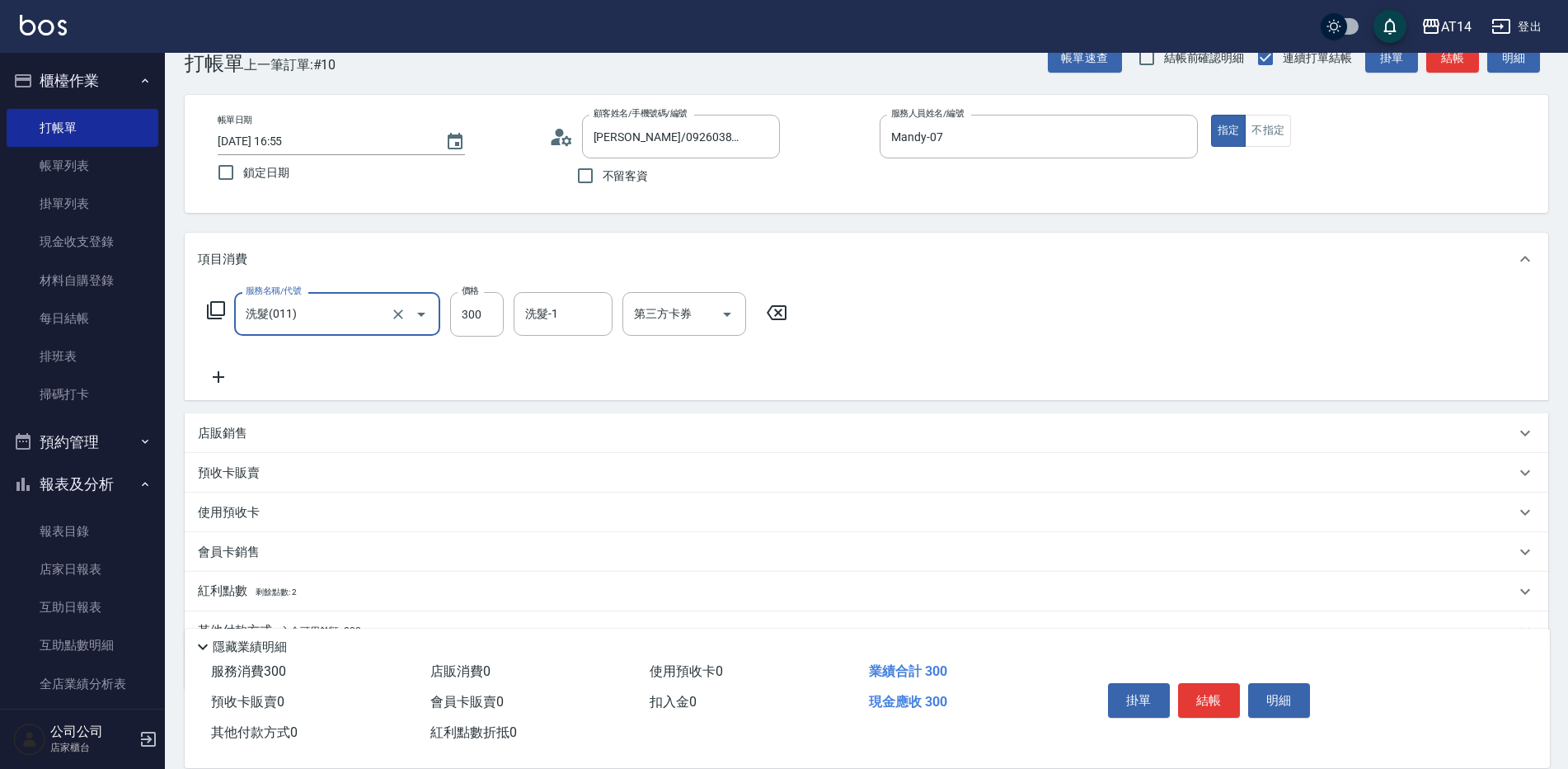
click at [546, 308] on div "洗髮-1 洗髮-1" at bounding box center [563, 314] width 99 height 43
click at [562, 352] on span "[PERSON_NAME]-66" at bounding box center [578, 356] width 104 height 17
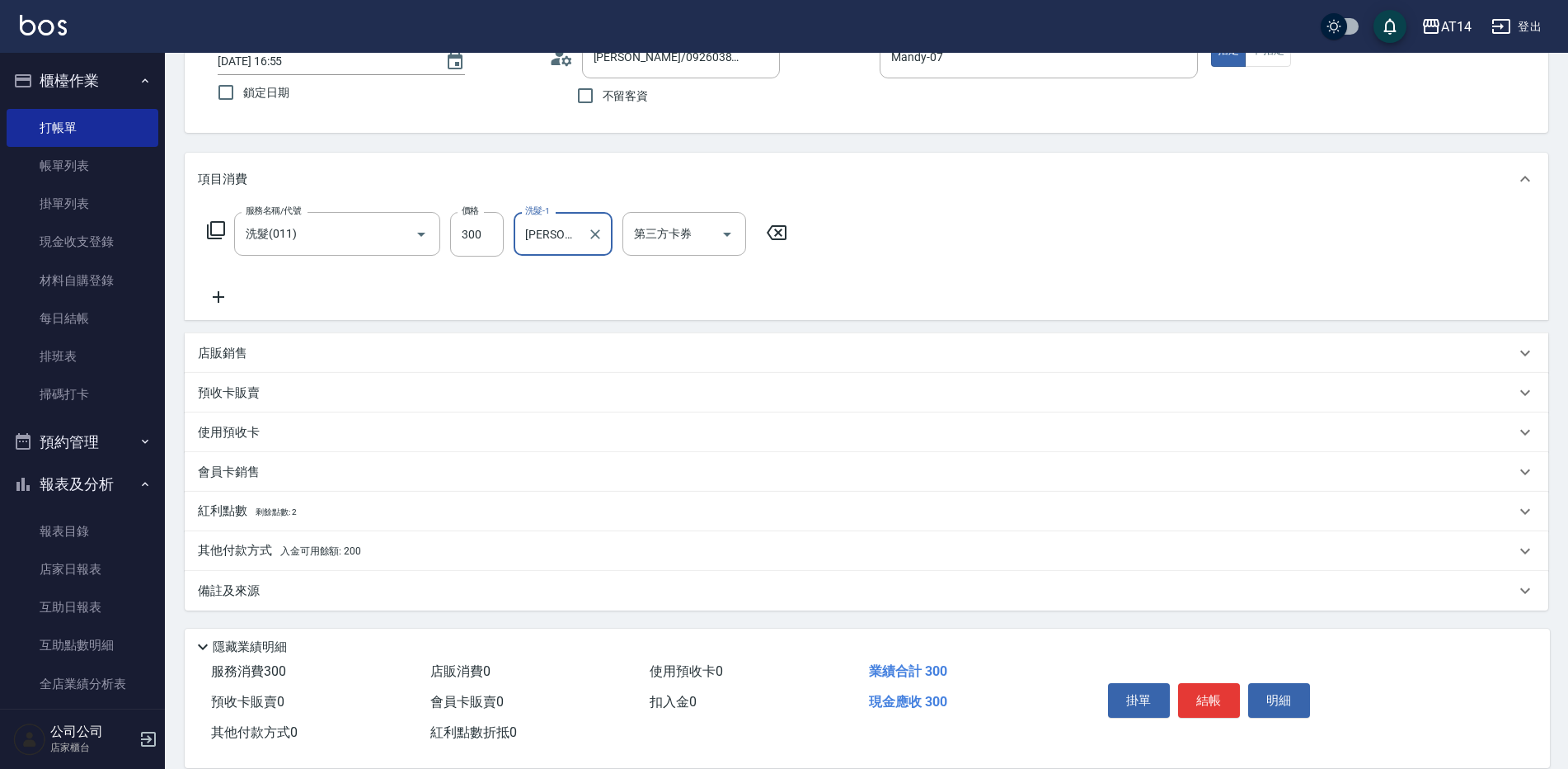
type input "[PERSON_NAME]-66"
click at [417, 557] on div "其他付款方式 入金可用餘額: 200" at bounding box center [856, 551] width 1317 height 18
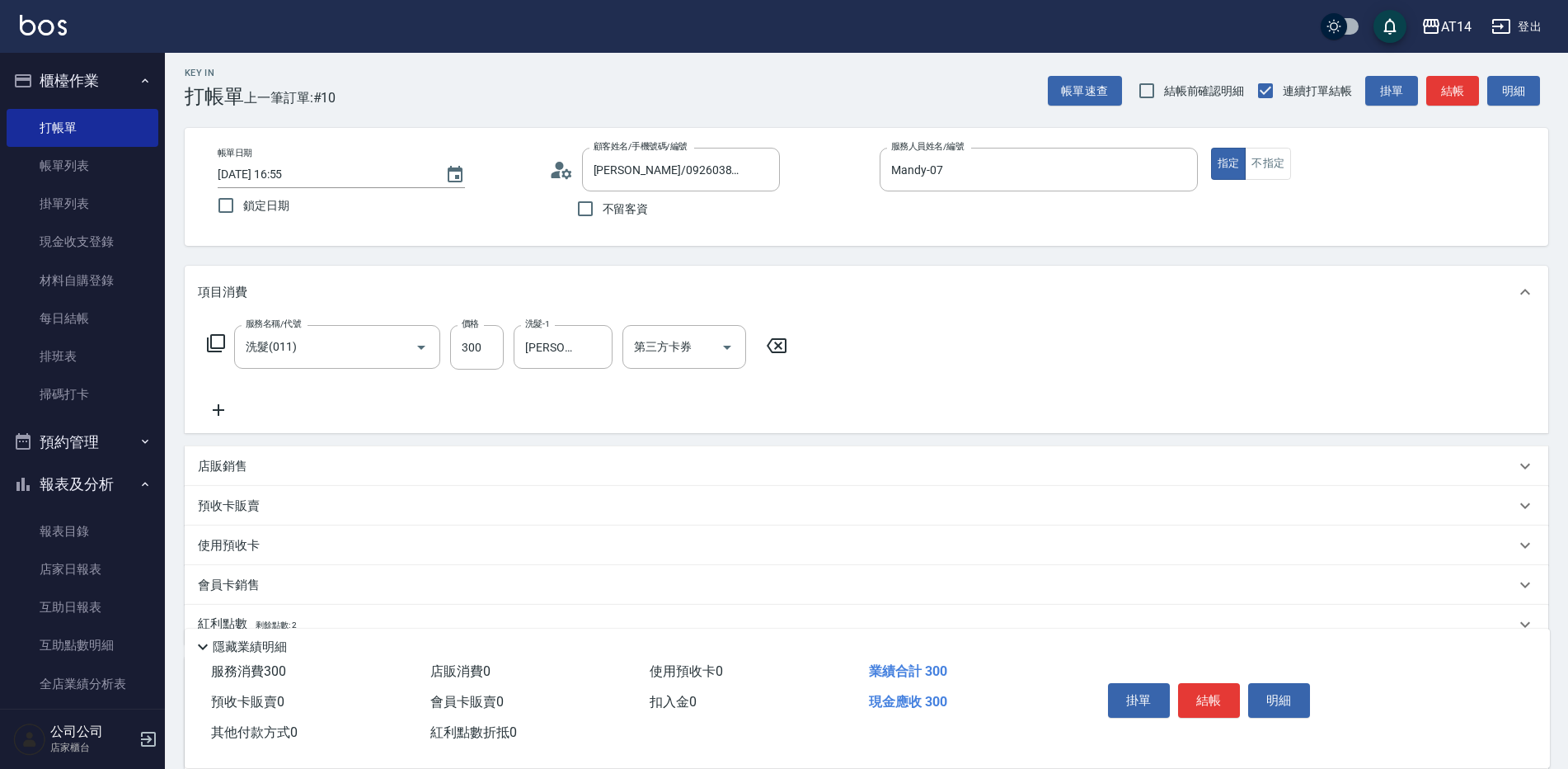
scroll to position [0, 0]
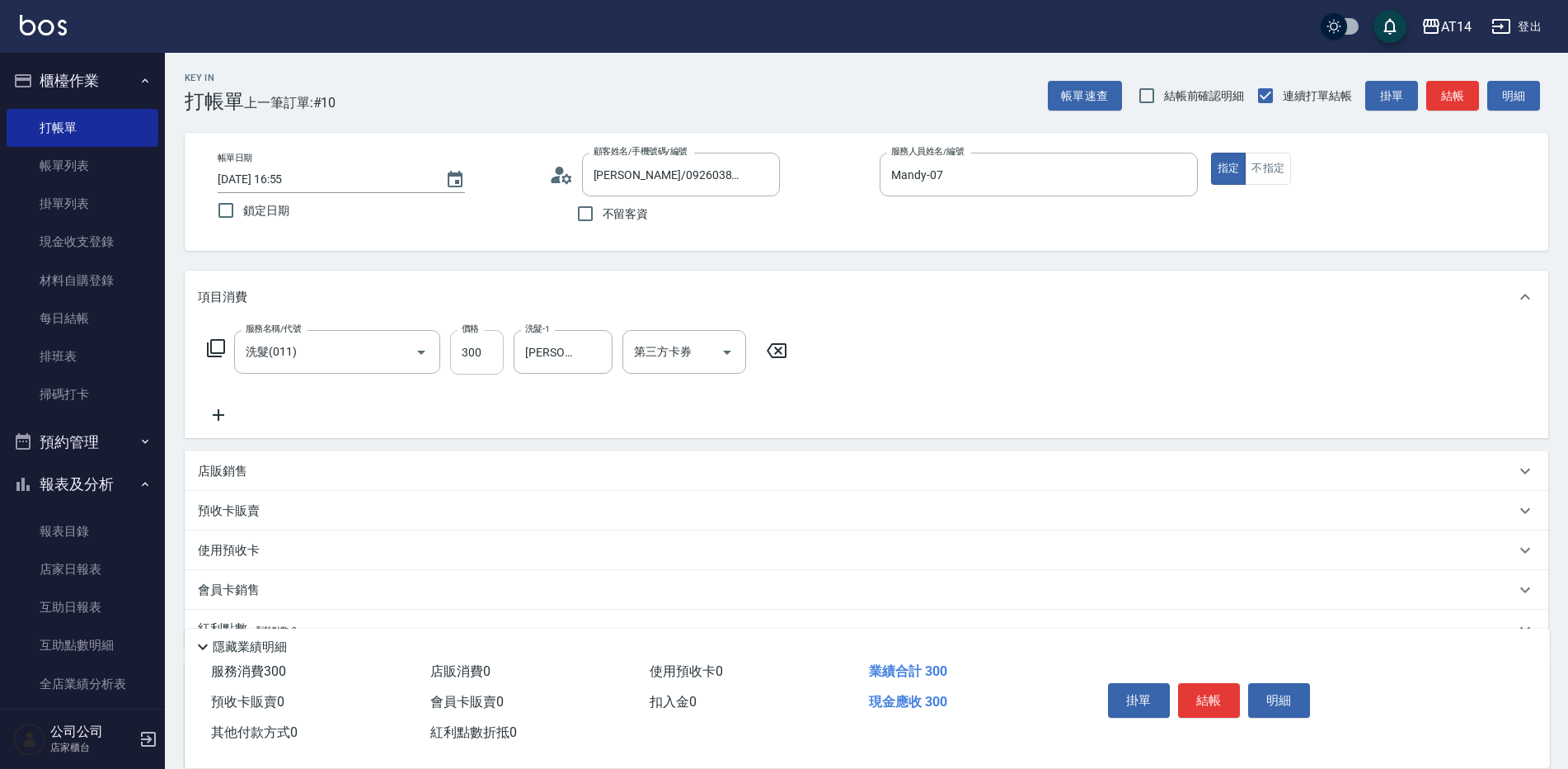
click at [476, 344] on input "300" at bounding box center [477, 352] width 54 height 44
type input "2"
type input "0"
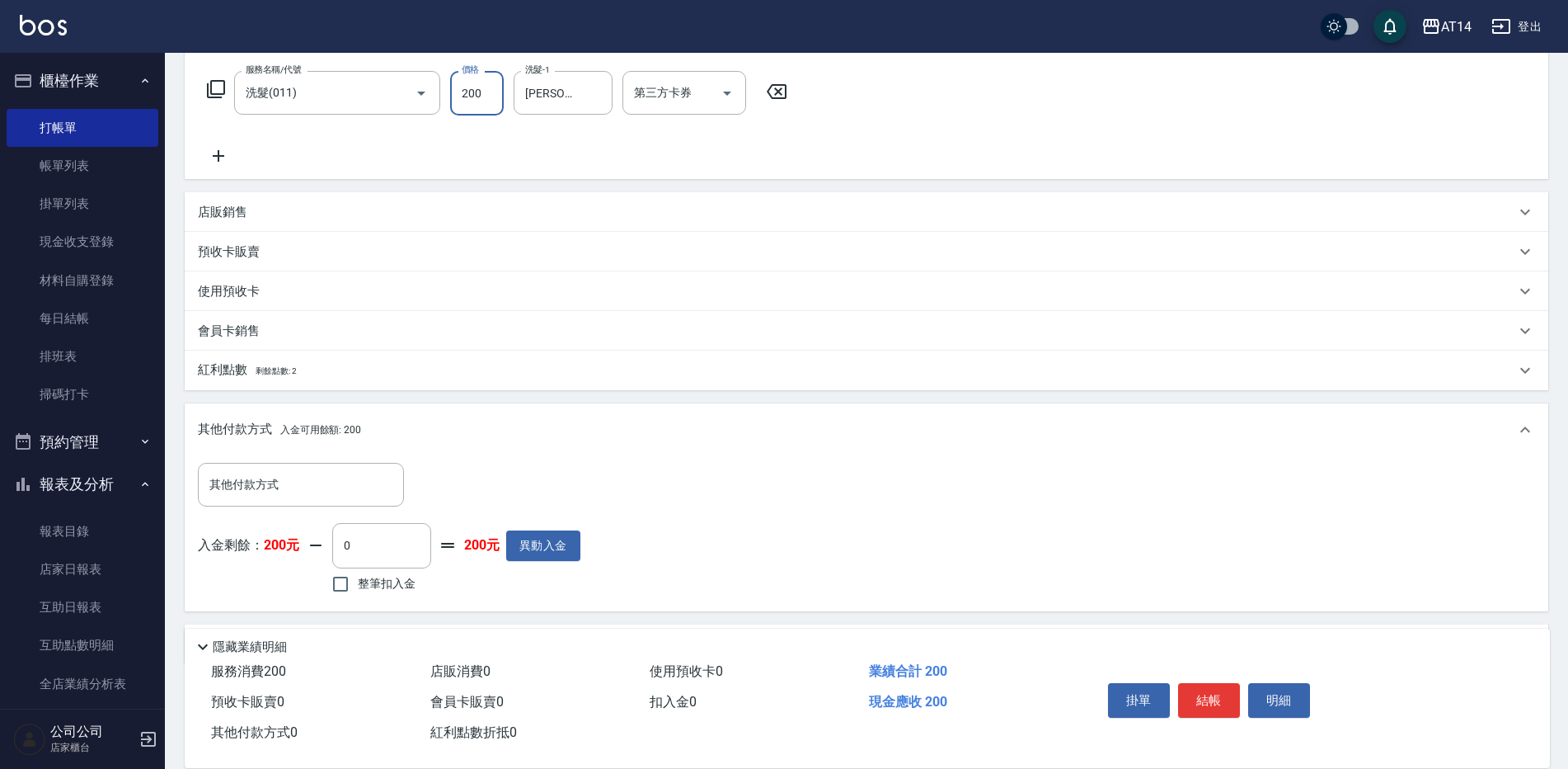
scroll to position [230, 0]
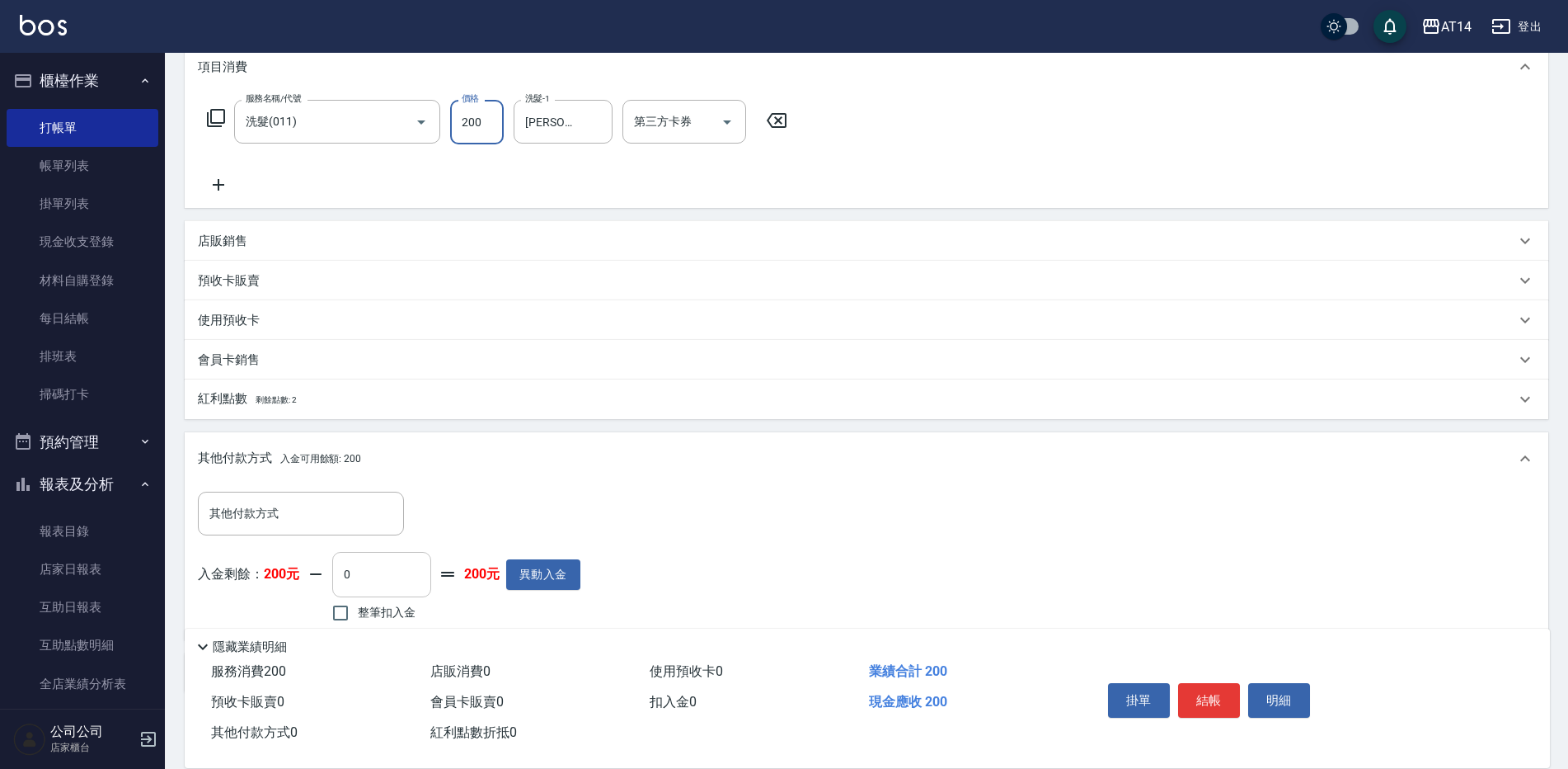
type input "200"
click at [338, 574] on input "0" at bounding box center [381, 574] width 99 height 44
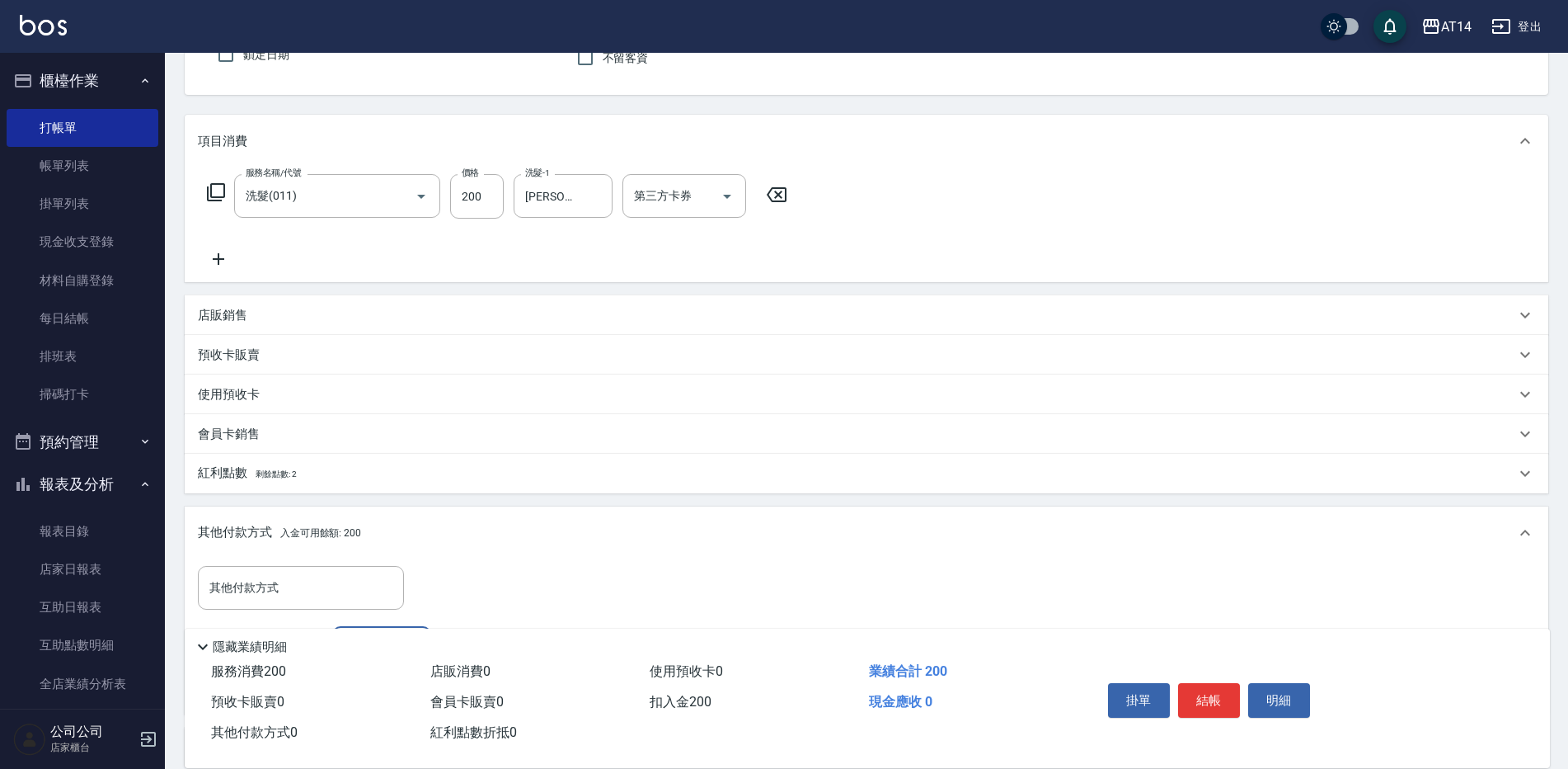
scroll to position [148, 0]
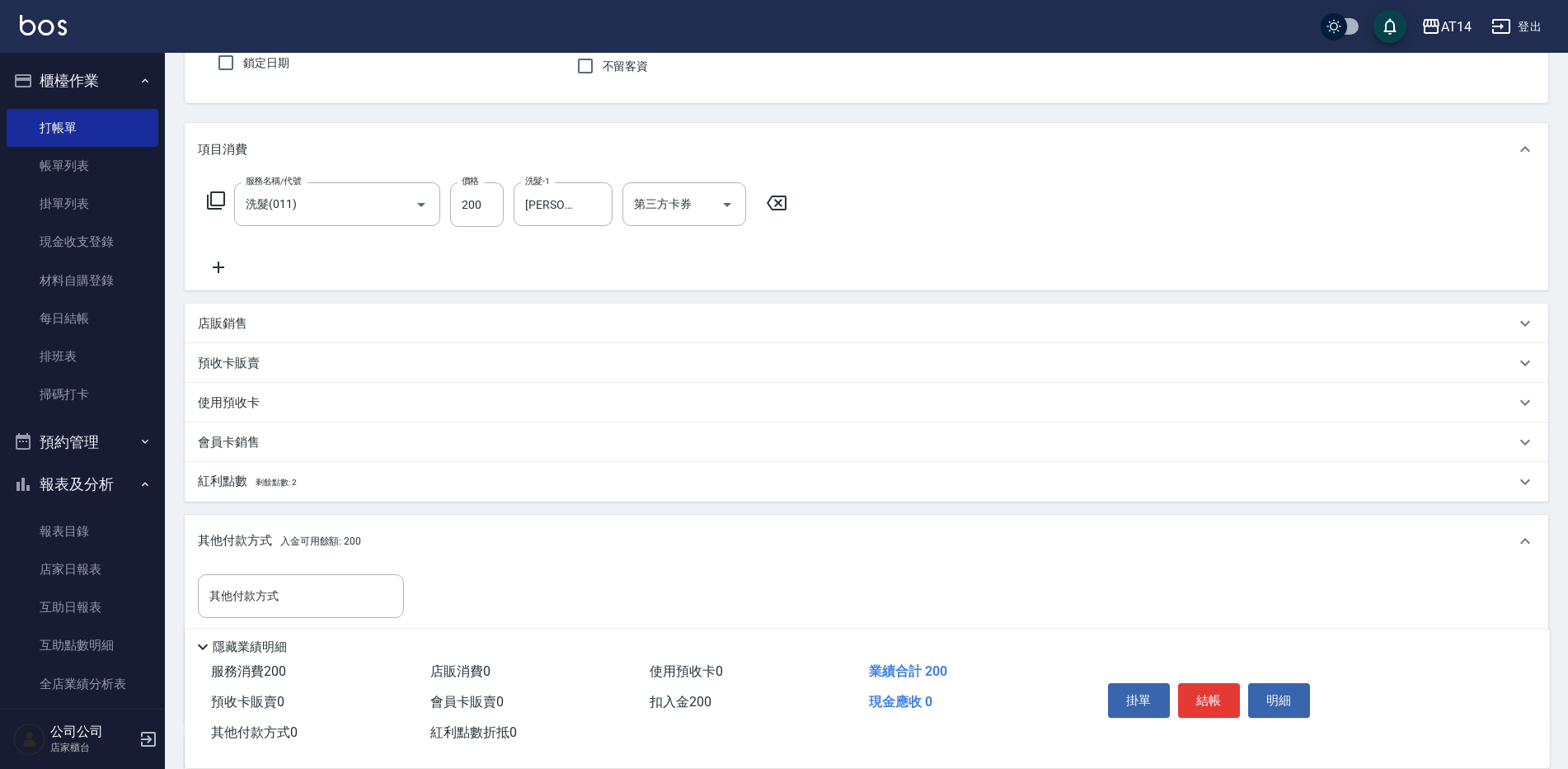
type input "200"
click at [217, 271] on icon at bounding box center [218, 268] width 12 height 12
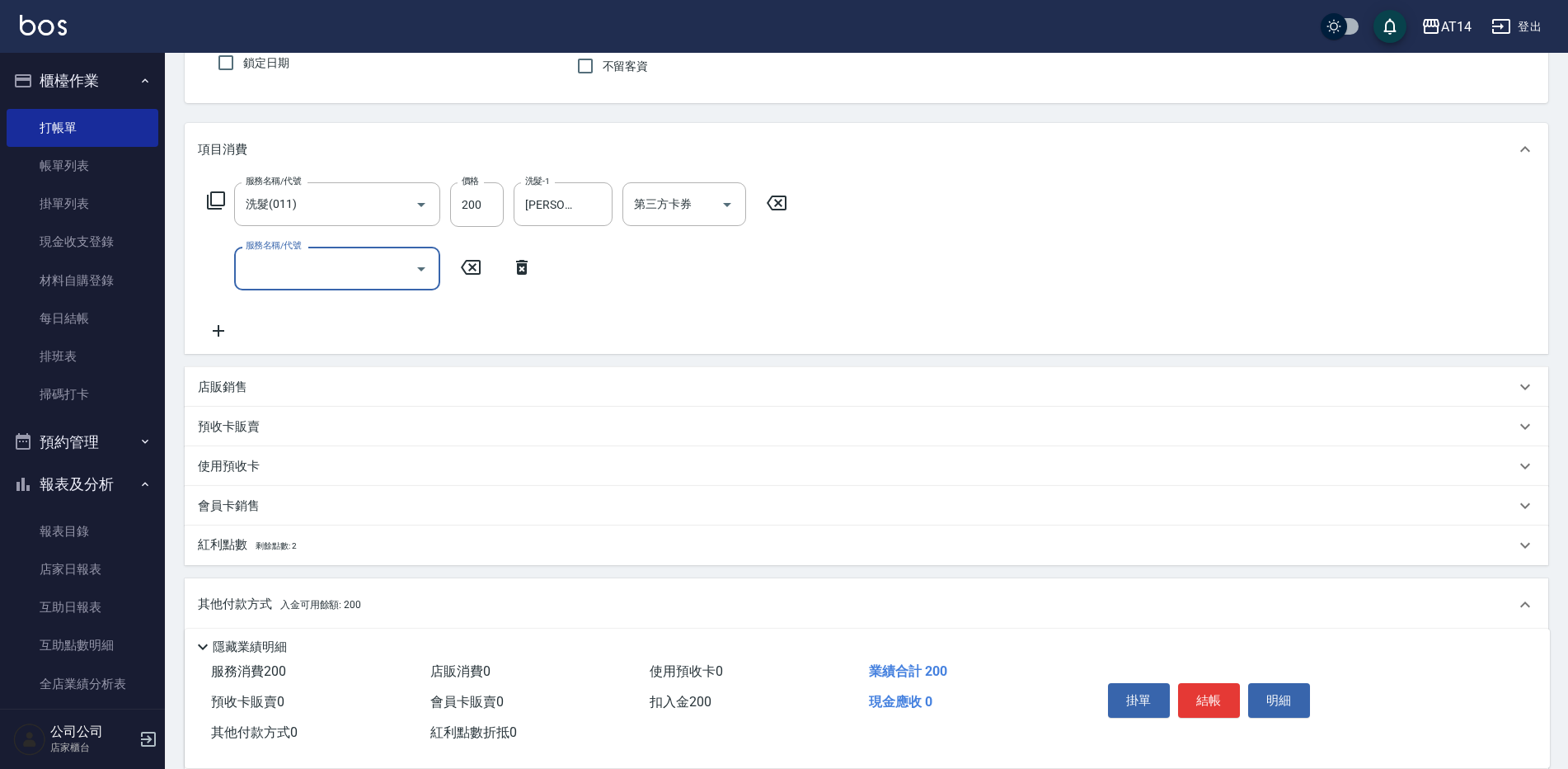
click at [292, 289] on div "服務名稱/代號" at bounding box center [337, 268] width 206 height 43
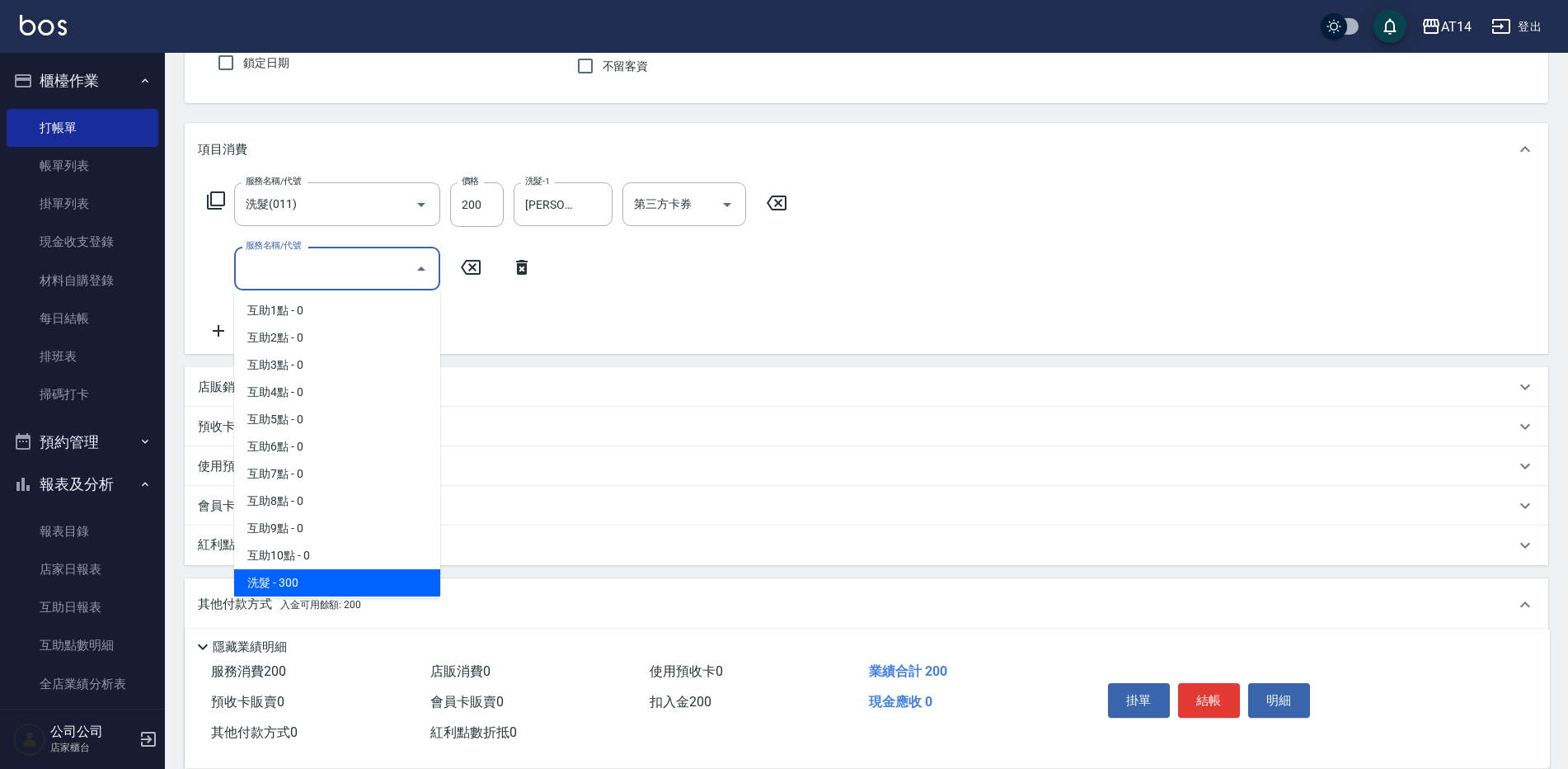
scroll to position [165, 0]
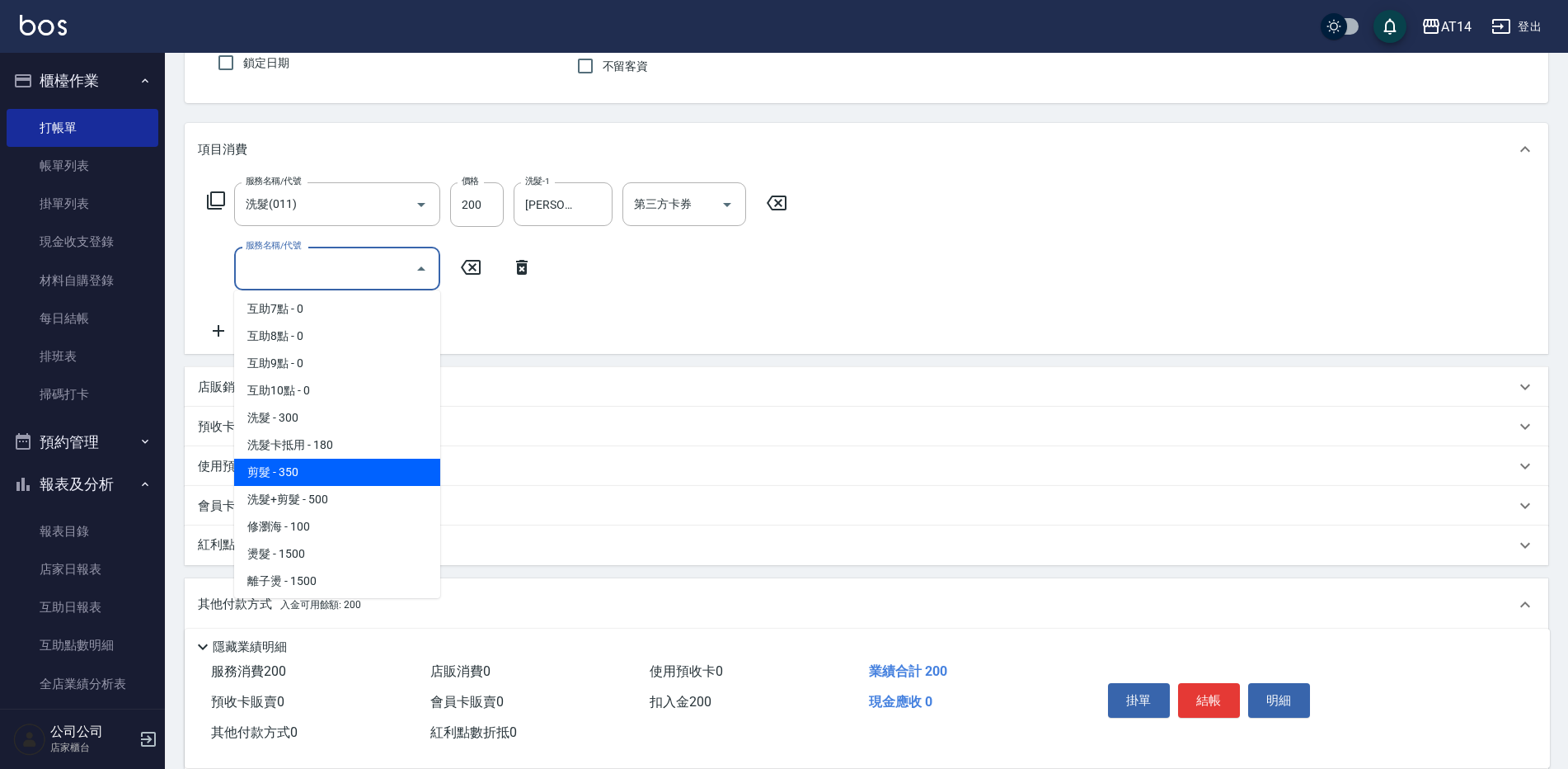
click at [326, 481] on span "剪髮 - 350" at bounding box center [337, 472] width 206 height 27
type input "1"
type input "0"
type input "剪髮(021)"
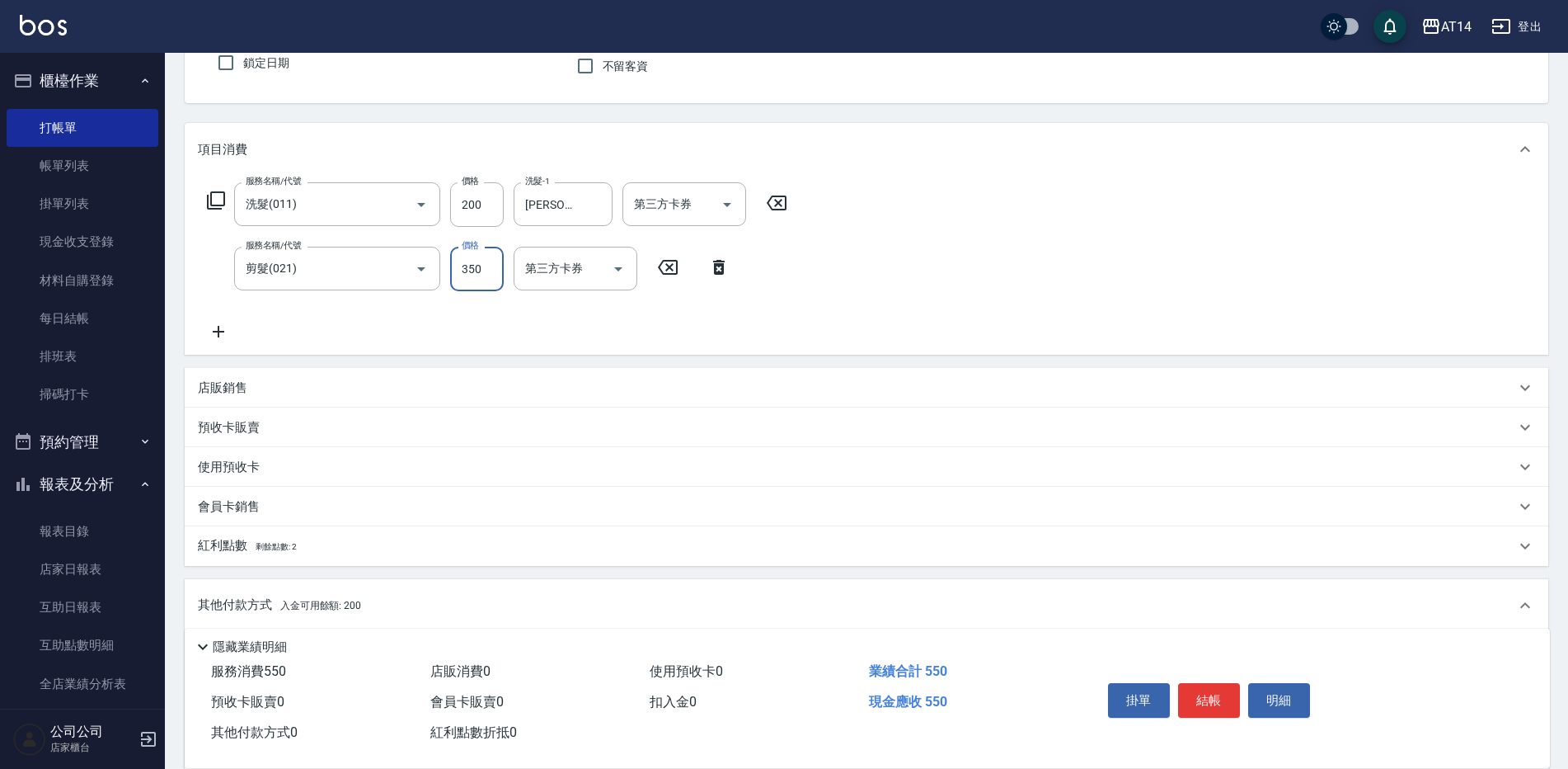
click at [478, 265] on input "350" at bounding box center [477, 269] width 54 height 44
type input "1"
type input "0"
type input "100"
type input "1"
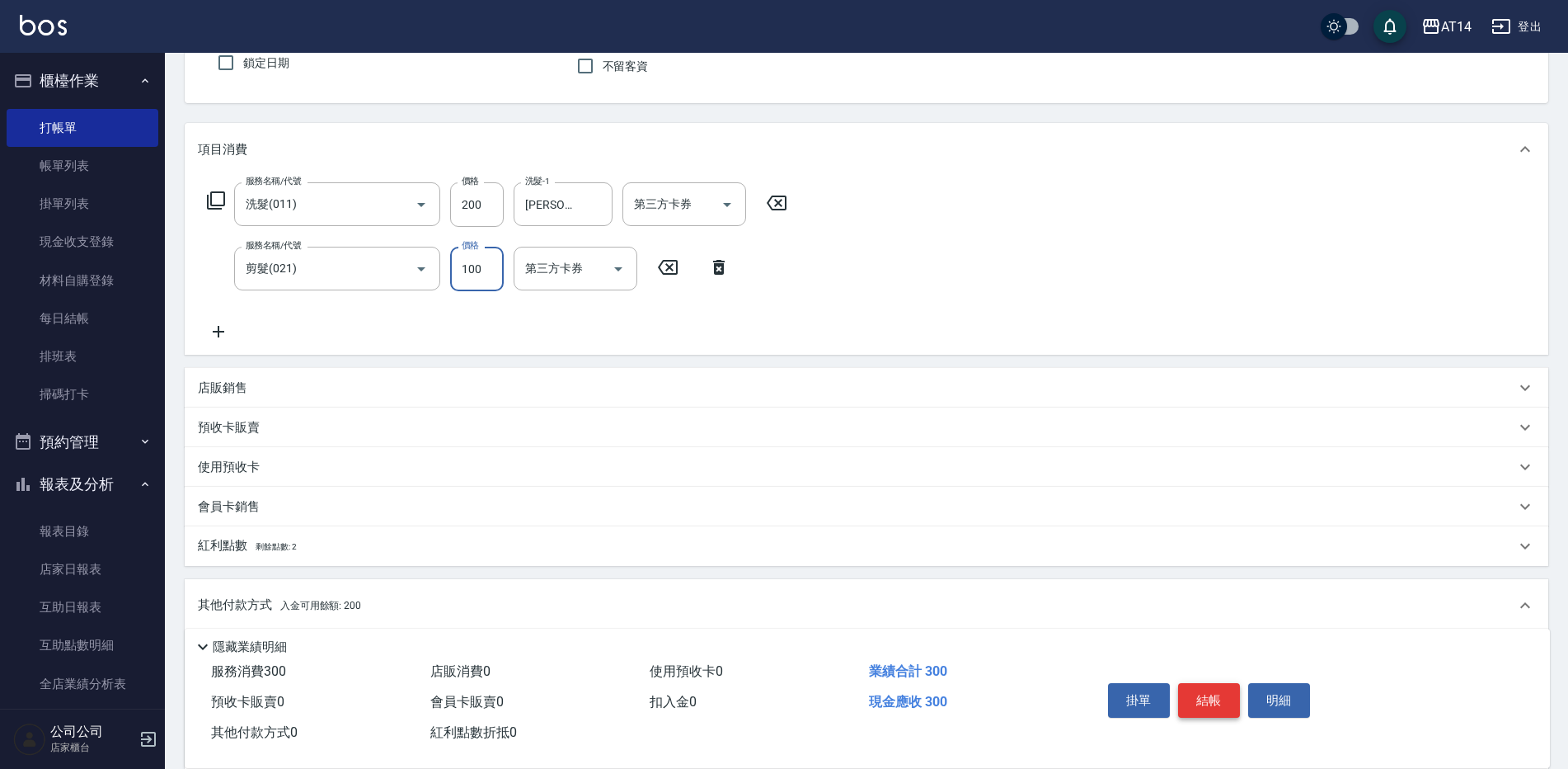
type input "100"
click at [1199, 688] on button "結帳" at bounding box center [1209, 700] width 62 height 35
type input "[DATE] 17:05"
type input "0"
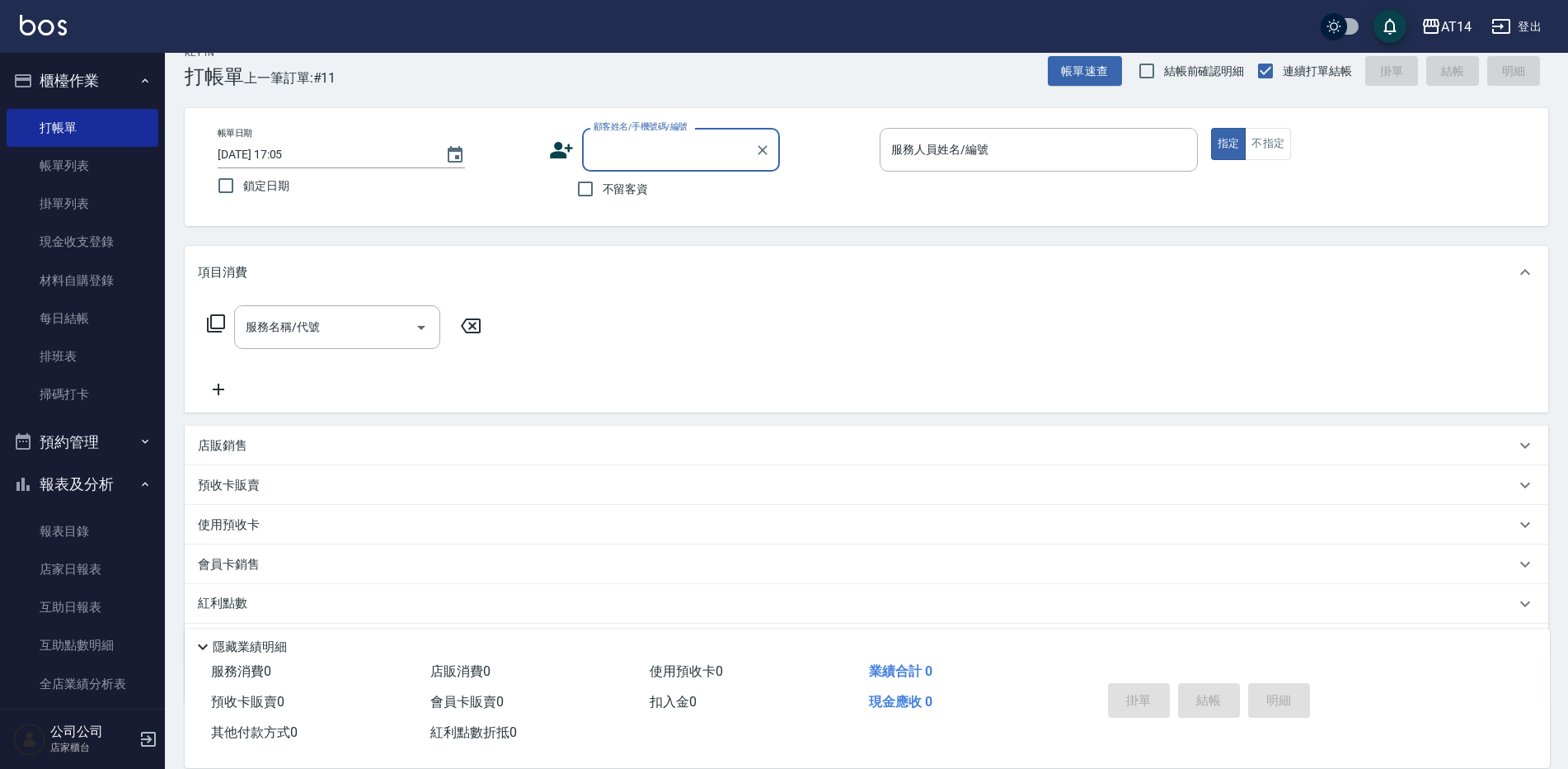
scroll to position [0, 0]
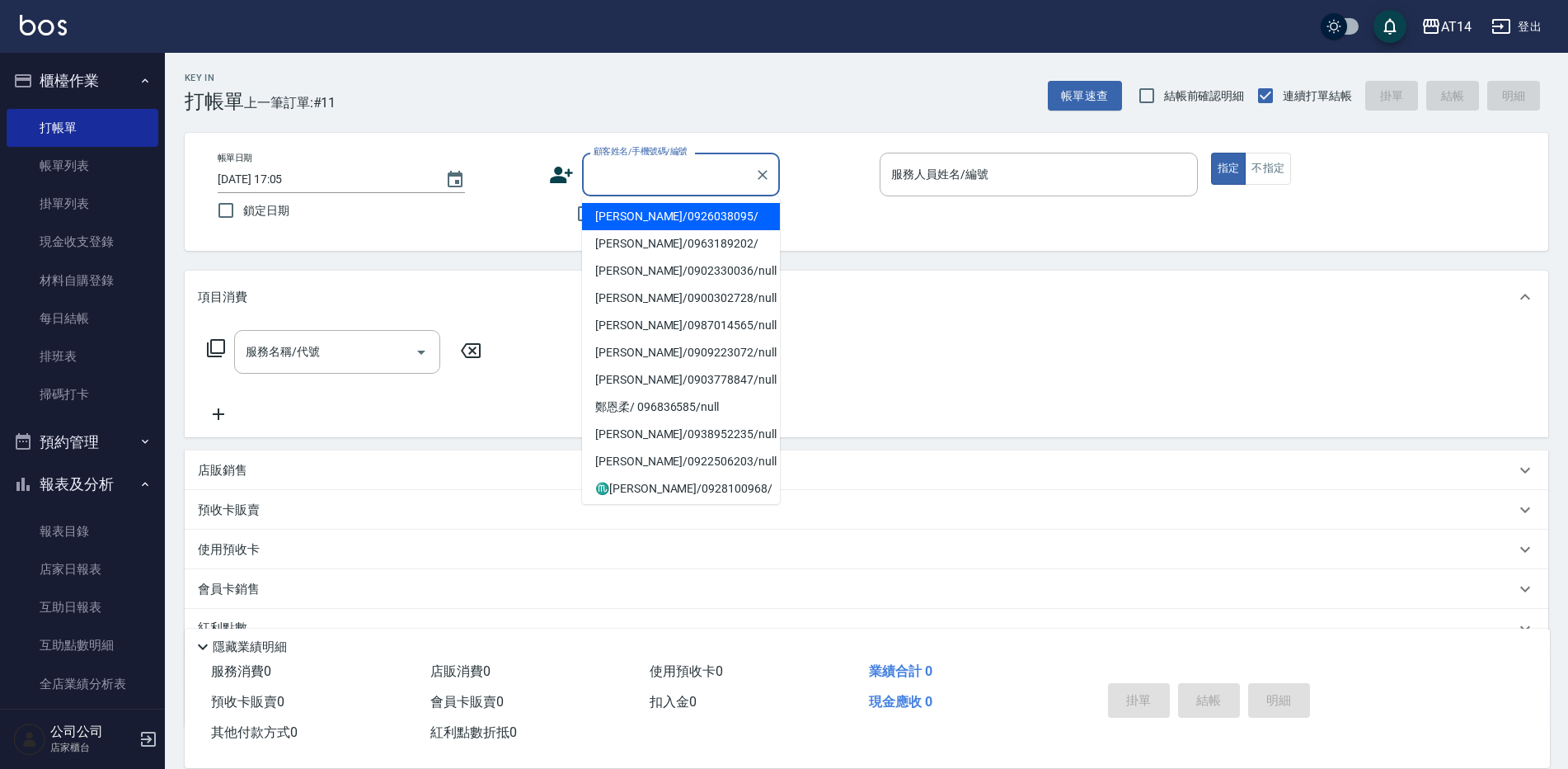
click at [688, 171] on input "顧客姓名/手機號碼/編號" at bounding box center [668, 174] width 158 height 29
click at [663, 219] on li "[PERSON_NAME]/0926038095/" at bounding box center [680, 217] width 198 height 27
type input "[PERSON_NAME]/0926038095/"
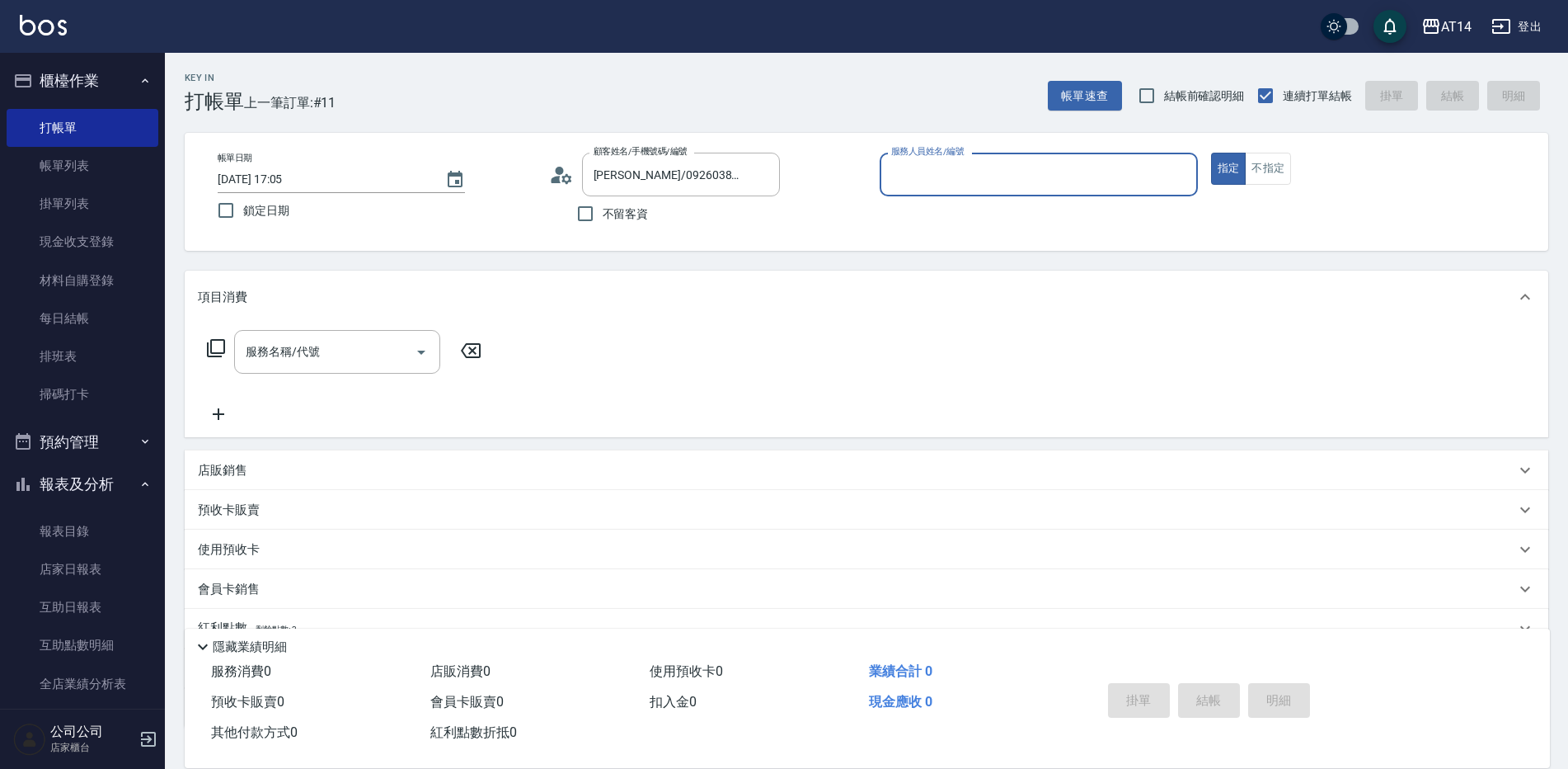
type input "Mandy-07"
click at [1176, 172] on icon "Clear" at bounding box center [1181, 175] width 10 height 10
click at [770, 170] on icon "Clear" at bounding box center [762, 174] width 16 height 16
click at [78, 432] on button "預約管理" at bounding box center [82, 442] width 152 height 42
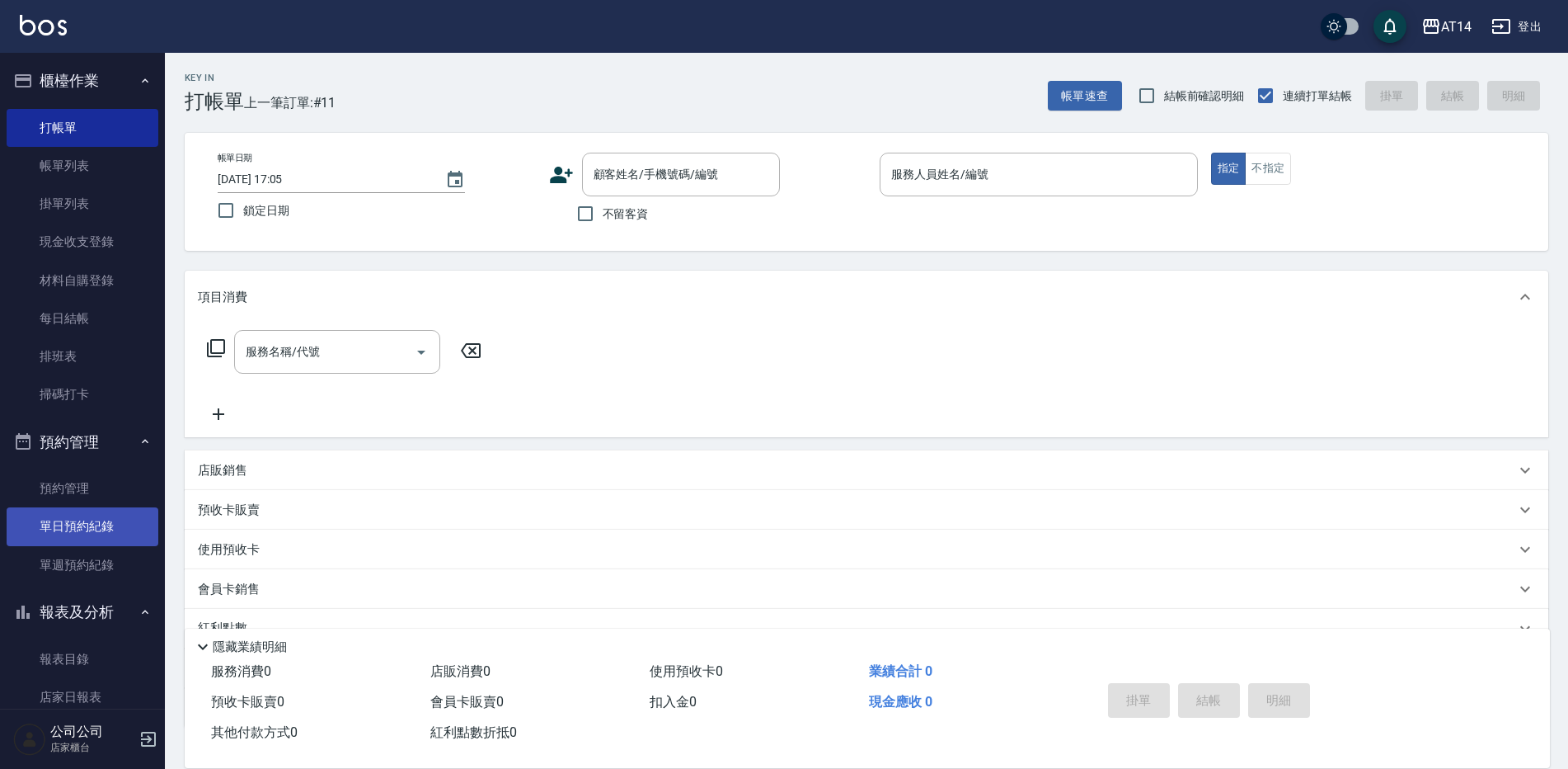
click at [114, 510] on link "單日預約紀錄" at bounding box center [82, 526] width 152 height 38
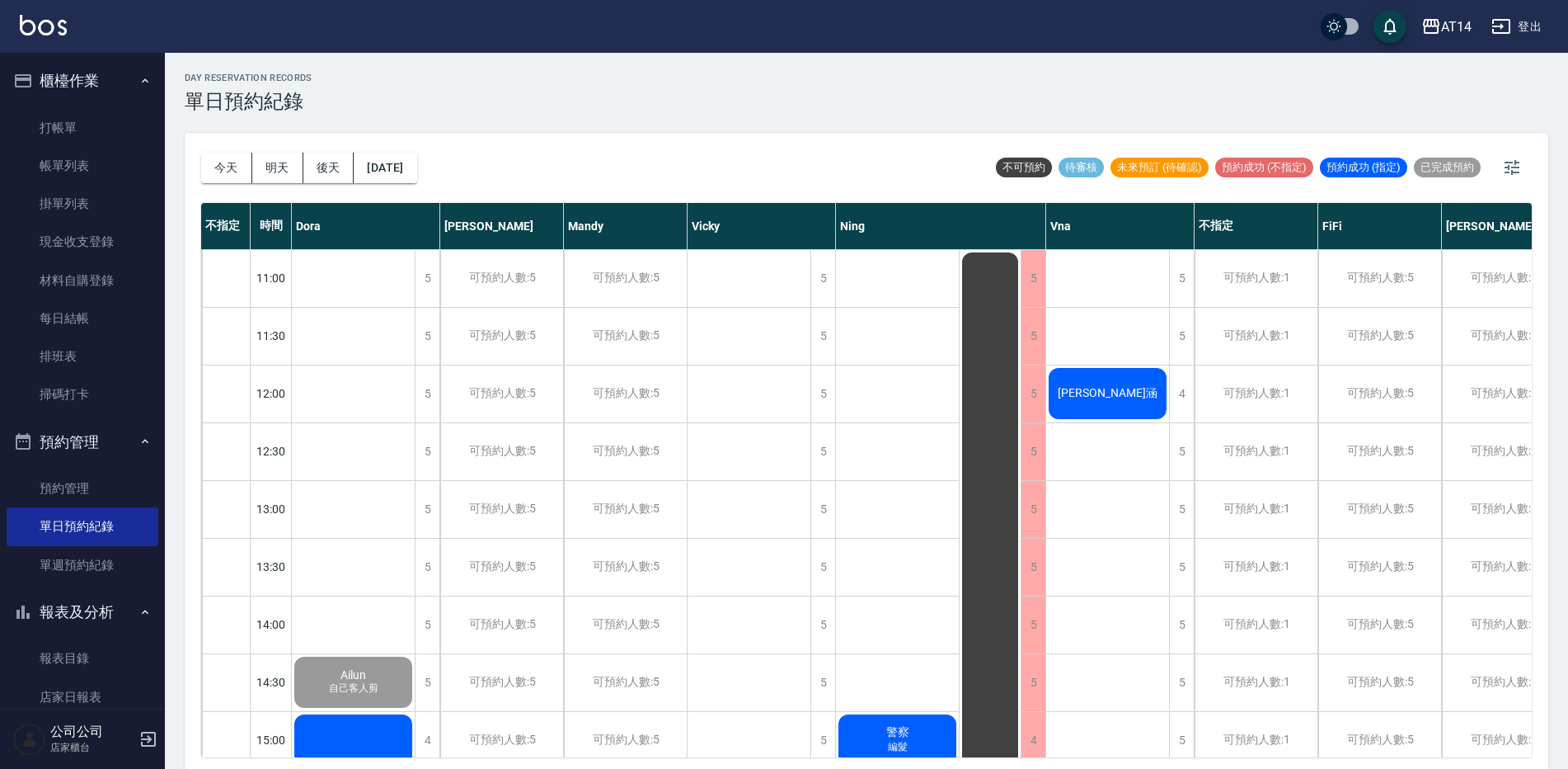
click at [1136, 410] on div "[PERSON_NAME]涵" at bounding box center [1108, 393] width 123 height 56
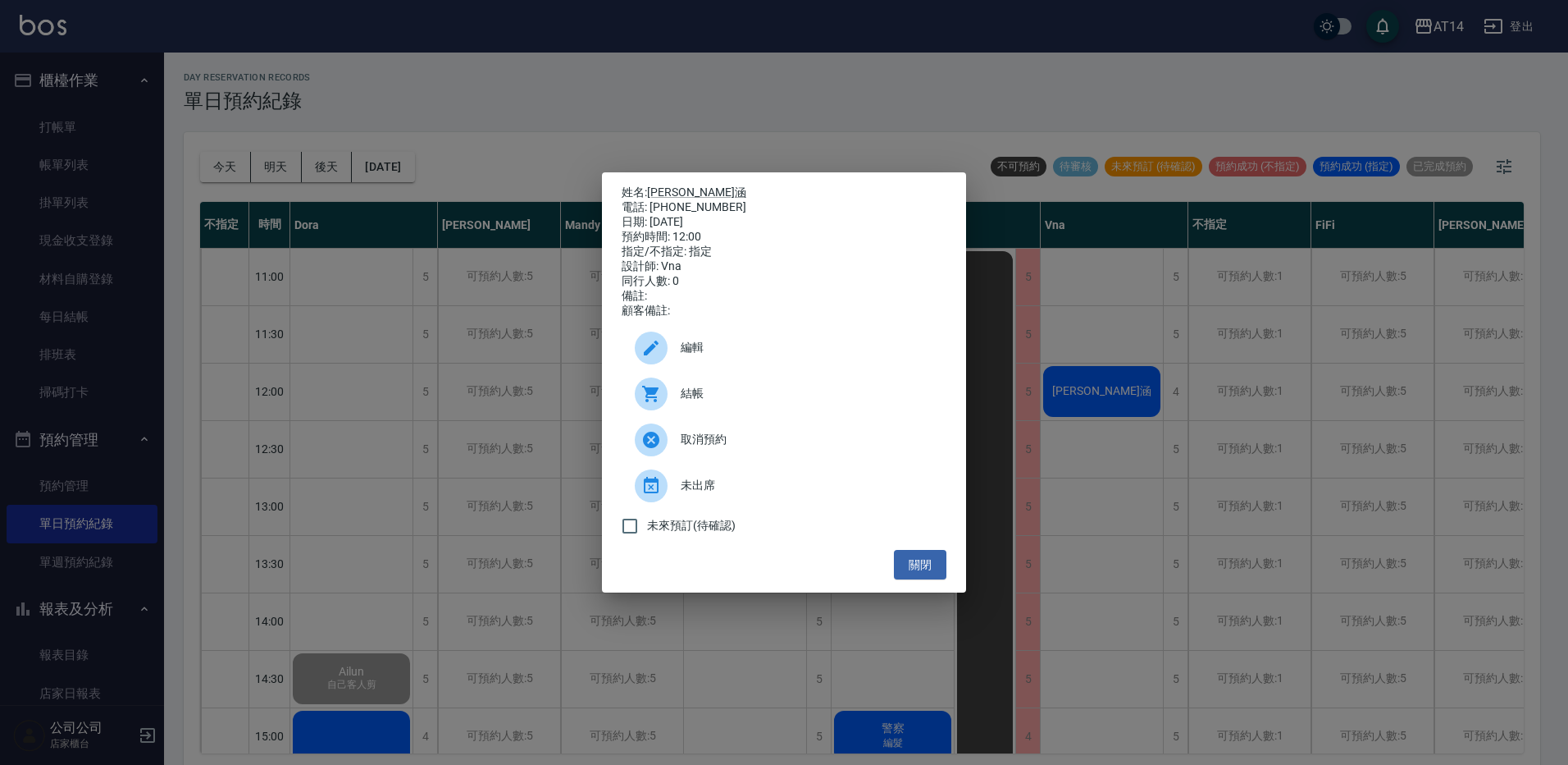
click at [693, 402] on span "結帳" at bounding box center [807, 393] width 253 height 17
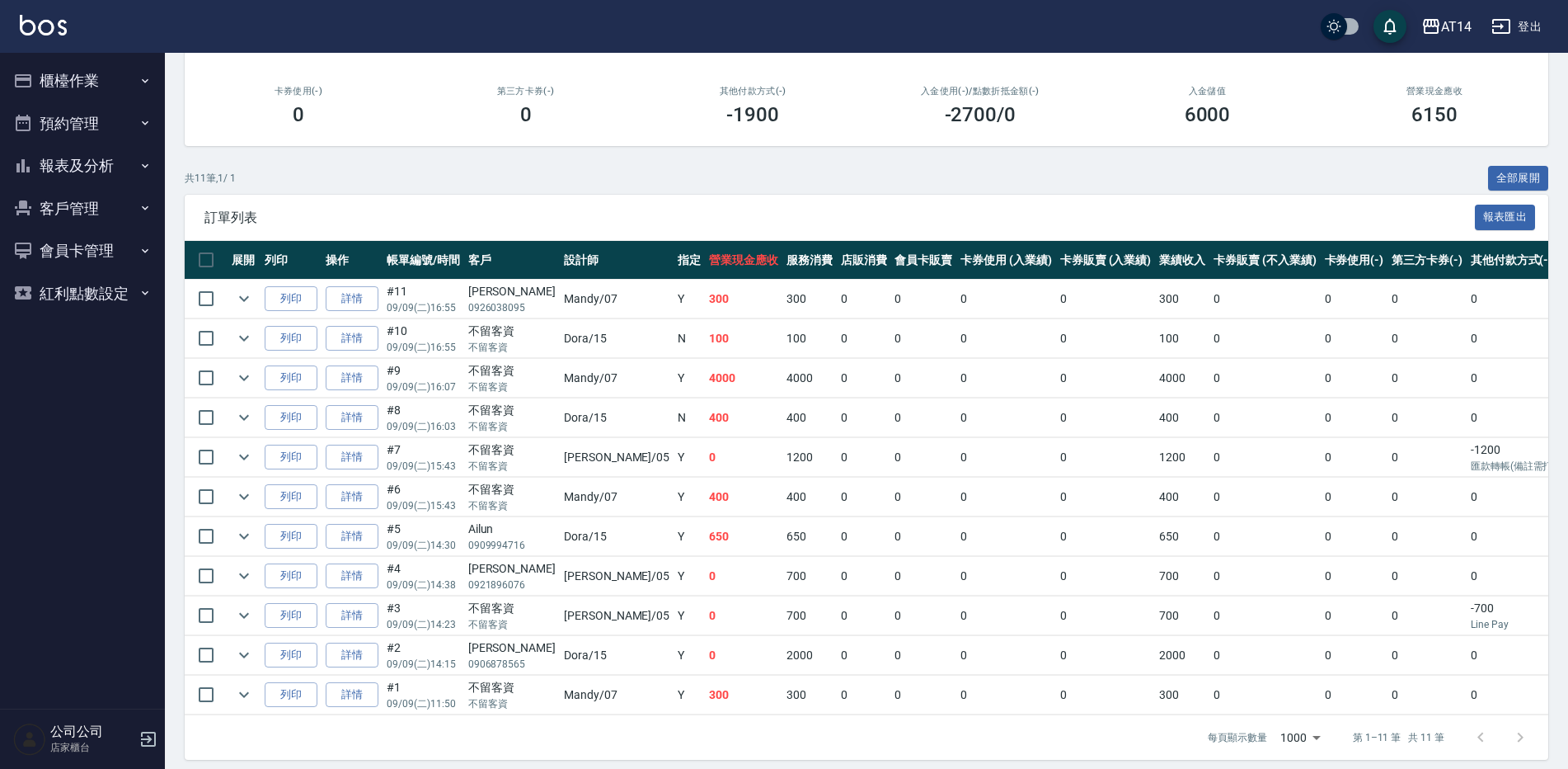
scroll to position [240, 0]
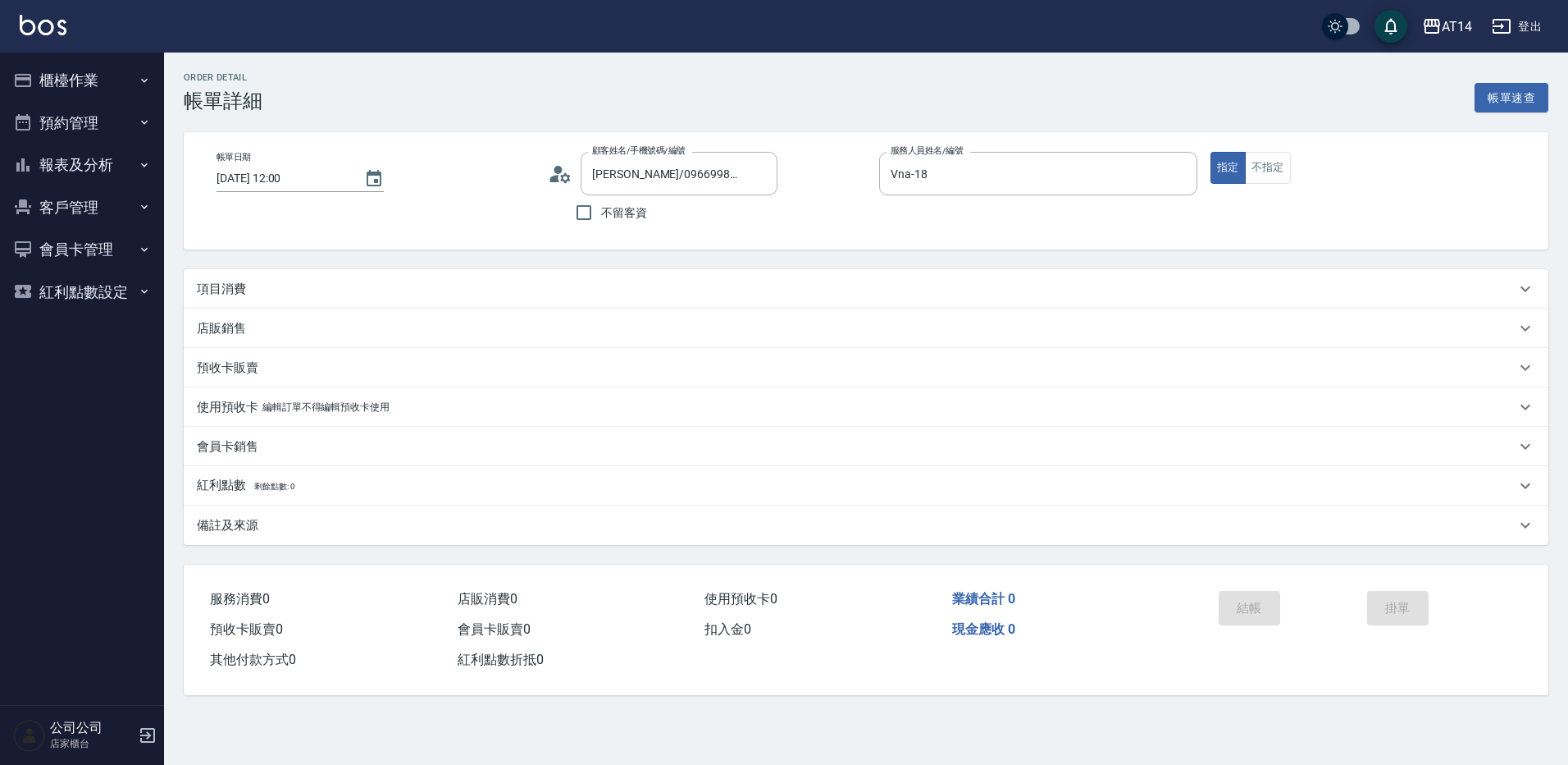
click at [549, 167] on icon at bounding box center [559, 173] width 24 height 25
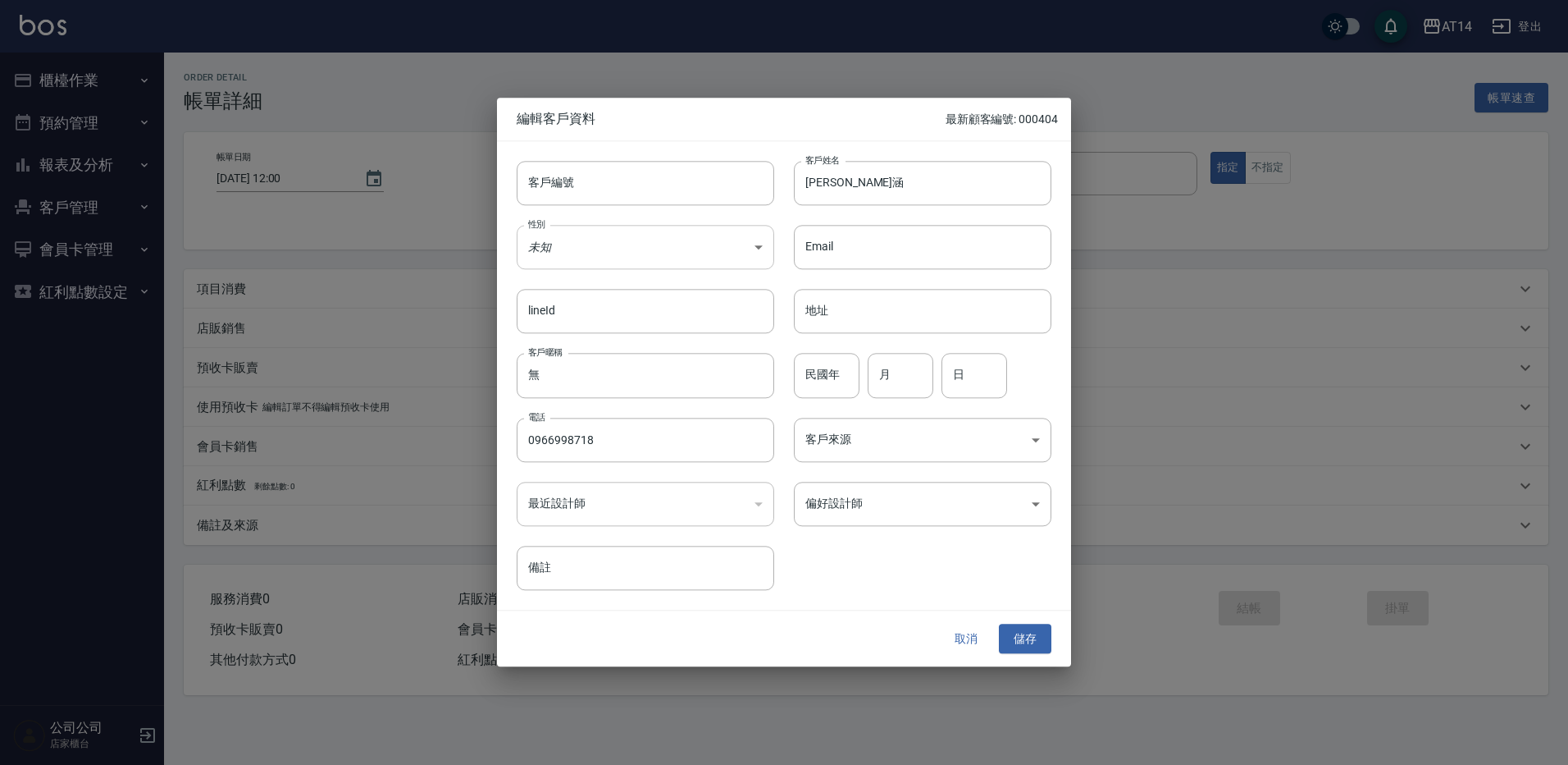
click at [600, 243] on body "AT14 登出 櫃檯作業 打帳單 帳單列表 掛單列表 現金收支登錄 材料自購登錄 每日結帳 排班表 掃碼打卡 預約管理 預約管理 單日預約紀錄 單週預約紀錄 …" at bounding box center [784, 382] width 1568 height 765
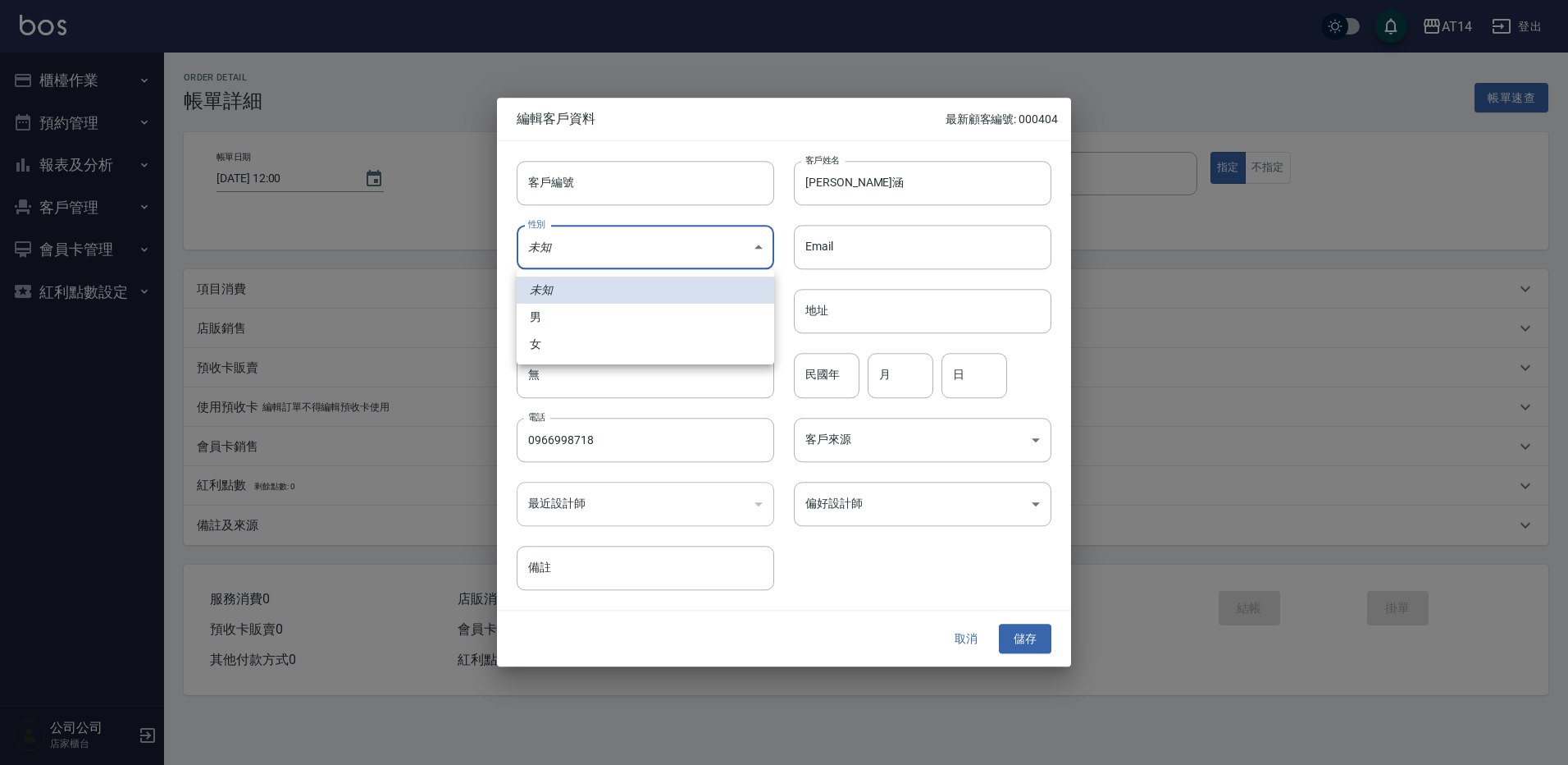
click at [607, 345] on li "女" at bounding box center [645, 344] width 258 height 27
type input "FEMALE"
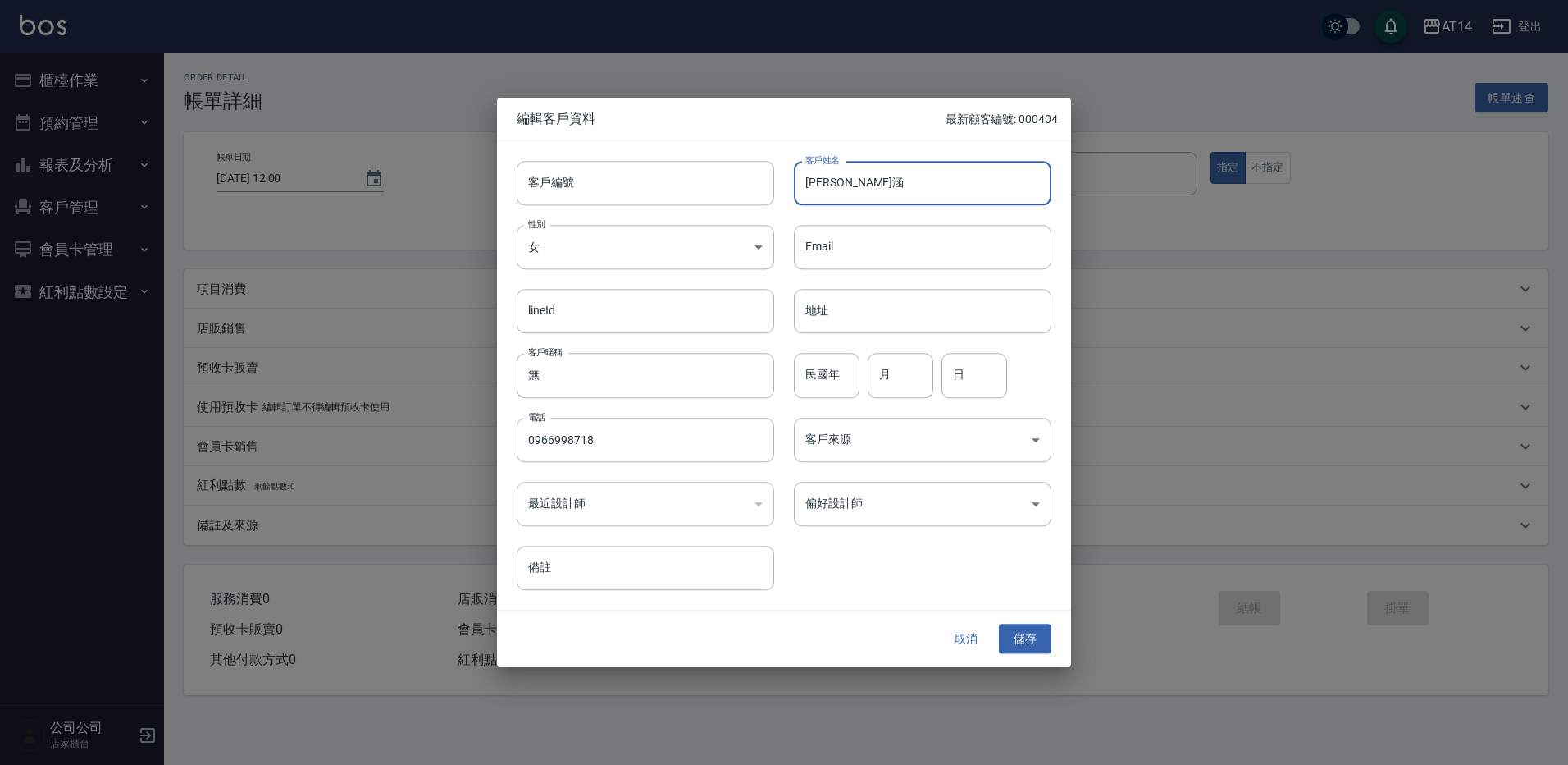
click at [801, 181] on input "[PERSON_NAME]涵" at bounding box center [923, 183] width 258 height 44
paste input "♑"
type input "♑[PERSON_NAME]涵"
click at [834, 391] on input "民國年" at bounding box center [827, 375] width 66 height 44
type input "98"
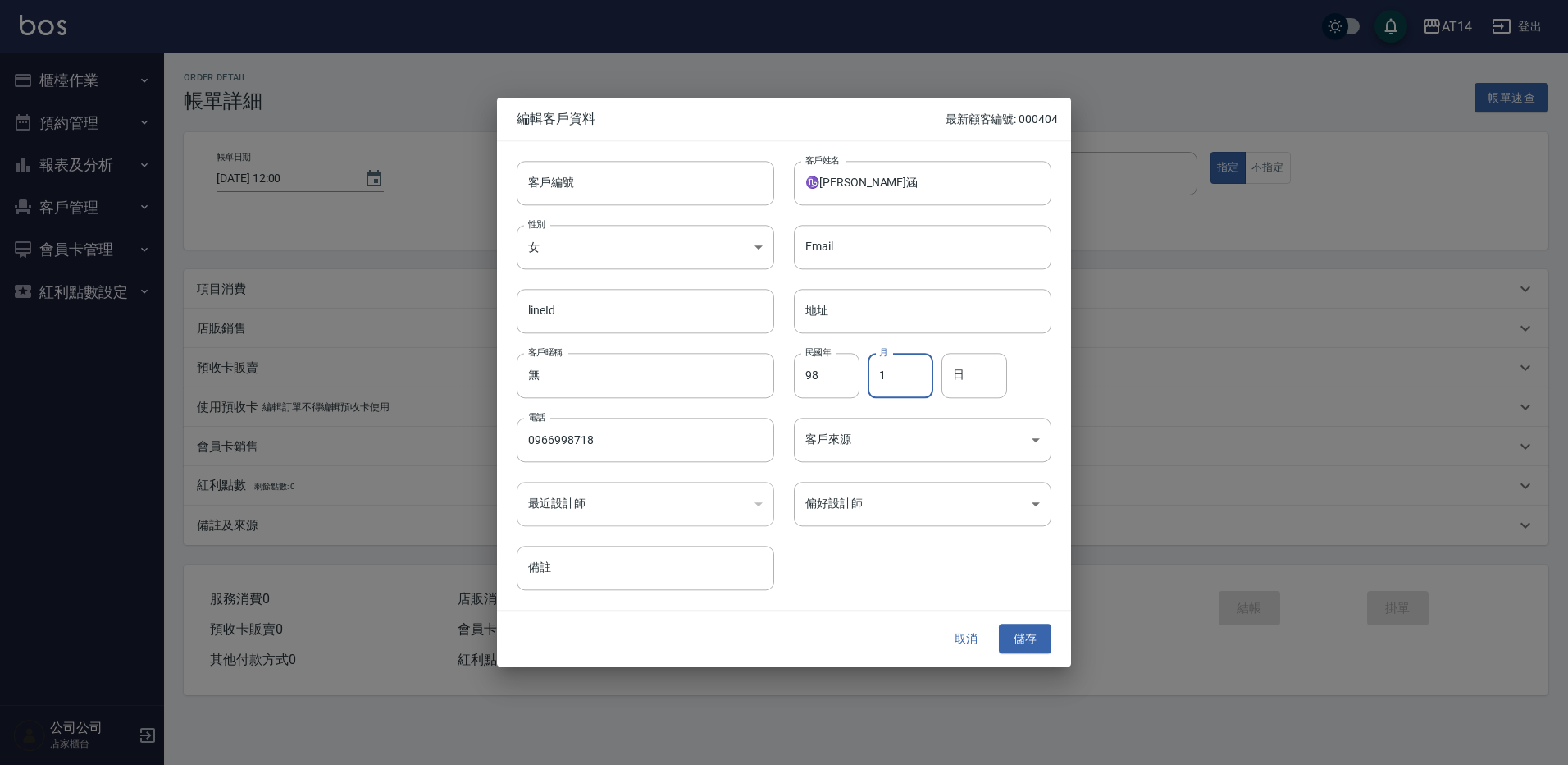
type input "1"
type input "3"
click at [830, 453] on body "AT14 登出 櫃檯作業 打帳單 帳單列表 掛單列表 現金收支登錄 材料自購登錄 每日結帳 排班表 掃碼打卡 預約管理 預約管理 單日預約紀錄 單週預約紀錄 …" at bounding box center [784, 382] width 1568 height 765
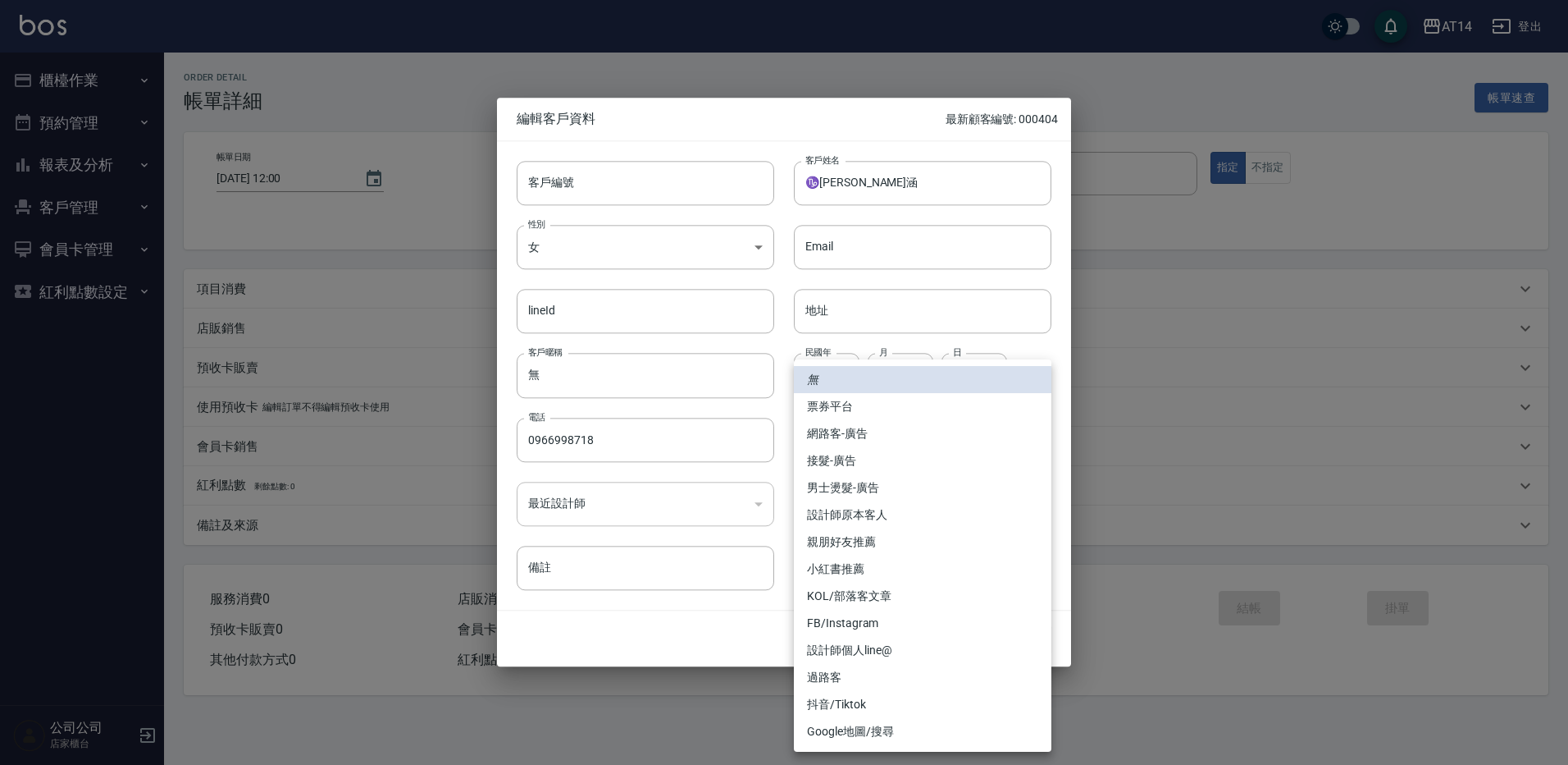
click at [852, 430] on li "網路客-廣告" at bounding box center [923, 434] width 258 height 27
type input "網路客-廣告"
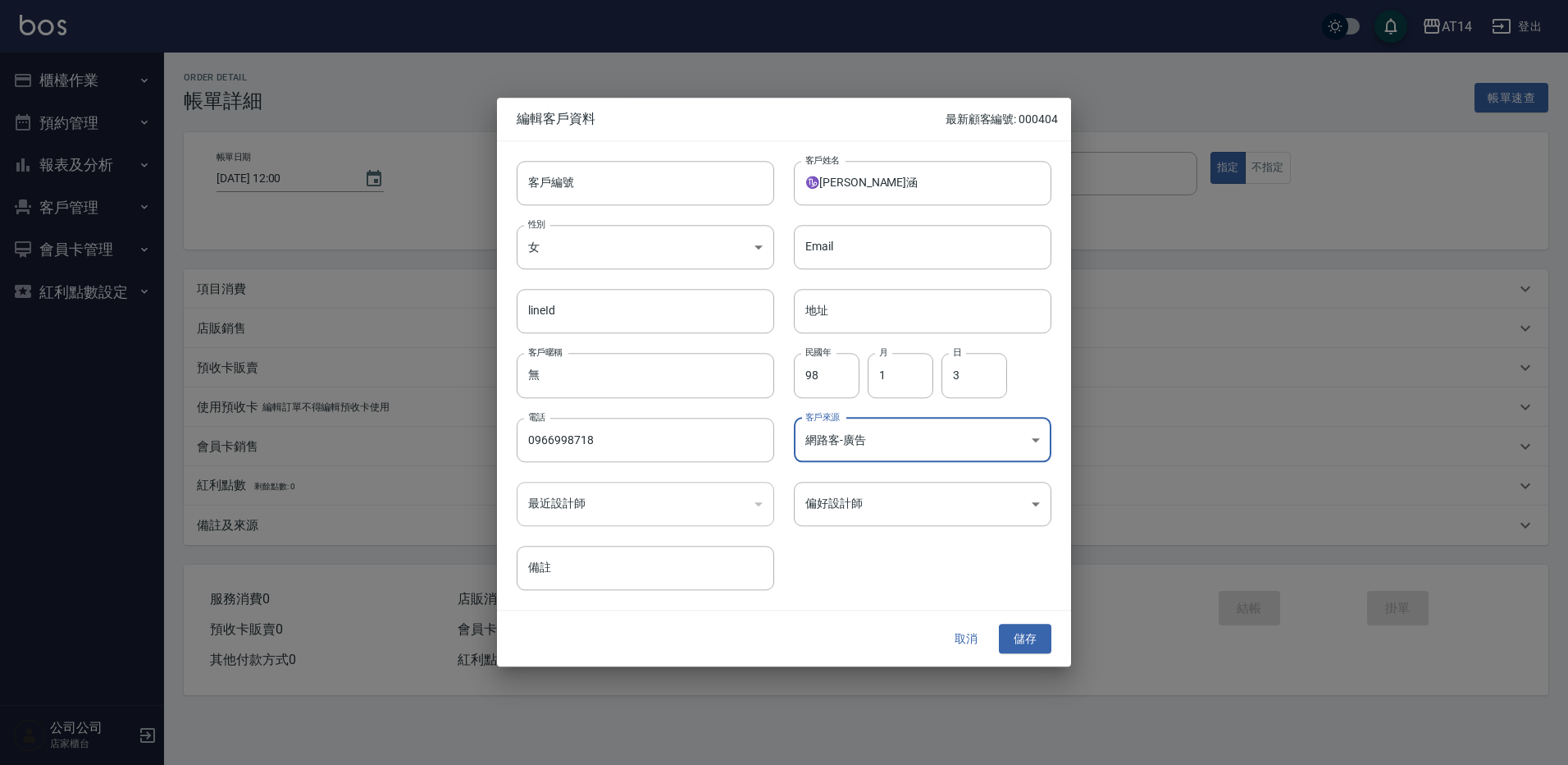
click at [888, 510] on body "AT14 登出 櫃檯作業 打帳單 帳單列表 掛單列表 現金收支登錄 材料自購登錄 每日結帳 排班表 掃碼打卡 預約管理 預約管理 單日預約紀錄 單週預約紀錄 …" at bounding box center [784, 382] width 1568 height 765
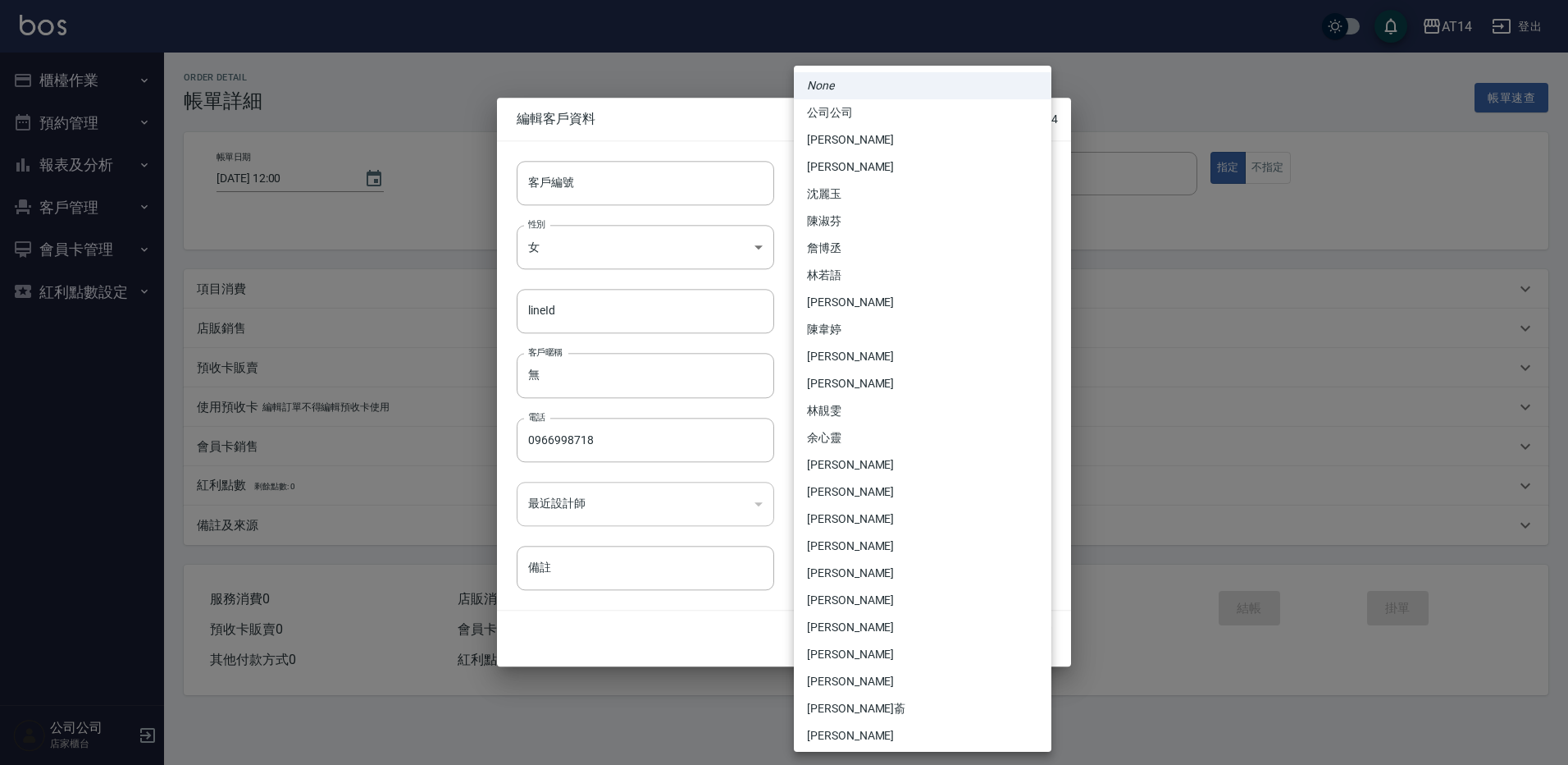
click at [911, 414] on li "林靚雯" at bounding box center [923, 411] width 258 height 27
type input "a28628ff-da1c-4c39-97bc-07c072e98a5a"
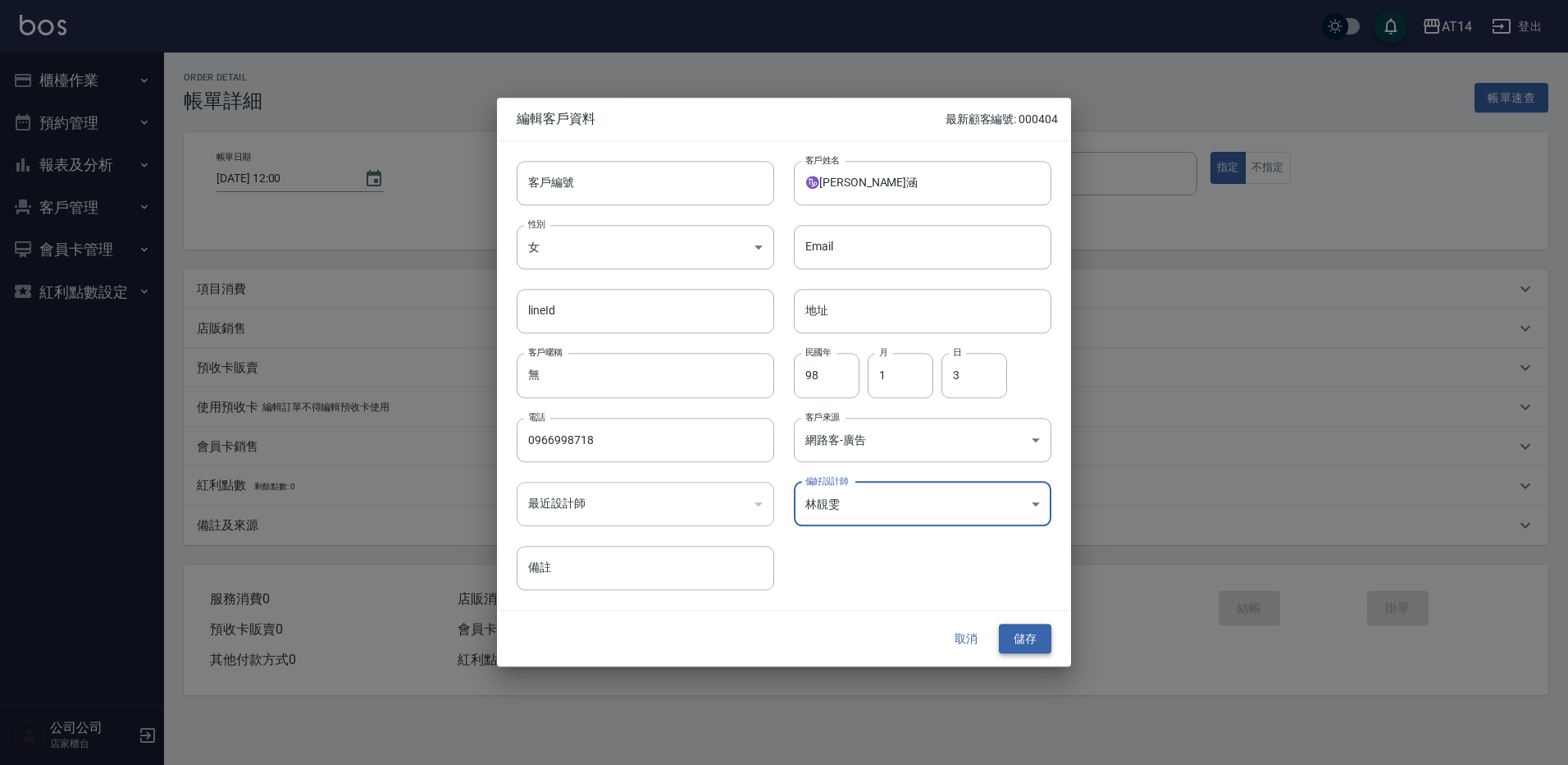
click at [1049, 641] on button "儲存" at bounding box center [1025, 639] width 52 height 30
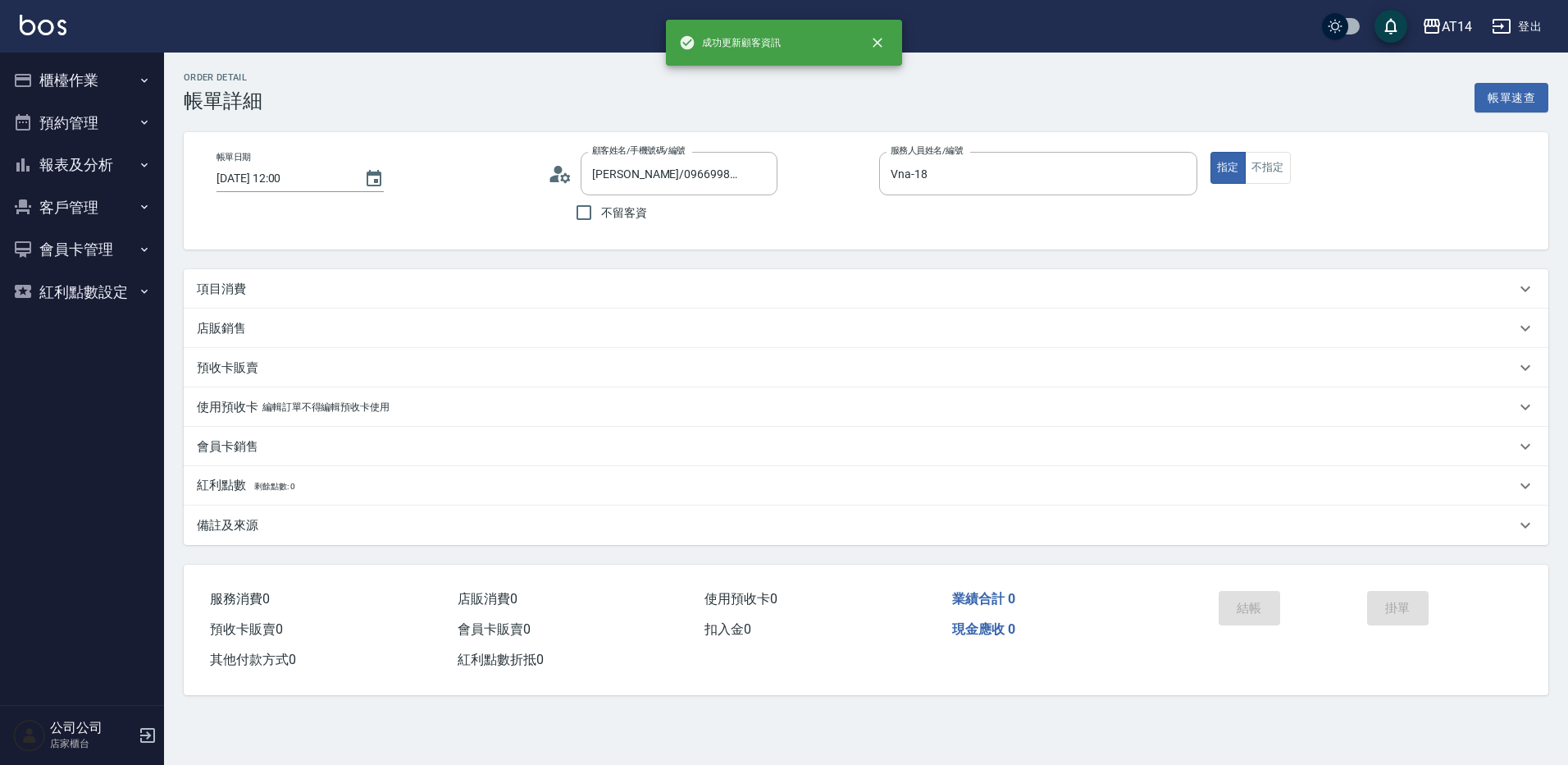
type input "♑蔡亦Yi涵/0966998718/"
click at [340, 282] on div "項目消費" at bounding box center [856, 289] width 1319 height 17
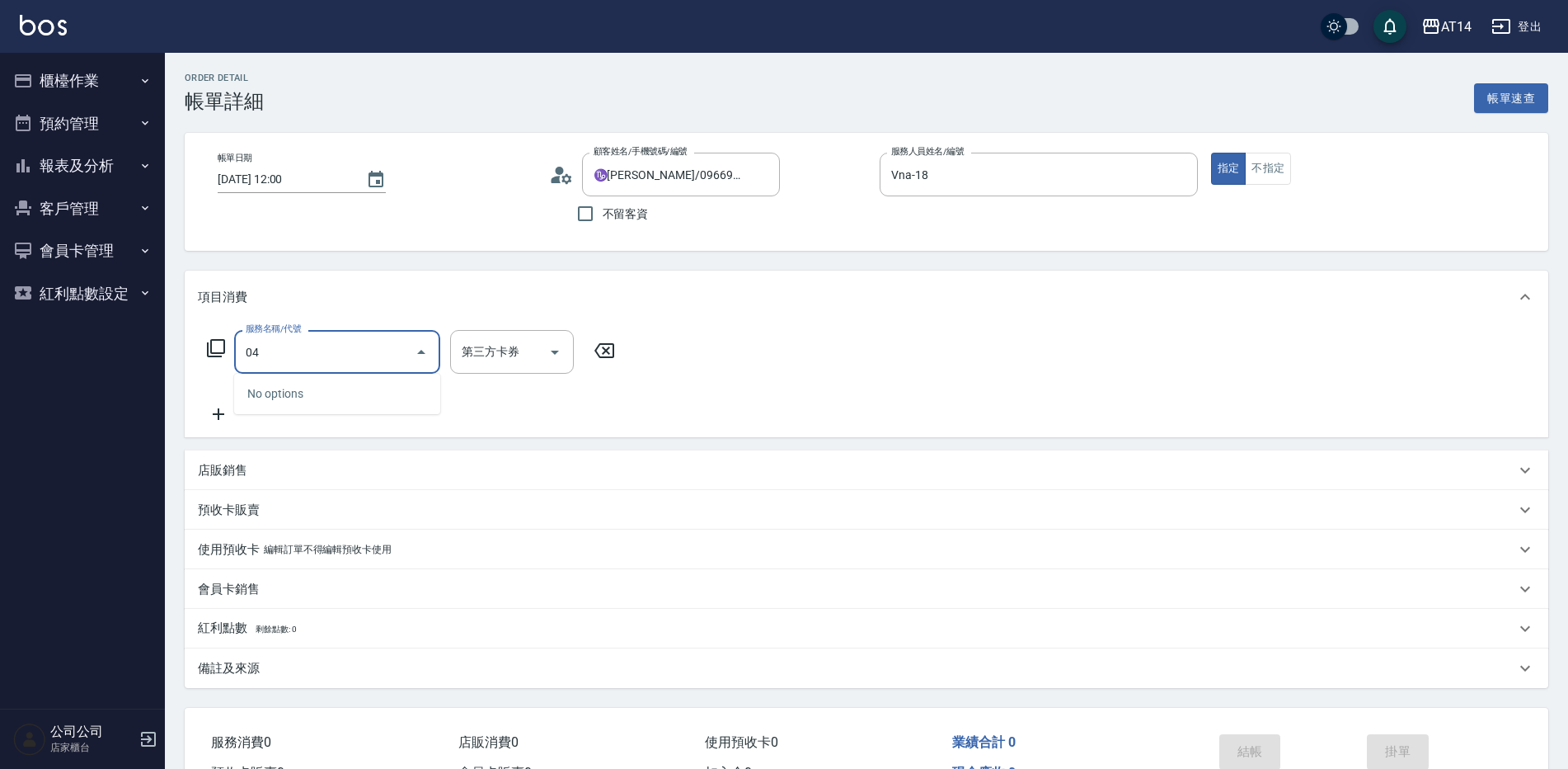
type input "041"
click at [329, 386] on span "染髮 - 1500" at bounding box center [337, 394] width 206 height 27
type input "3"
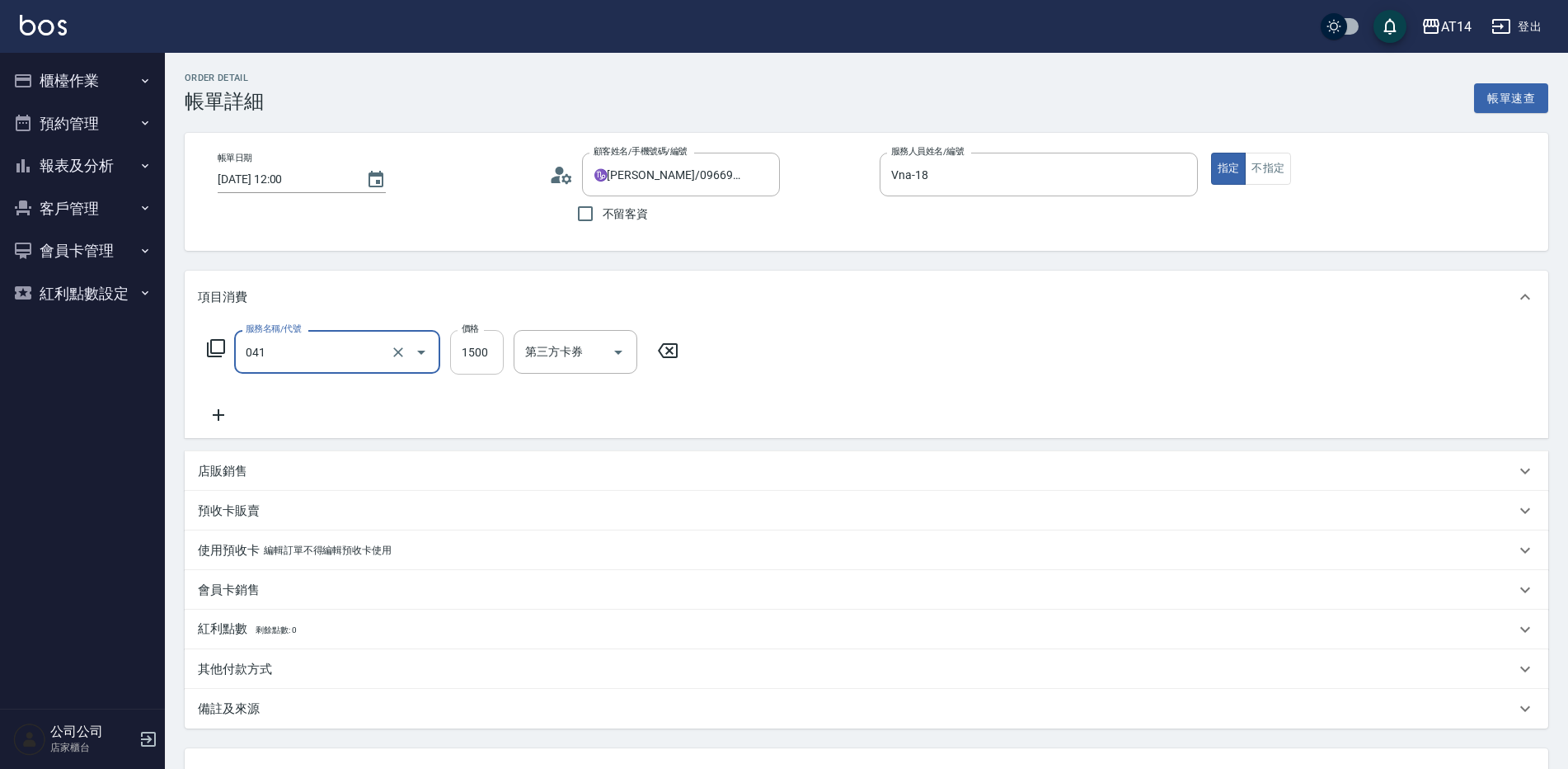
type input "染髮(041)"
click at [479, 358] on input "1500" at bounding box center [477, 352] width 54 height 44
type input "4"
type input "0"
type input "420"
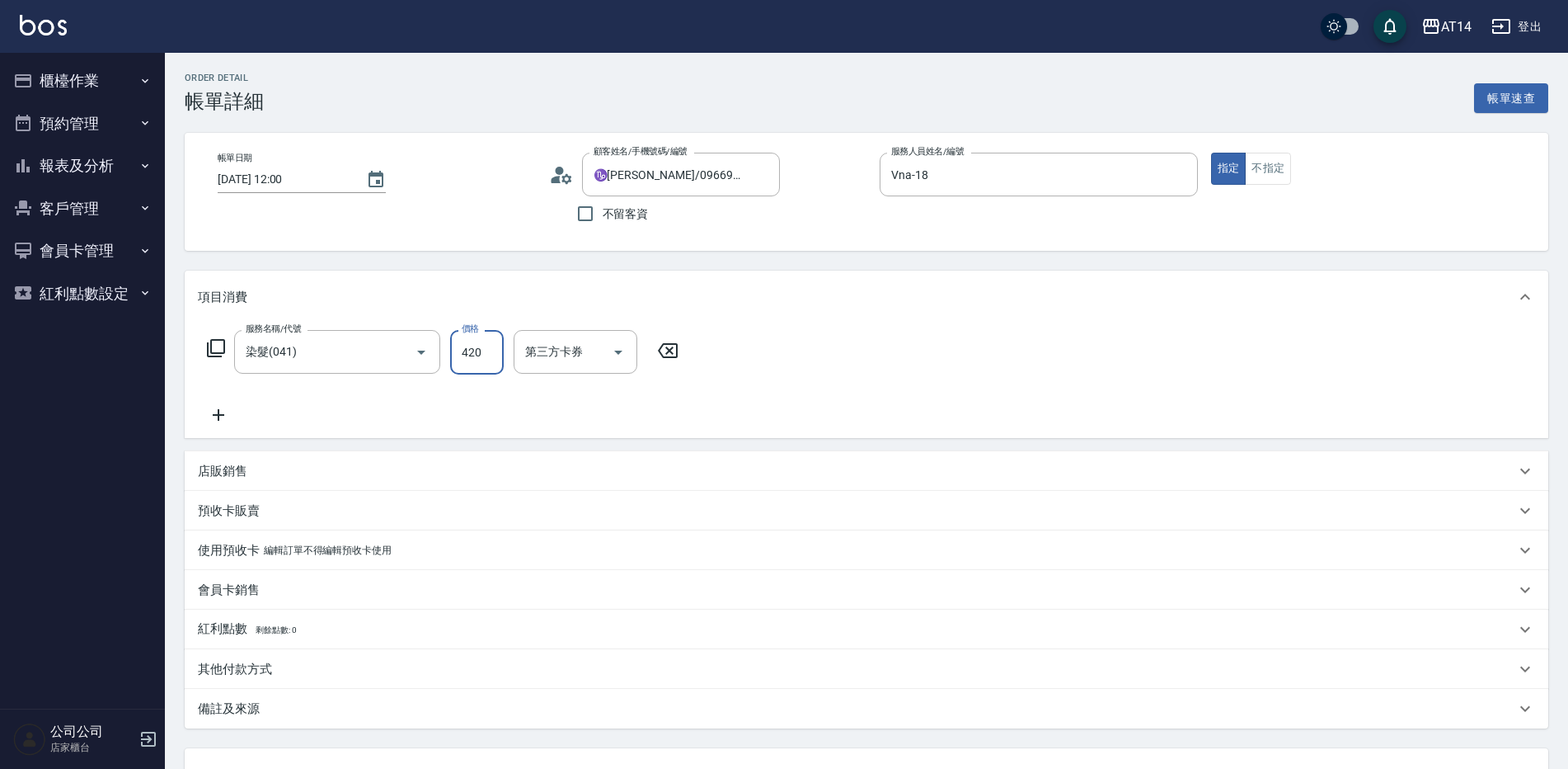
type input "1"
type input "4200"
type input "8"
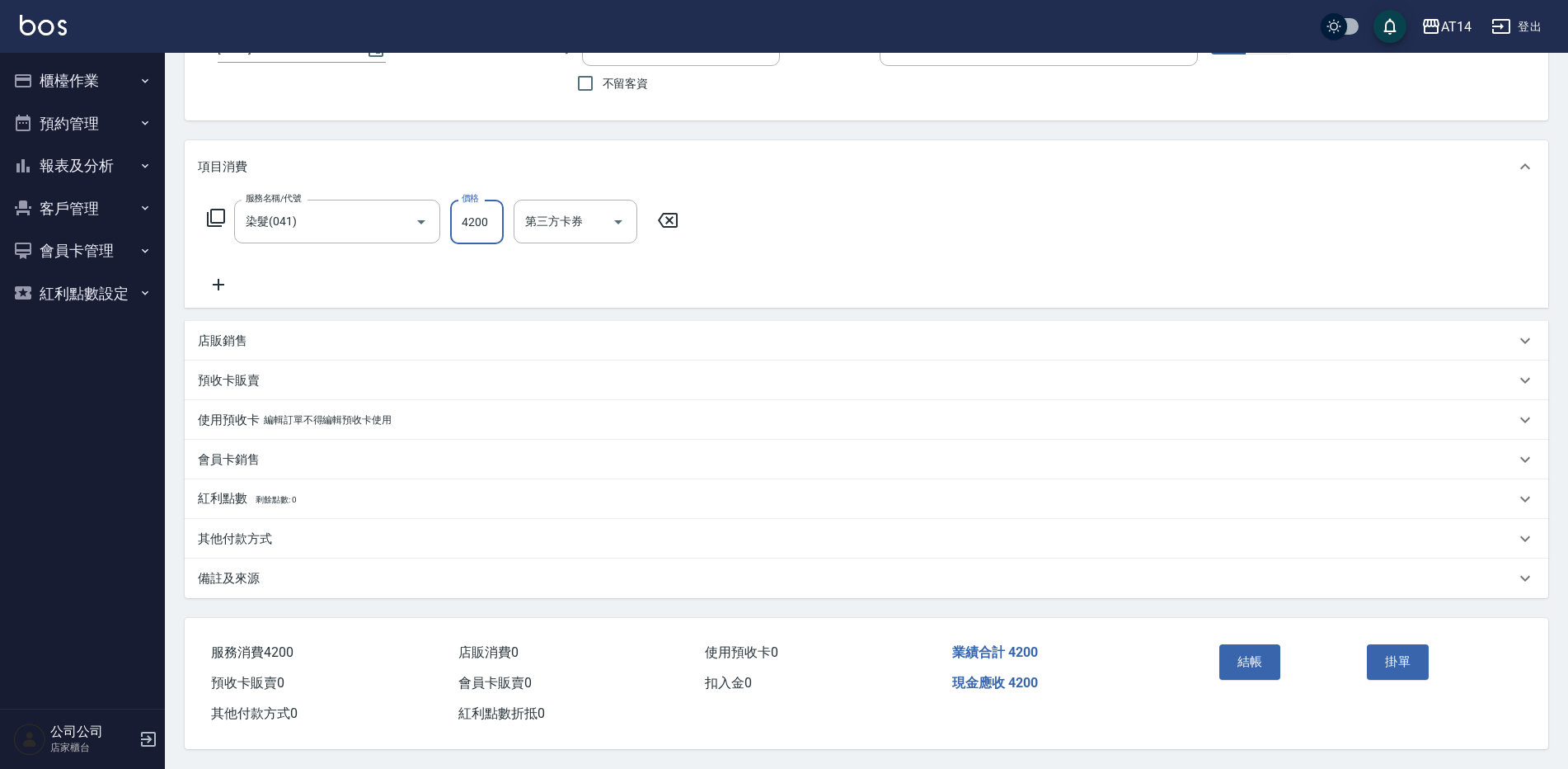
type input "4200"
click at [313, 579] on div "備註及來源" at bounding box center [856, 579] width 1317 height 17
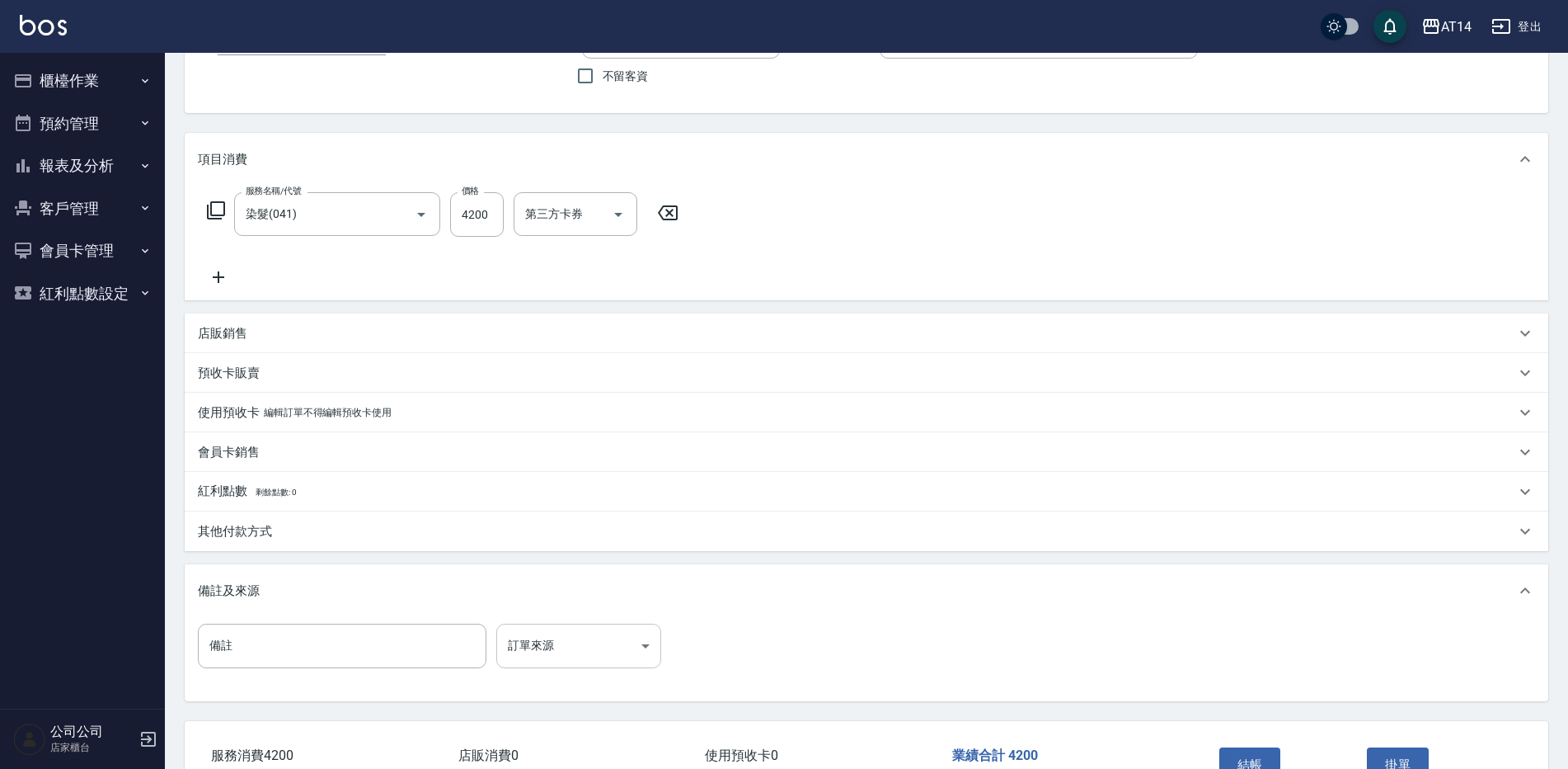
click at [606, 659] on body "AT14 登出 櫃檯作業 打帳單 帳單列表 掛單列表 現金收支登錄 材料自購登錄 每日結帳 排班表 掃碼打卡 預約管理 預約管理 單日預約紀錄 單週預約紀錄 …" at bounding box center [784, 367] width 1568 height 1009
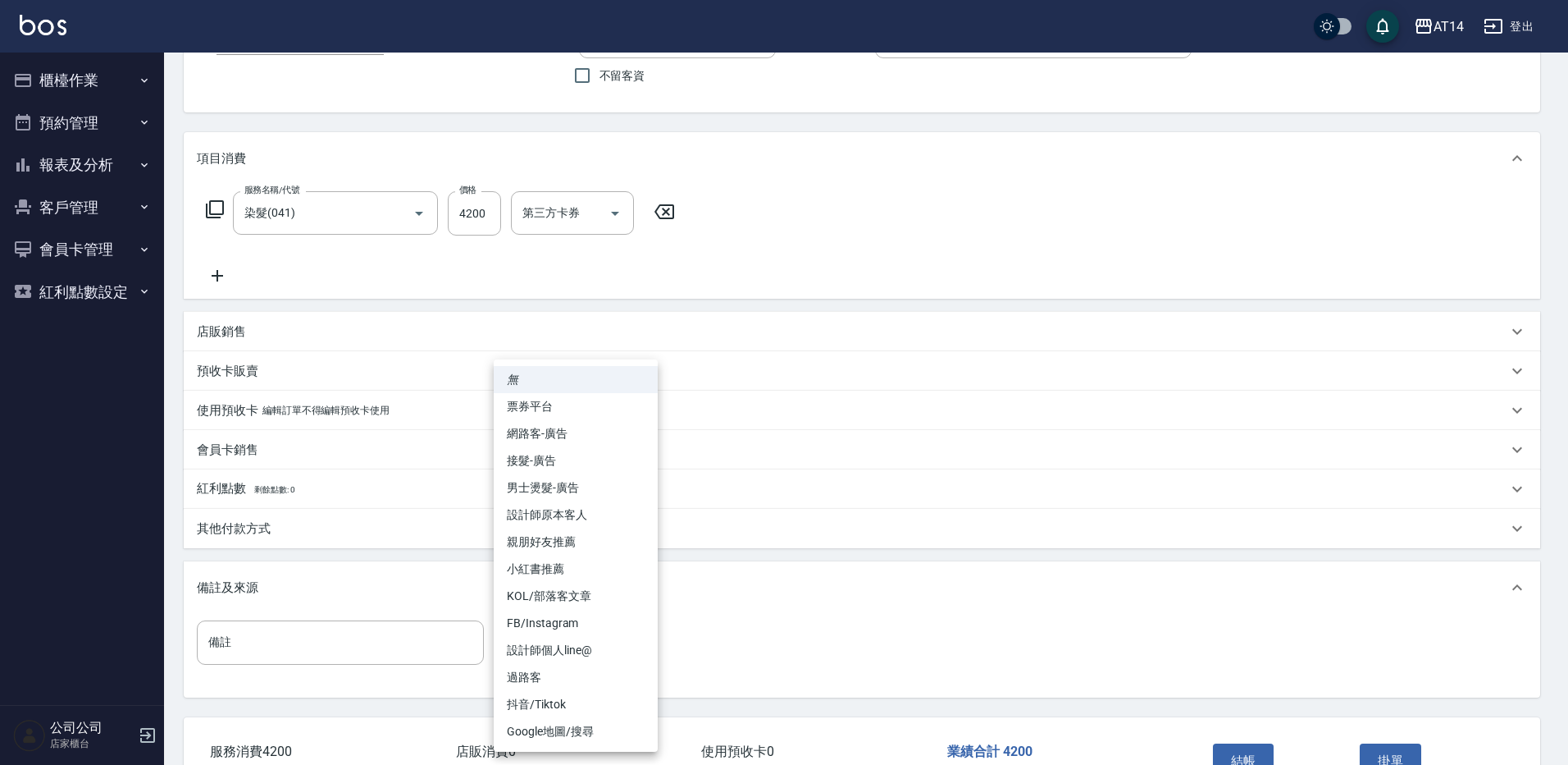
click at [580, 441] on li "網路客-廣告" at bounding box center [575, 434] width 164 height 27
type input "網路客-廣告"
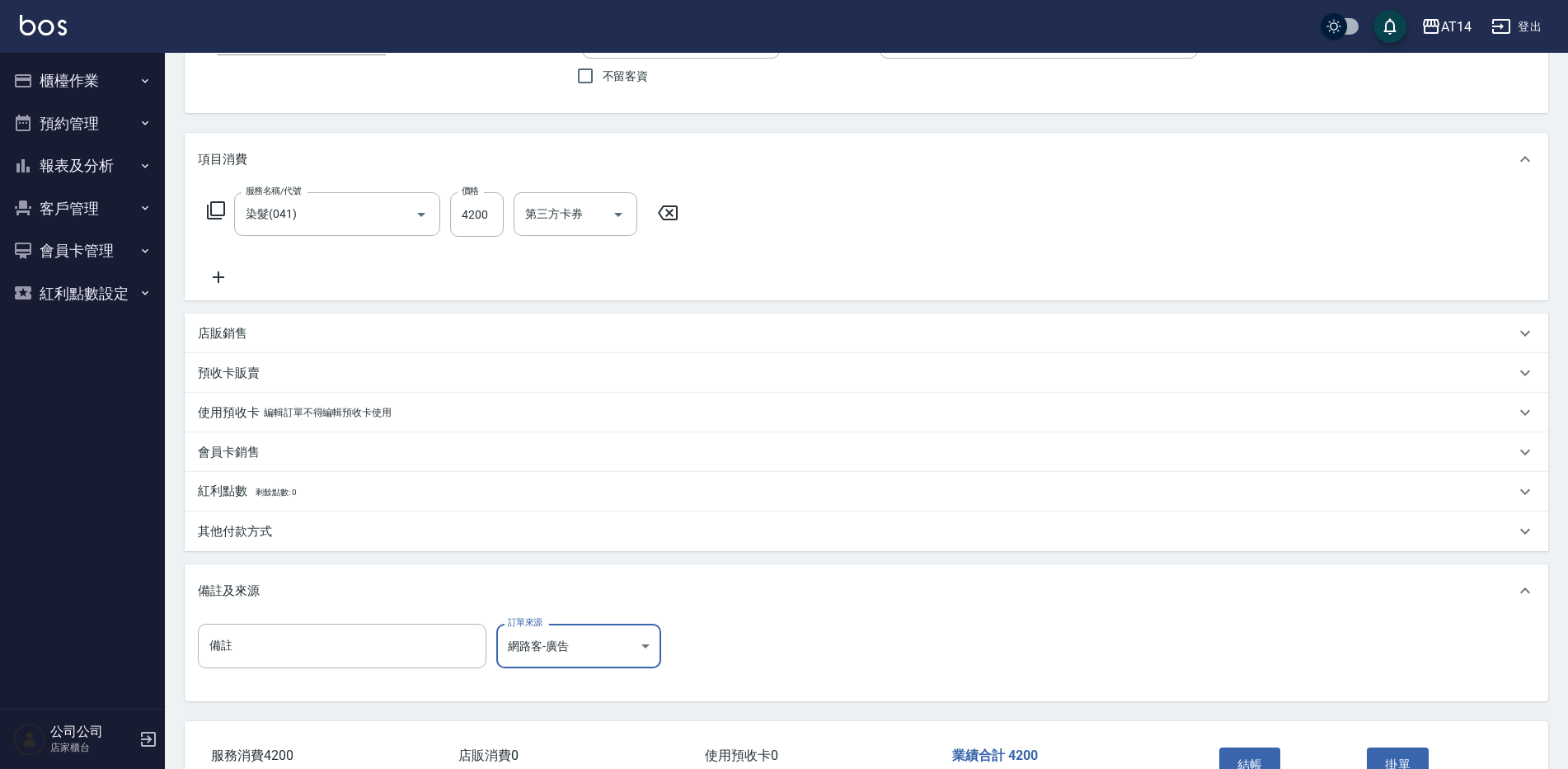
click at [307, 329] on div "店販銷售" at bounding box center [856, 333] width 1317 height 17
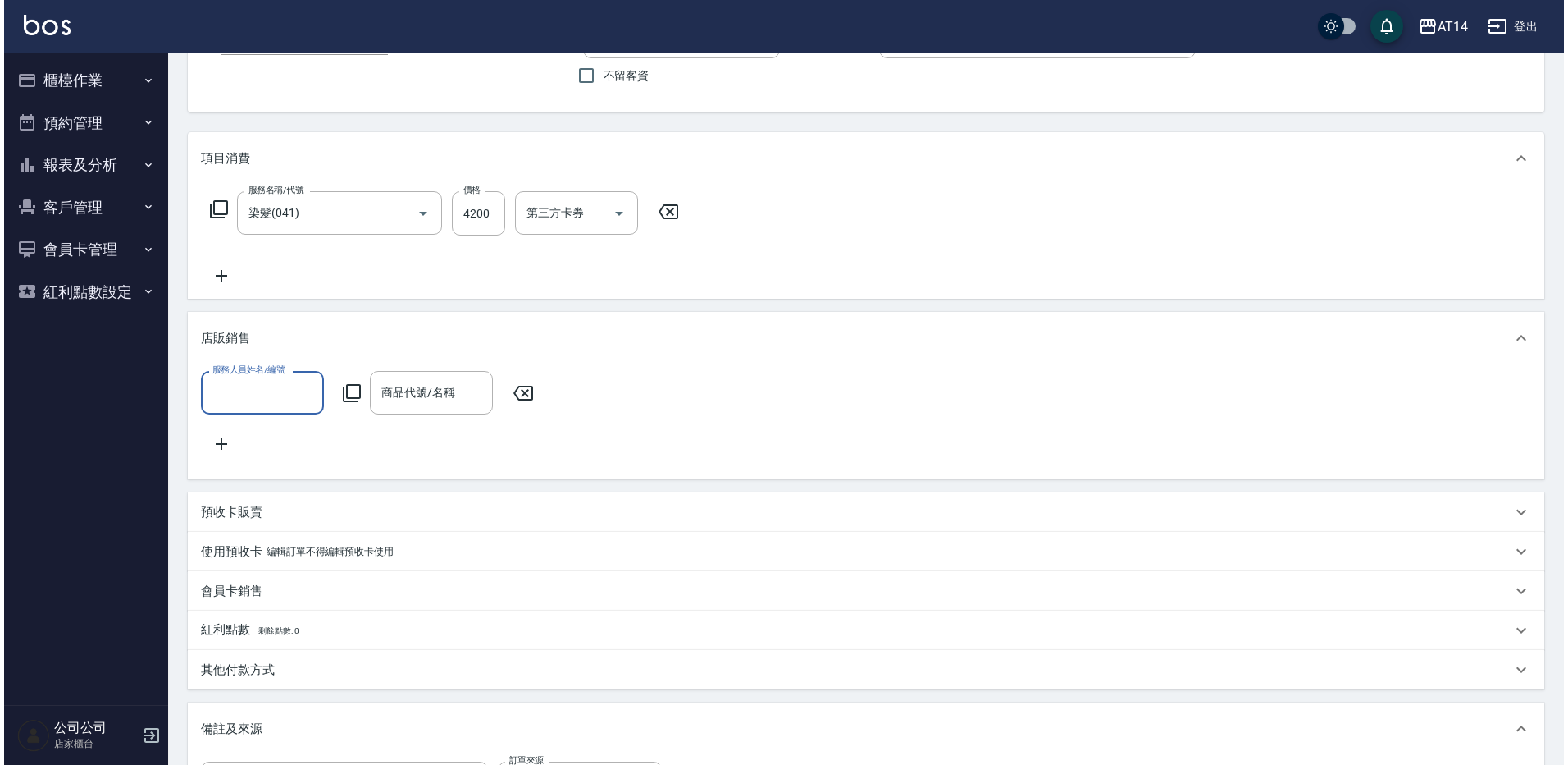
scroll to position [0, 0]
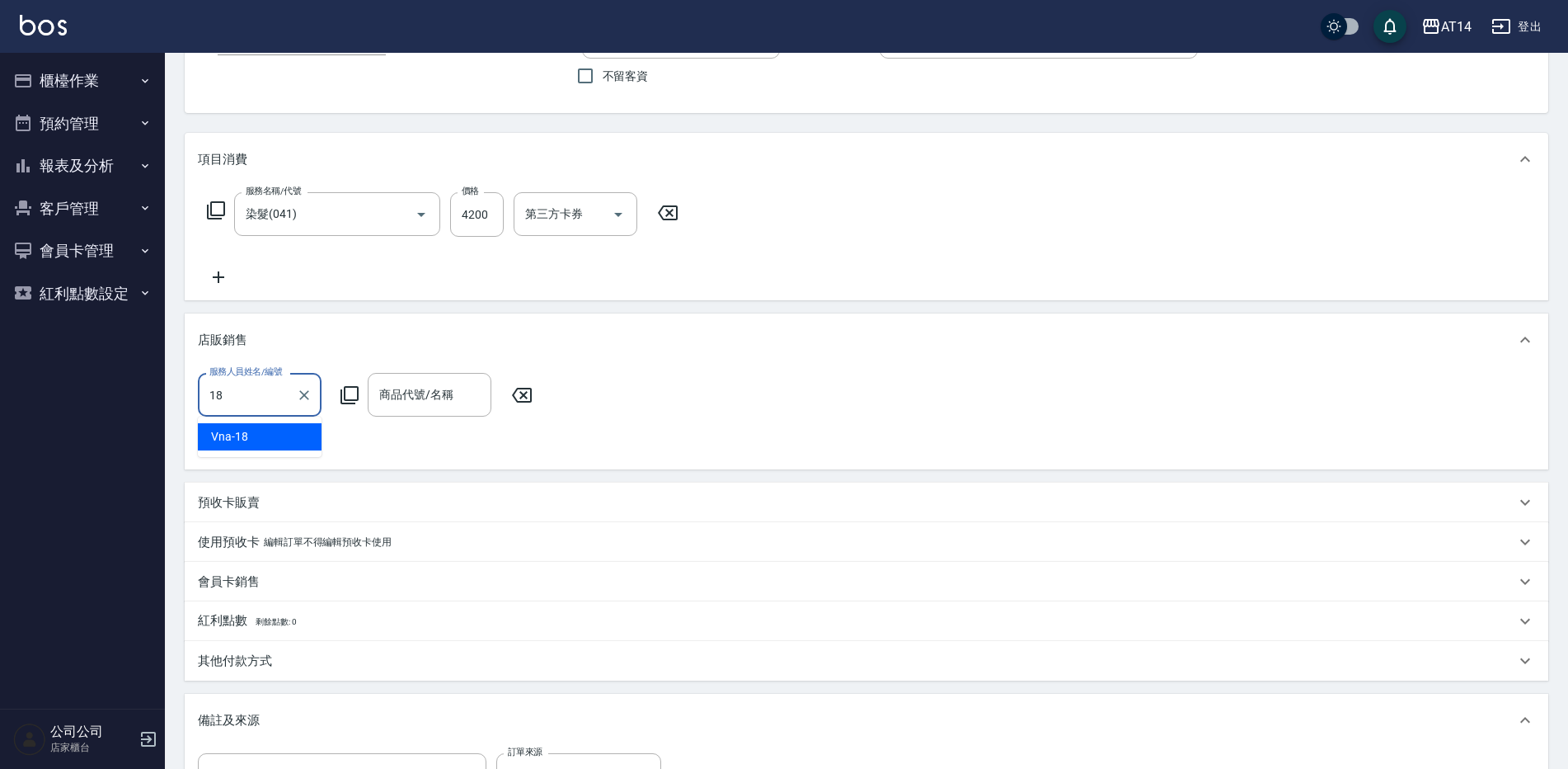
type input "Vna-18"
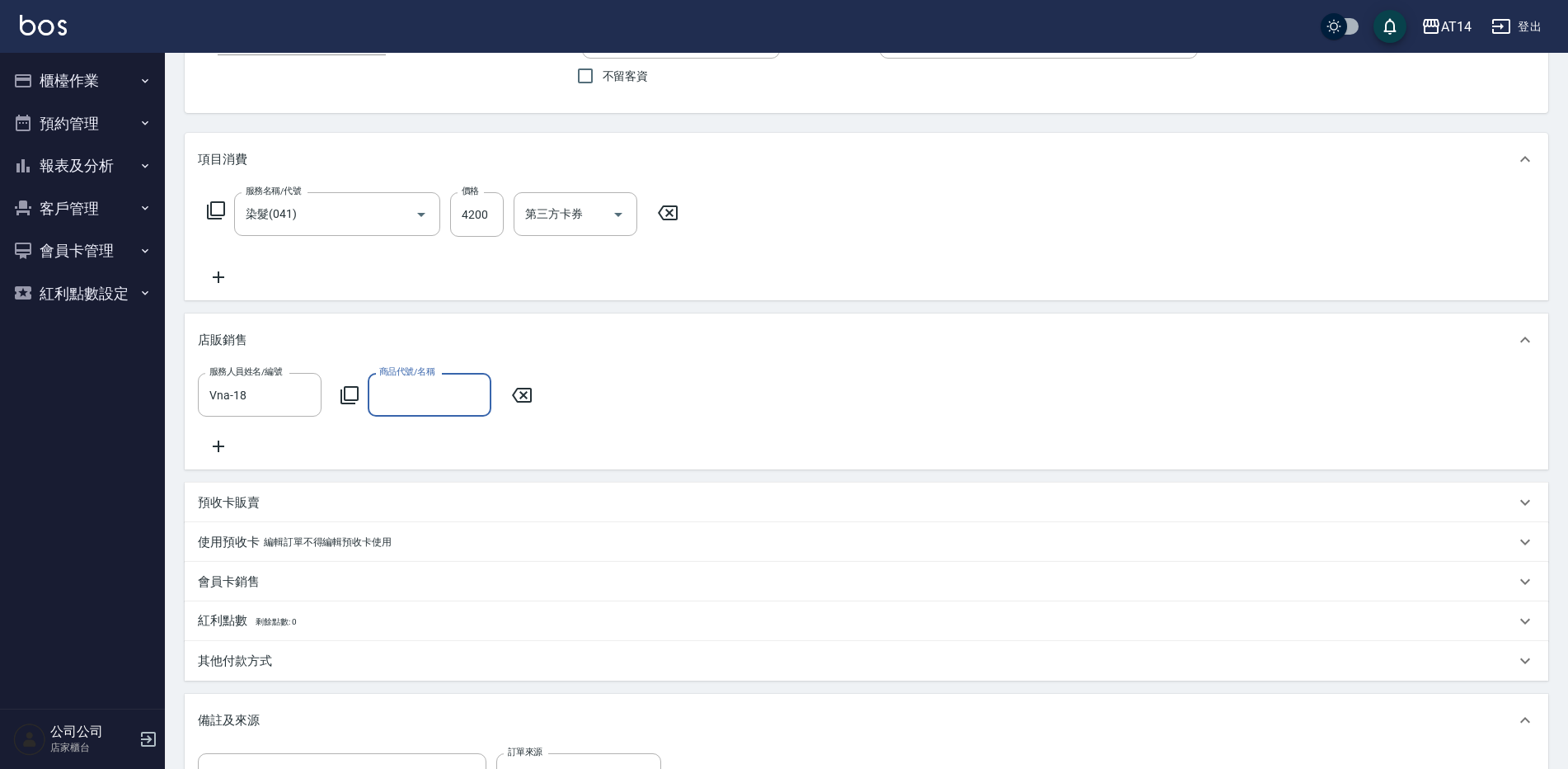
click at [337, 392] on div "服務人員姓名/編號 Vna-18 服務人員姓名/編號 商品代號/名稱 商品代號/名稱" at bounding box center [370, 394] width 345 height 43
click at [341, 394] on icon at bounding box center [349, 394] width 18 height 18
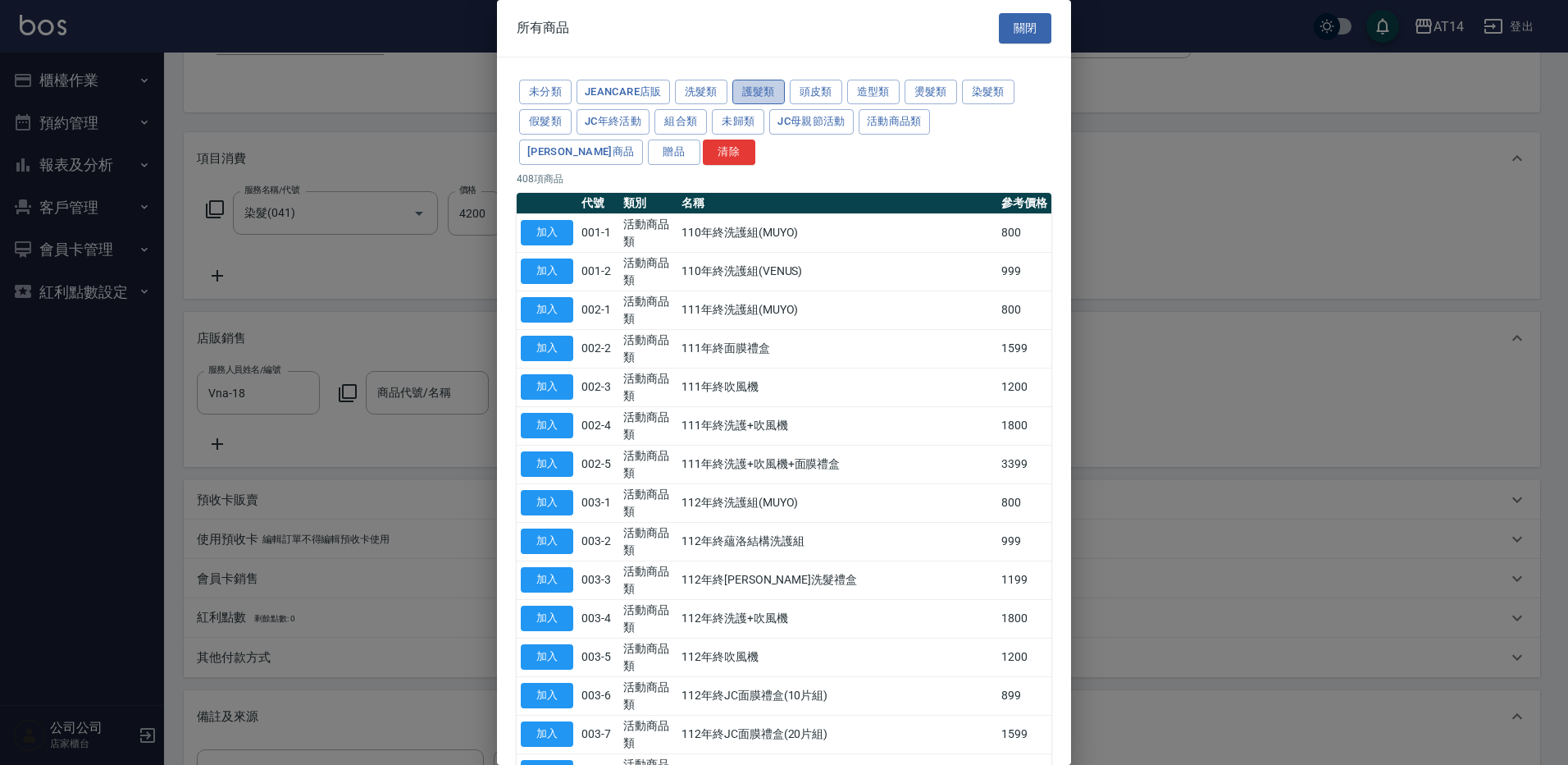
click at [770, 90] on button "護髮類" at bounding box center [759, 92] width 52 height 25
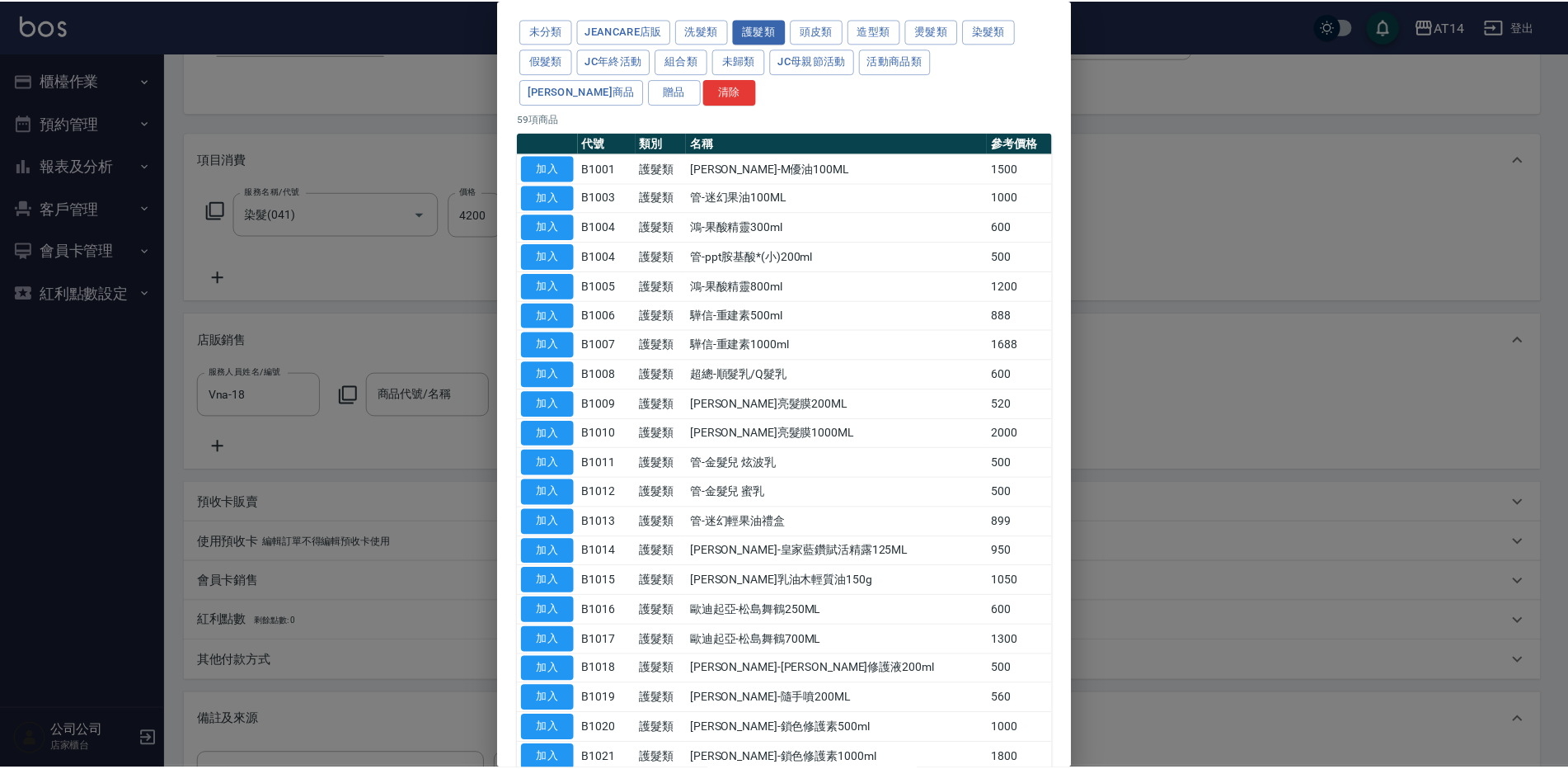
scroll to position [247, 0]
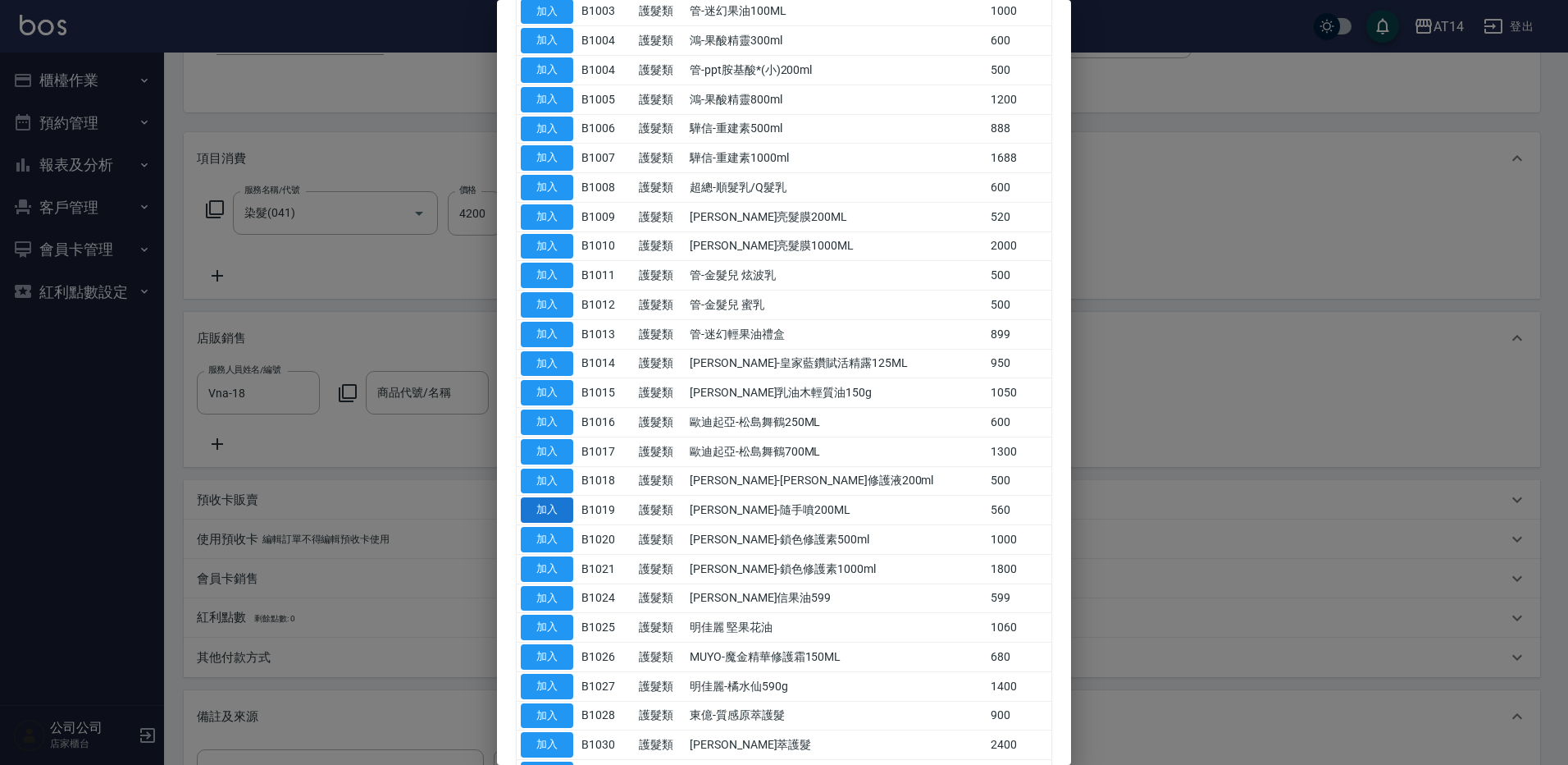
click at [548, 505] on button "加入" at bounding box center [547, 510] width 52 height 25
type input "華旭-隨手噴200ML"
type input "10"
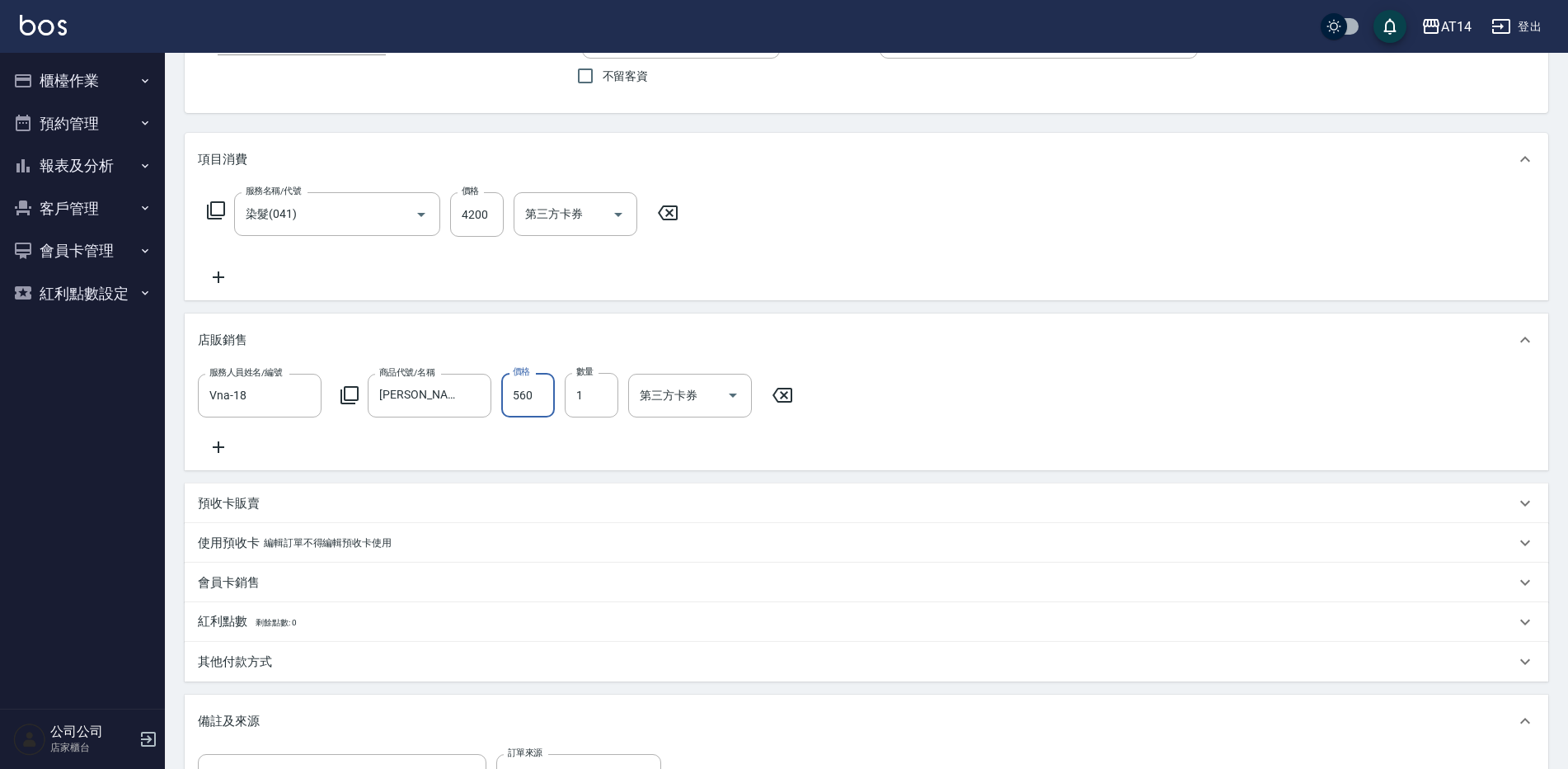
click at [528, 399] on input "560" at bounding box center [527, 395] width 54 height 44
type input "5"
type input "8"
type input "50"
type input "9"
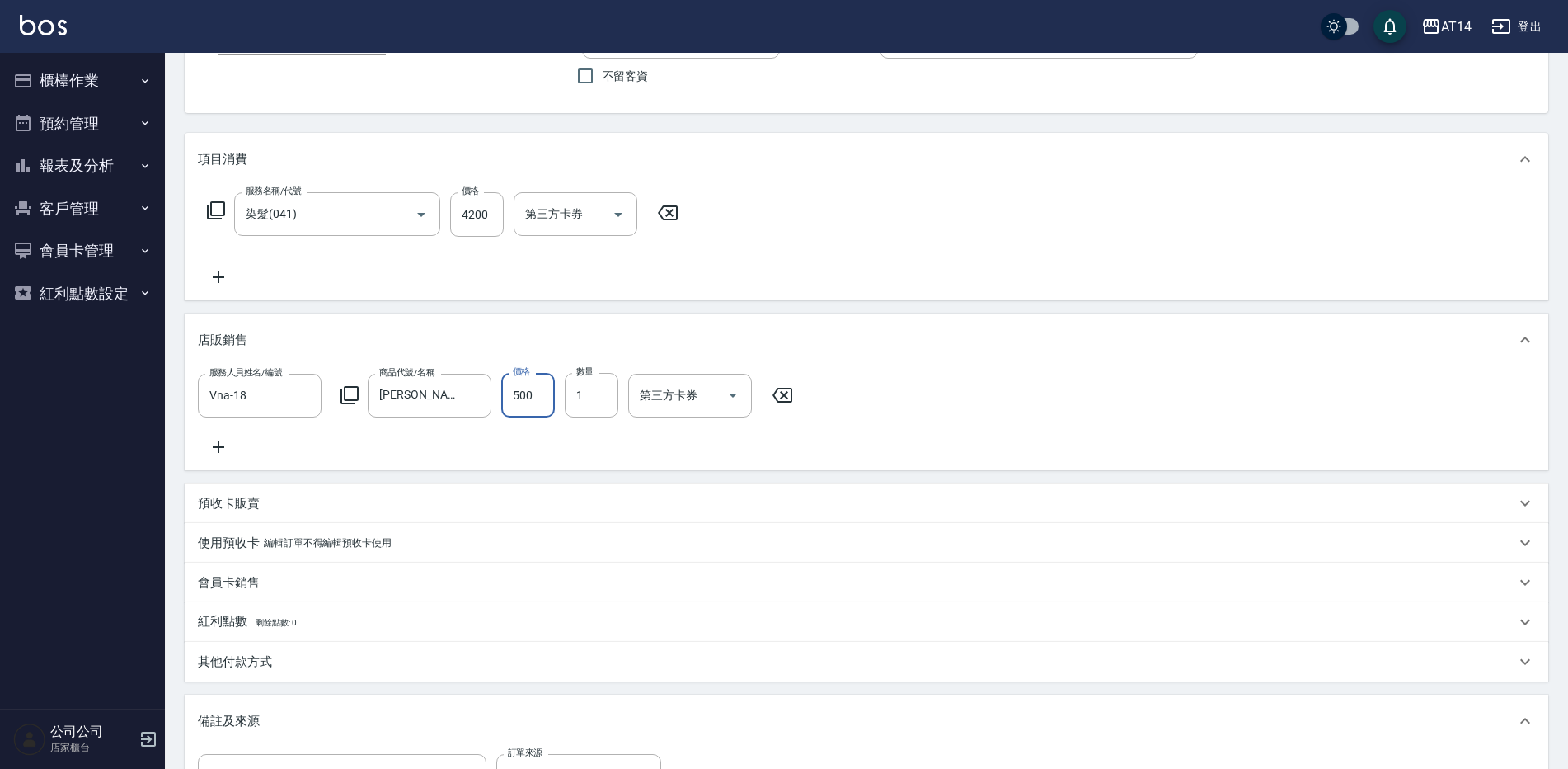
type input "500"
click at [228, 456] on icon at bounding box center [218, 447] width 42 height 20
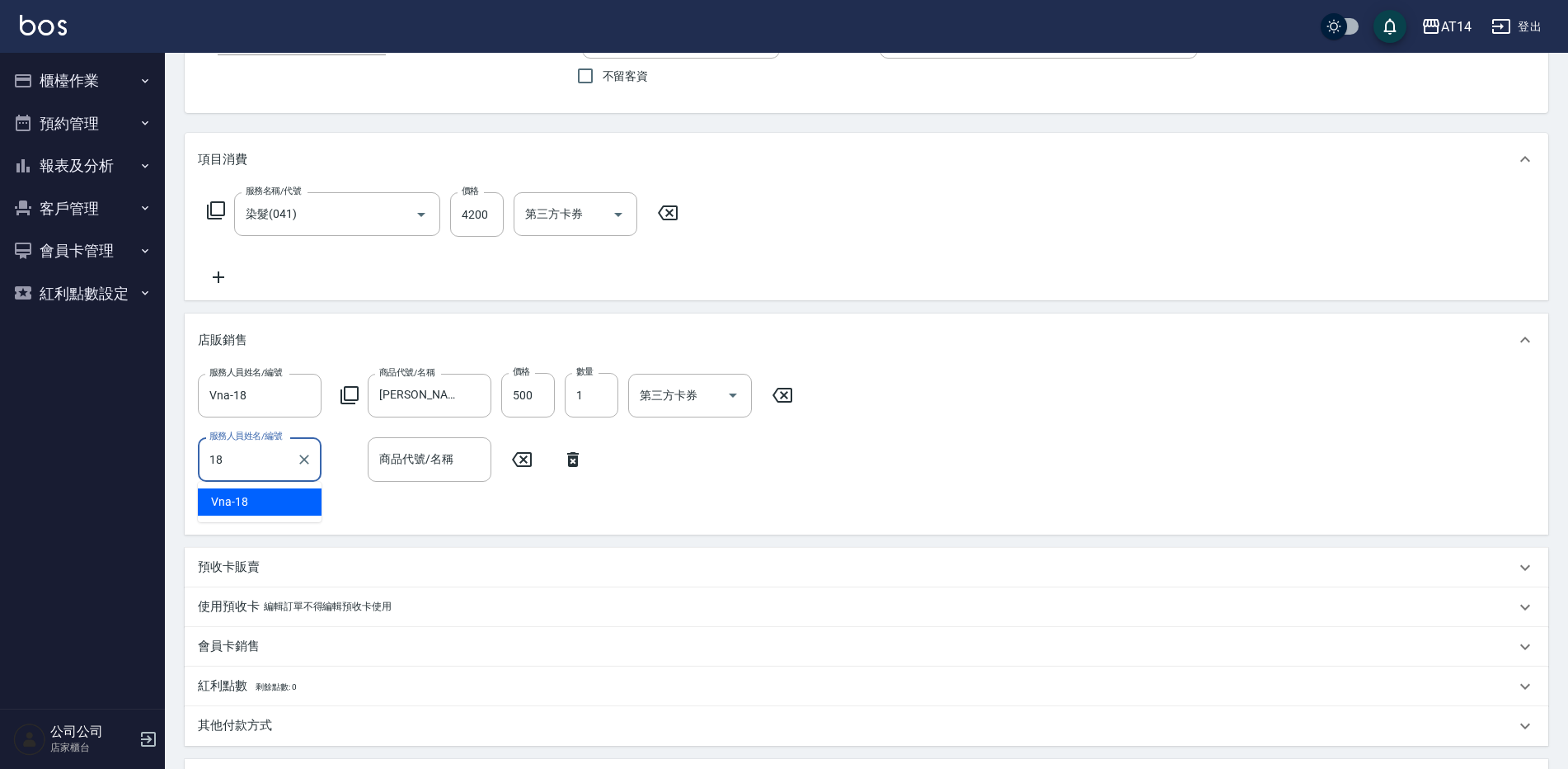
type input "Vna-18"
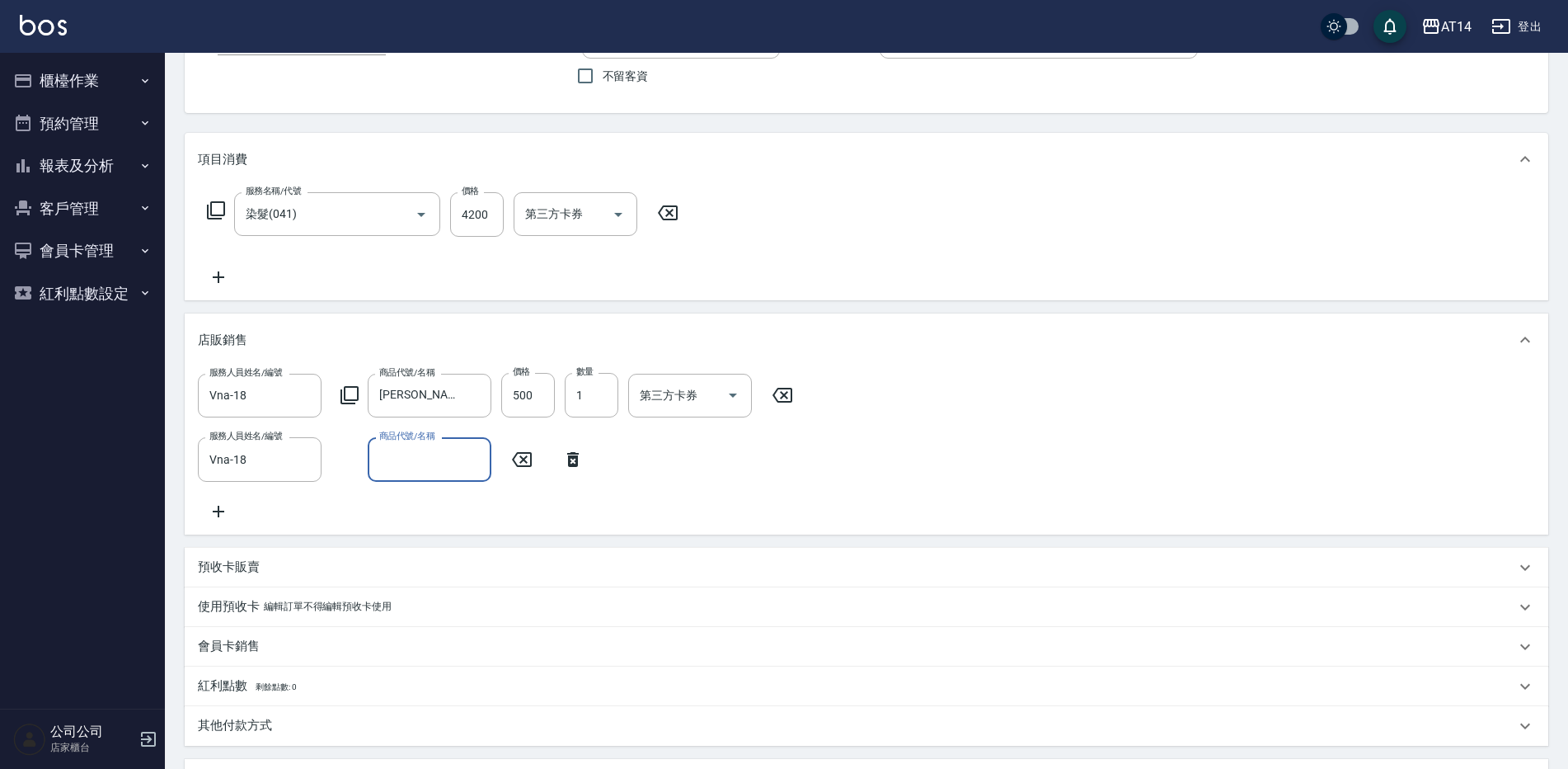
click at [392, 463] on input "商品代號/名稱" at bounding box center [430, 459] width 109 height 29
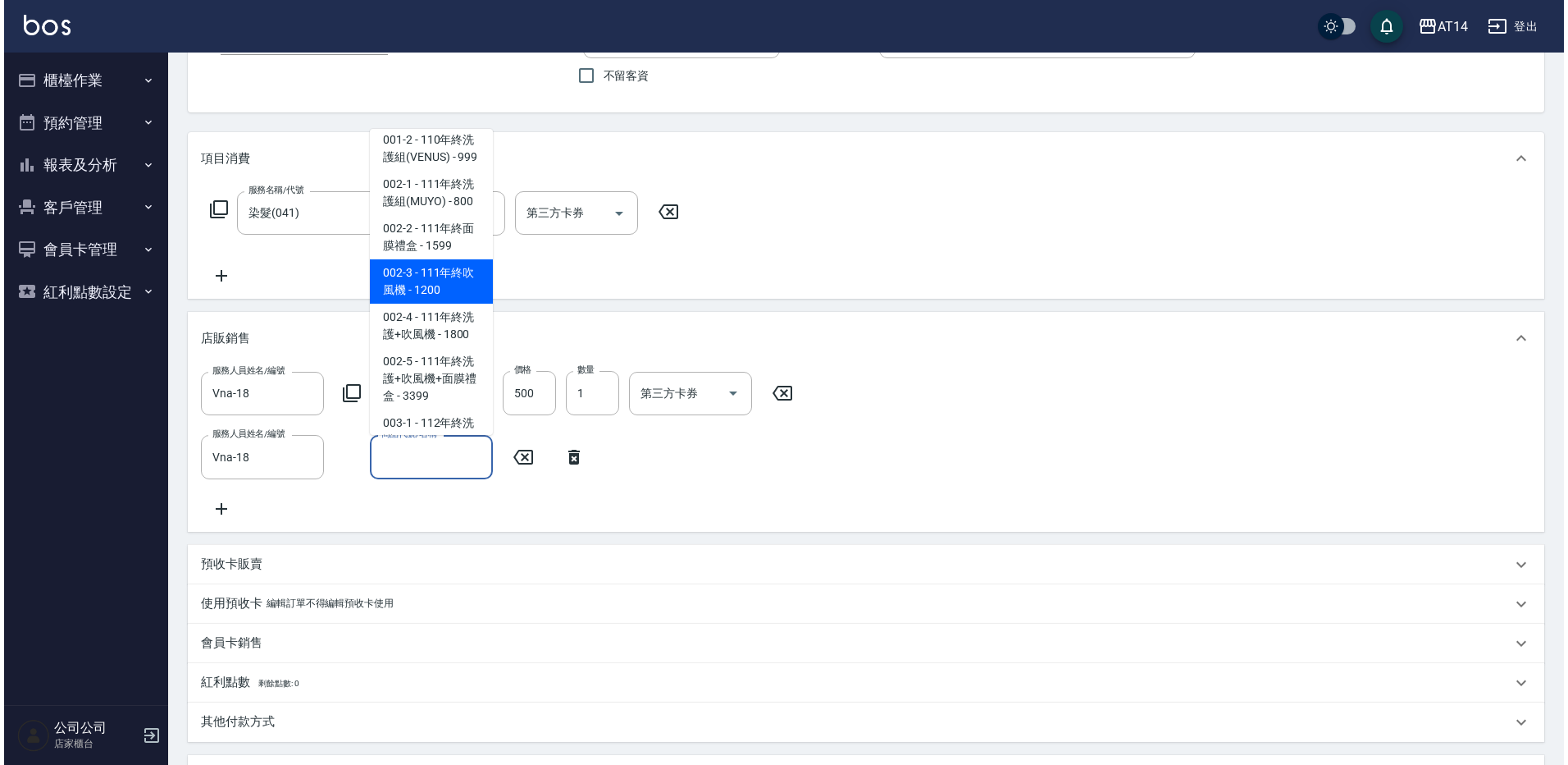
scroll to position [82, 0]
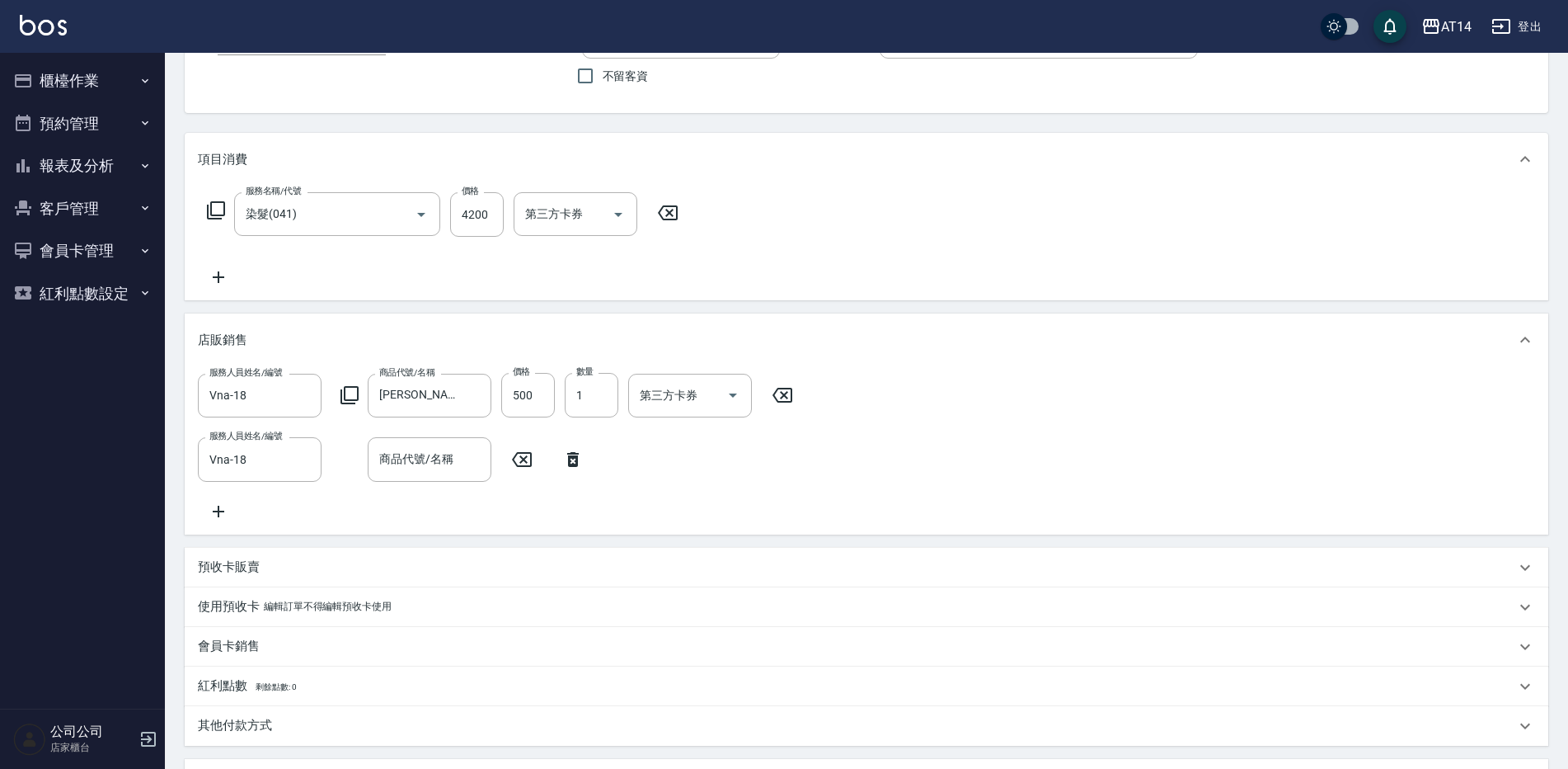
click at [348, 387] on icon at bounding box center [349, 394] width 18 height 18
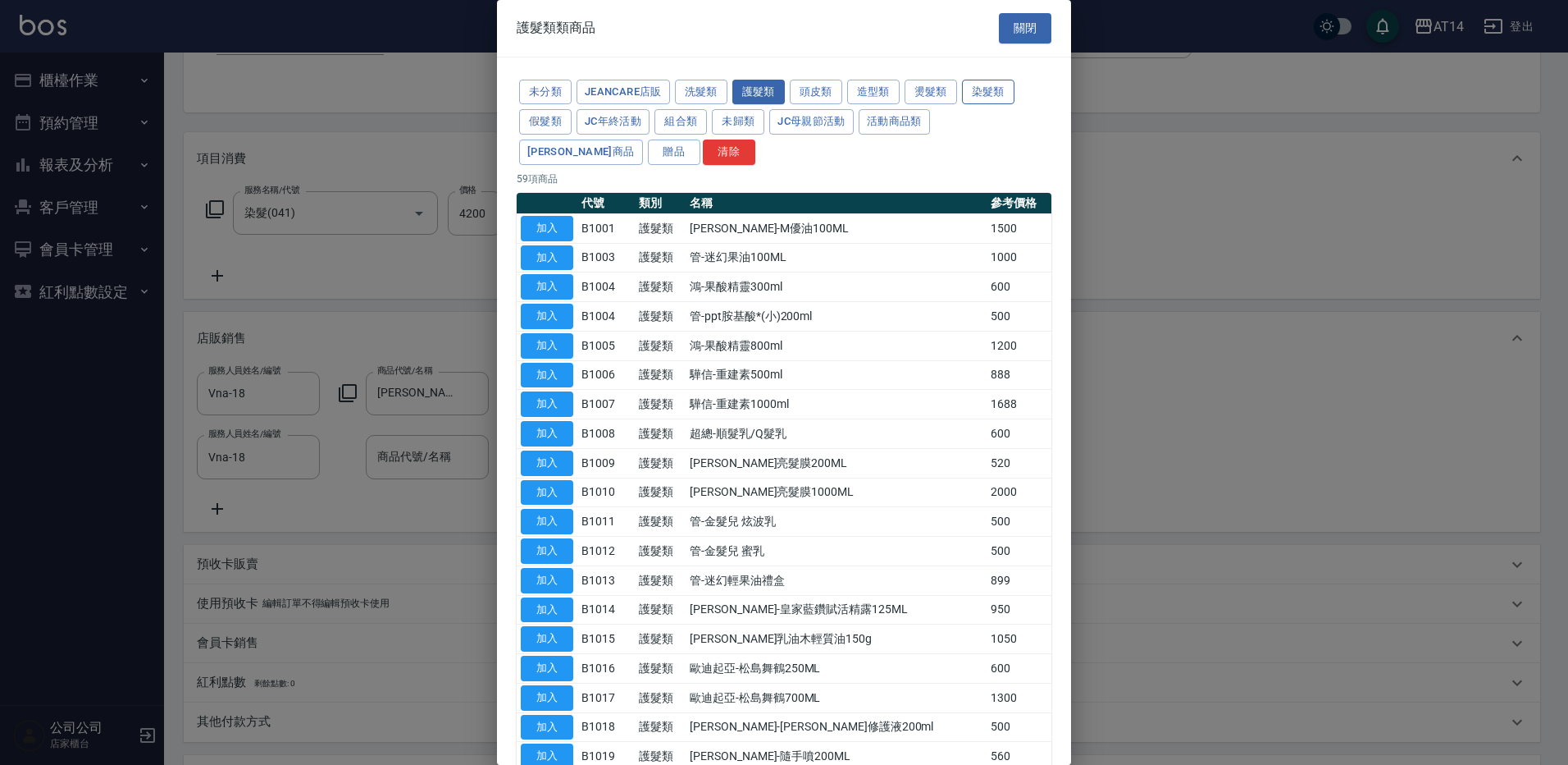
click at [972, 85] on button "染髮類" at bounding box center [988, 92] width 52 height 25
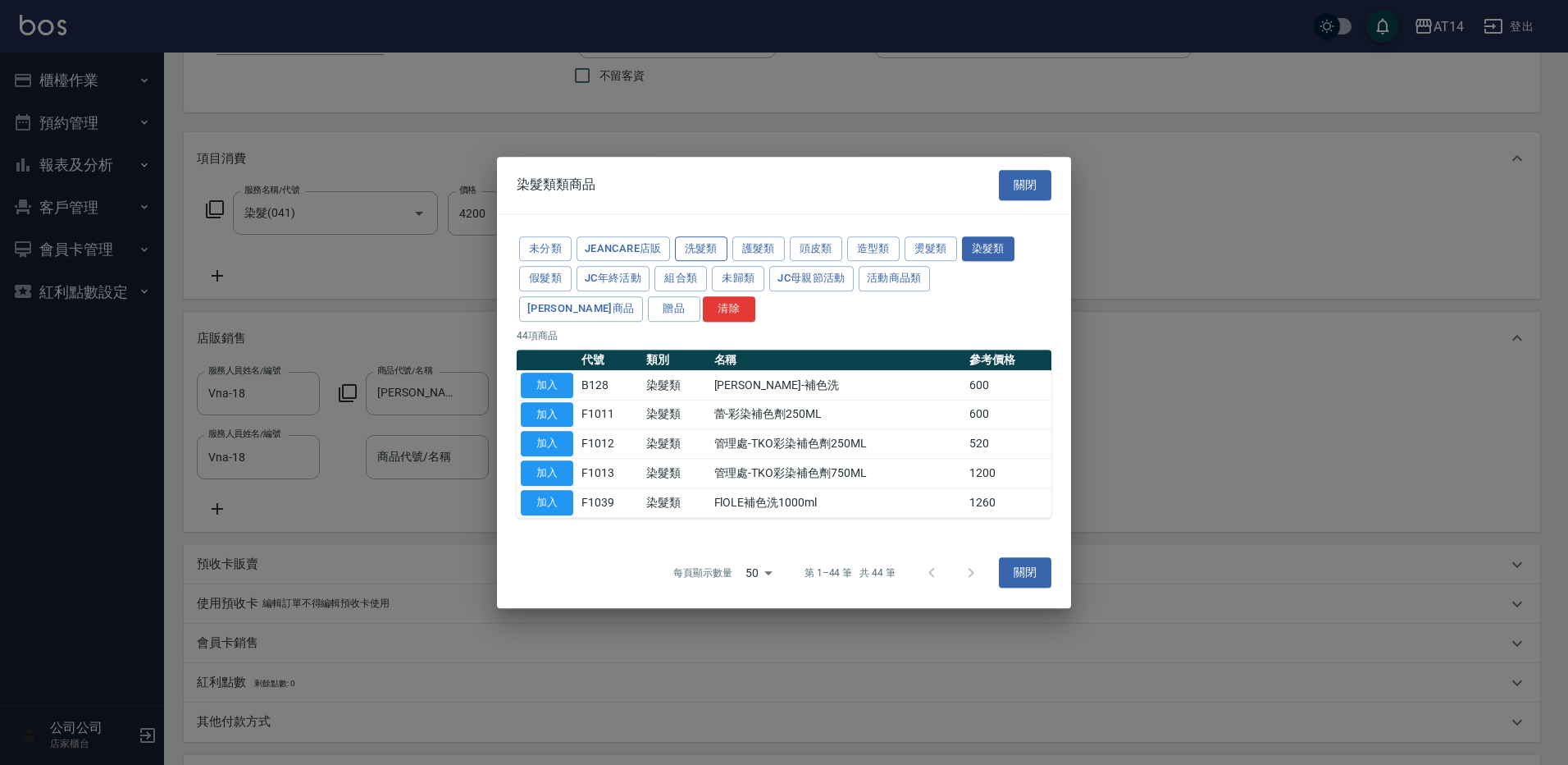
click at [715, 249] on button "洗髮類" at bounding box center [701, 249] width 52 height 25
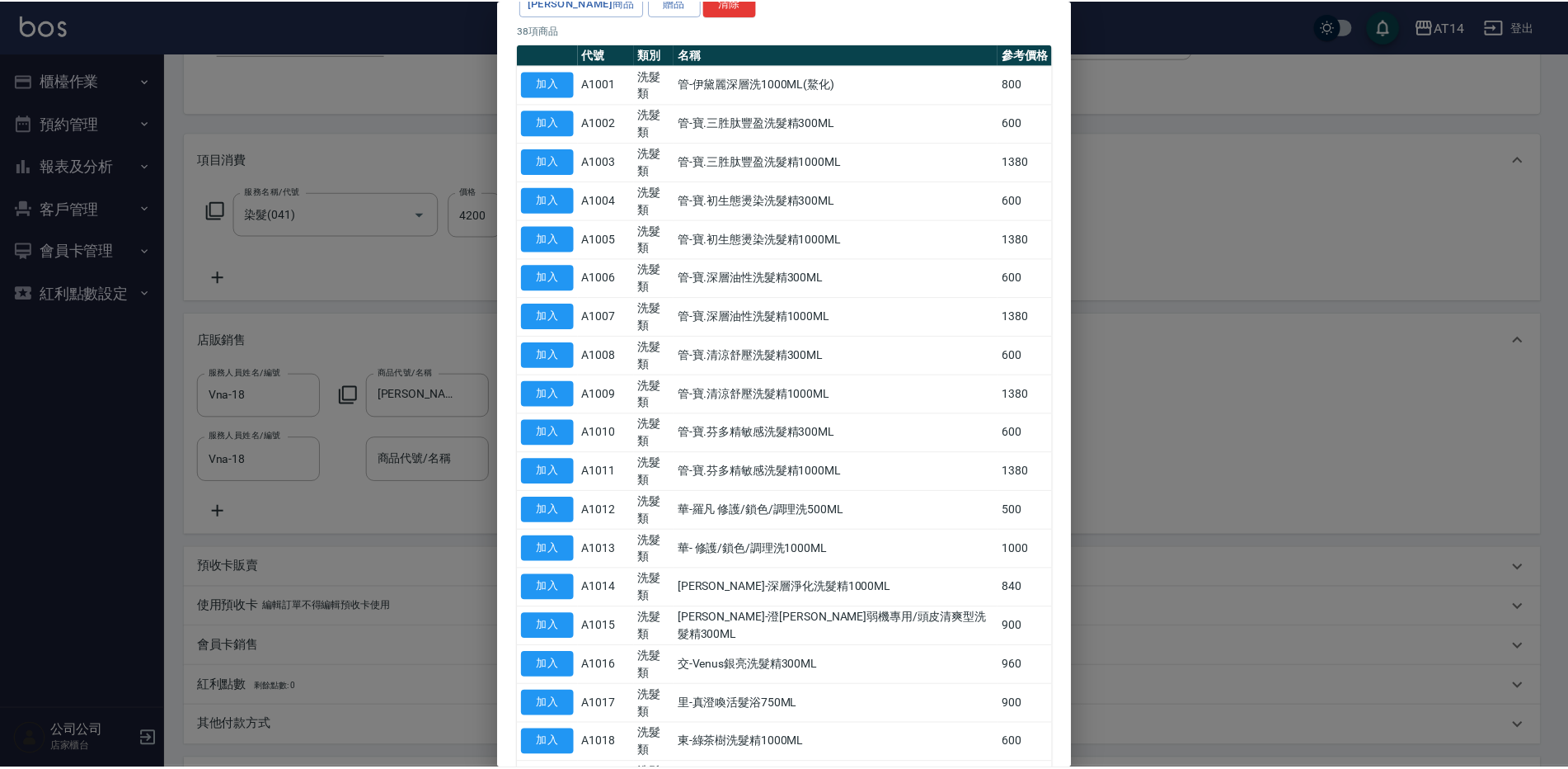
scroll to position [0, 0]
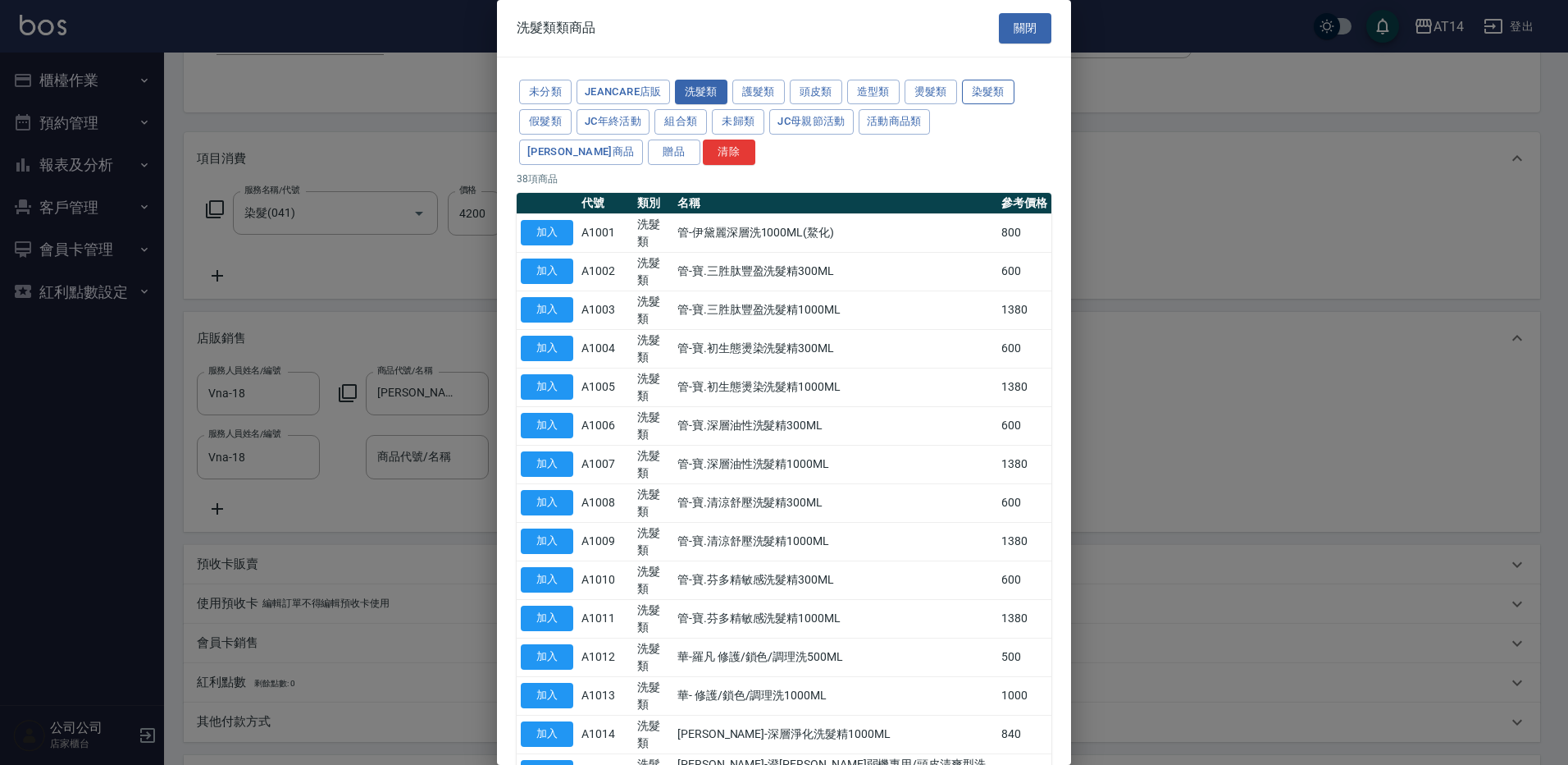
click at [994, 96] on button "染髮類" at bounding box center [988, 92] width 52 height 25
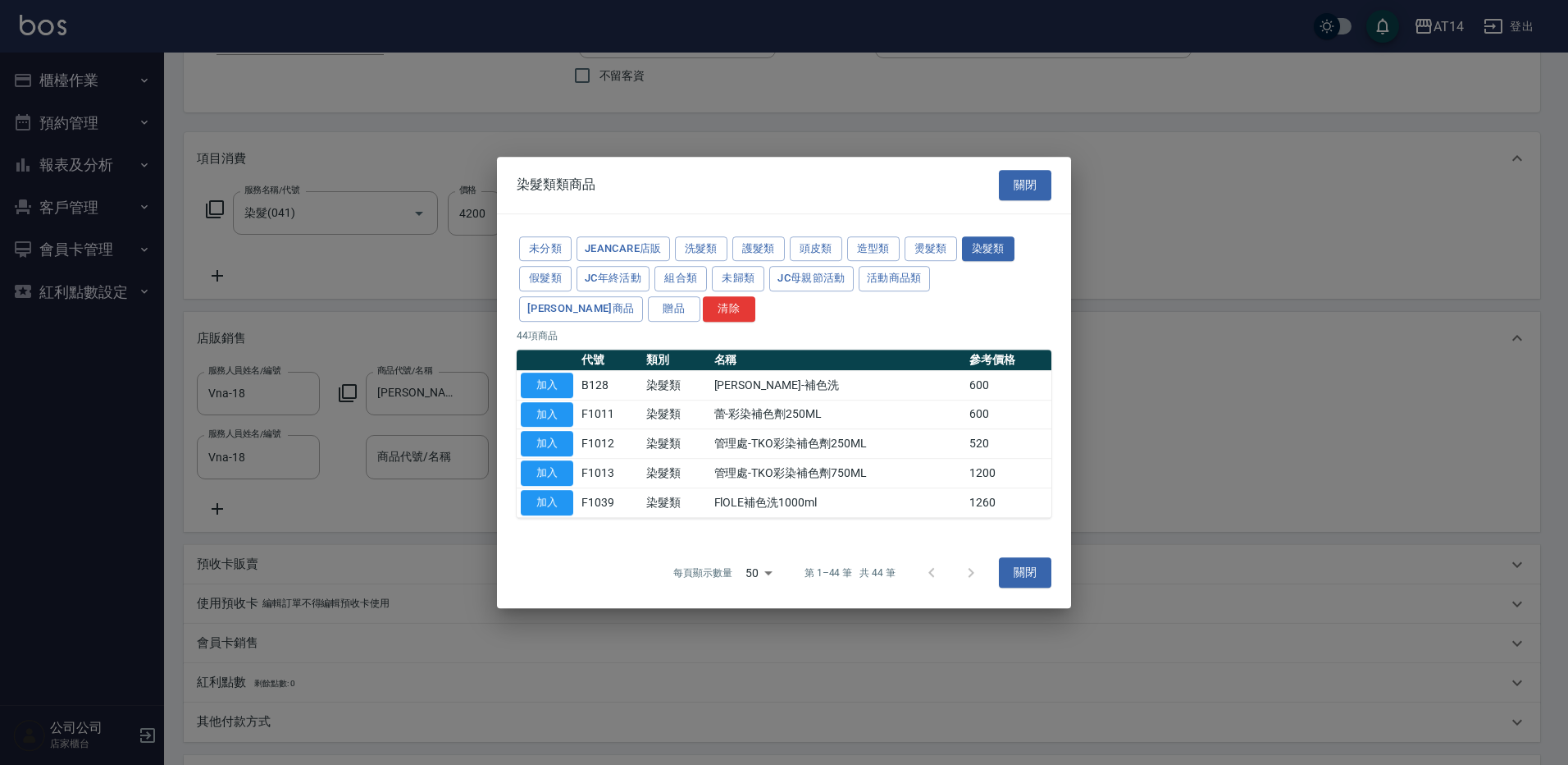
click at [589, 386] on td "B128" at bounding box center [609, 385] width 65 height 30
copy td "B128"
click at [1032, 574] on button "關閉" at bounding box center [1025, 573] width 52 height 30
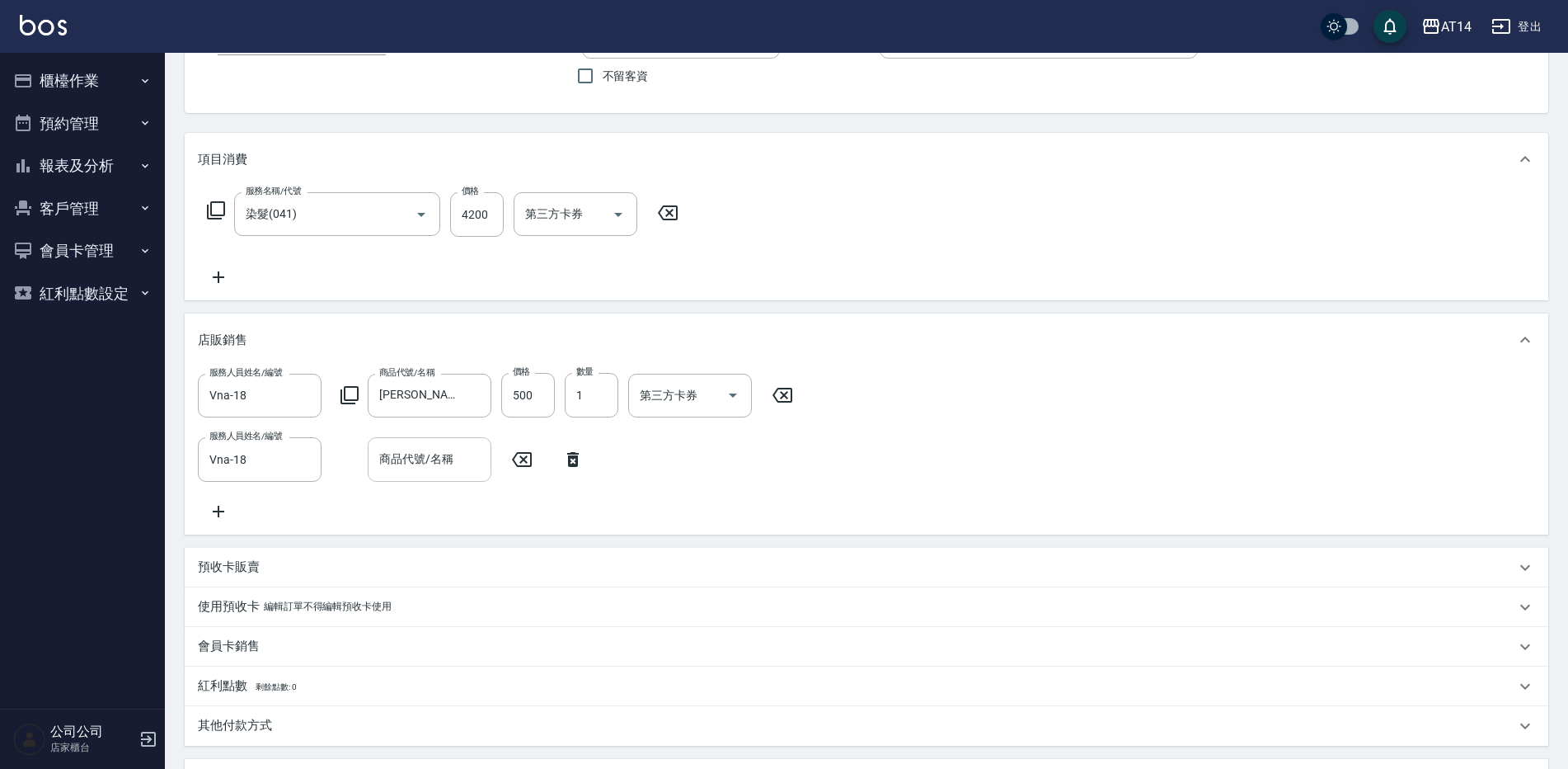
click at [396, 444] on input "商品代號/名稱" at bounding box center [430, 459] width 109 height 29
paste input "B128"
type input "B128"
click at [449, 503] on span "B128 - 里歐-補色洗 - 600" at bounding box center [430, 519] width 124 height 62
type input "11"
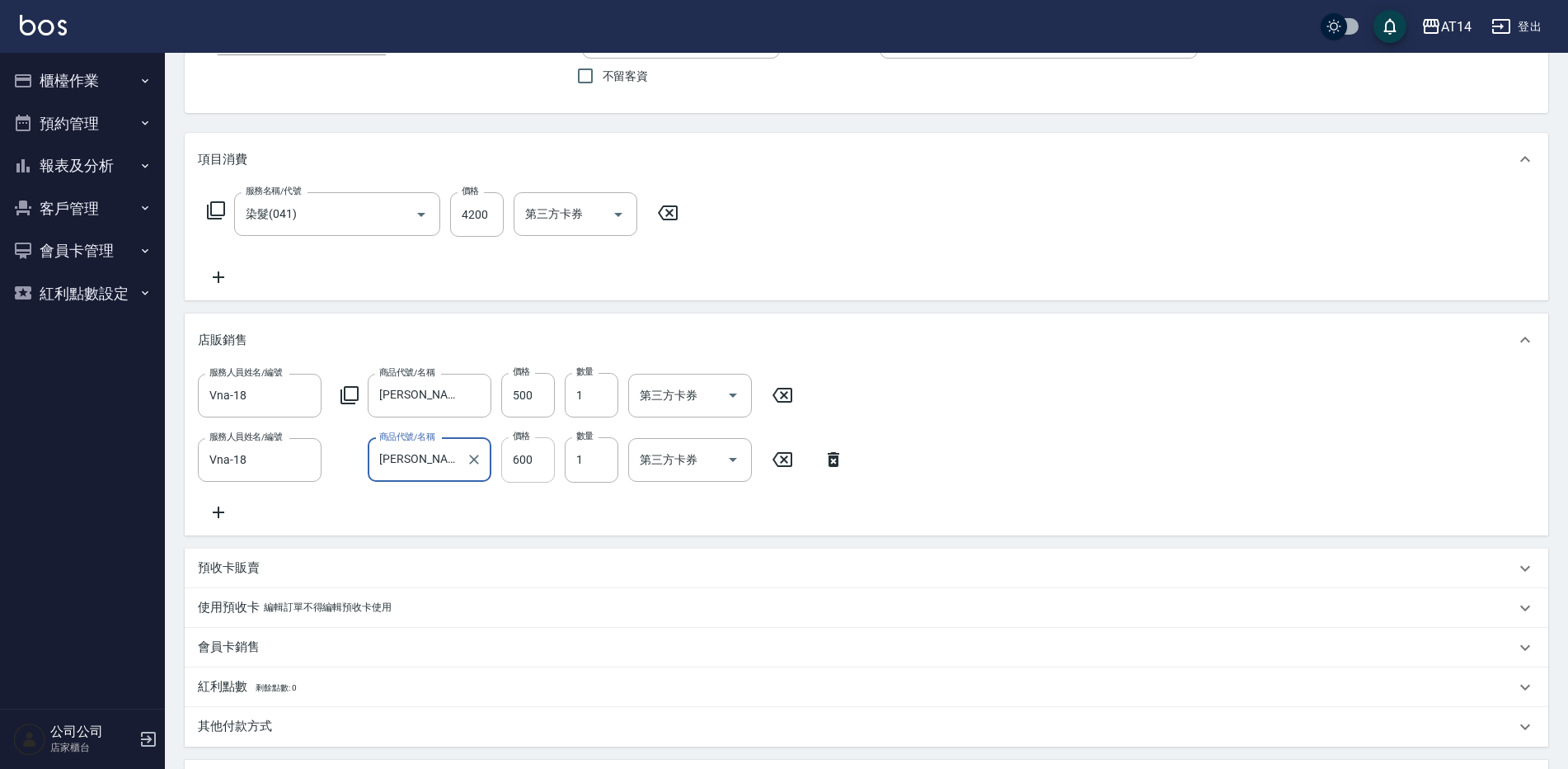
type input "里歐-補色洗"
click at [537, 439] on input "600" at bounding box center [527, 460] width 54 height 44
type input "5"
type input "9"
type input "50"
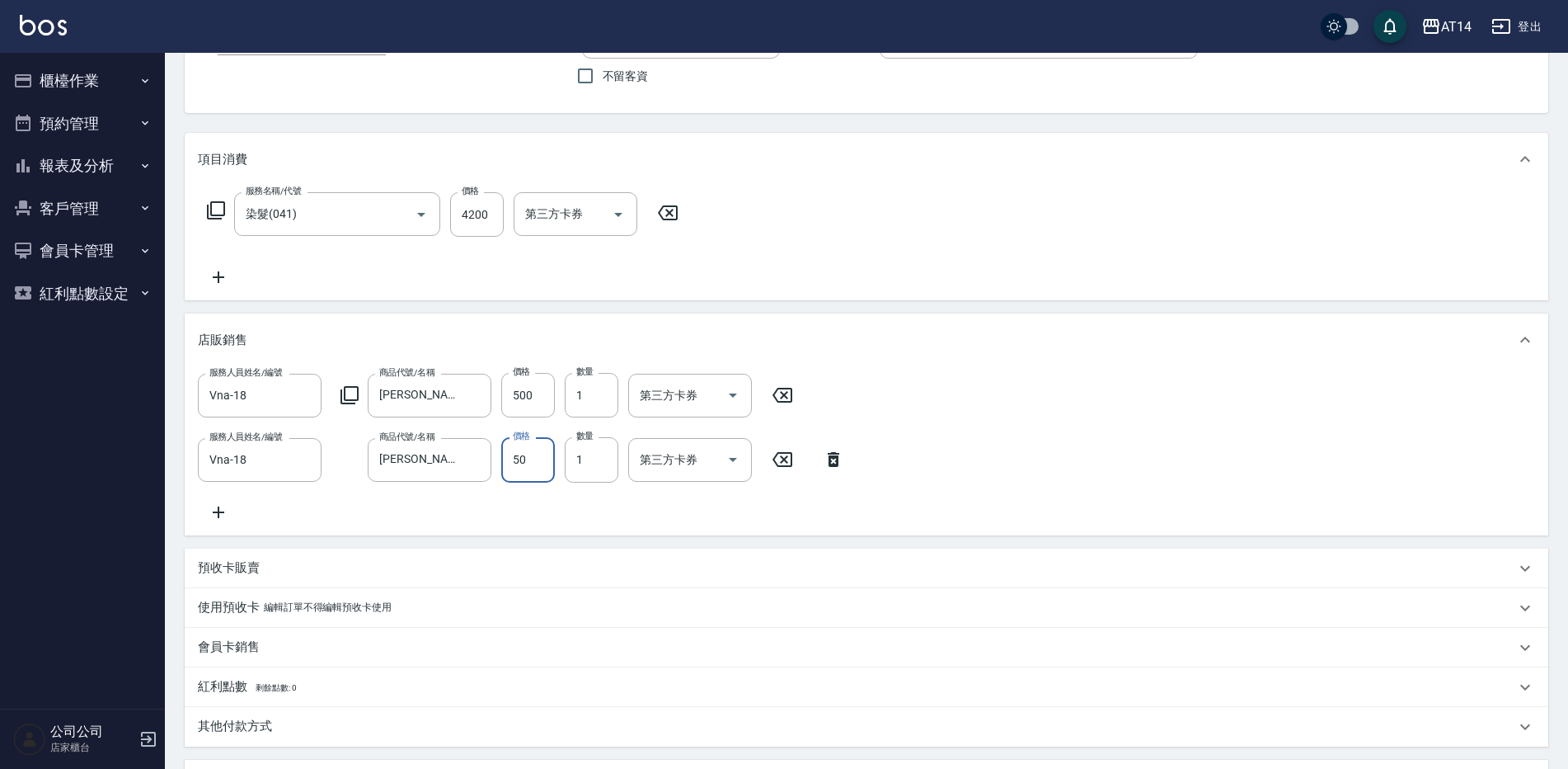
type input "10"
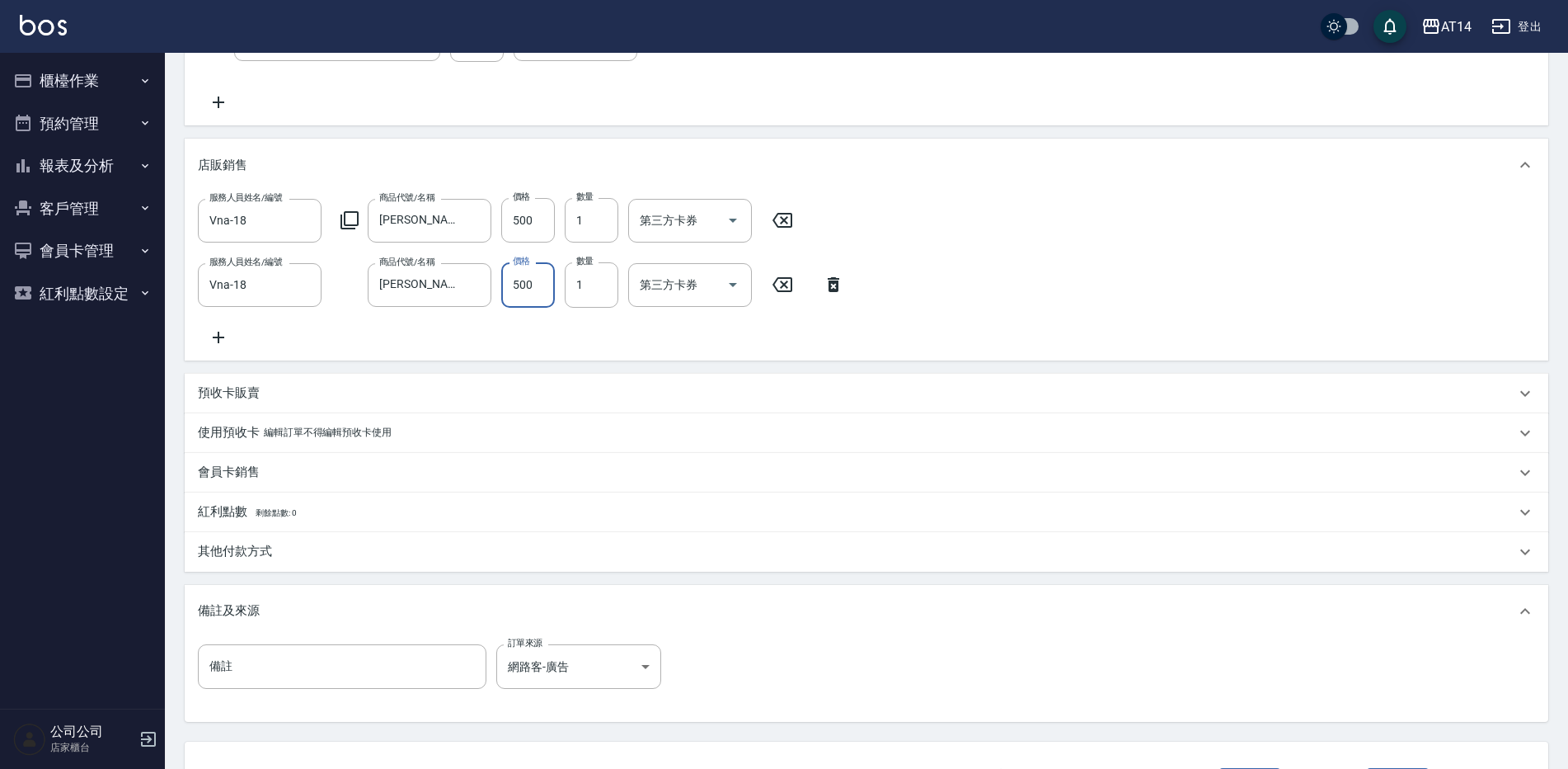
scroll to position [374, 0]
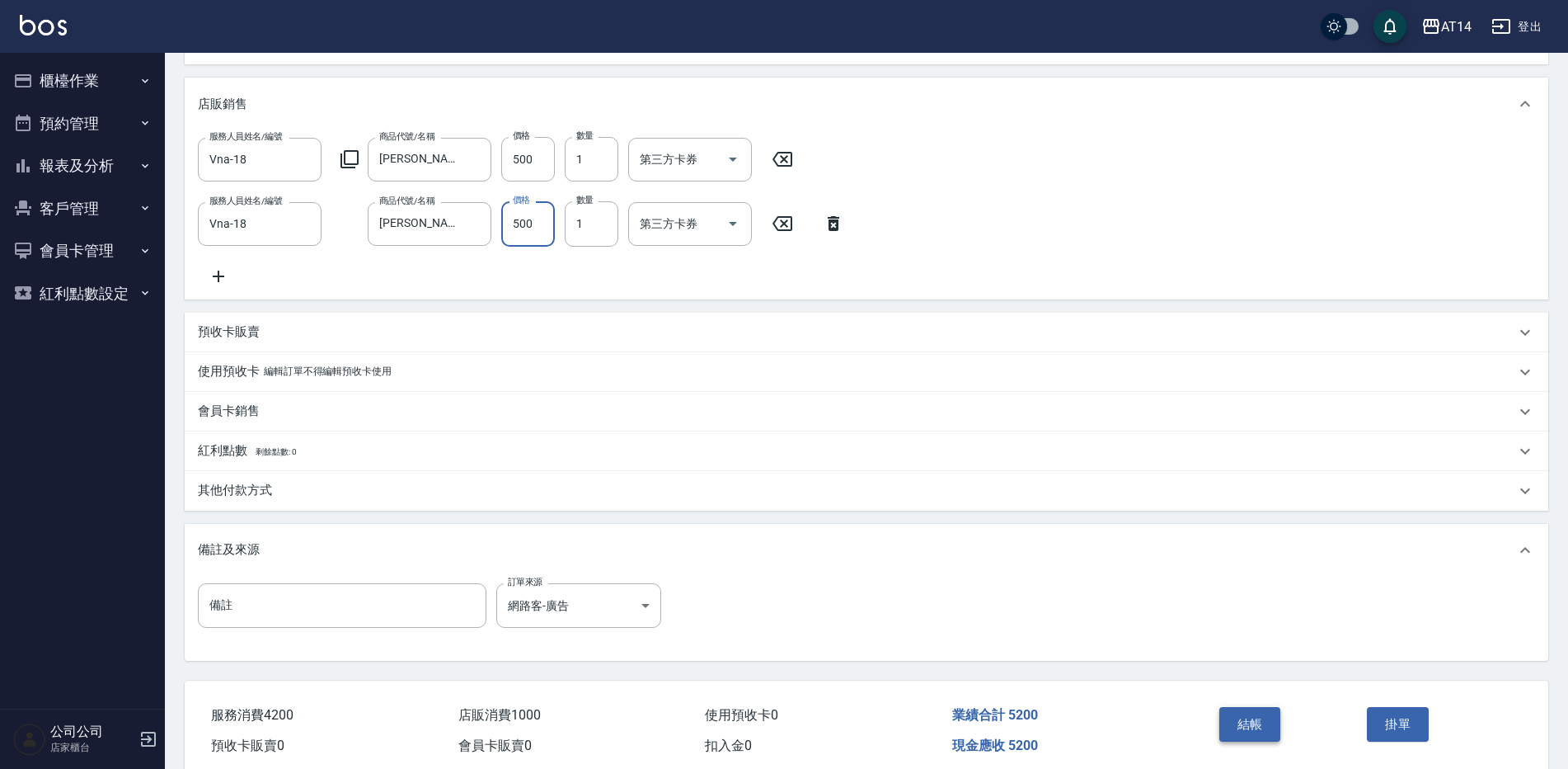
type input "500"
click at [1233, 738] on button "結帳" at bounding box center [1250, 724] width 62 height 35
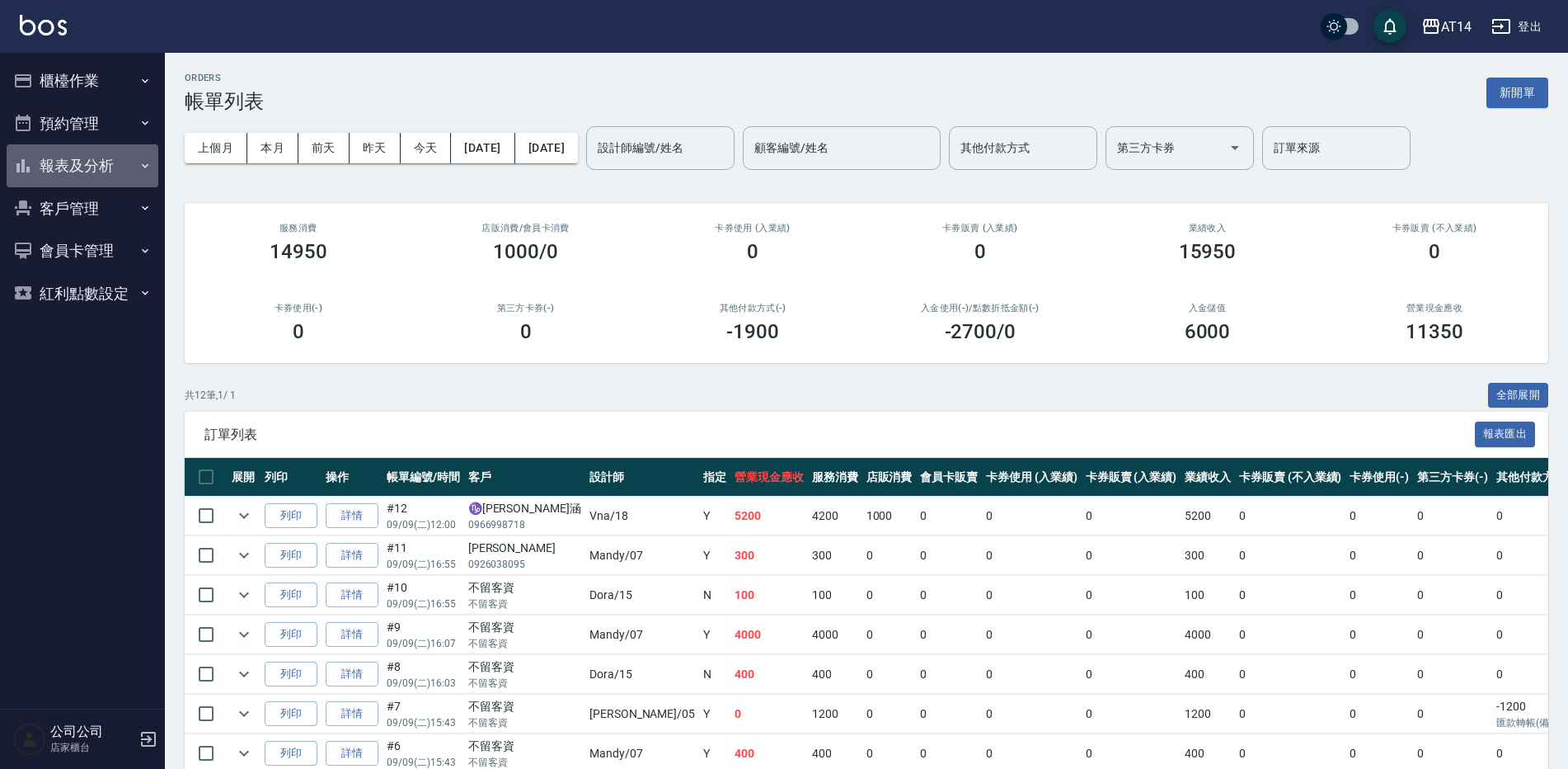
click at [121, 156] on button "報表及分析" at bounding box center [82, 166] width 152 height 42
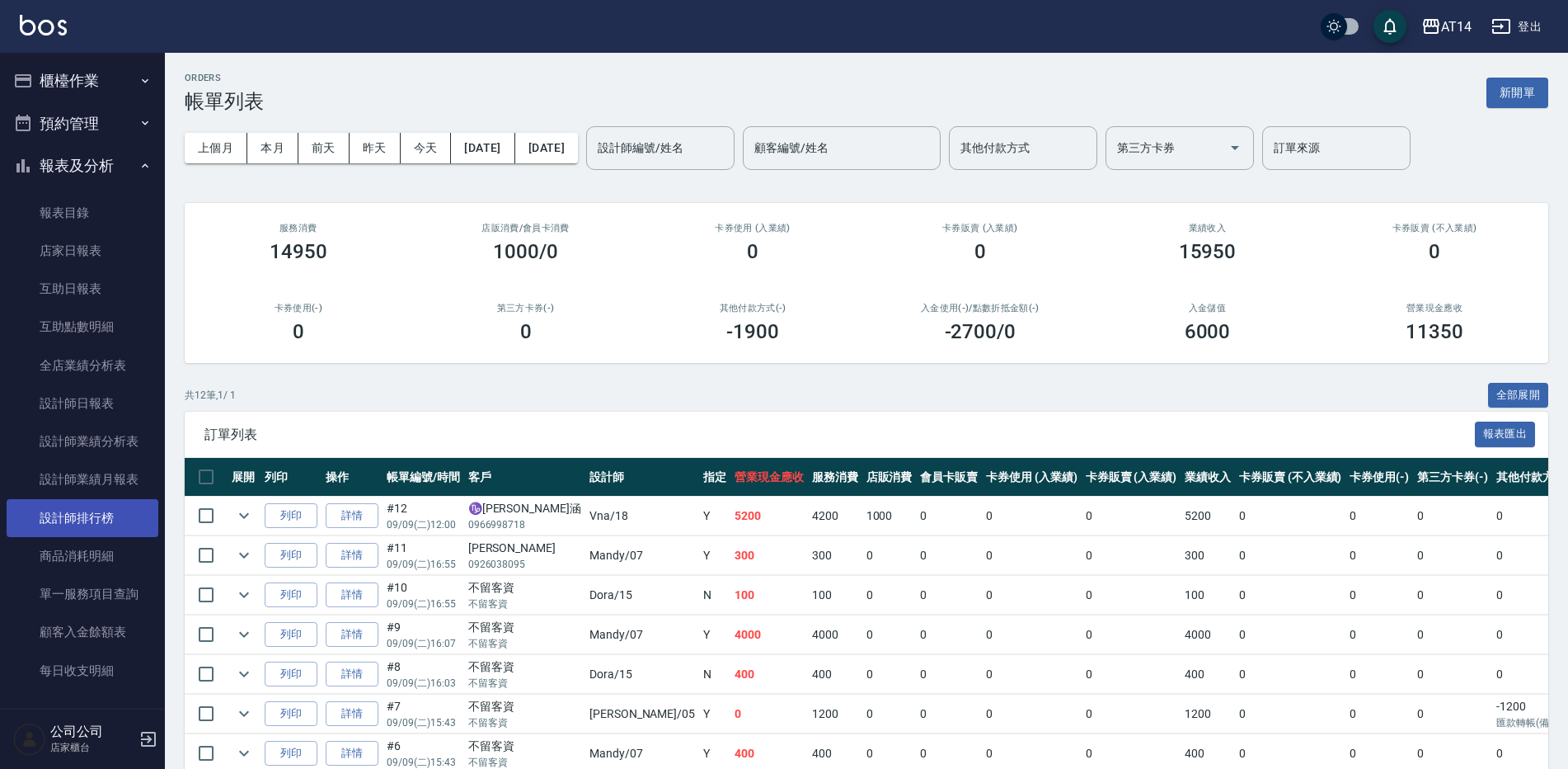
click at [71, 523] on link "設計師排行榜" at bounding box center [82, 517] width 152 height 38
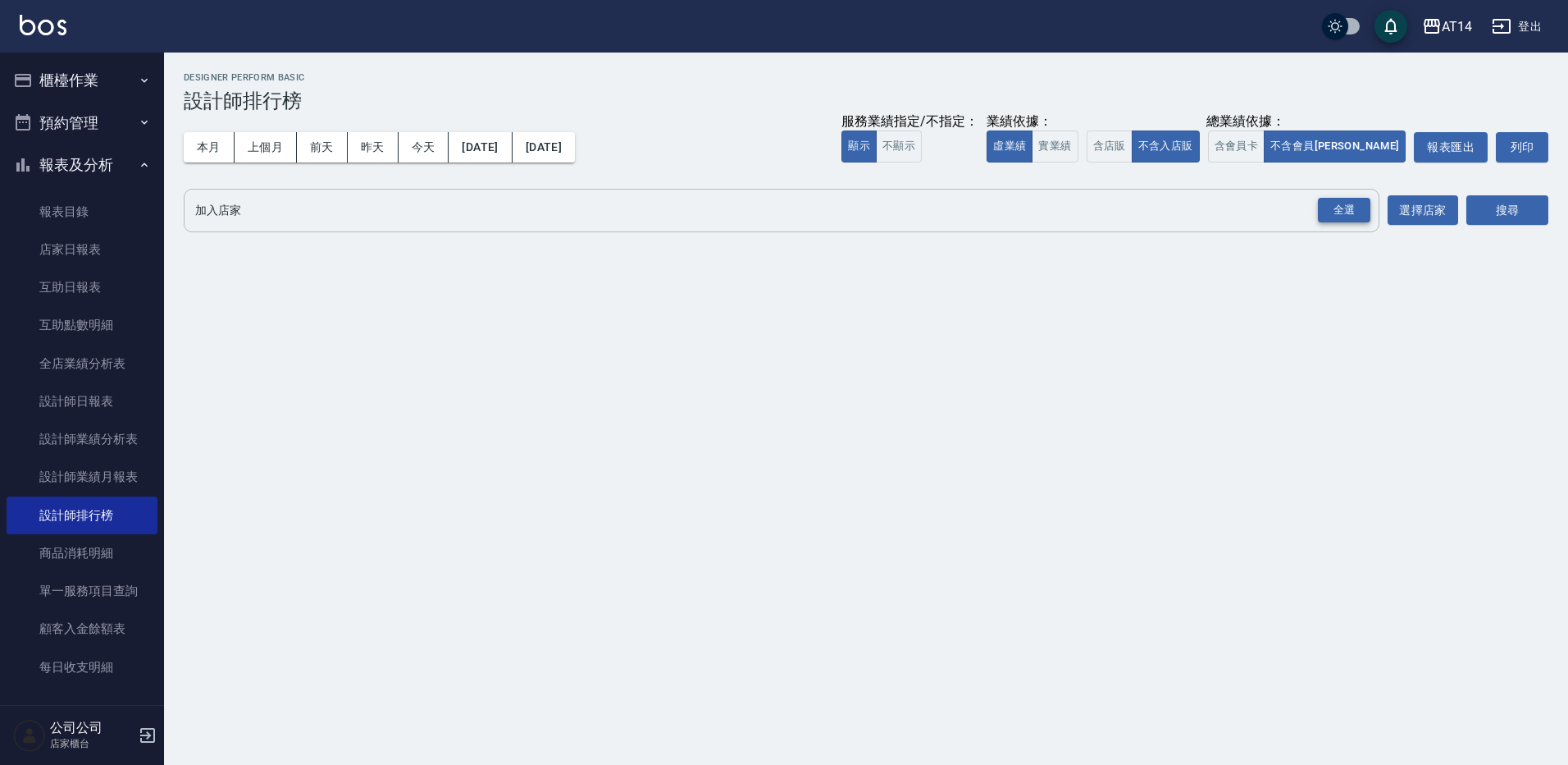
click at [1349, 216] on div "全選" at bounding box center [1344, 210] width 52 height 25
click at [1516, 216] on button "搜尋" at bounding box center [1507, 211] width 82 height 30
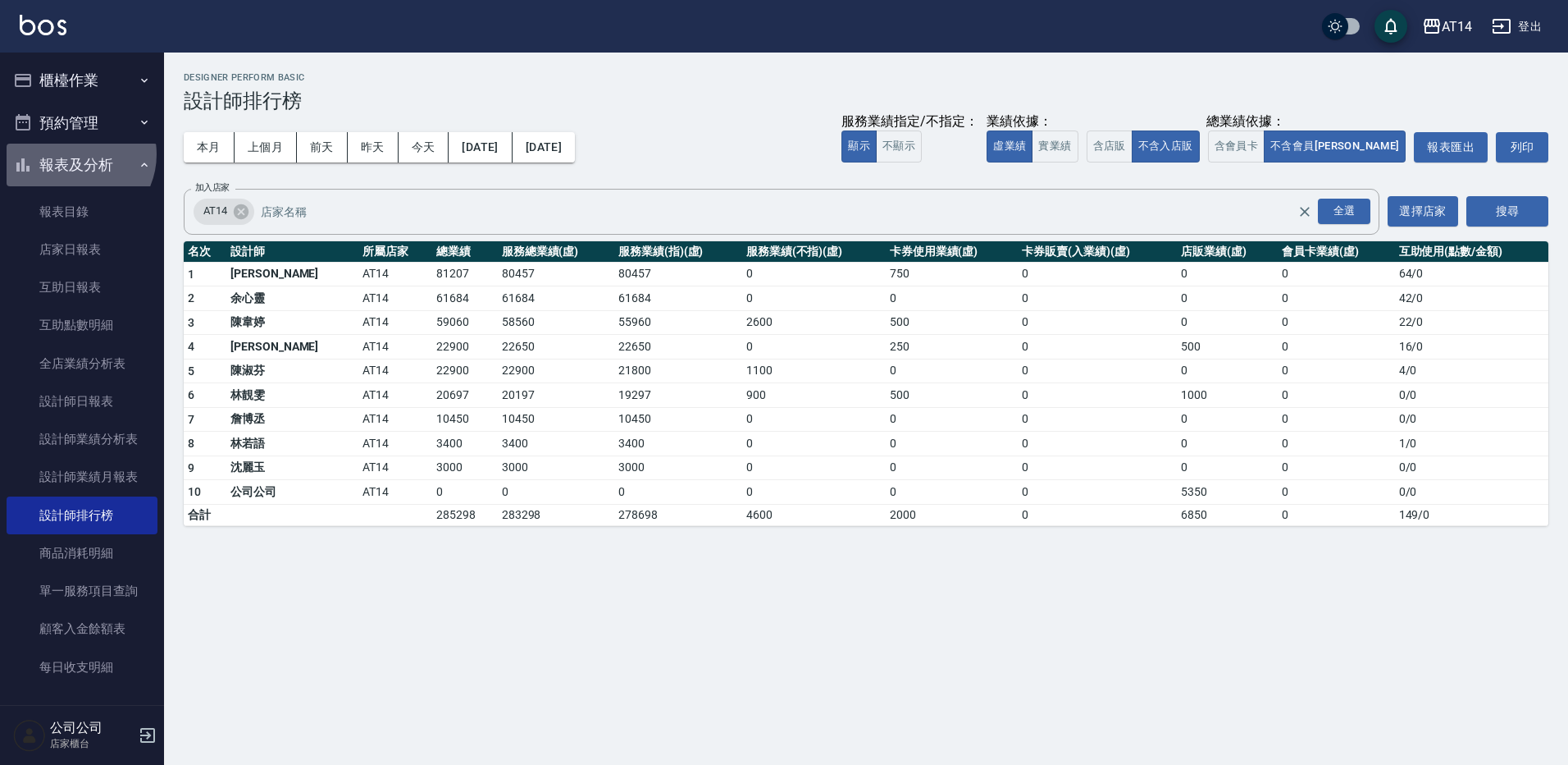
click at [74, 155] on button "報表及分析" at bounding box center [82, 165] width 151 height 42
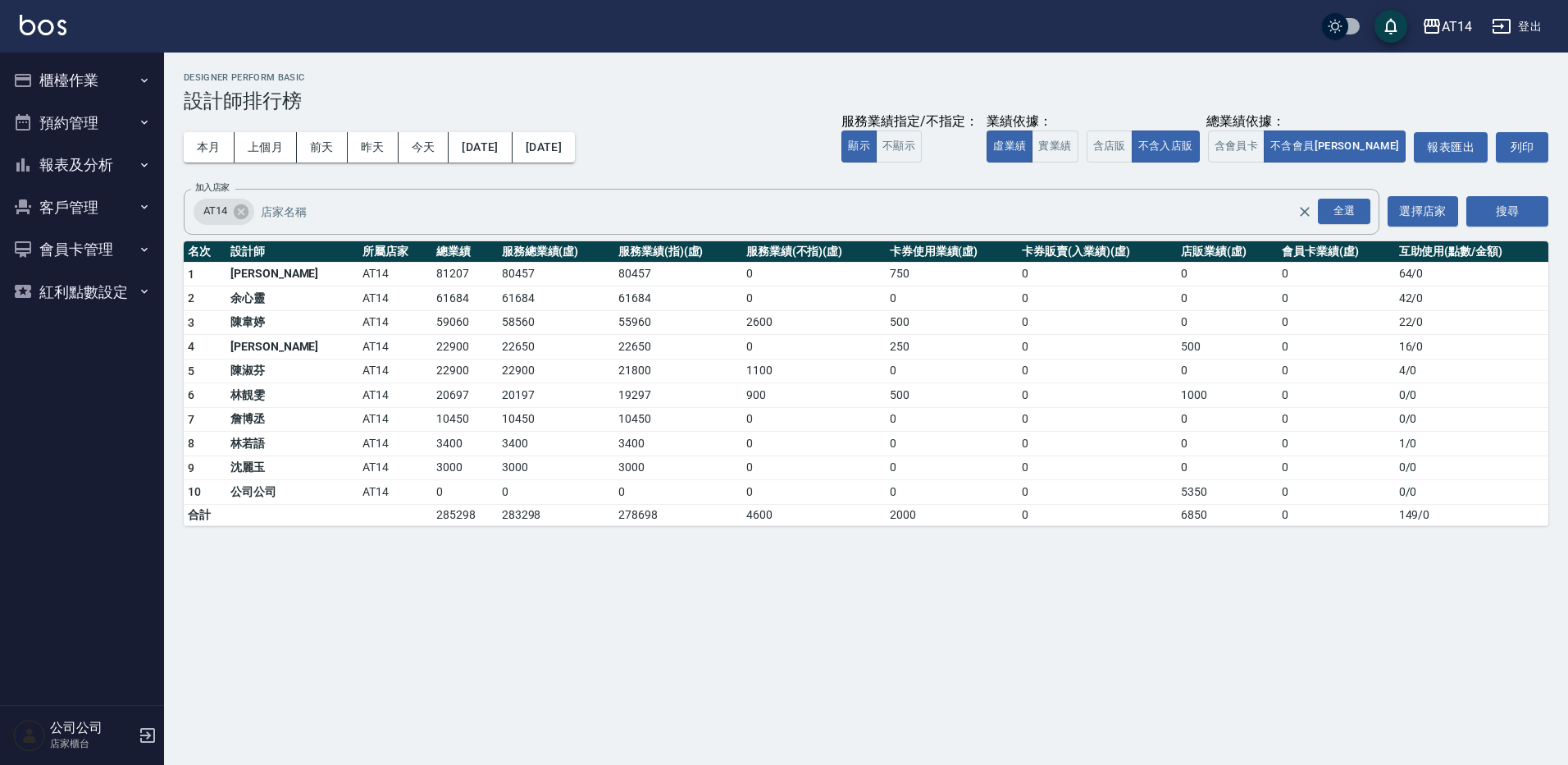
click at [99, 61] on button "櫃檯作業" at bounding box center [82, 80] width 151 height 42
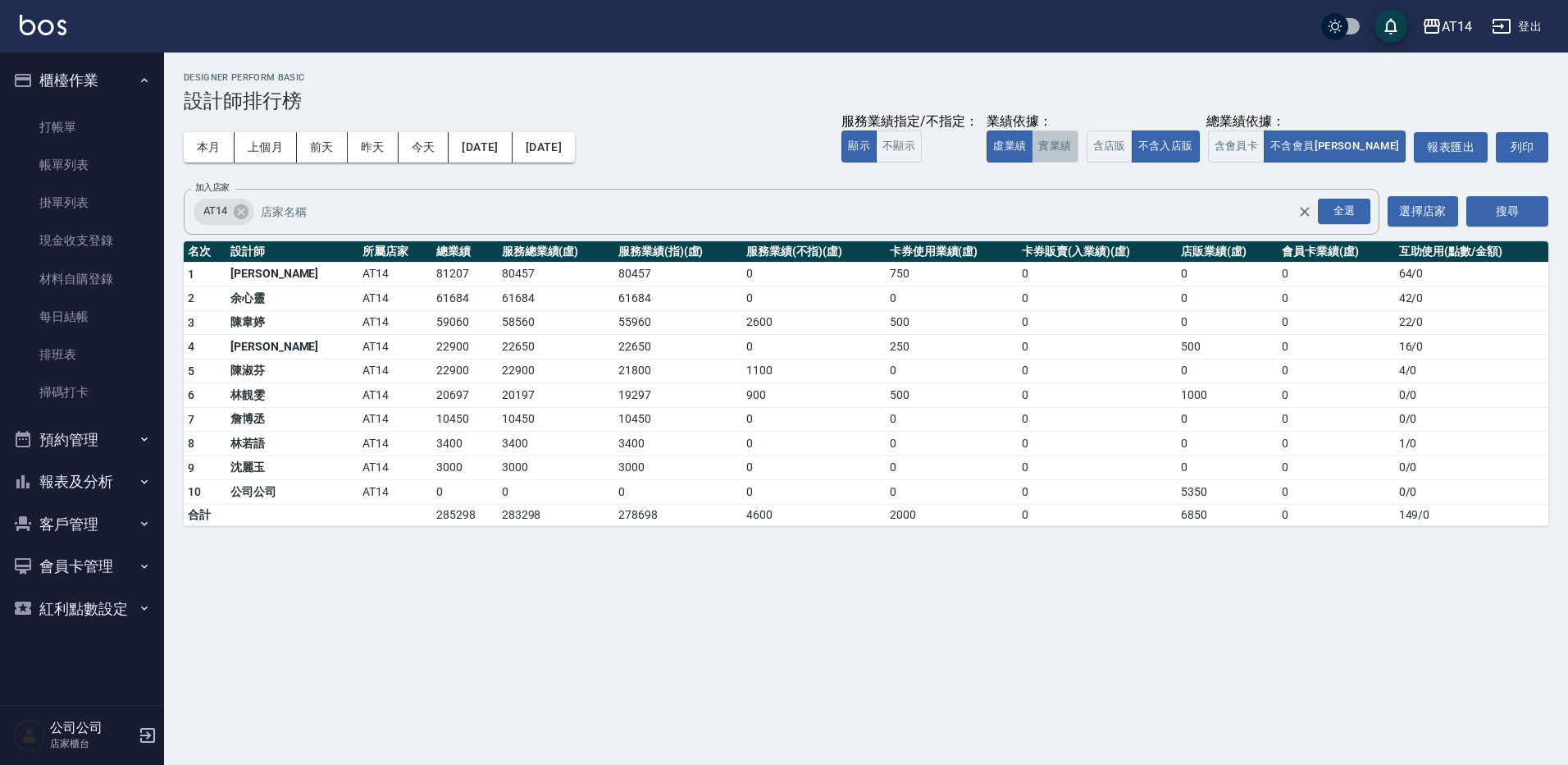
click at [1078, 152] on button "實業績" at bounding box center [1054, 146] width 46 height 32
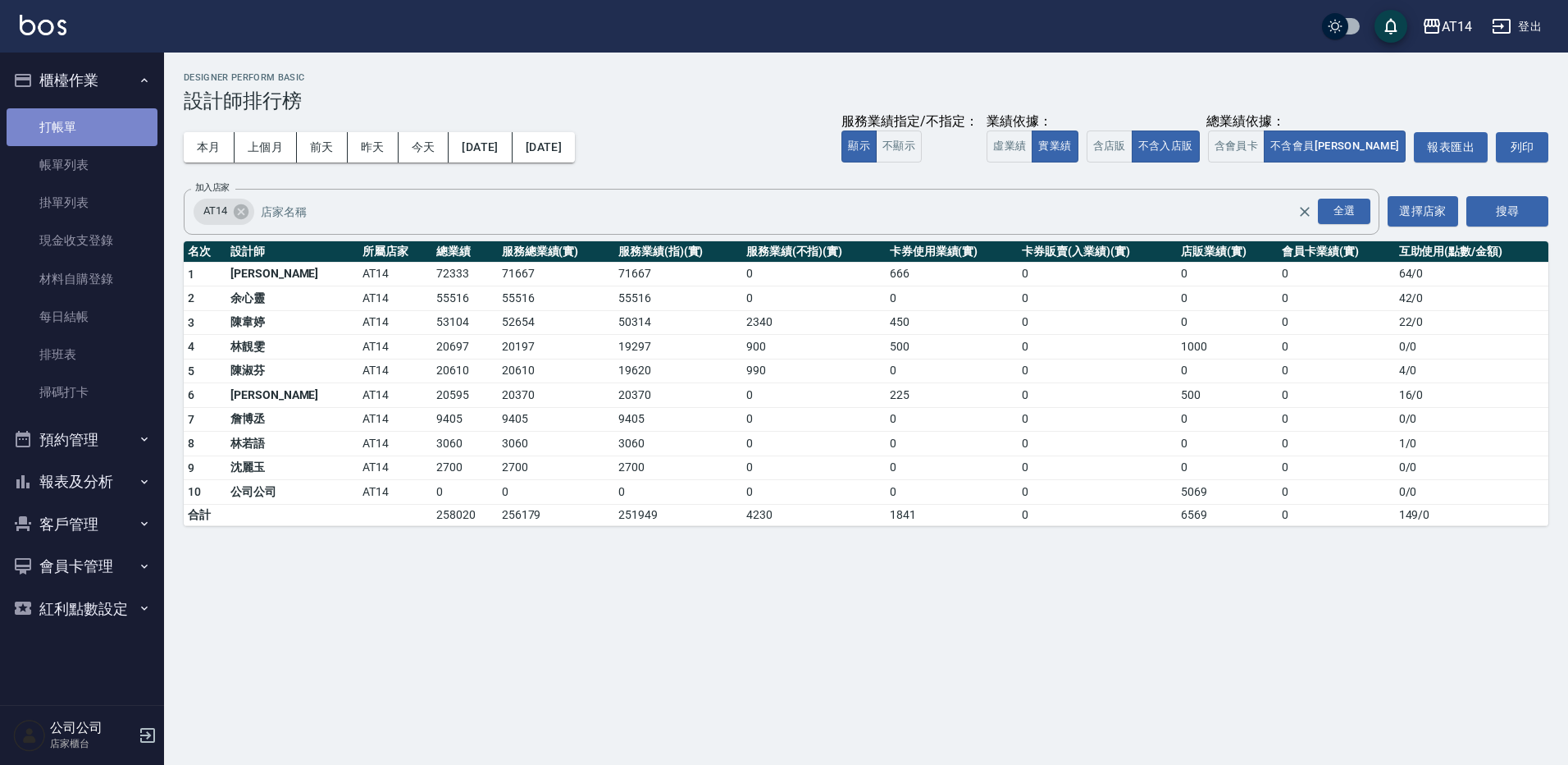
click at [37, 118] on link "打帳單" at bounding box center [82, 127] width 151 height 38
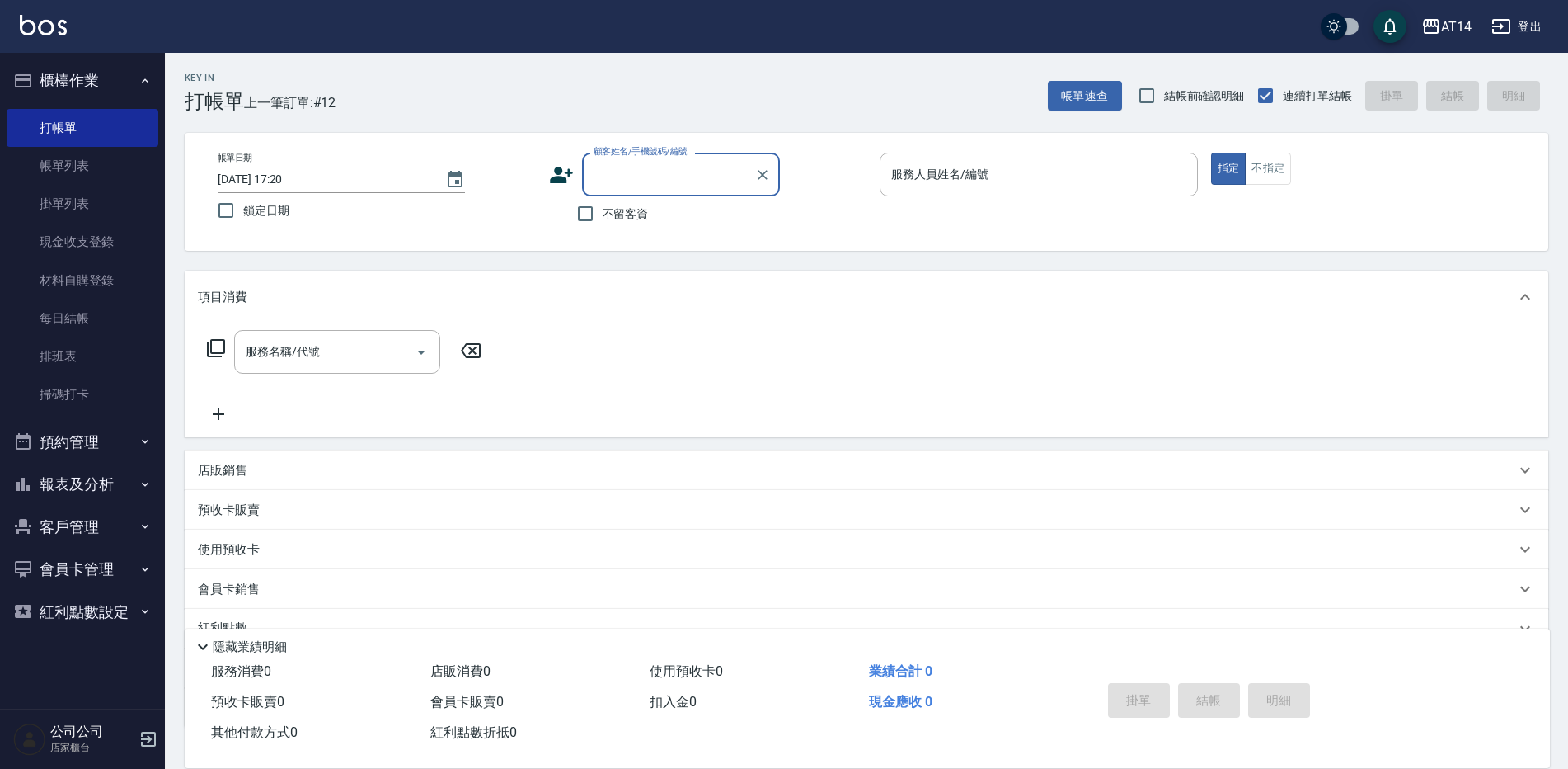
click at [109, 82] on button "櫃檯作業" at bounding box center [82, 81] width 152 height 42
